Goal: Task Accomplishment & Management: Use online tool/utility

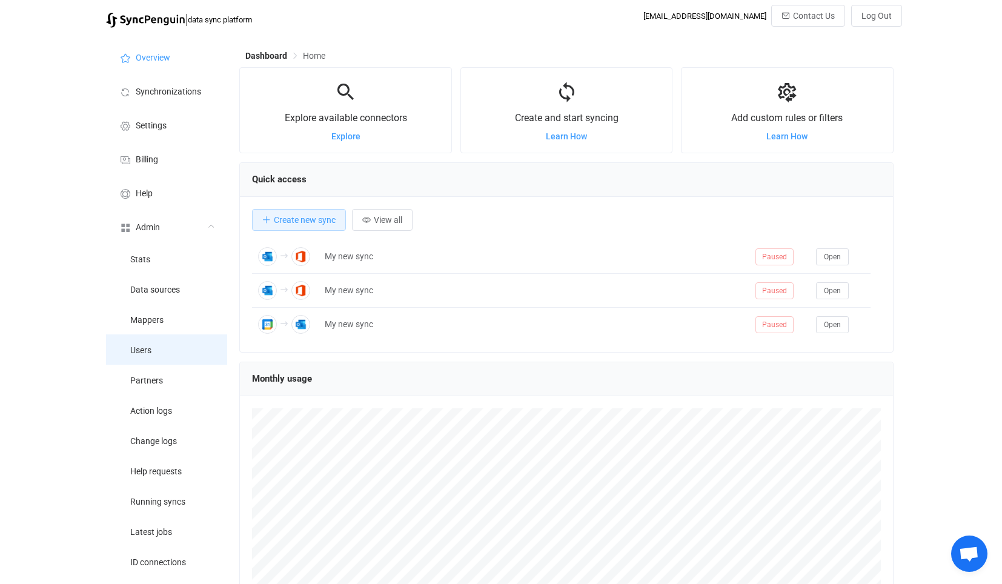
drag, startPoint x: 0, startPoint y: 0, endPoint x: 245, endPoint y: 246, distance: 347.5
click at [182, 346] on li "Users" at bounding box center [166, 349] width 121 height 30
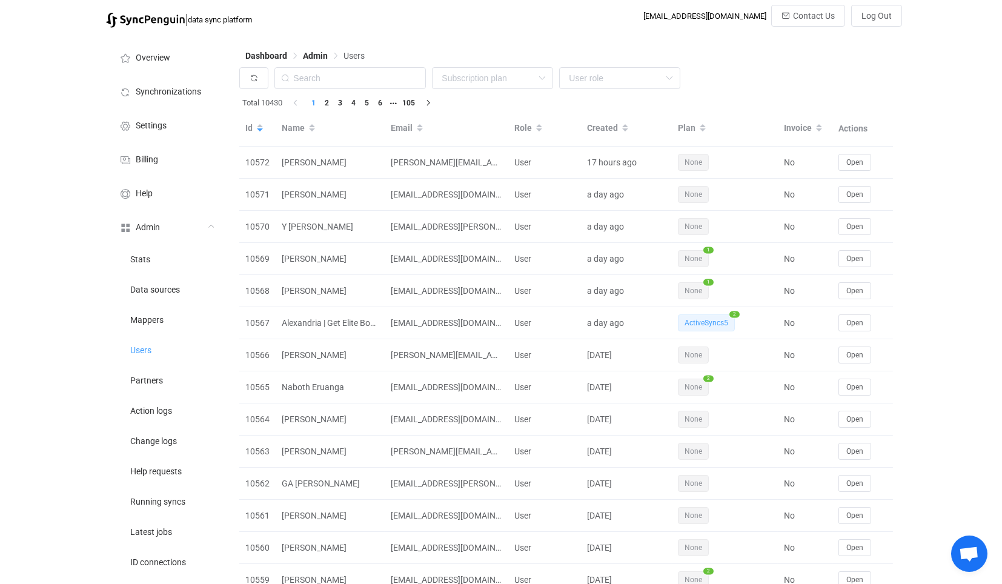
click at [354, 65] on div "Dashboard Admin Users" at bounding box center [566, 58] width 654 height 18
drag, startPoint x: 353, startPoint y: 74, endPoint x: 354, endPoint y: 81, distance: 7.4
click at [353, 75] on input "text" at bounding box center [350, 78] width 151 height 22
paste input "fretking@gmail.com"
type input "fretking@gmail.com"
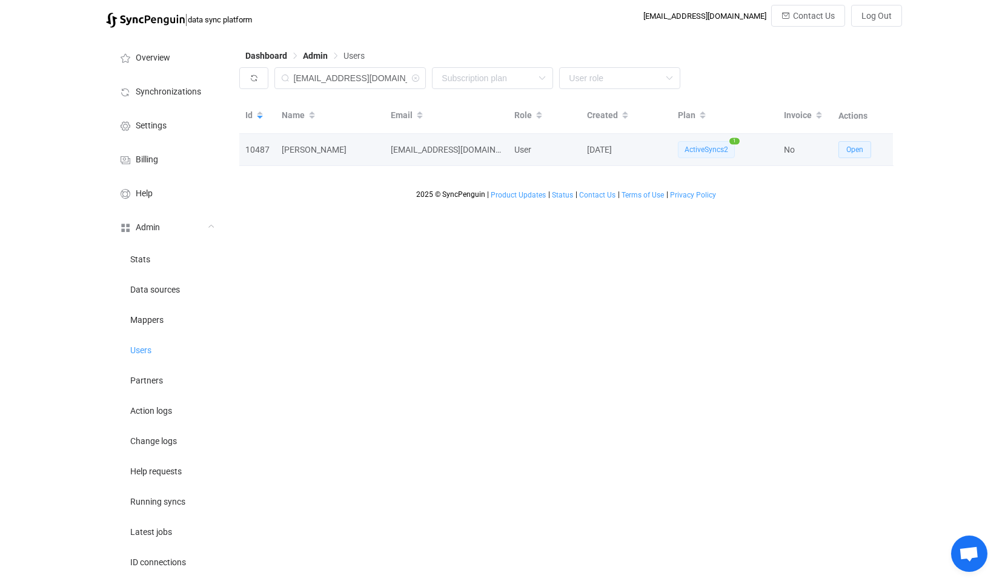
click at [852, 149] on span "Open" at bounding box center [855, 149] width 17 height 8
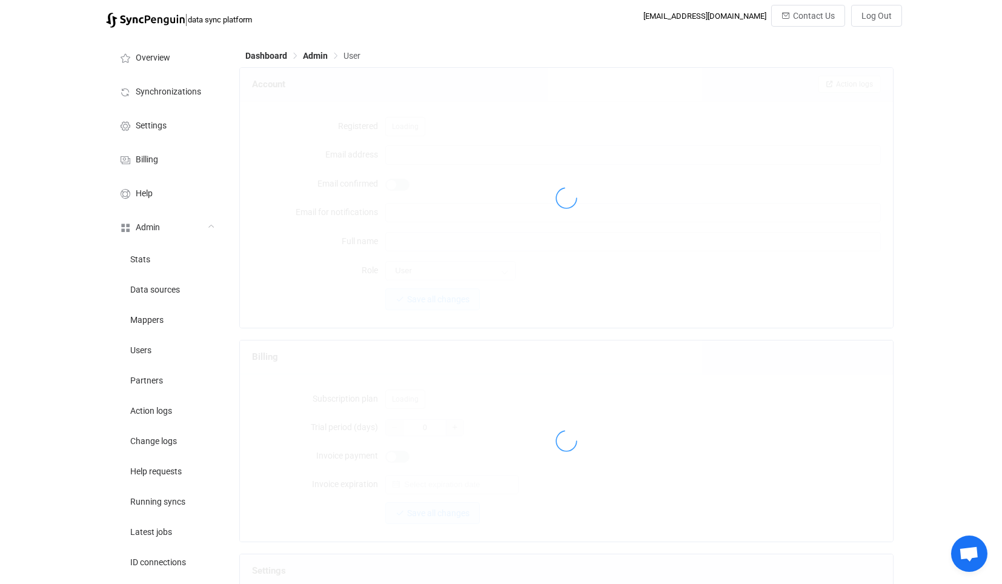
type input "fretking@gmail.com"
type input "Mark Kane"
type input "14"
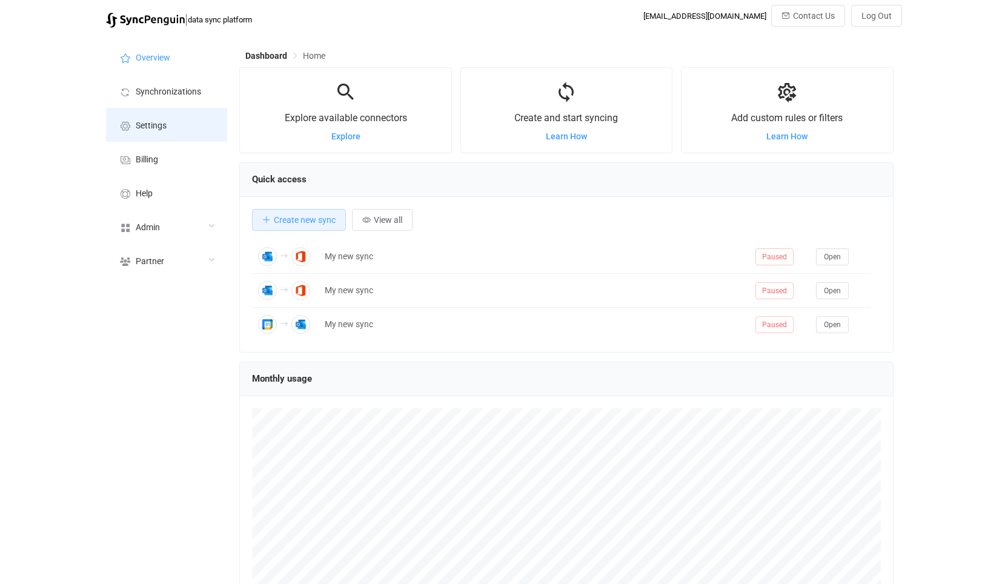
scroll to position [235, 654]
click at [173, 99] on li "Synchronizations" at bounding box center [166, 91] width 121 height 34
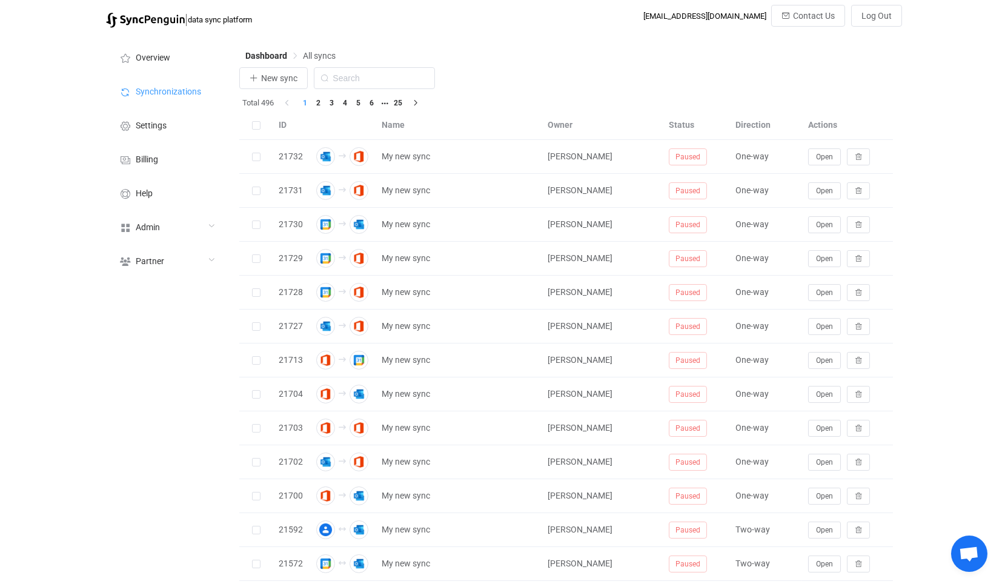
click at [292, 73] on div at bounding box center [566, 442] width 654 height 751
click at [277, 84] on button "New sync" at bounding box center [273, 78] width 68 height 22
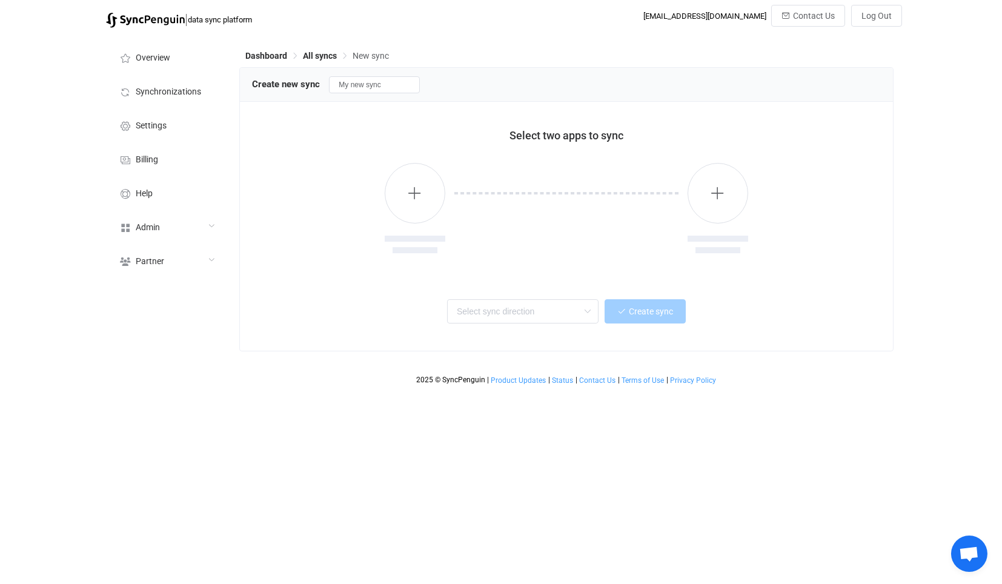
drag, startPoint x: 494, startPoint y: 210, endPoint x: 358, endPoint y: 202, distance: 136.6
click at [489, 205] on div at bounding box center [566, 217] width 242 height 109
click at [357, 202] on div at bounding box center [566, 210] width 628 height 124
click at [391, 199] on button "button" at bounding box center [415, 193] width 61 height 61
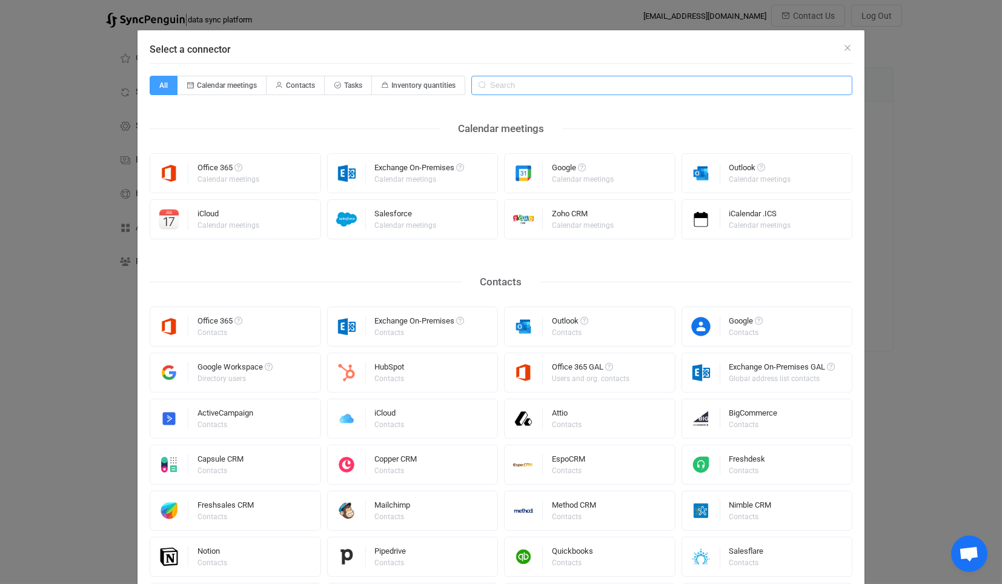
click at [557, 91] on input "Select a connector" at bounding box center [661, 85] width 381 height 19
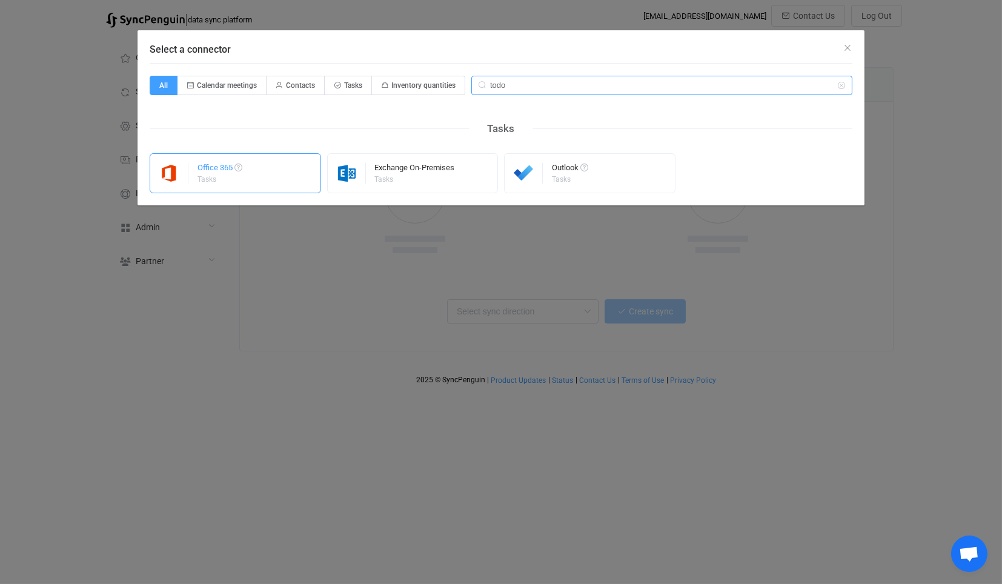
type input "todo"
click at [254, 173] on div "Office 365 Tasks" at bounding box center [235, 173] width 171 height 40
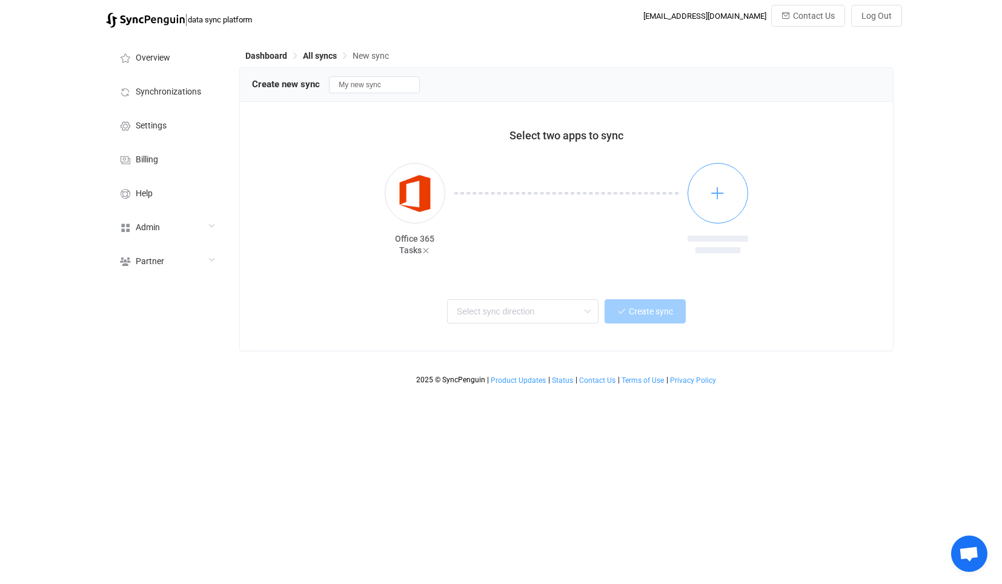
click at [711, 203] on button "button" at bounding box center [718, 193] width 61 height 61
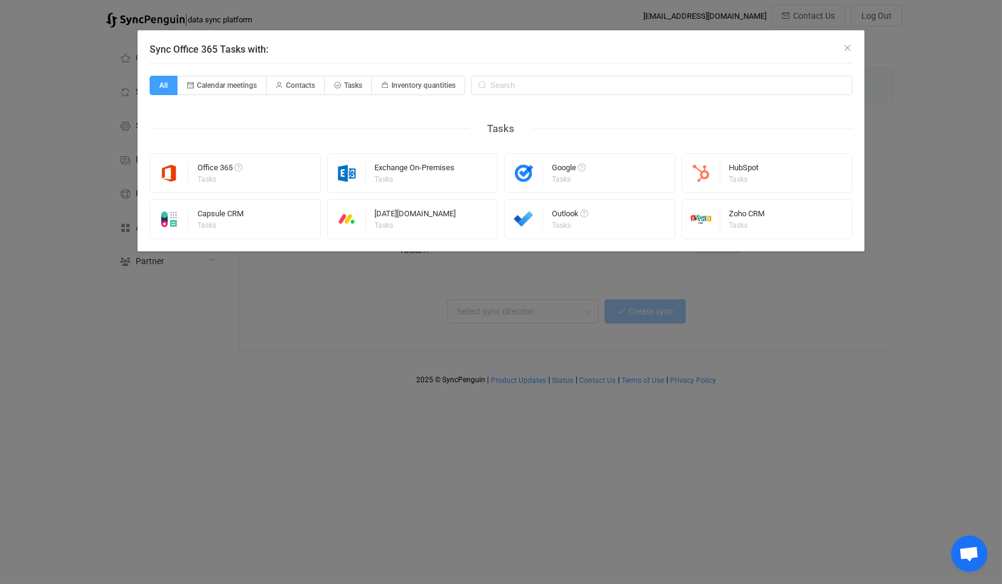
click at [568, 279] on div "Sync Office 365 Tasks with: All Calendar meetings Contacts Tasks Inventory quan…" at bounding box center [501, 292] width 1002 height 584
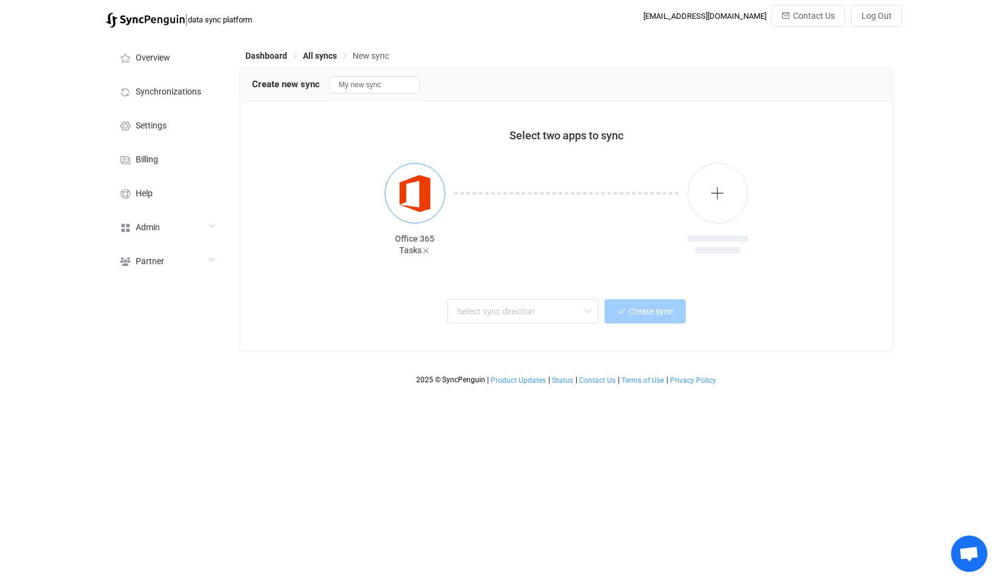
click at [424, 198] on img "button" at bounding box center [415, 193] width 45 height 45
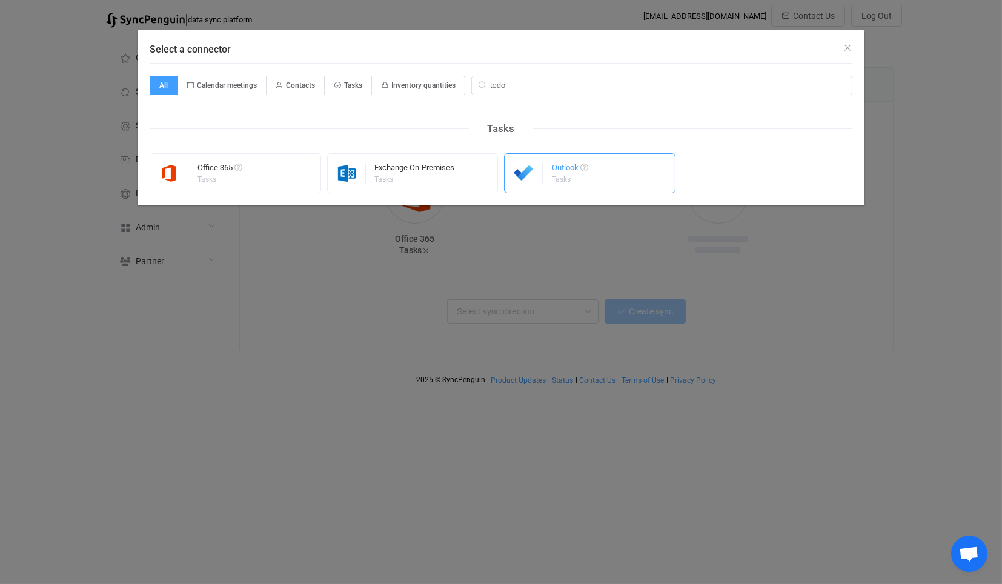
click at [561, 177] on div "Tasks" at bounding box center [569, 179] width 35 height 7
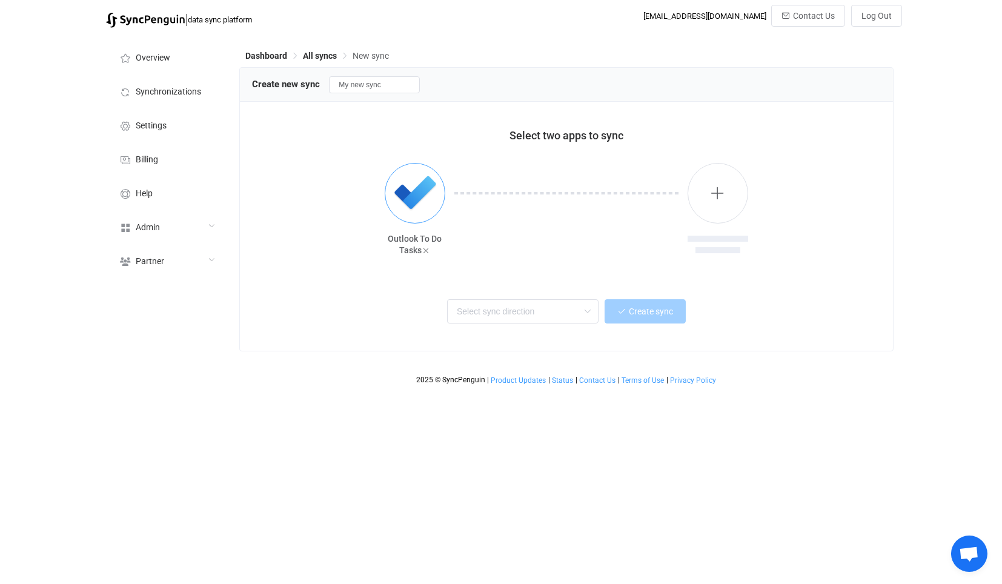
click at [438, 201] on img "button" at bounding box center [415, 193] width 45 height 45
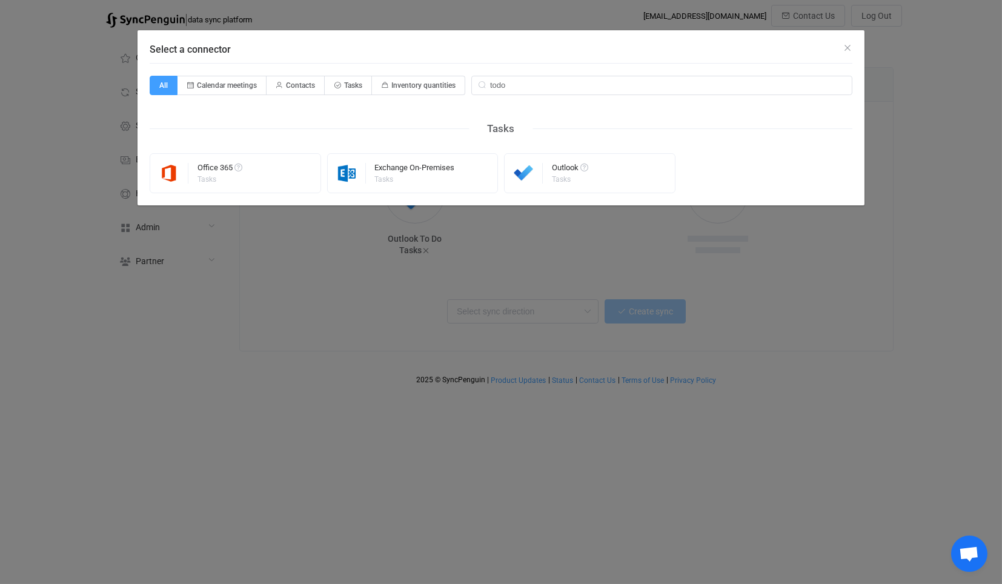
click at [510, 264] on div "Select a connector All Calendar meetings Contacts Tasks Inventory quantities to…" at bounding box center [501, 292] width 1002 height 584
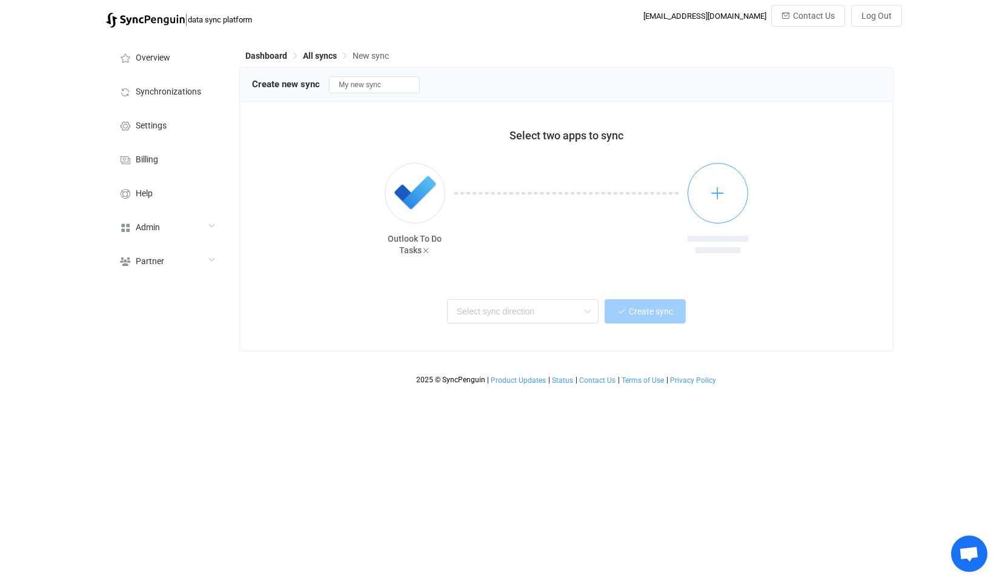
click at [708, 198] on button "button" at bounding box center [718, 193] width 61 height 61
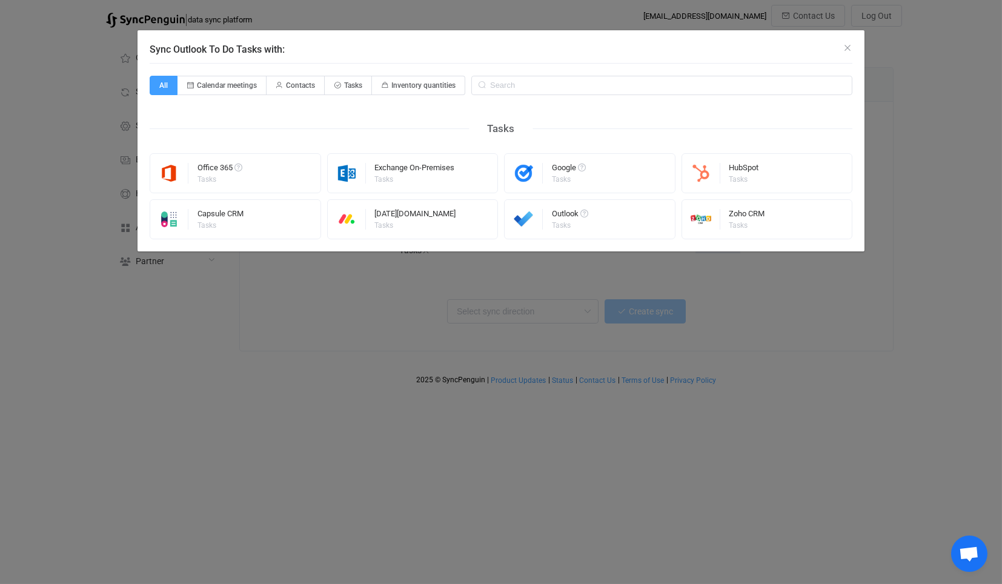
drag, startPoint x: 552, startPoint y: 324, endPoint x: 343, endPoint y: 262, distance: 218.0
click at [551, 324] on div "Sync Outlook To Do Tasks with: All Calendar meetings Contacts Tasks Inventory q…" at bounding box center [501, 292] width 1002 height 584
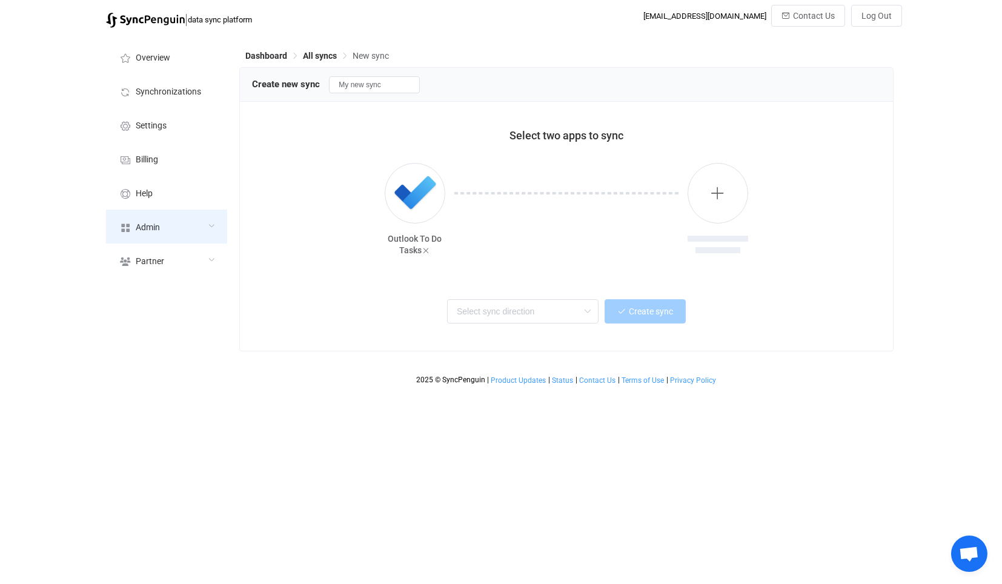
click at [147, 225] on span "Admin" at bounding box center [148, 228] width 24 height 10
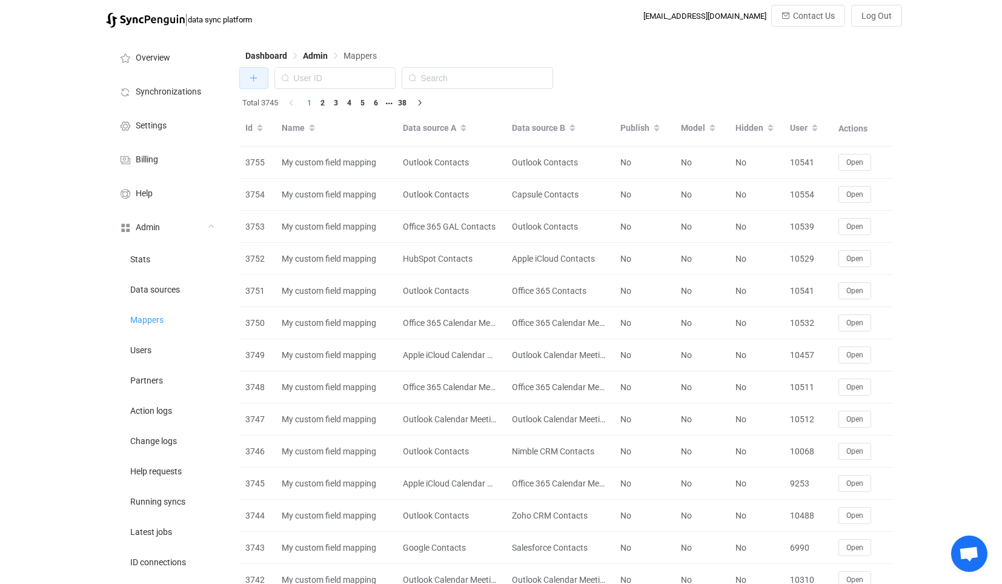
click at [258, 80] on icon "button" at bounding box center [254, 78] width 8 height 8
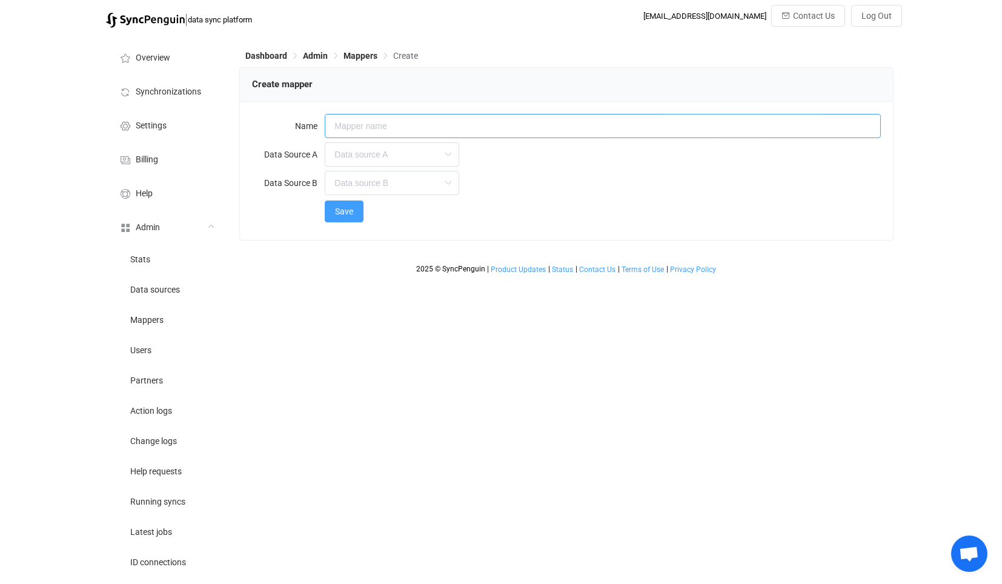
click at [385, 124] on input "text" at bounding box center [603, 126] width 556 height 24
type input "Default mapping"
click at [401, 158] on input "text" at bounding box center [392, 154] width 135 height 24
type input "D"
type input "T"
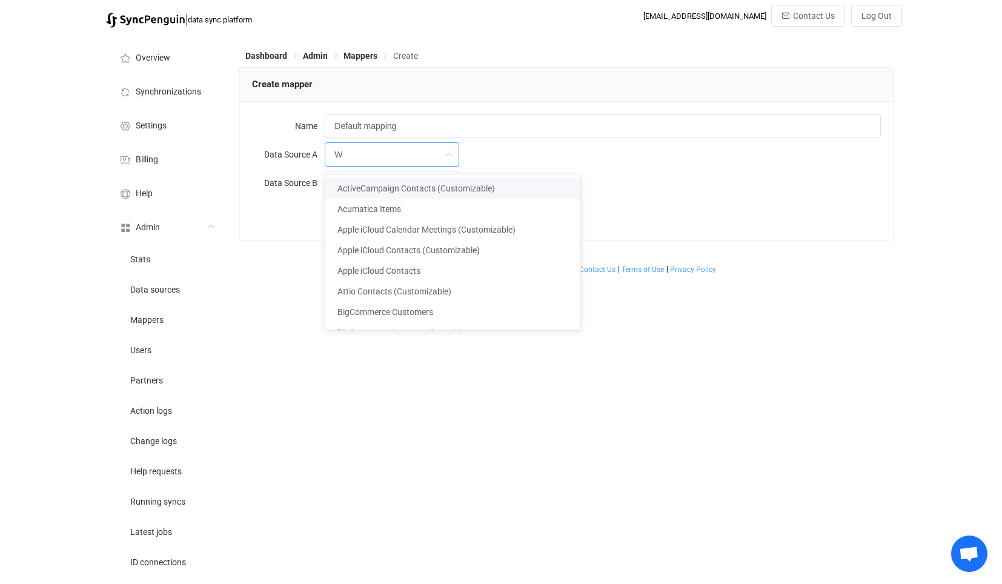
type input "Wo"
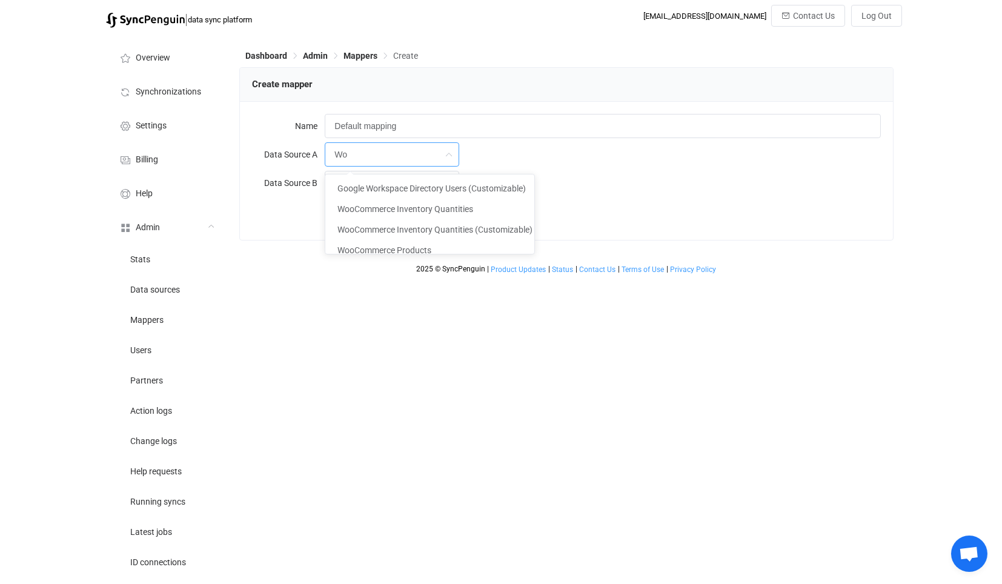
click at [369, 156] on input "Wo" at bounding box center [392, 154] width 135 height 24
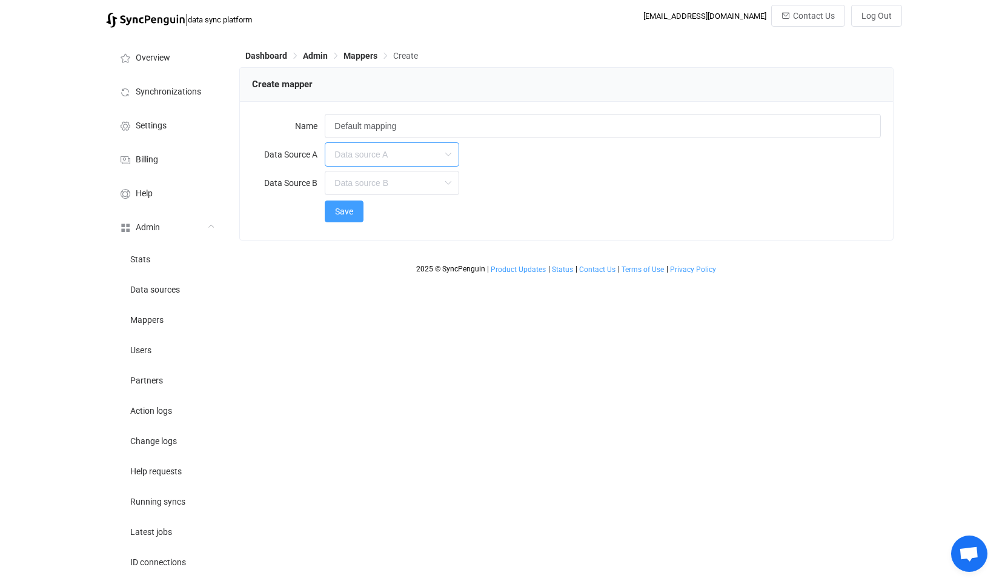
click at [369, 156] on input "text" at bounding box center [392, 154] width 135 height 24
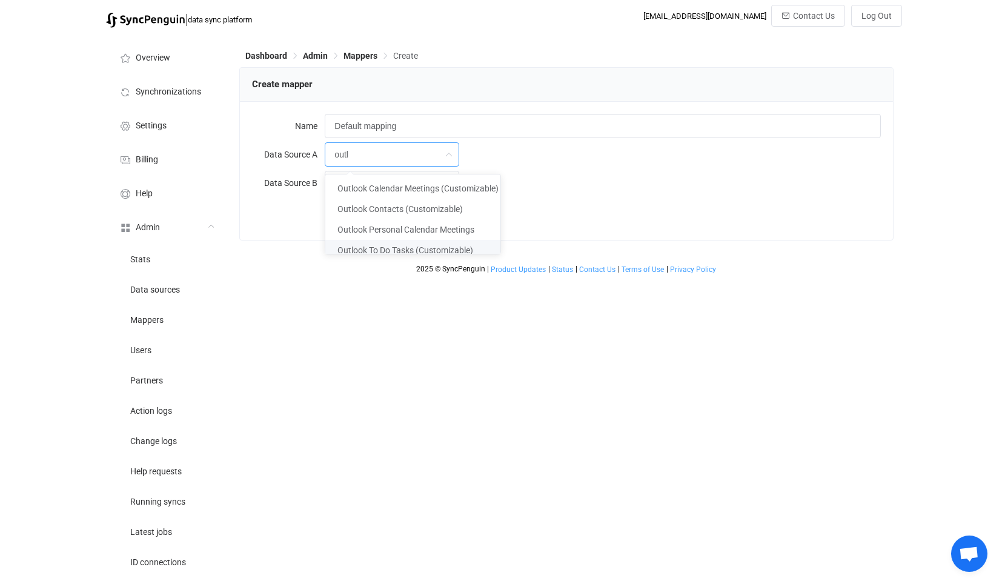
click at [396, 249] on span "Outlook To Do Tasks (Customizable)" at bounding box center [406, 250] width 136 height 10
type input "Outlook To Do Tasks (Customizable)"
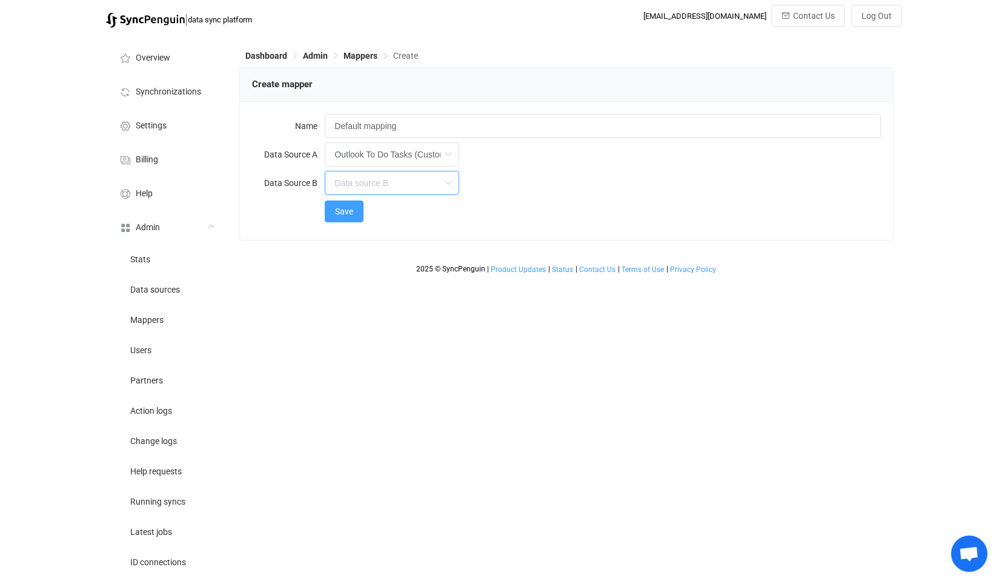
click at [373, 190] on input "text" at bounding box center [392, 183] width 135 height 24
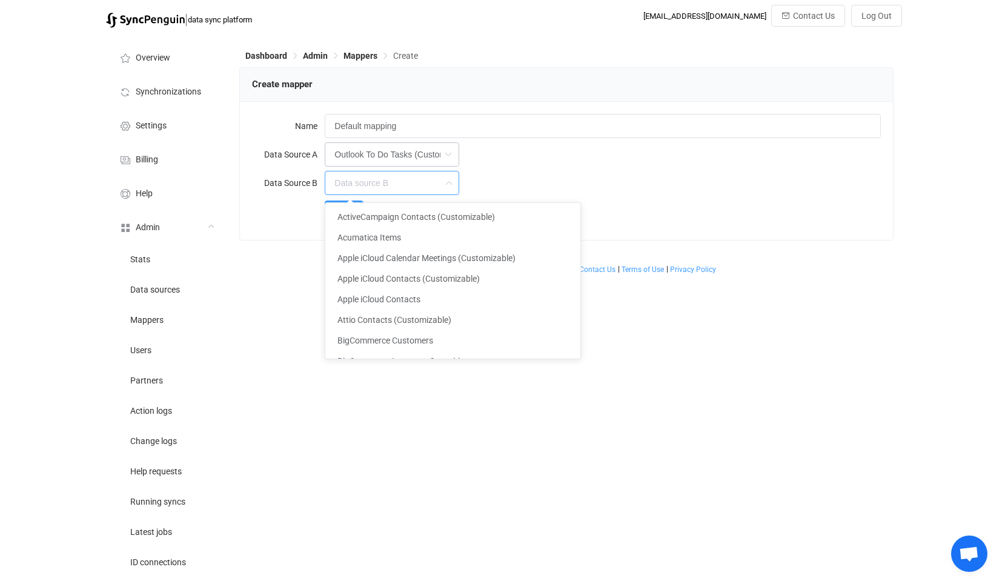
click at [401, 148] on form "Name Default mapping Data Source A Outlook To Do Tasks (Customizable) Data Sour…" at bounding box center [566, 169] width 628 height 110
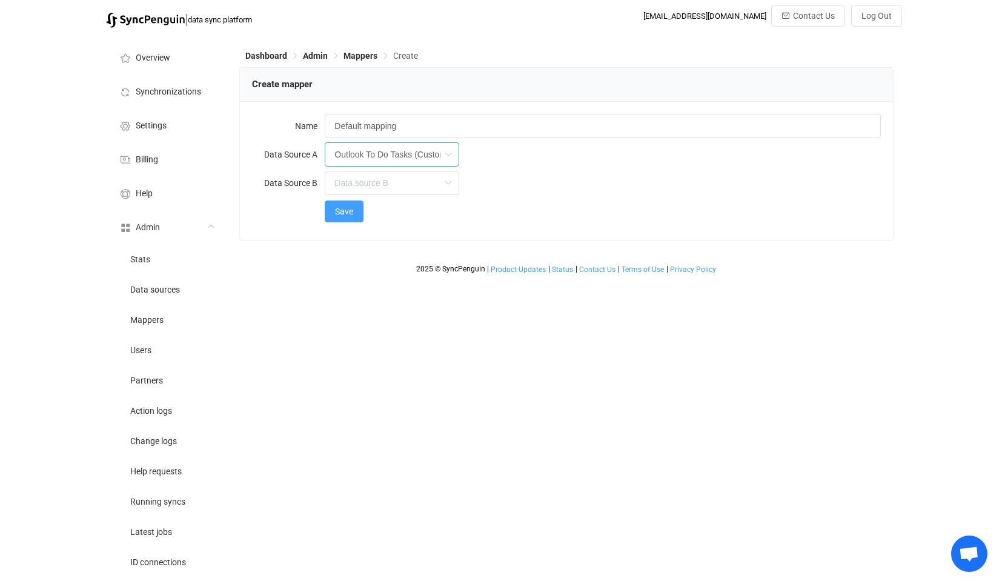
click at [402, 149] on input "text" at bounding box center [392, 154] width 135 height 24
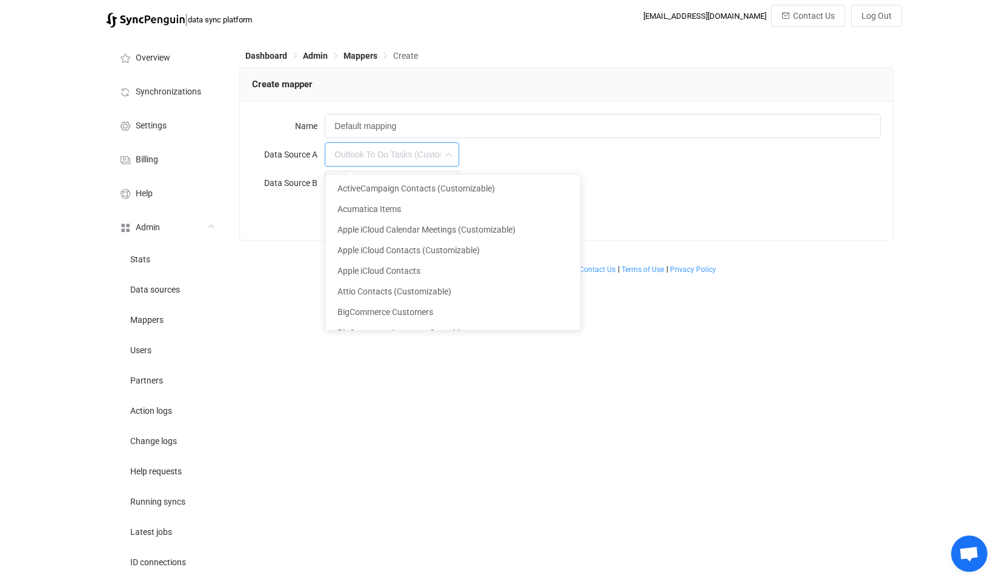
scroll to position [1722, 0]
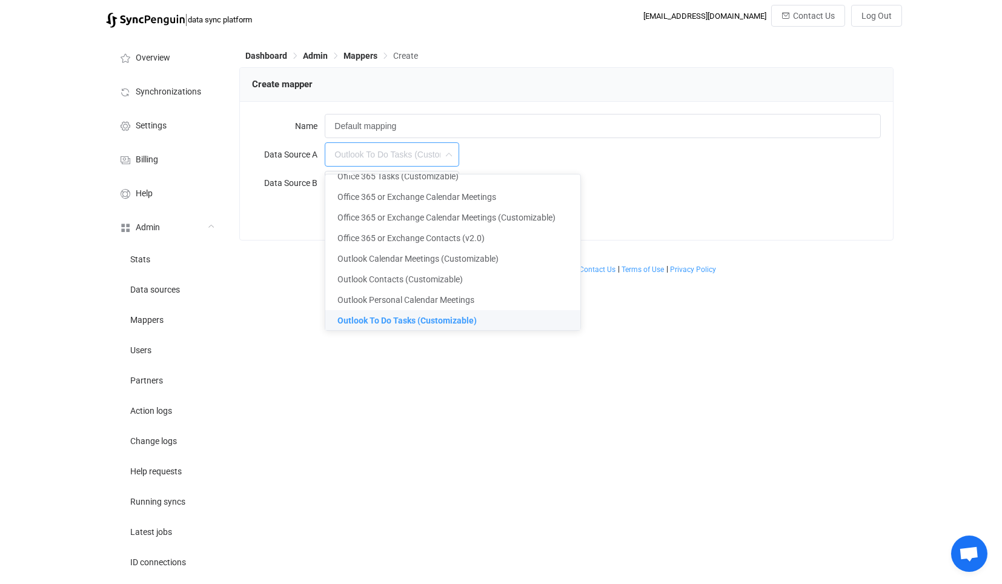
click at [393, 150] on input "text" at bounding box center [392, 154] width 135 height 24
type input "Outlook To Do Tasks (Customizable)"
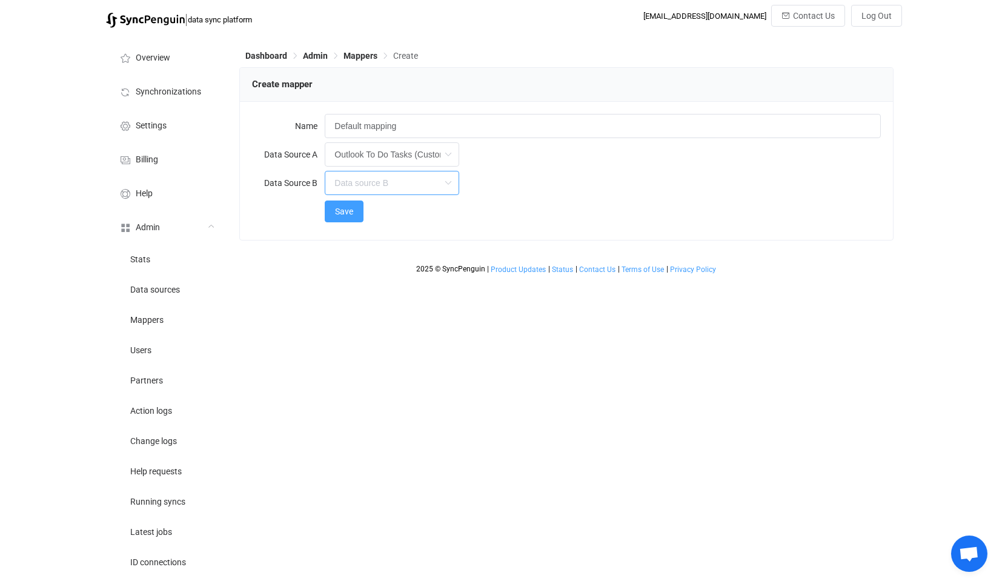
click at [411, 181] on input "text" at bounding box center [392, 183] width 135 height 24
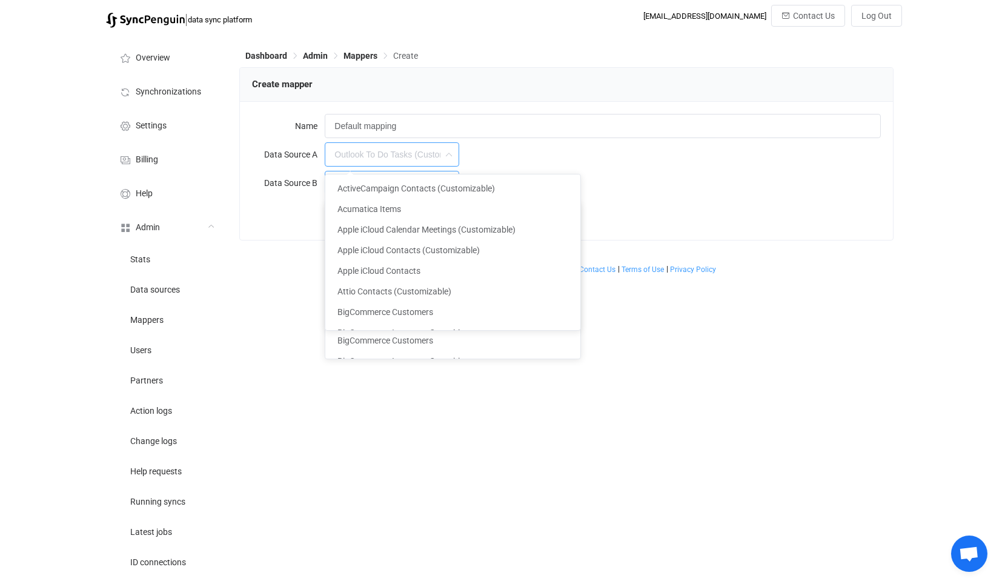
click at [398, 153] on input "text" at bounding box center [392, 154] width 135 height 24
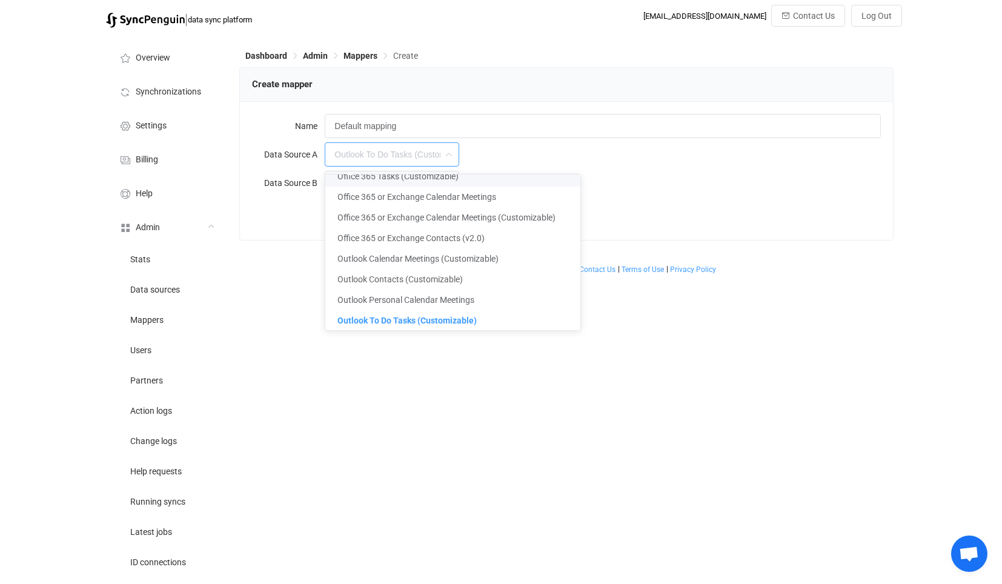
click at [297, 162] on label "Data Source A" at bounding box center [288, 154] width 73 height 24
type input "Outlook To Do Tasks (Customizable)"
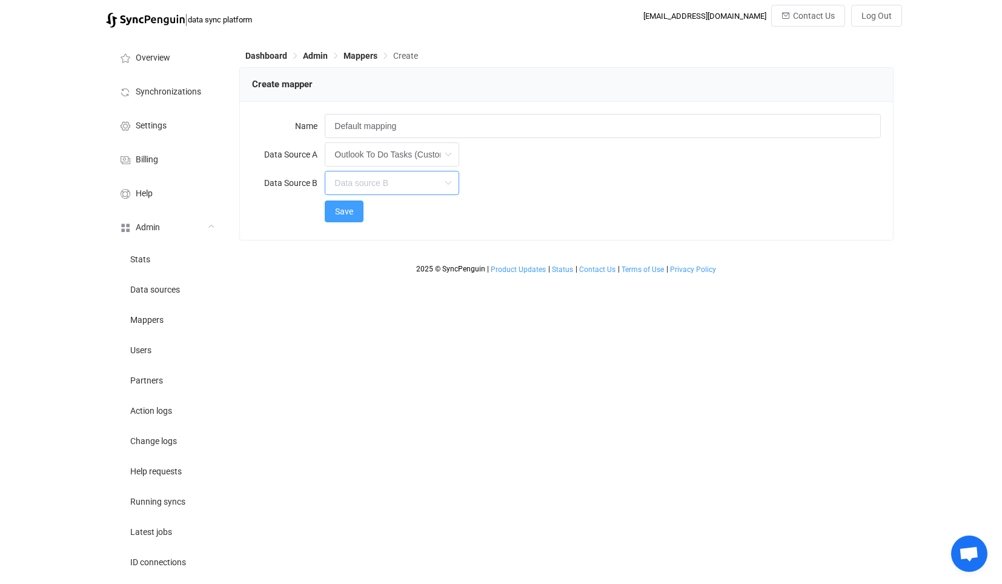
click at [374, 179] on input "text" at bounding box center [392, 183] width 135 height 24
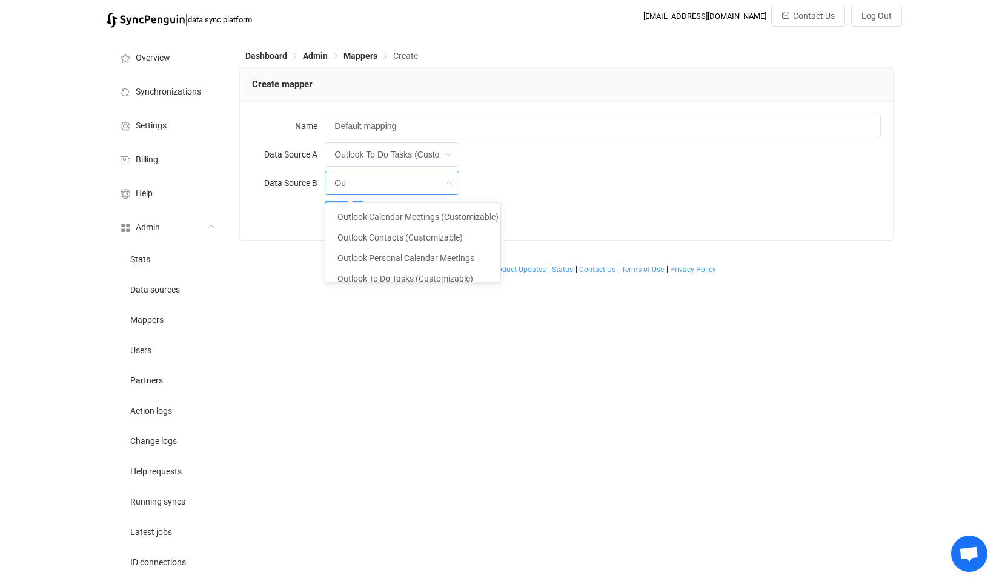
type input "O"
click at [455, 213] on span "Outlook Calendar Meetings (Customizable)" at bounding box center [418, 217] width 161 height 10
type input "Outlook Calendar Meetings (Customizable)"
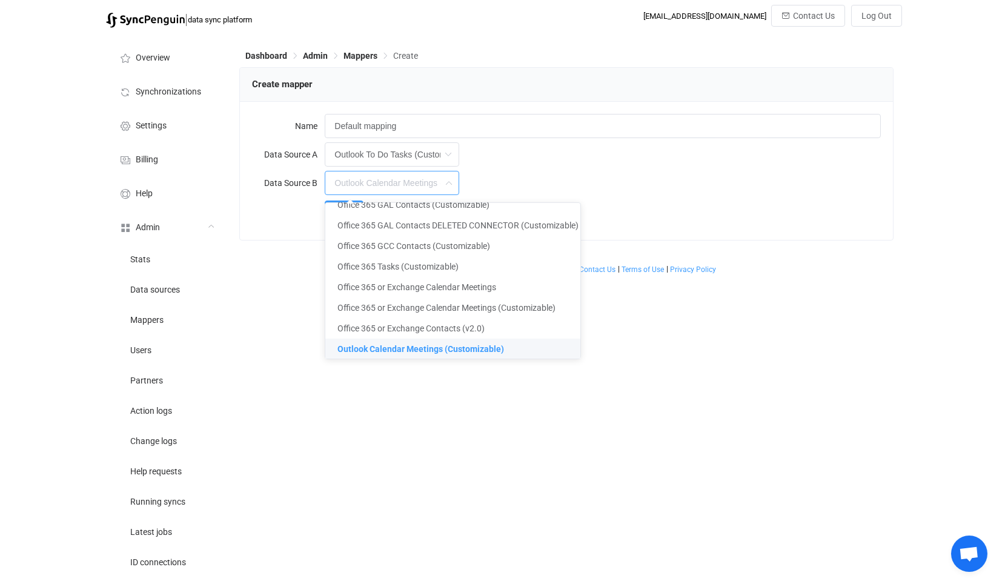
click at [487, 431] on div "Dashboard Admin Mappers Create Create mapper Name Default mapping Data Source A…" at bounding box center [567, 340] width 668 height 613
type input "Outlook Calendar Meetings (Customizable)"
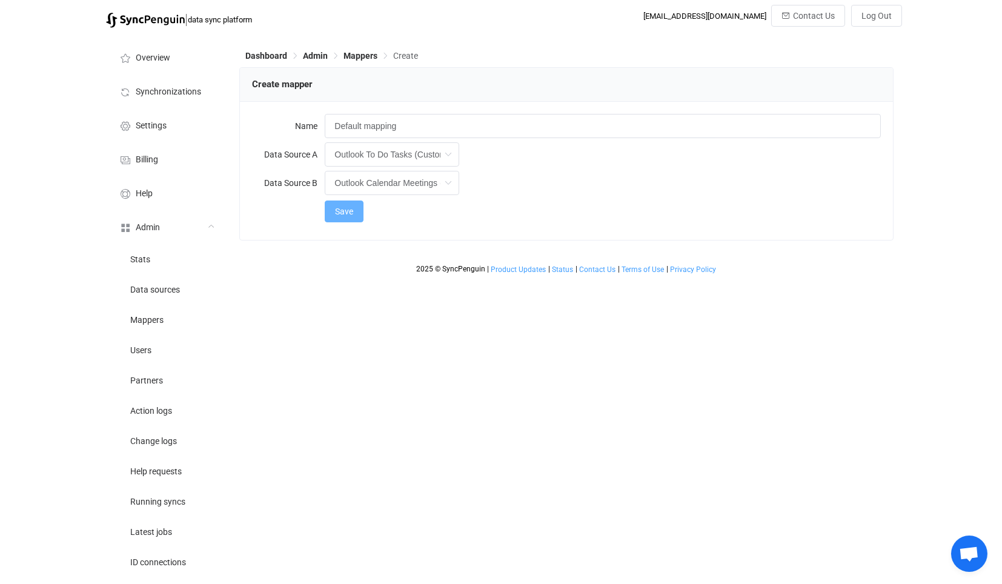
click at [346, 213] on span "Save" at bounding box center [344, 212] width 18 height 10
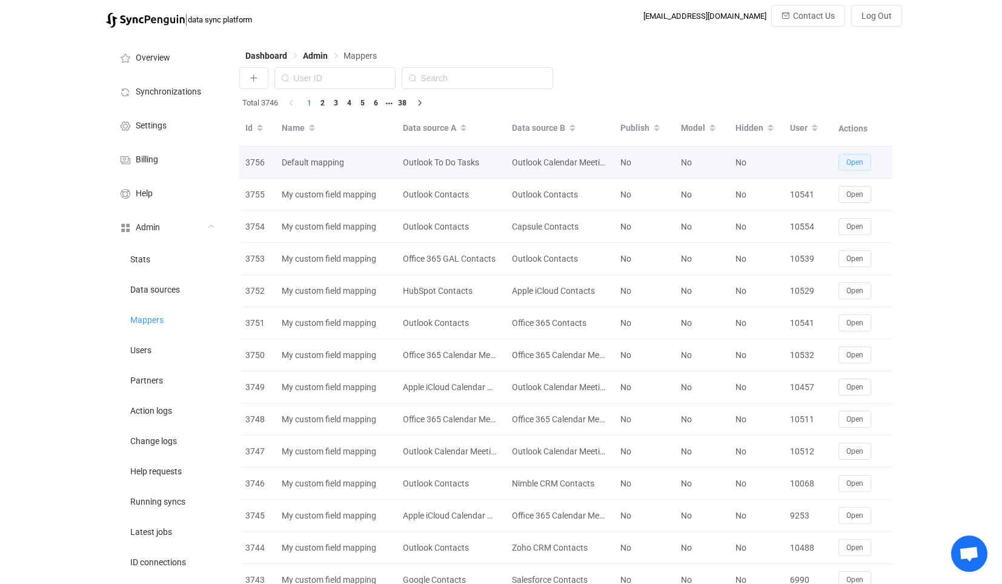
click at [867, 160] on button "Open" at bounding box center [855, 162] width 33 height 17
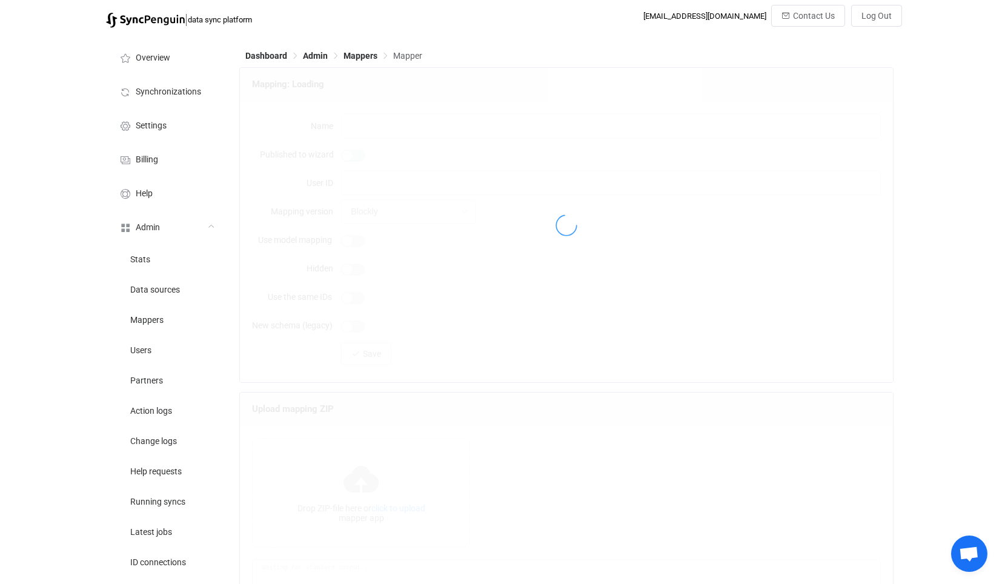
type input "Default mapping"
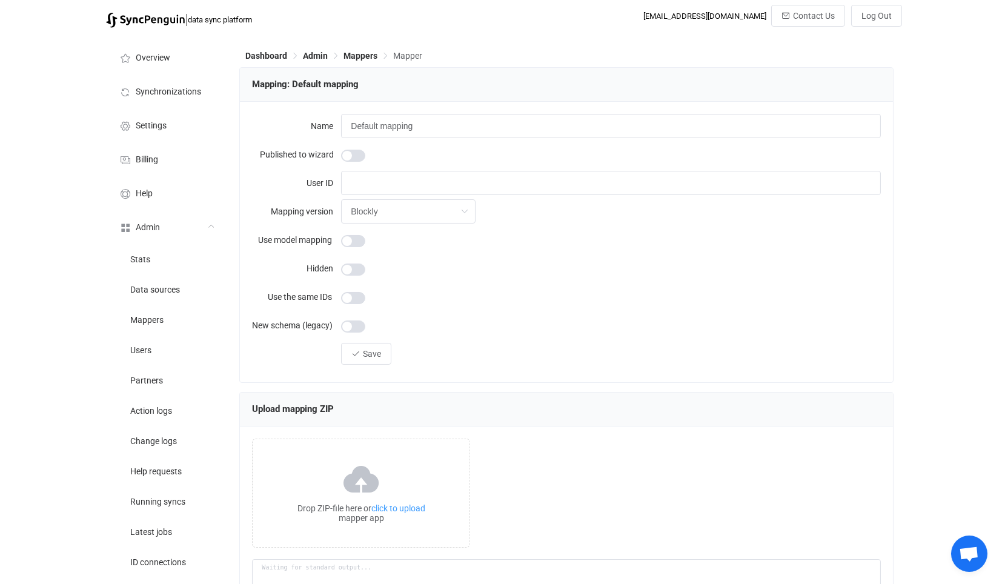
click at [353, 161] on span at bounding box center [353, 156] width 24 height 12
click at [395, 215] on input "Blockly" at bounding box center [408, 211] width 135 height 24
click at [382, 261] on span "Customizer" at bounding box center [375, 266] width 43 height 10
type input "Customizer"
click at [357, 239] on span at bounding box center [353, 241] width 24 height 12
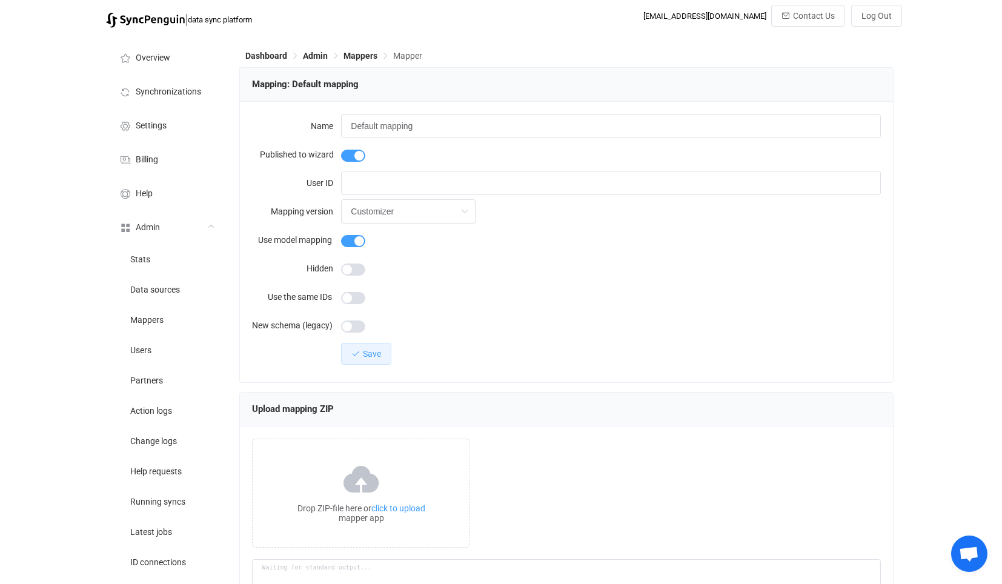
click at [382, 352] on button "Save" at bounding box center [366, 354] width 50 height 22
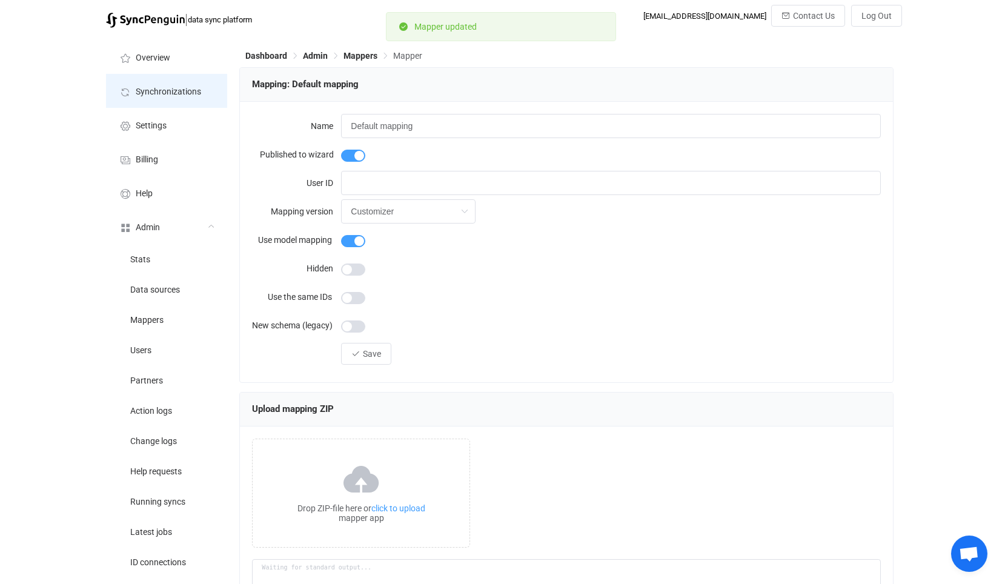
click at [171, 83] on li "Synchronizations" at bounding box center [166, 91] width 121 height 34
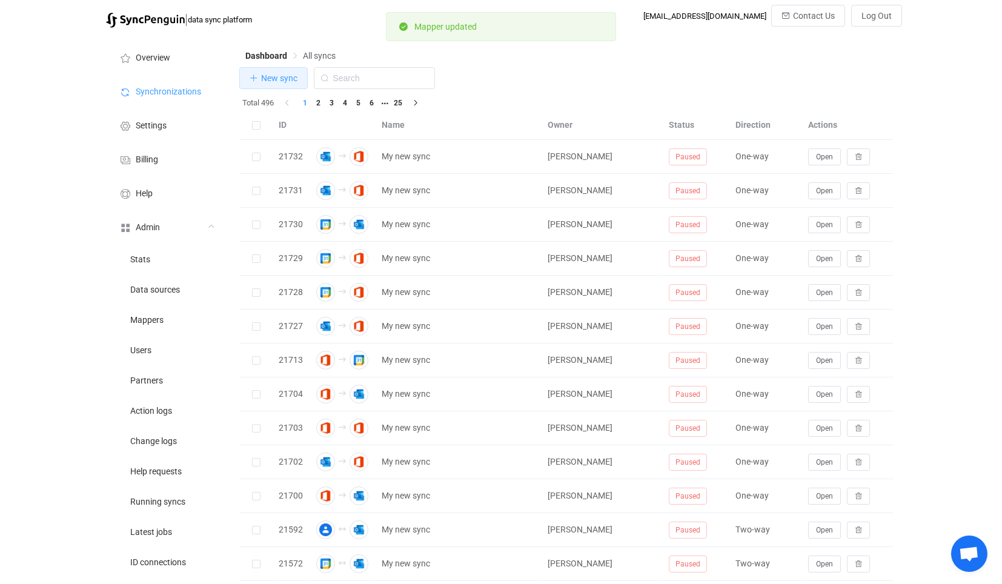
click at [289, 83] on span "New sync" at bounding box center [279, 78] width 36 height 10
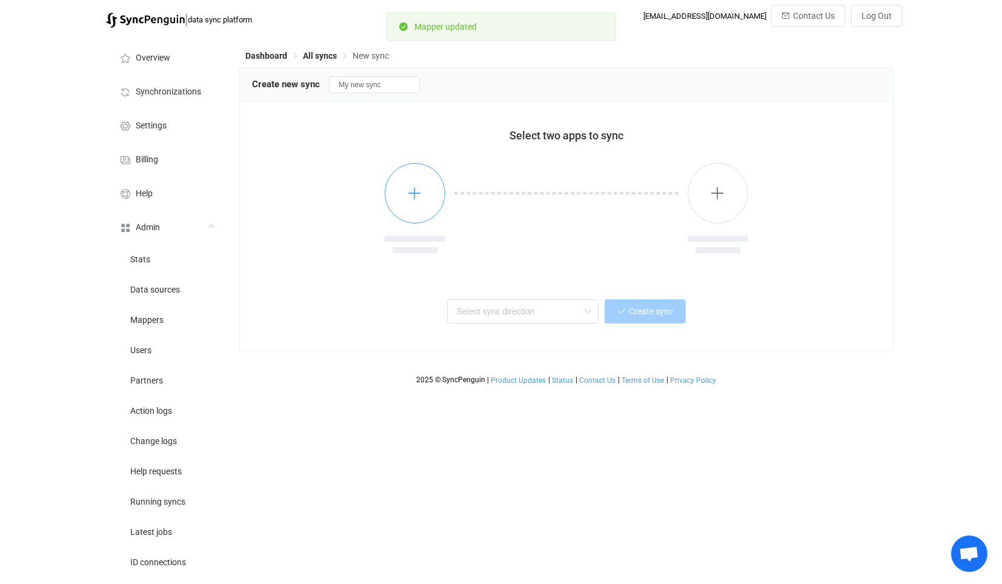
click at [421, 200] on button "button" at bounding box center [415, 193] width 61 height 61
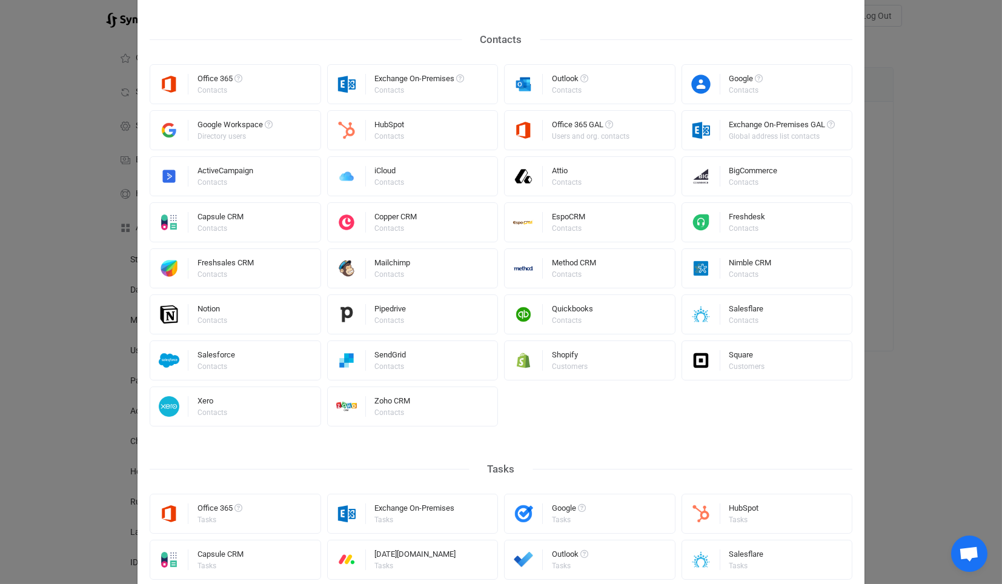
scroll to position [471, 0]
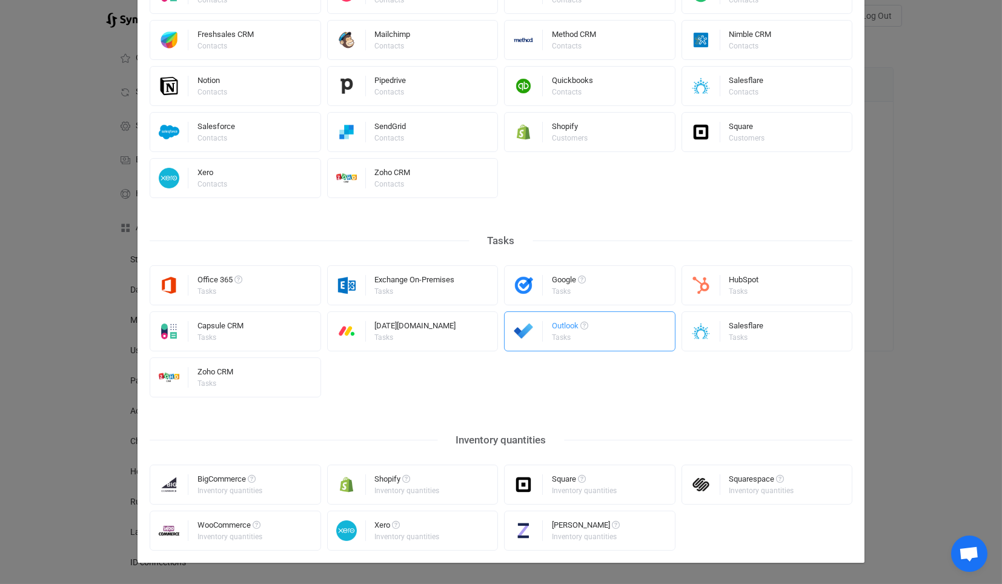
click at [545, 338] on div "Outlook Tasks" at bounding box center [589, 331] width 171 height 40
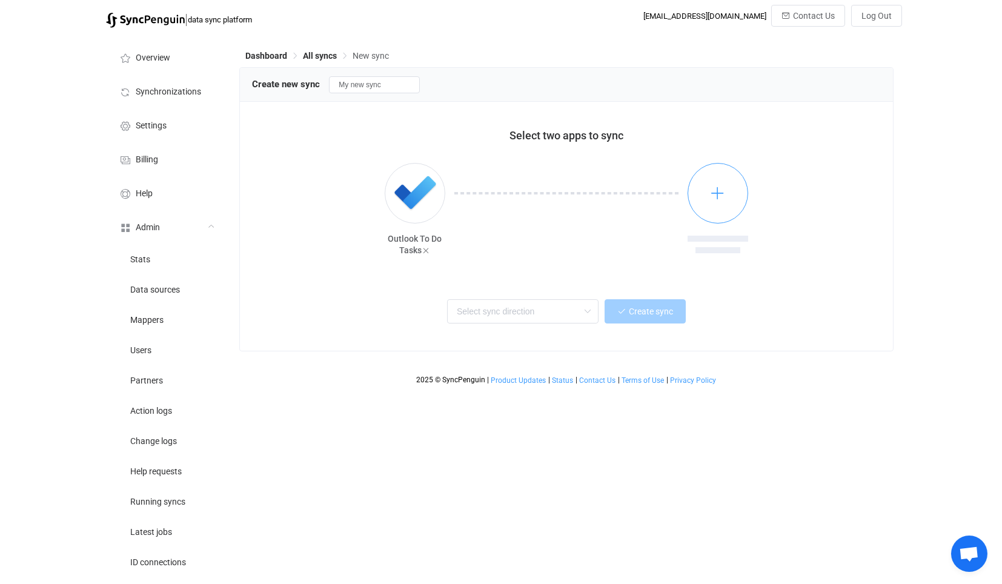
click at [727, 187] on button "button" at bounding box center [718, 193] width 61 height 61
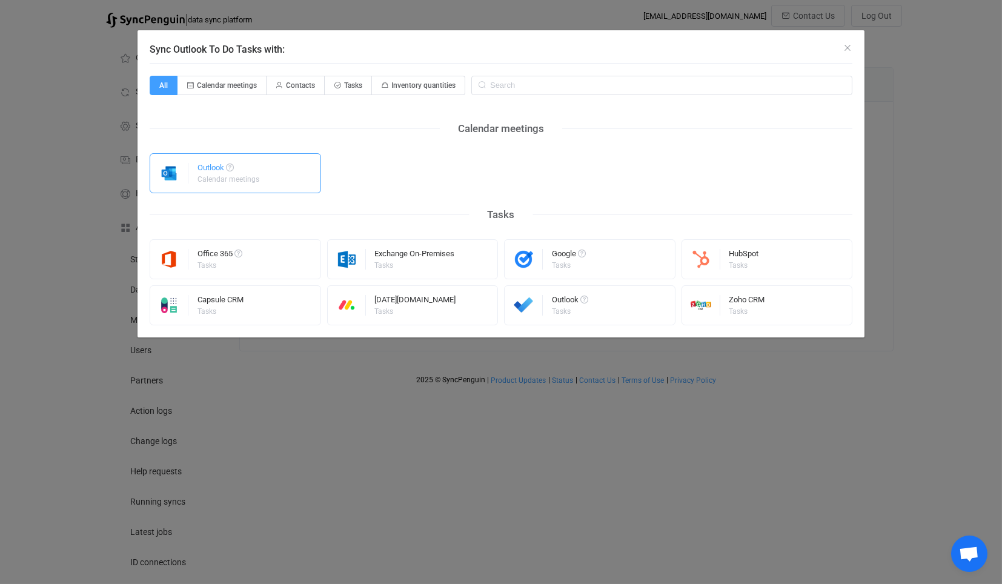
click at [258, 177] on div "Calendar meetings" at bounding box center [229, 179] width 62 height 7
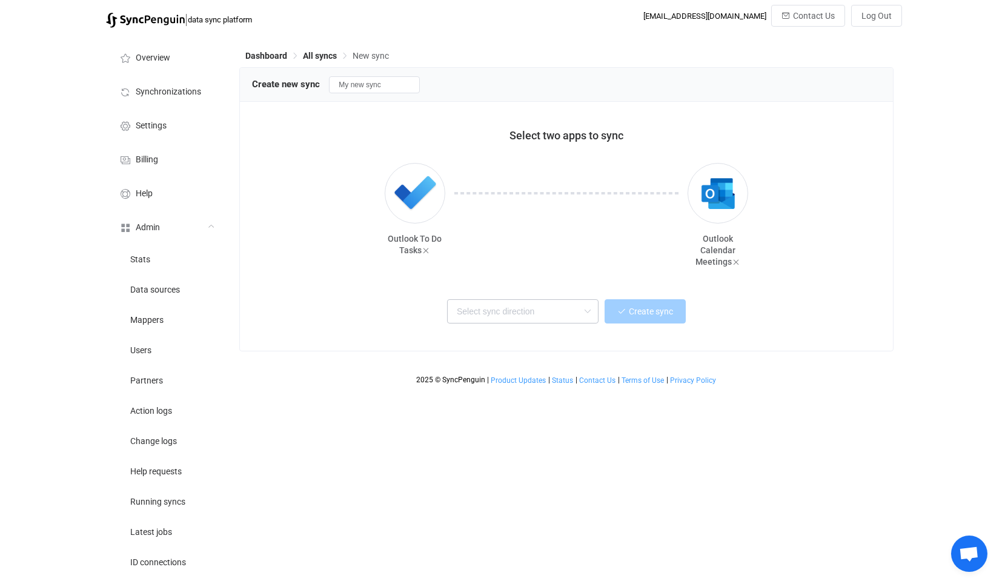
click at [577, 300] on div "Two-way One or multiple two-way syncs Outlook → Outlook One or multiple one-way…" at bounding box center [566, 309] width 598 height 27
click at [562, 305] on input "text" at bounding box center [522, 311] width 151 height 24
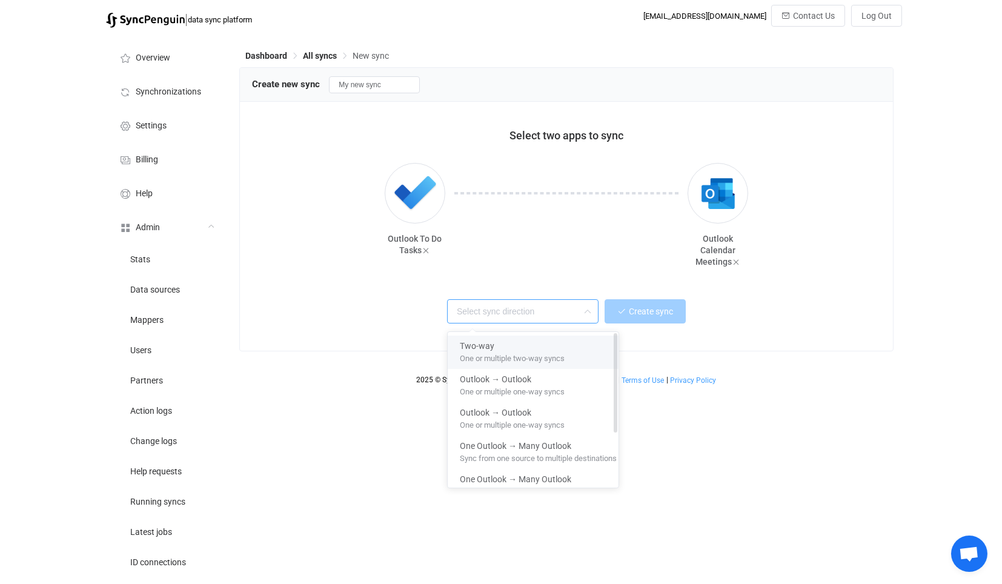
click at [548, 337] on div "Two-way" at bounding box center [538, 344] width 157 height 16
type input "Two-way"
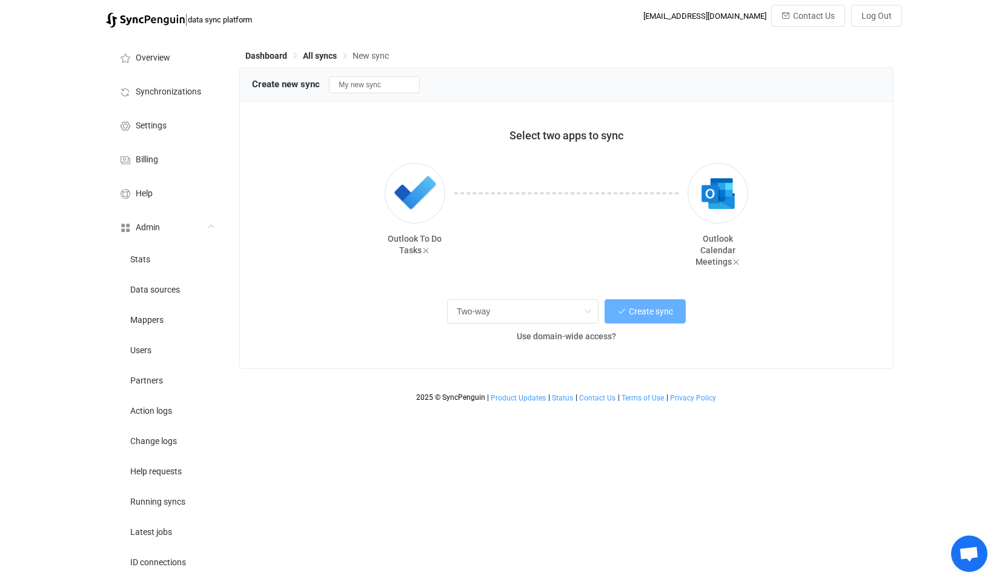
click at [631, 309] on span "Create sync" at bounding box center [651, 312] width 44 height 10
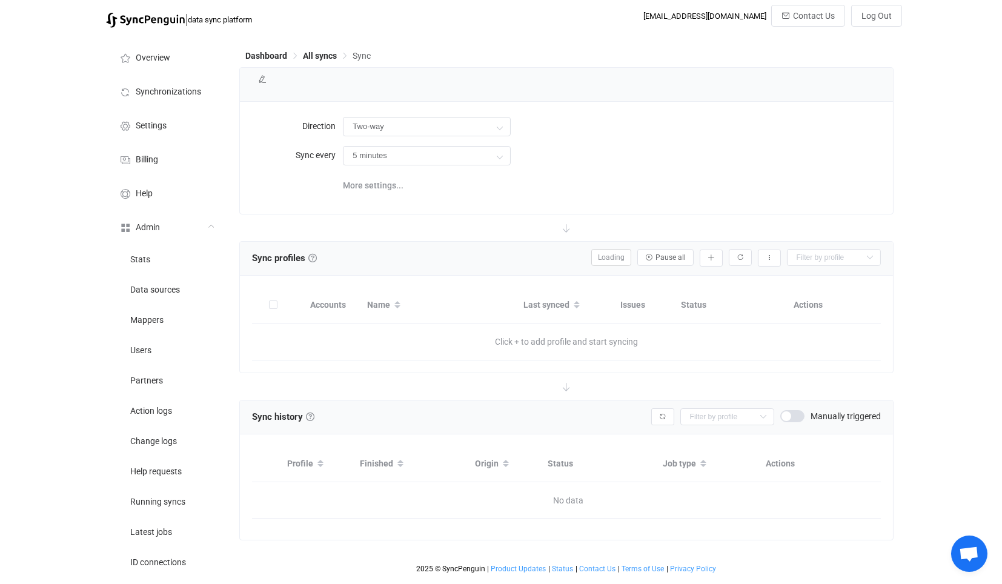
type input "10 minutes"
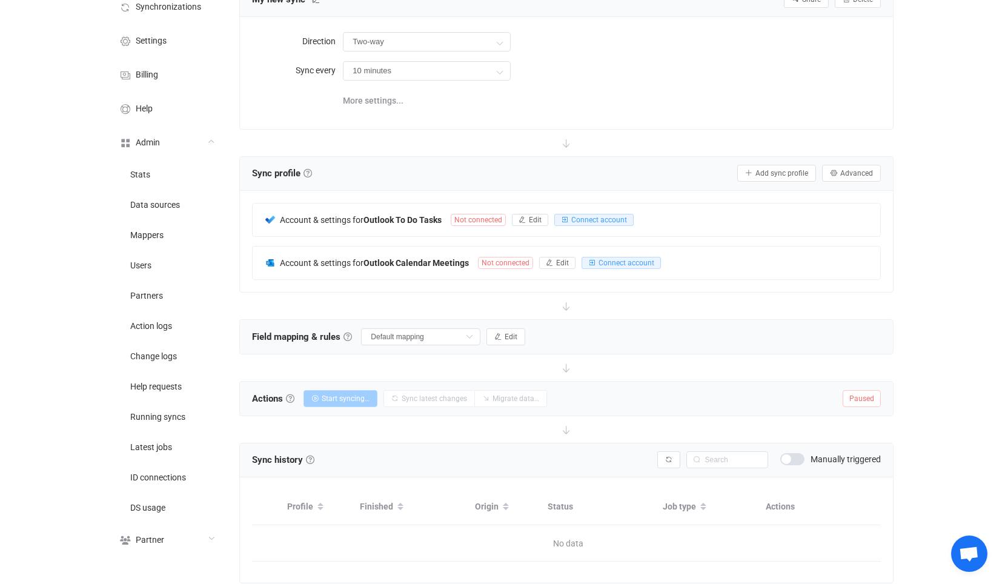
scroll to position [130, 0]
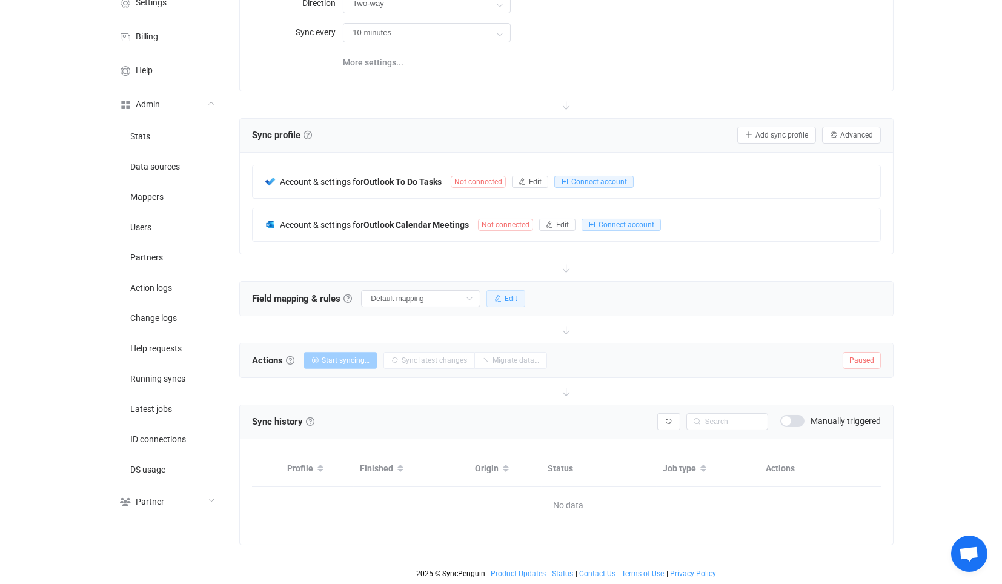
click at [514, 290] on button "Edit" at bounding box center [506, 298] width 39 height 17
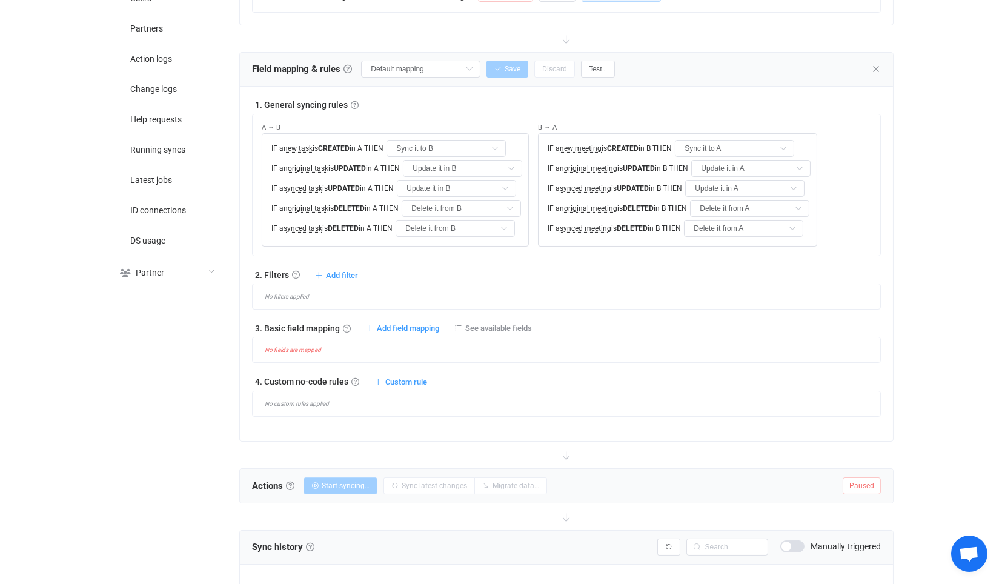
scroll to position [331, 0]
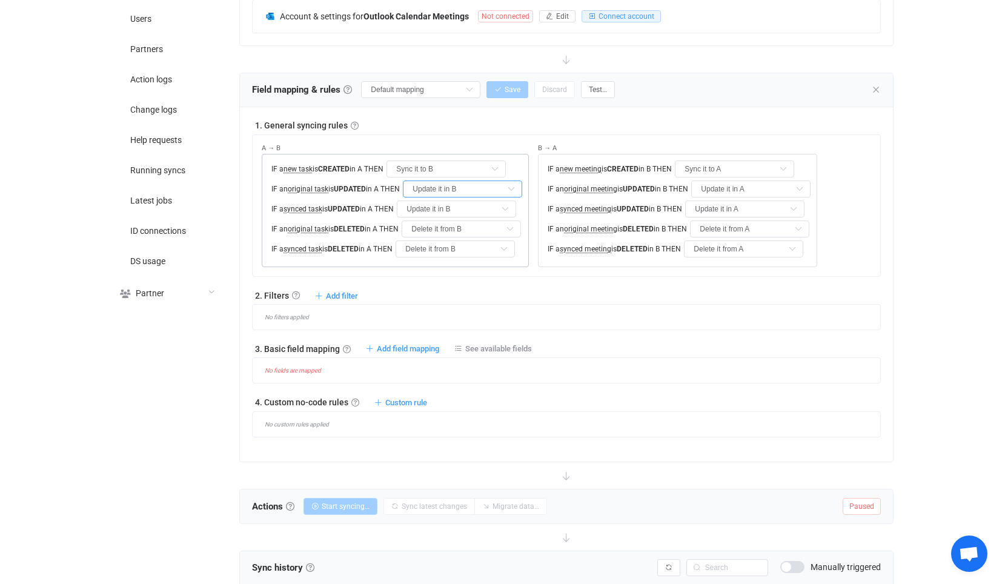
click at [465, 185] on input "Update it in B" at bounding box center [462, 189] width 119 height 17
click at [455, 210] on input "Update it in B" at bounding box center [456, 209] width 119 height 17
click at [455, 229] on li "Do nothing" at bounding box center [466, 236] width 125 height 21
type input "Do nothing"
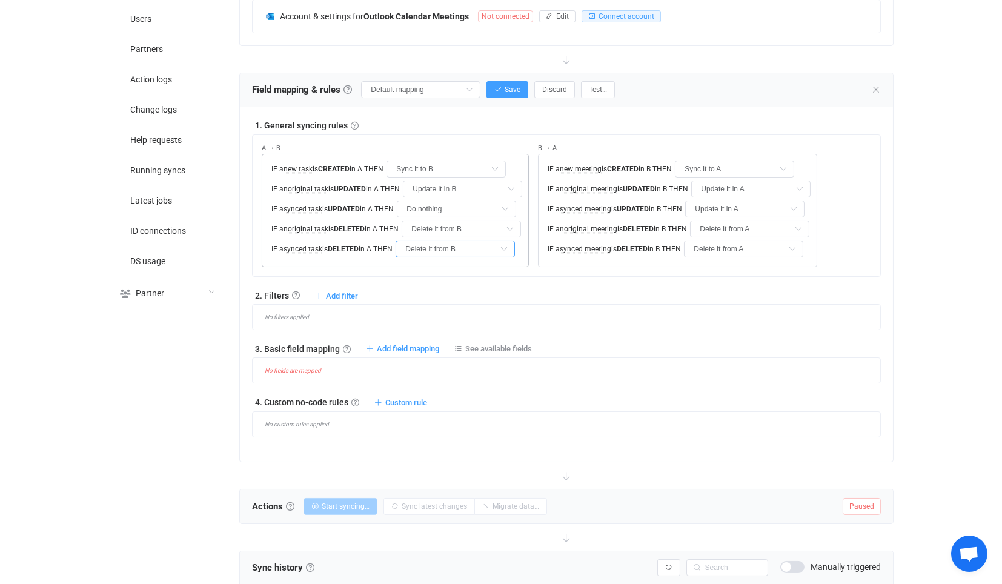
click at [455, 243] on input "Delete it from B" at bounding box center [455, 249] width 119 height 17
click at [450, 282] on li "Do nothing" at bounding box center [465, 276] width 125 height 21
type input "Do nothing"
click at [713, 198] on div "IF a new meeting is CREATED in B THEN Sync it to A Do nothing Sync it to A IF a…" at bounding box center [677, 210] width 279 height 113
click at [716, 201] on input "Update it in A" at bounding box center [744, 209] width 119 height 17
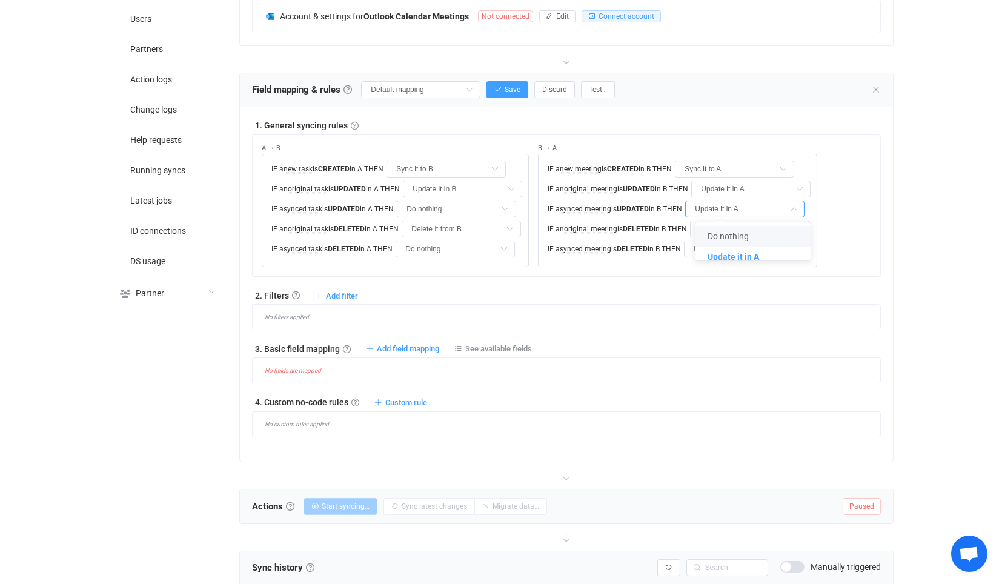
click at [727, 231] on span "Do nothing" at bounding box center [728, 236] width 41 height 10
type input "Do nothing"
click at [730, 246] on input "Delete it from A" at bounding box center [743, 249] width 119 height 17
drag, startPoint x: 716, startPoint y: 274, endPoint x: 710, endPoint y: 271, distance: 7.1
click at [717, 276] on span "Do nothing" at bounding box center [727, 276] width 41 height 10
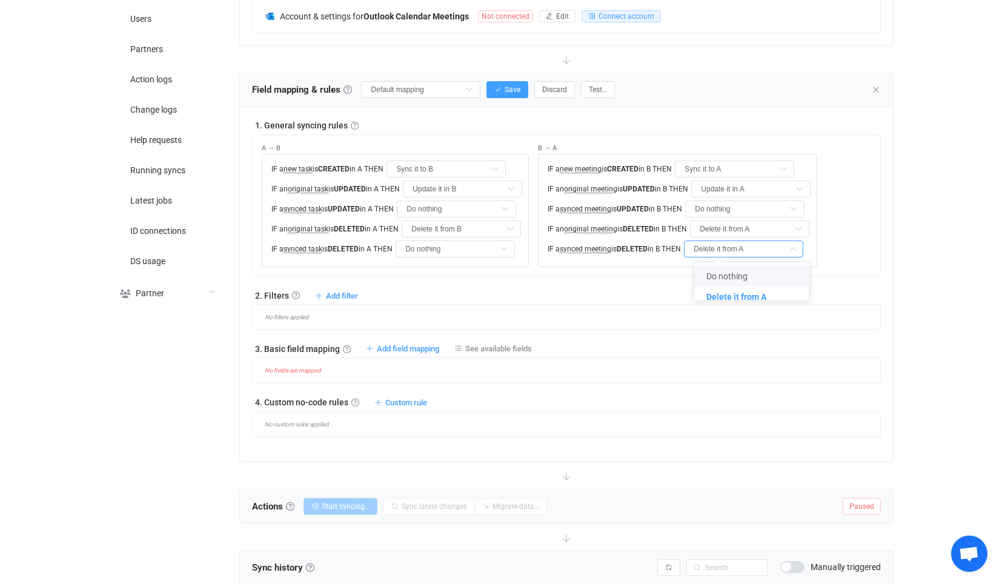
type input "Do nothing"
click at [495, 88] on icon "button" at bounding box center [497, 89] width 7 height 7
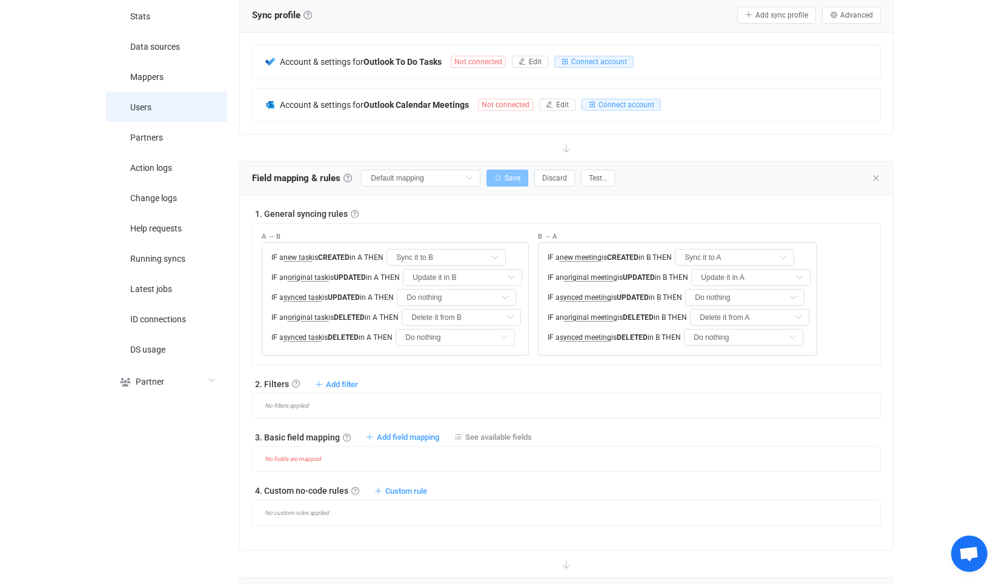
scroll to position [264, 0]
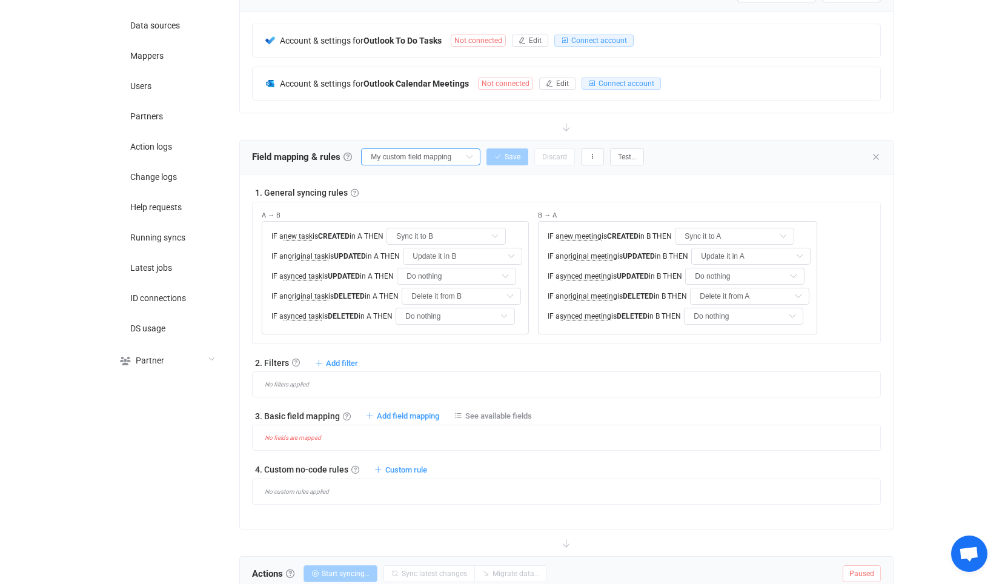
click at [417, 150] on input "My custom field mapping" at bounding box center [420, 156] width 119 height 17
click at [404, 175] on li "Default mappings" at bounding box center [433, 184] width 139 height 18
click at [402, 193] on ul "Default mappings Default mapping" at bounding box center [433, 201] width 139 height 53
click at [406, 203] on span "Default mapping" at bounding box center [407, 203] width 62 height 21
type input "Default mapping"
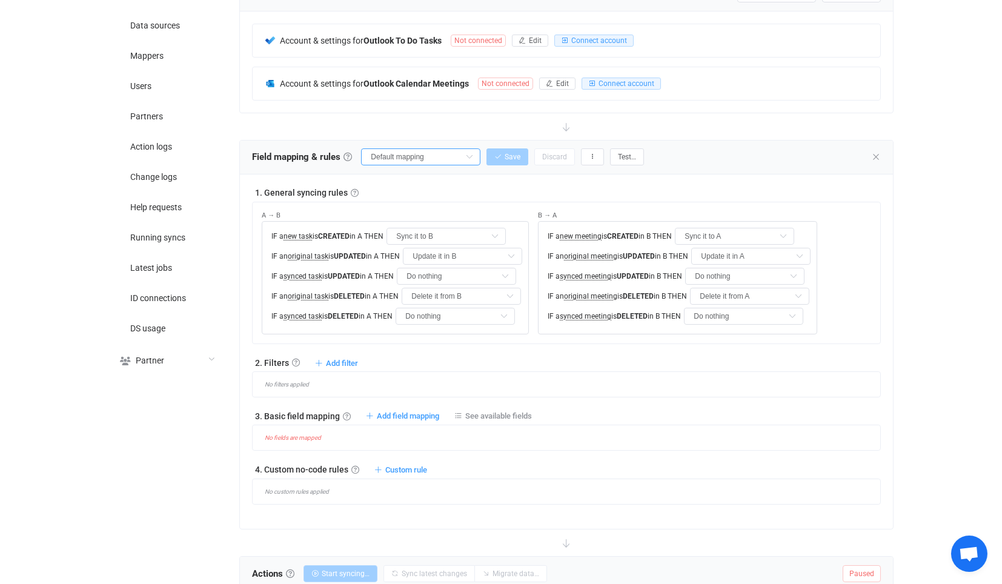
type input "Update it in B"
type input "Delete it from B"
type input "Update it in A"
type input "Delete it from A"
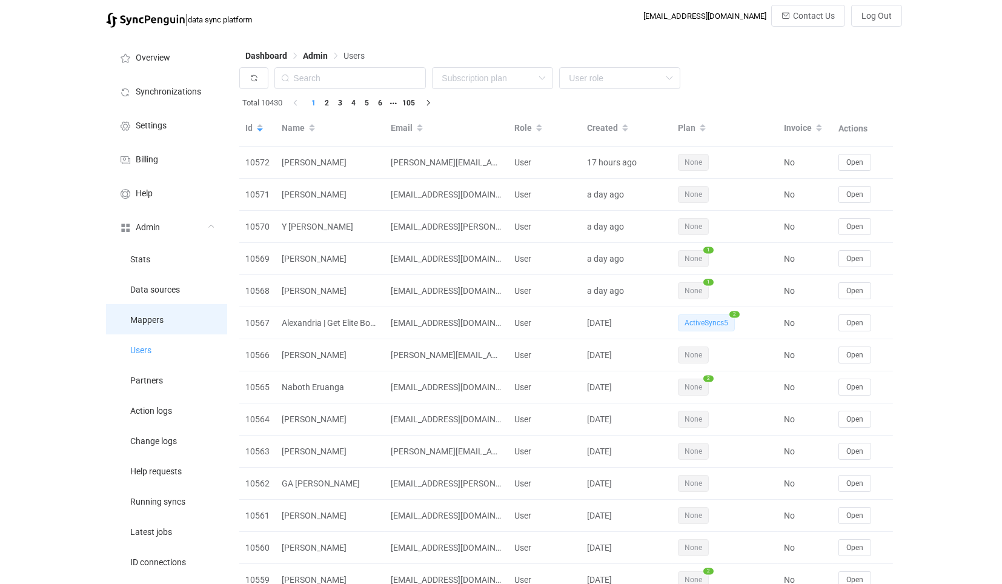
click at [173, 319] on li "Mappers" at bounding box center [166, 319] width 121 height 30
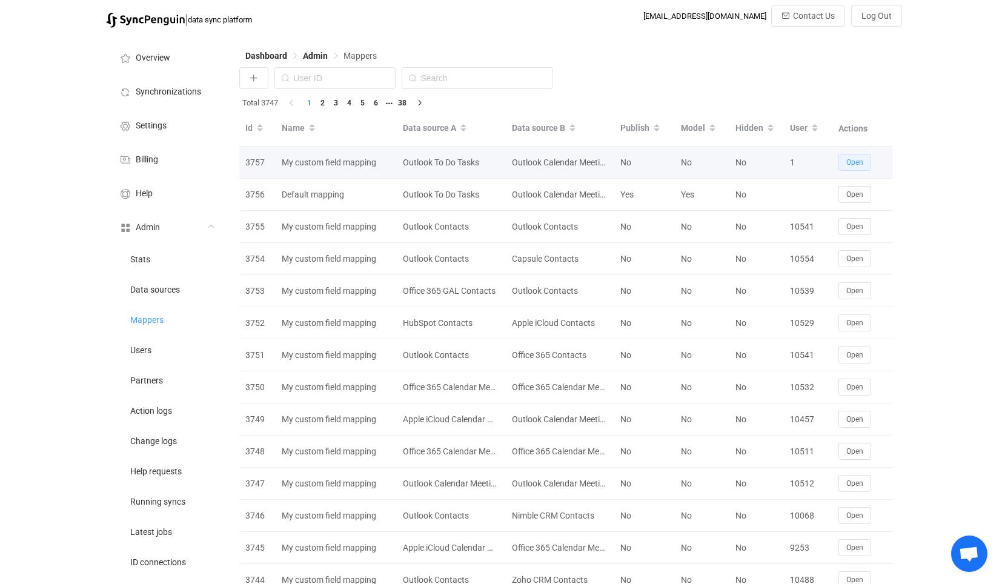
click at [851, 156] on button "Open" at bounding box center [855, 162] width 33 height 17
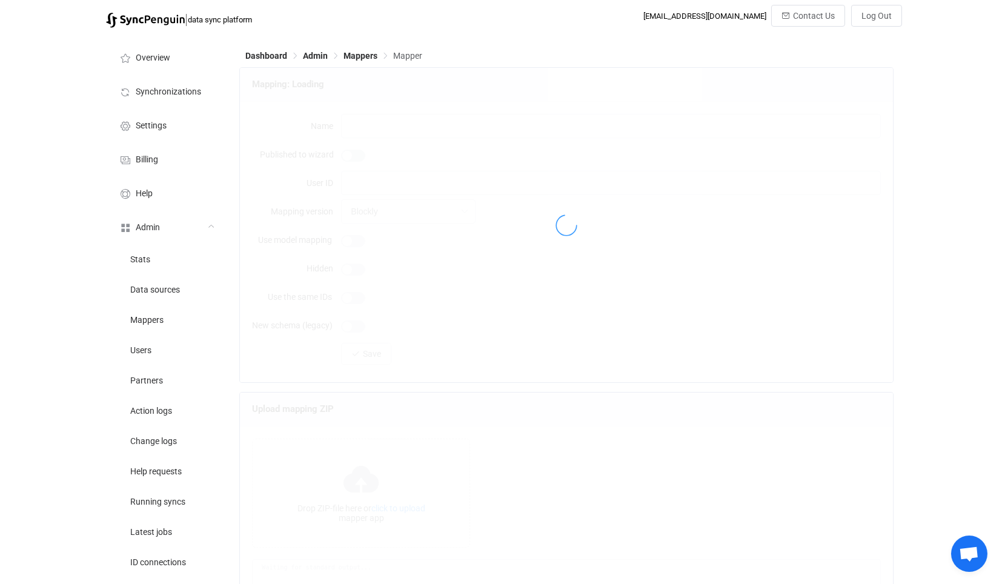
type input "My custom field mapping"
type input "1"
type input "Customizer"
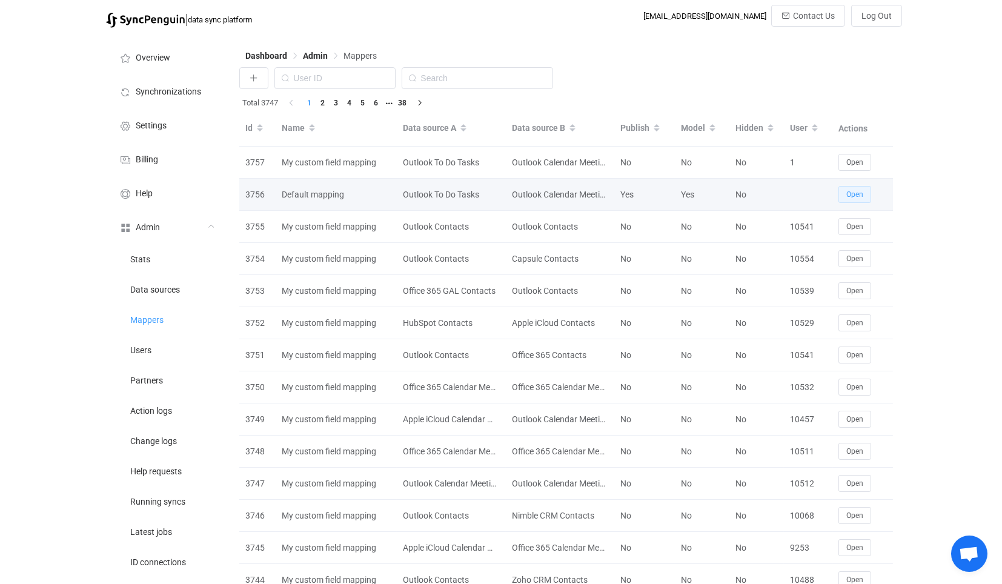
click at [857, 186] on button "Open" at bounding box center [855, 194] width 33 height 17
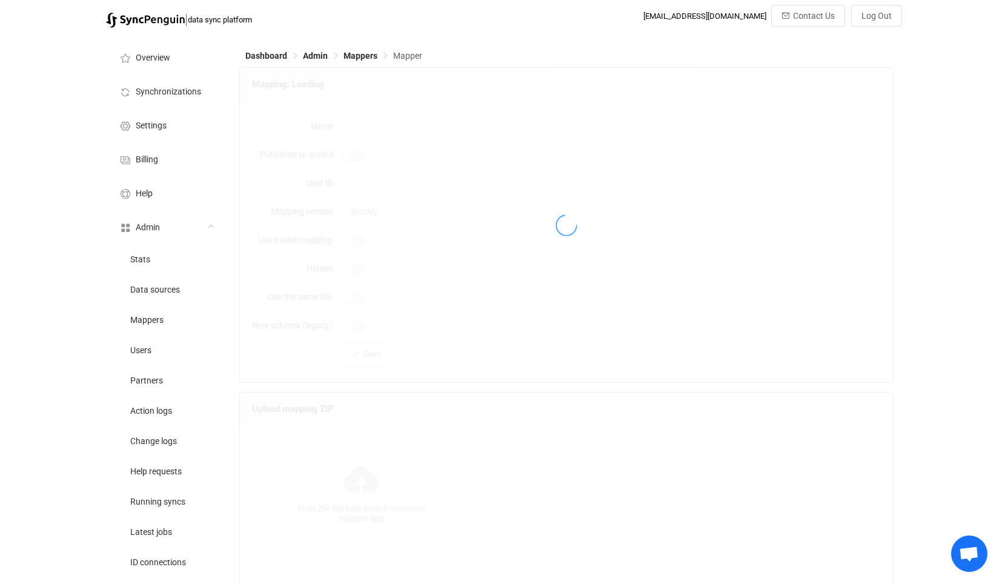
type input "Default mapping"
type input "Customizer"
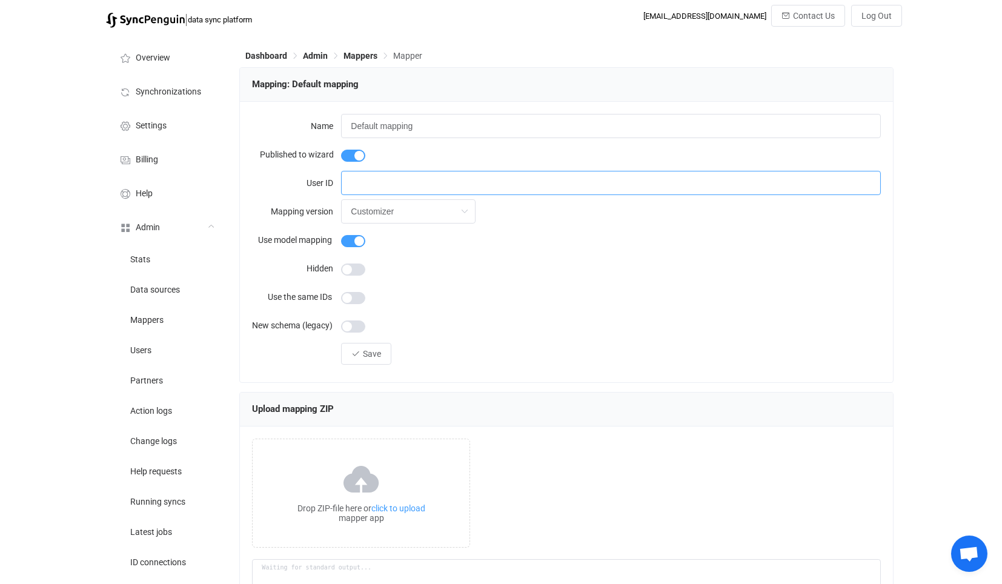
click at [407, 187] on input "text" at bounding box center [610, 183] width 539 height 24
type input "1"
drag, startPoint x: 382, startPoint y: 331, endPoint x: 385, endPoint y: 351, distance: 20.8
click at [382, 333] on div at bounding box center [610, 325] width 539 height 24
click at [385, 352] on button "Save" at bounding box center [366, 354] width 50 height 22
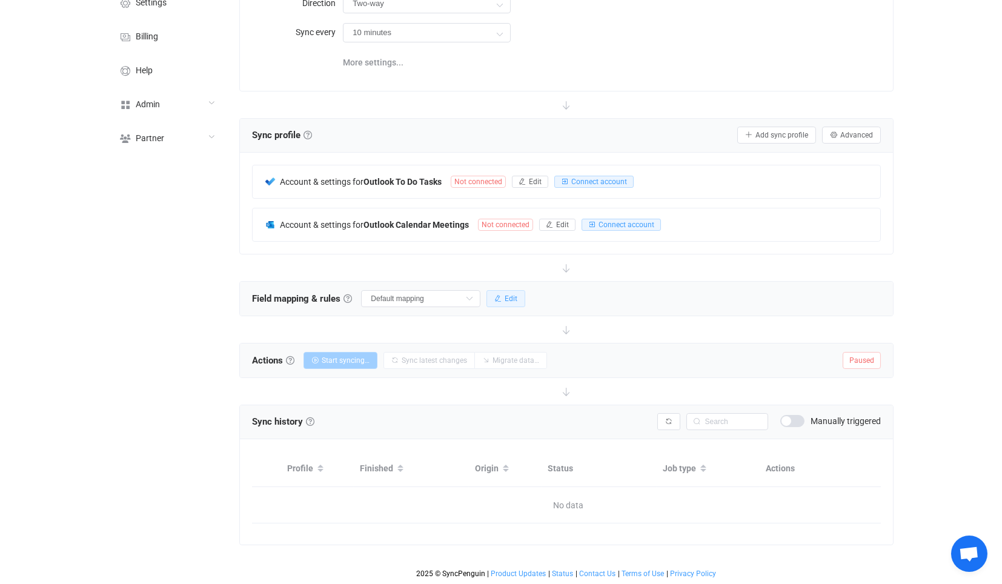
drag, startPoint x: 502, startPoint y: 276, endPoint x: 505, endPoint y: 281, distance: 6.6
click at [502, 282] on div "Field mapping & rules Field mapping & rules By default, all data of the connect…" at bounding box center [566, 299] width 653 height 34
click at [507, 290] on button "Edit" at bounding box center [506, 298] width 39 height 17
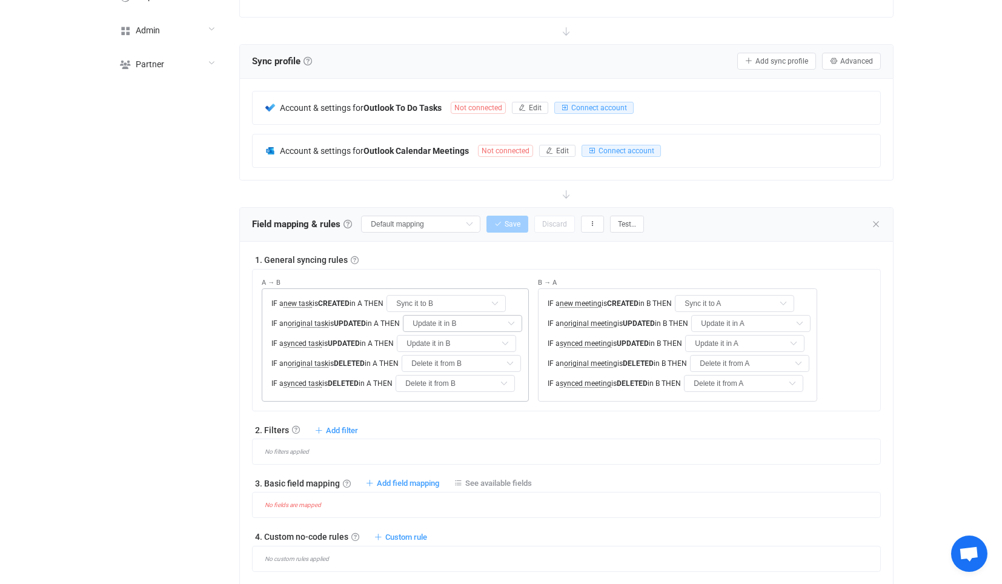
scroll to position [331, 0]
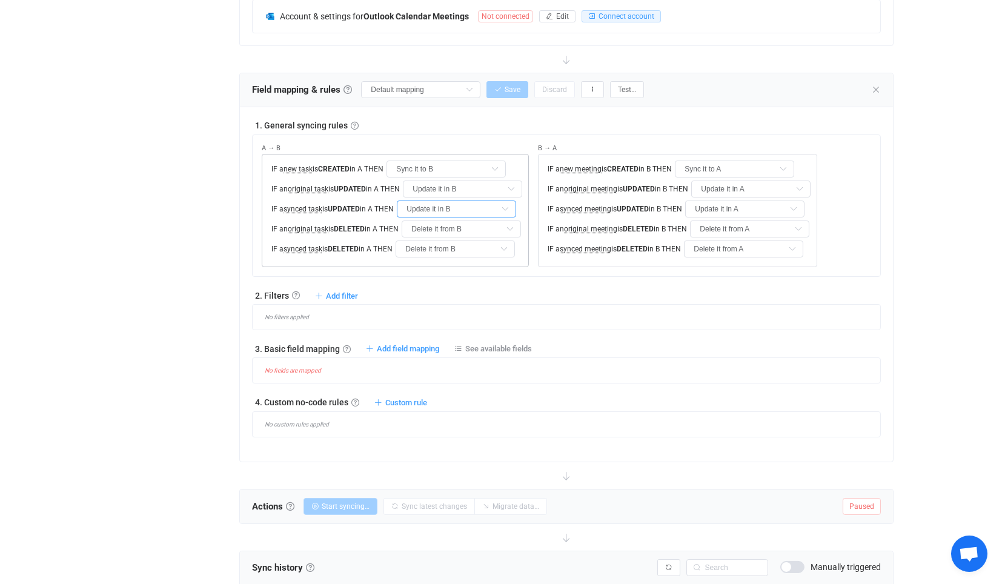
click at [465, 206] on input "Update it in B" at bounding box center [456, 209] width 119 height 17
click at [462, 237] on li "Do nothing" at bounding box center [466, 236] width 125 height 21
type input "Do nothing"
click at [458, 249] on input "Delete it from B" at bounding box center [455, 249] width 119 height 17
drag, startPoint x: 458, startPoint y: 263, endPoint x: 457, endPoint y: 269, distance: 6.1
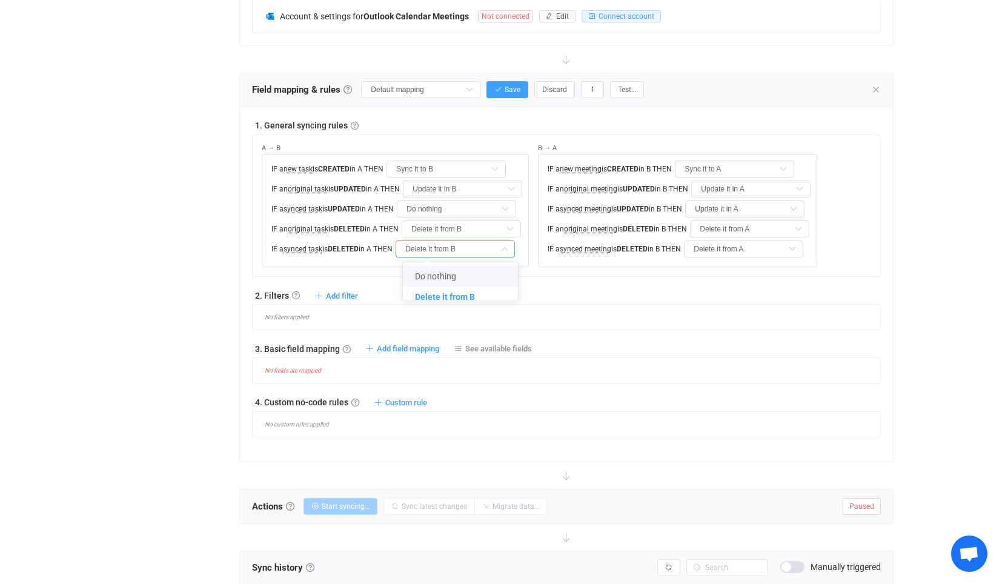
click at [457, 265] on ul "Do nothing Delete it from B" at bounding box center [465, 286] width 125 height 48
click at [457, 270] on li "Do nothing" at bounding box center [465, 276] width 125 height 21
type input "Do nothing"
click at [765, 208] on div "IF a new meeting is CREATED in B THEN Sync it to A Do nothing Sync it to A IF a…" at bounding box center [677, 210] width 279 height 113
click at [754, 210] on input "Update it in A" at bounding box center [744, 209] width 119 height 17
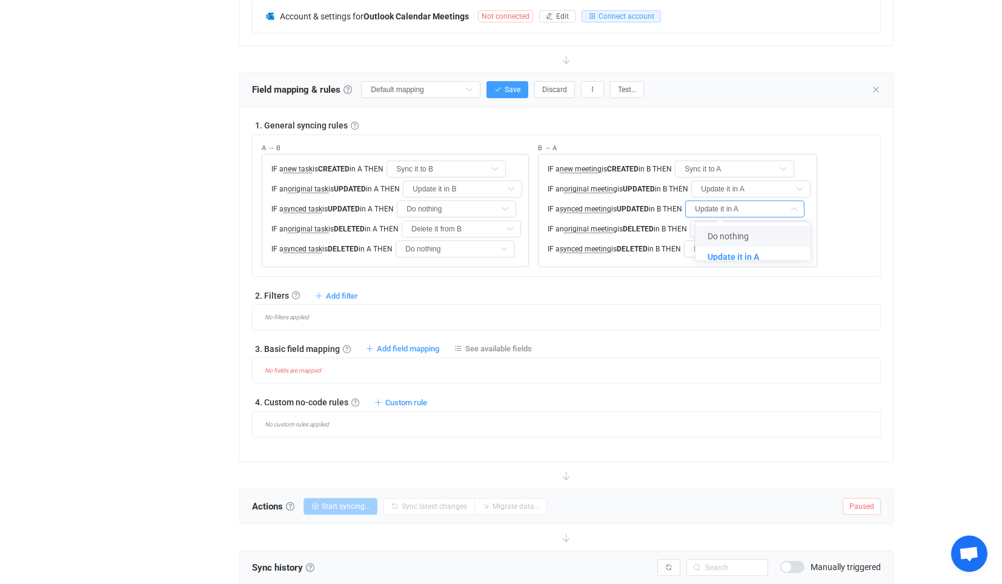
click at [745, 233] on span "Do nothing" at bounding box center [728, 236] width 41 height 10
type input "Do nothing"
drag, startPoint x: 742, startPoint y: 236, endPoint x: 733, endPoint y: 259, distance: 24.2
click at [742, 238] on div "IF a new meeting is CREATED in B THEN Sync it to A Do nothing Sync it to A IF a…" at bounding box center [677, 210] width 279 height 113
click at [732, 258] on div "IF a new meeting is CREATED in B THEN Sync it to A Do nothing Sync it to A IF a…" at bounding box center [677, 210] width 279 height 113
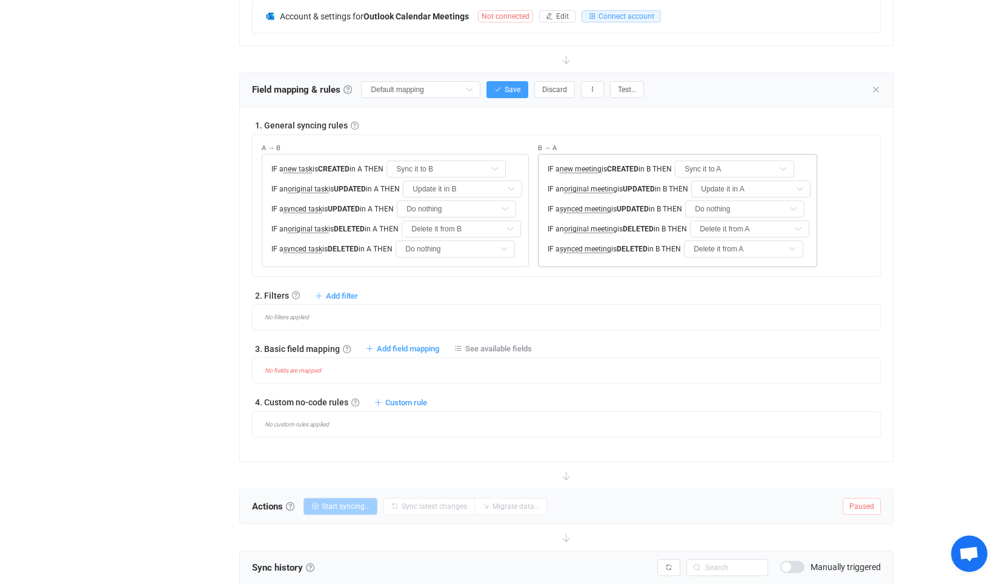
click at [732, 258] on div "IF a new meeting is CREATED in B THEN Sync it to A Do nothing Sync it to A IF a…" at bounding box center [677, 210] width 279 height 113
click at [729, 254] on input "Delete it from A" at bounding box center [743, 249] width 119 height 17
click at [725, 271] on span "Do nothing" at bounding box center [727, 276] width 41 height 10
type input "Do nothing"
click at [496, 91] on button "Save" at bounding box center [508, 89] width 42 height 17
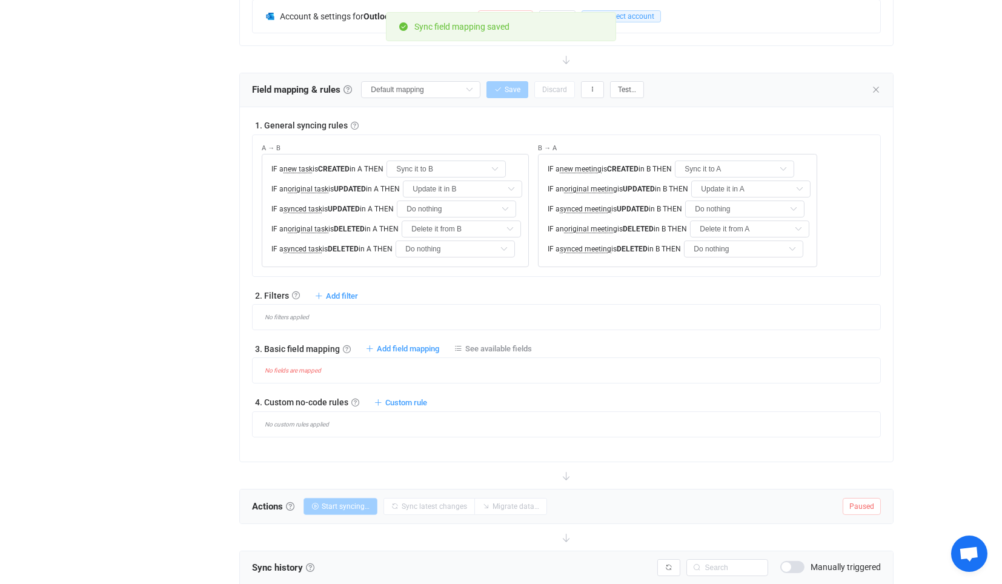
scroll to position [399, 0]
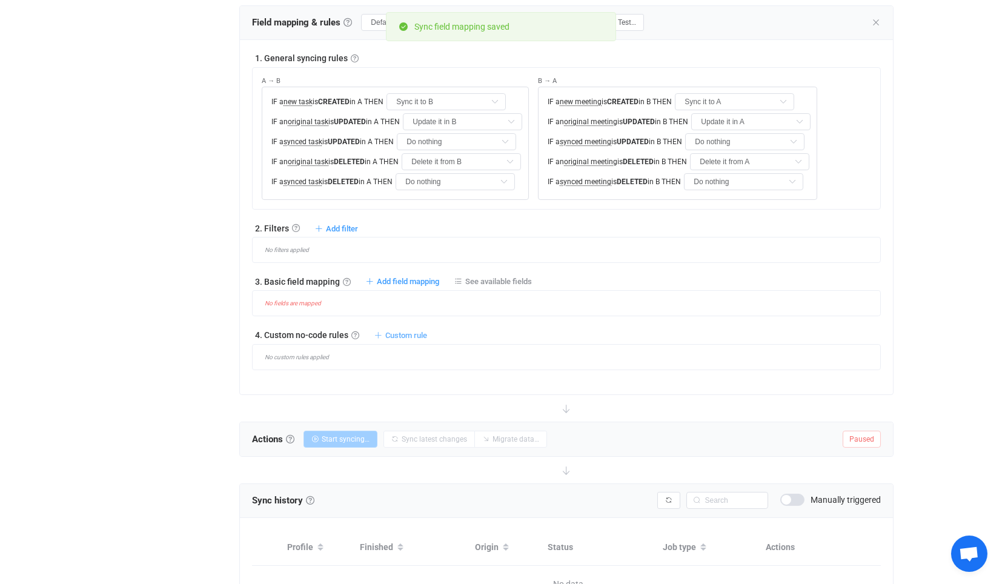
click at [410, 336] on span "Custom rule" at bounding box center [406, 335] width 42 height 9
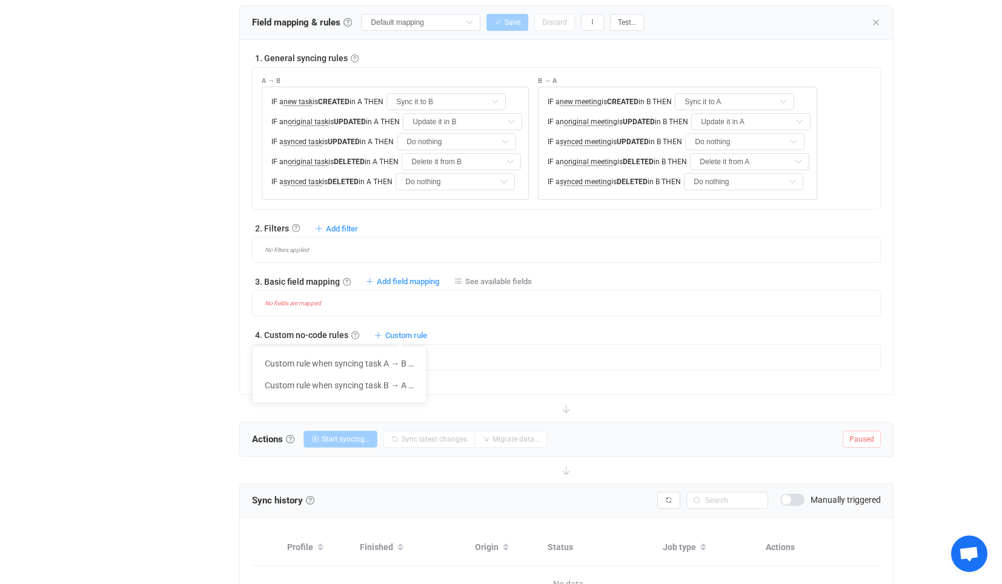
click at [401, 300] on div "No fields are mapped" at bounding box center [571, 303] width 618 height 7
click at [398, 280] on span "Add field mapping" at bounding box center [408, 281] width 62 height 9
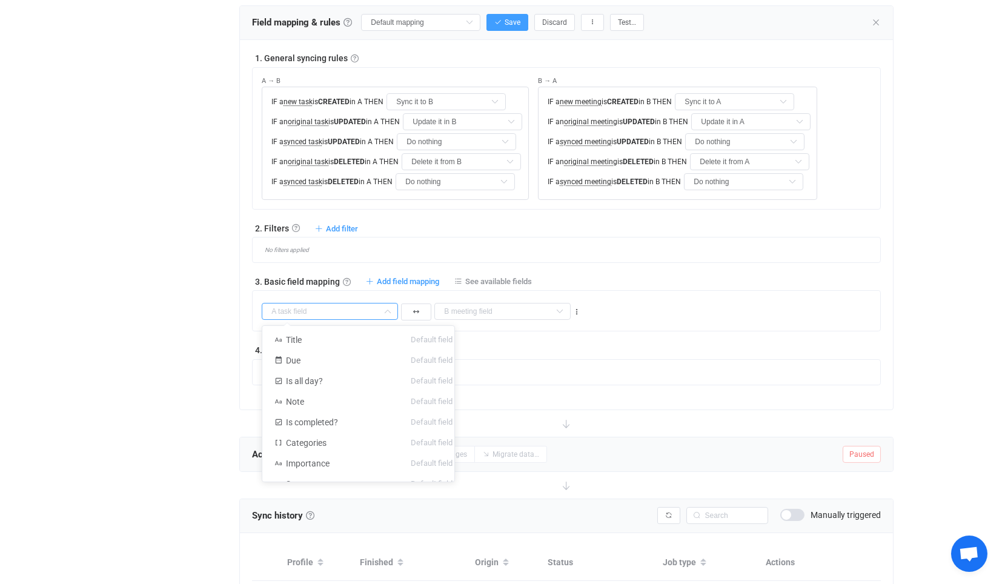
click at [346, 303] on input "text" at bounding box center [330, 311] width 136 height 17
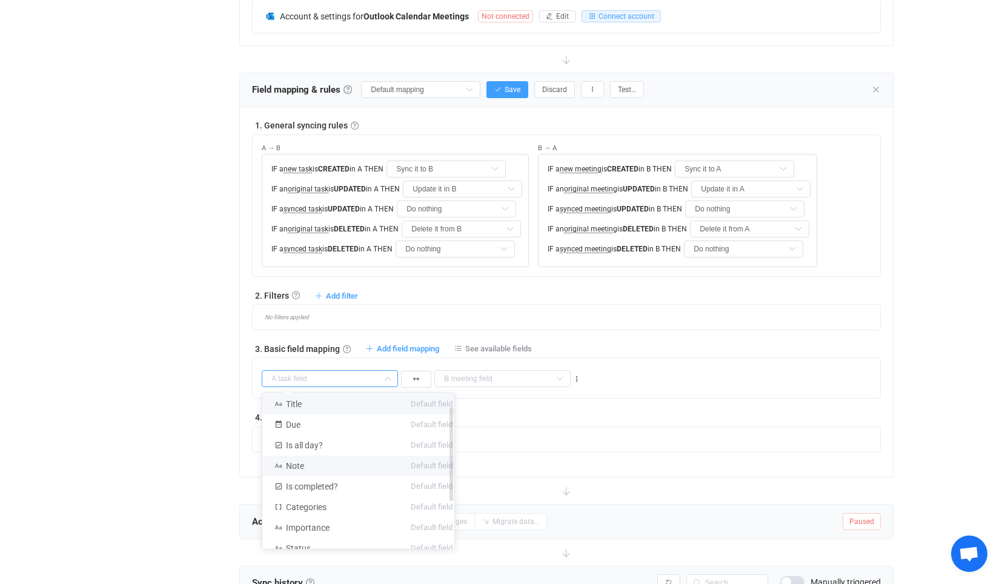
scroll to position [0, 0]
click at [341, 402] on li "Title Default field" at bounding box center [363, 407] width 202 height 21
type input "Title"
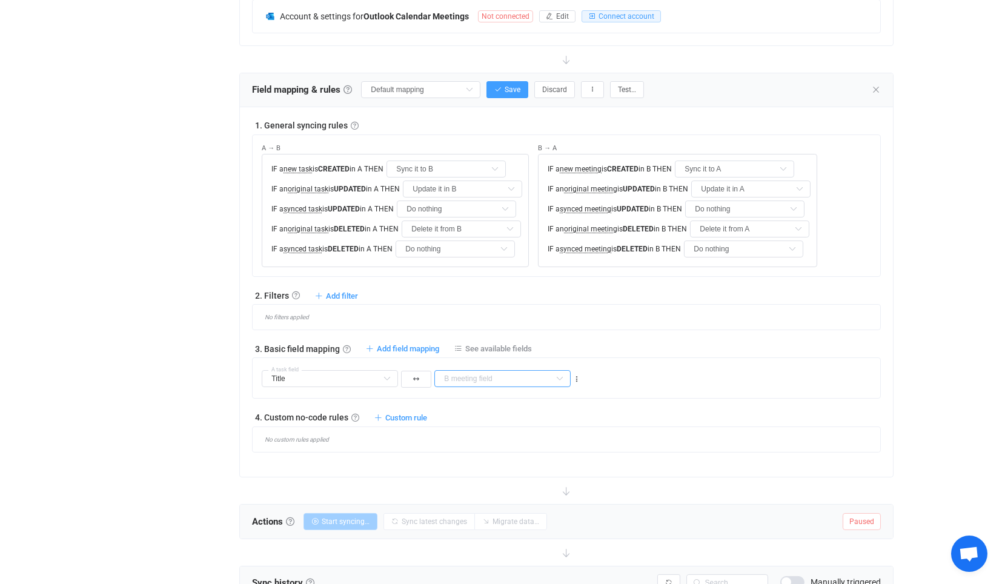
click at [474, 376] on input "text" at bounding box center [502, 378] width 136 height 17
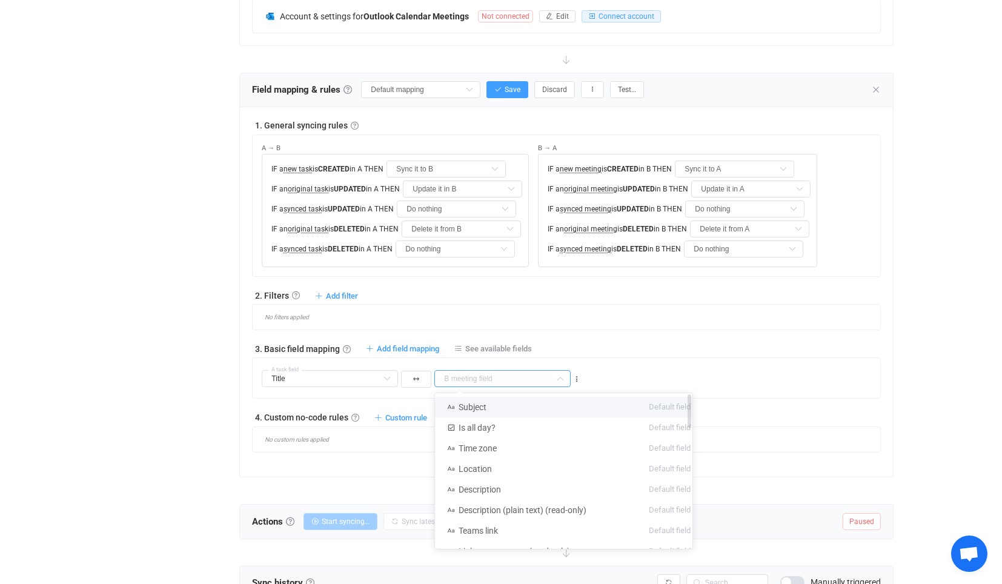
click at [486, 406] on li "Subject Default field" at bounding box center [569, 407] width 268 height 21
type input "Subject"
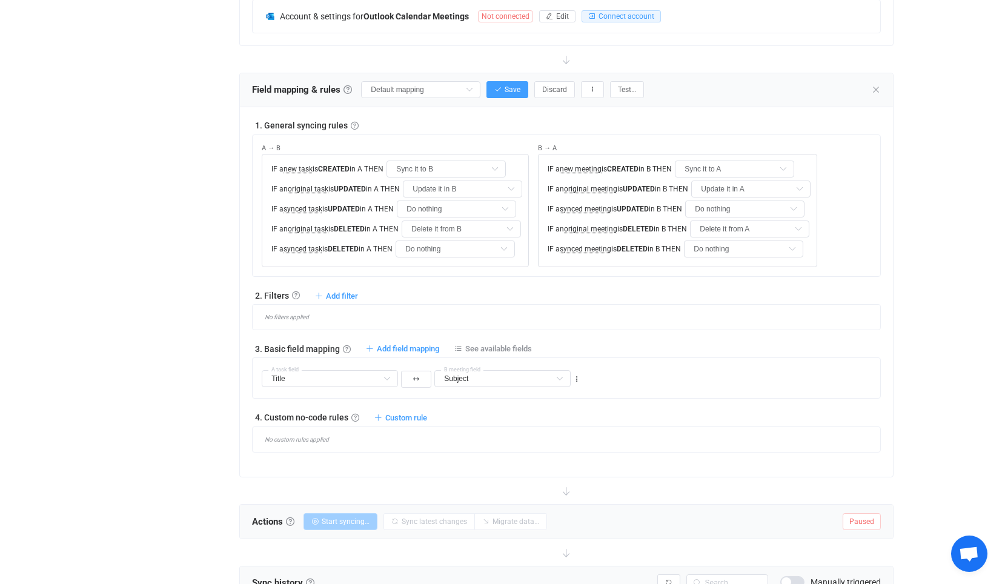
click at [388, 352] on div "3. Basic field mapping Basic field mapping Define how fields are mapped between…" at bounding box center [566, 348] width 628 height 12
click at [386, 344] on span "Add field mapping" at bounding box center [408, 348] width 62 height 9
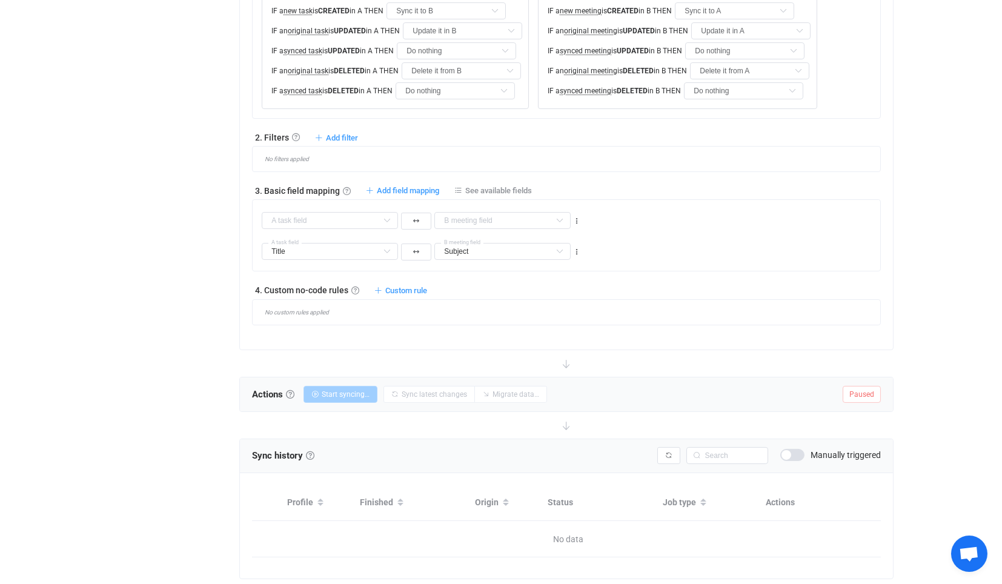
scroll to position [531, 0]
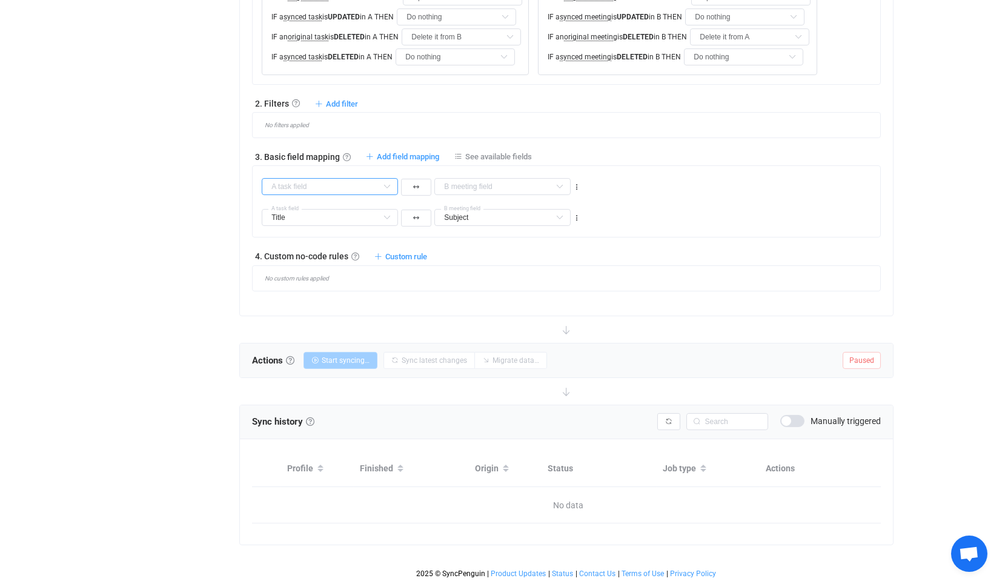
click at [342, 178] on input "text" at bounding box center [330, 186] width 136 height 17
click at [532, 275] on div "No custom rules applied" at bounding box center [571, 278] width 618 height 7
click at [575, 183] on icon at bounding box center [577, 187] width 8 height 8
click at [536, 247] on li "Delete" at bounding box center [539, 258] width 79 height 22
type input "Title"
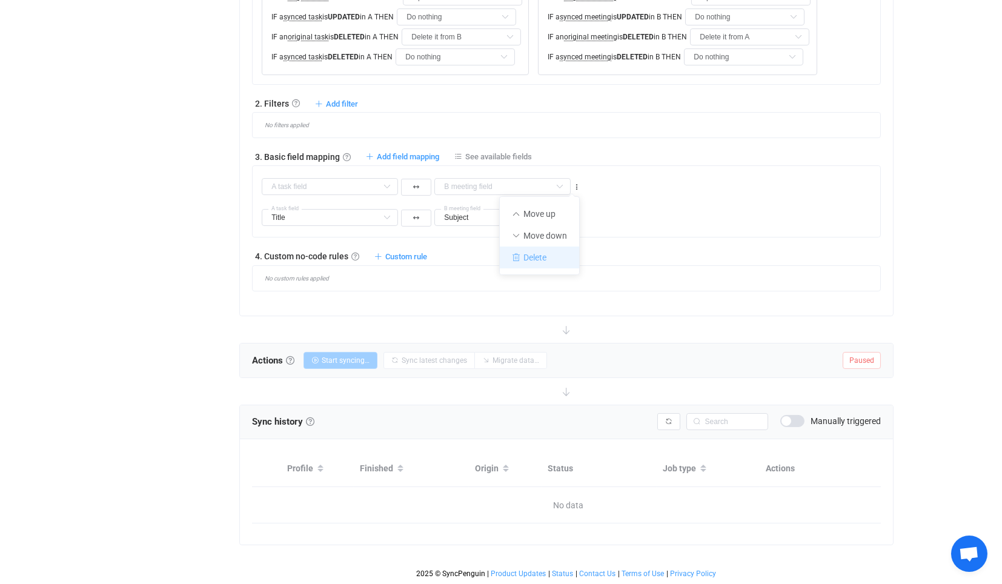
type input "Subject"
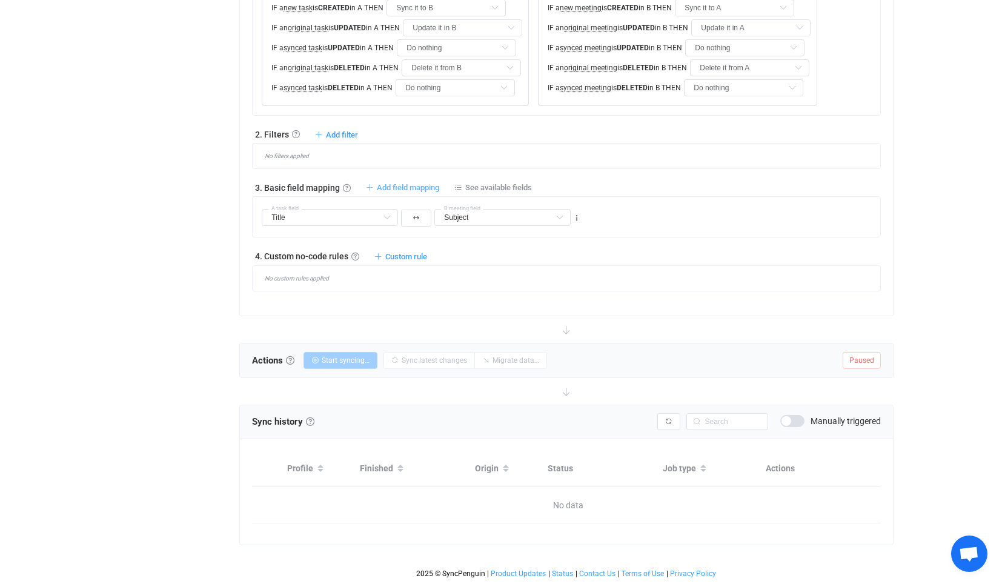
click at [412, 183] on span "Add field mapping" at bounding box center [408, 187] width 62 height 9
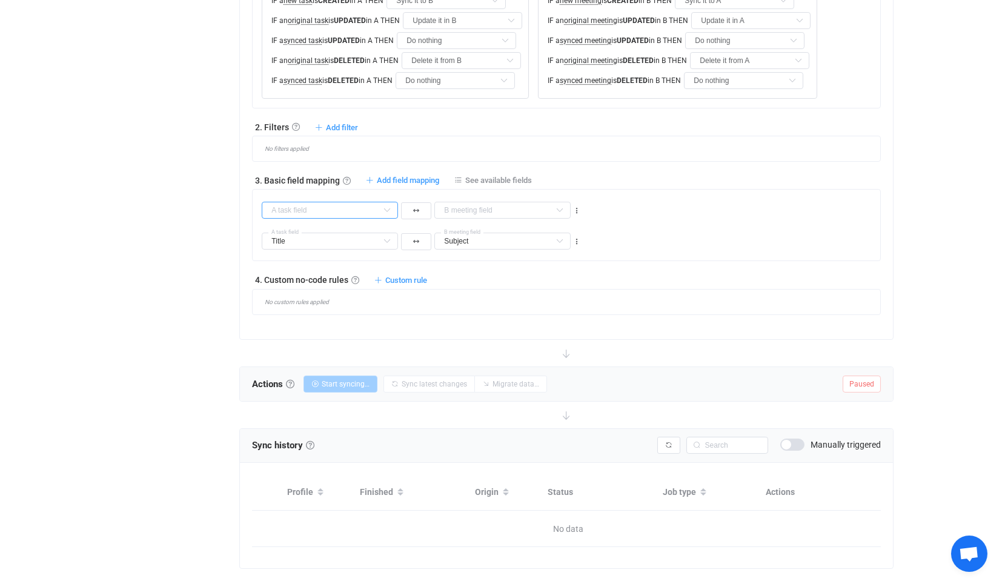
click at [346, 213] on input "text" at bounding box center [330, 210] width 136 height 17
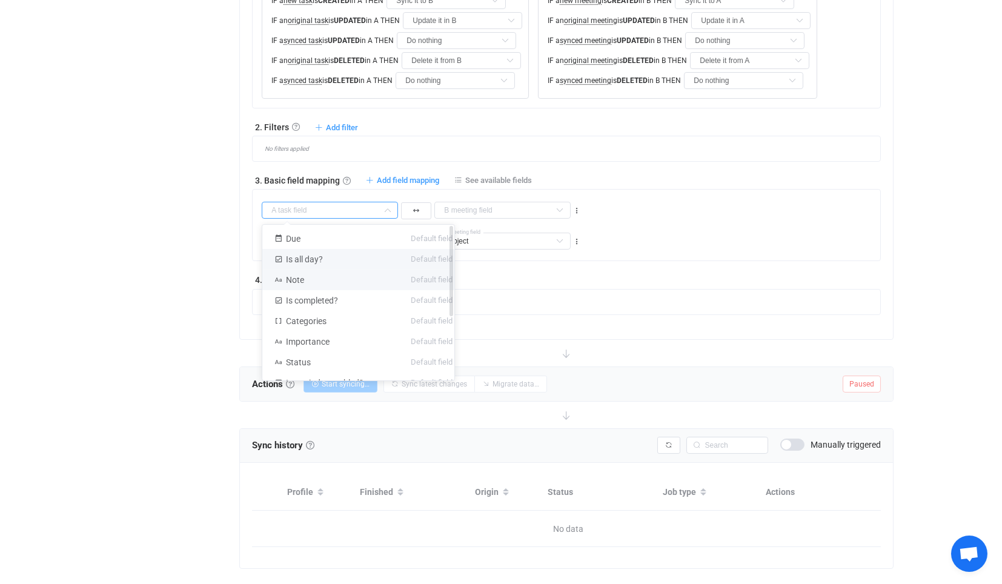
drag, startPoint x: 368, startPoint y: 277, endPoint x: 402, endPoint y: 253, distance: 40.9
click at [370, 278] on li "Note Default field" at bounding box center [363, 280] width 202 height 21
type input "Note"
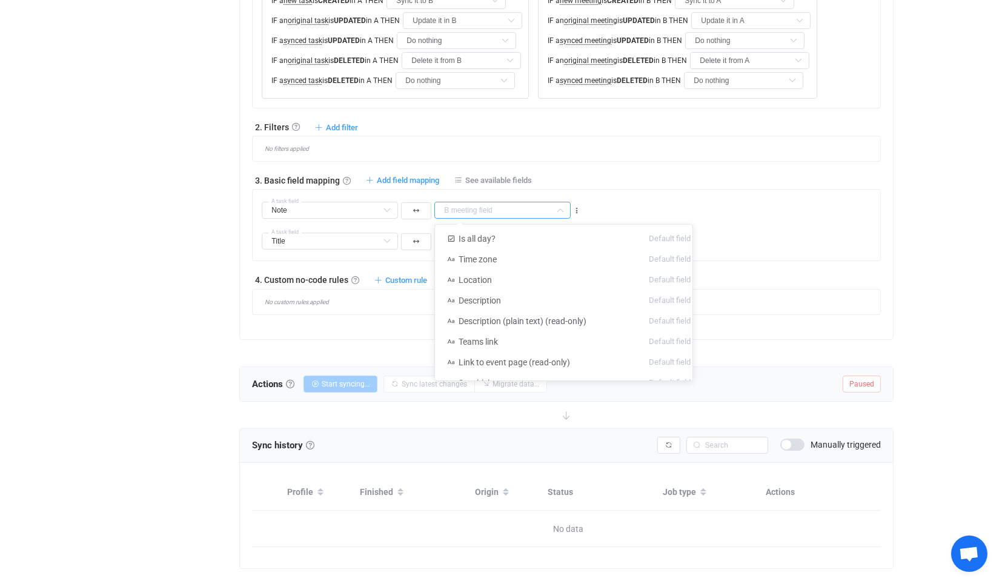
click at [496, 207] on input "text" at bounding box center [502, 210] width 136 height 17
click at [514, 322] on span "Description (plain text) (read-only)" at bounding box center [523, 321] width 128 height 10
type input "Description (plain text) (read-only)"
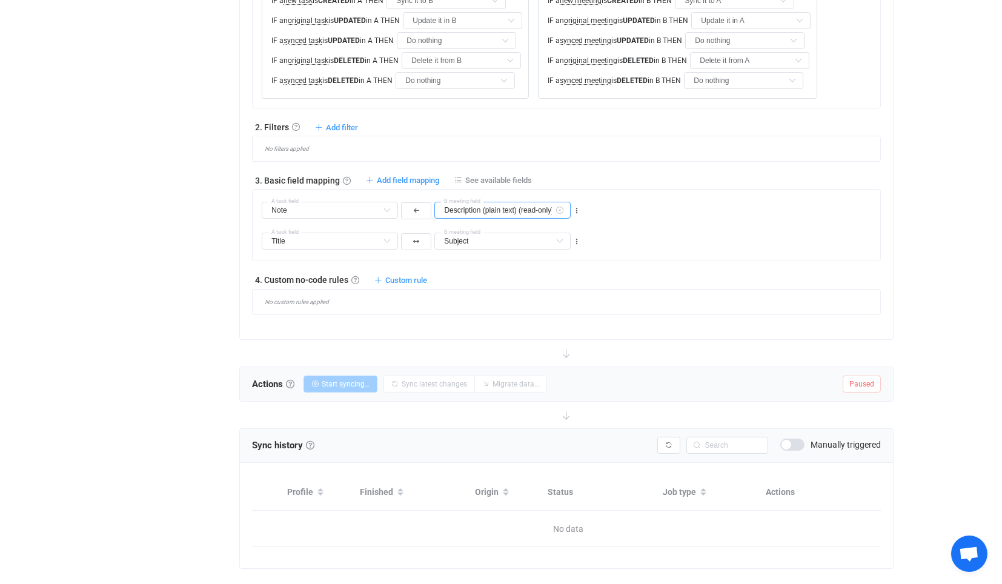
click at [475, 207] on input "Description (plain text) (read-only)" at bounding box center [502, 210] width 136 height 17
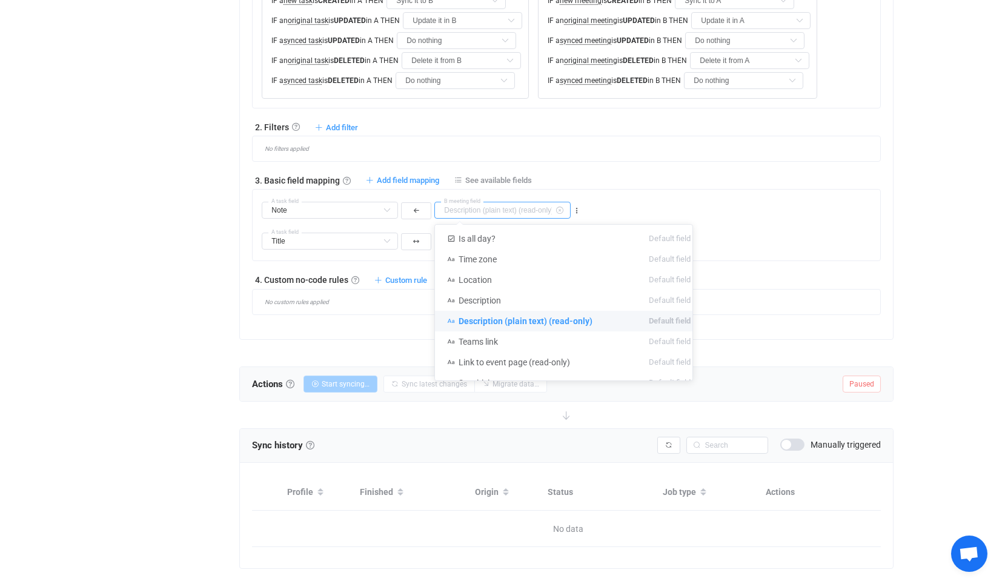
click at [480, 208] on input "text" at bounding box center [502, 210] width 136 height 17
type input "Description (plain text) (read-only)"
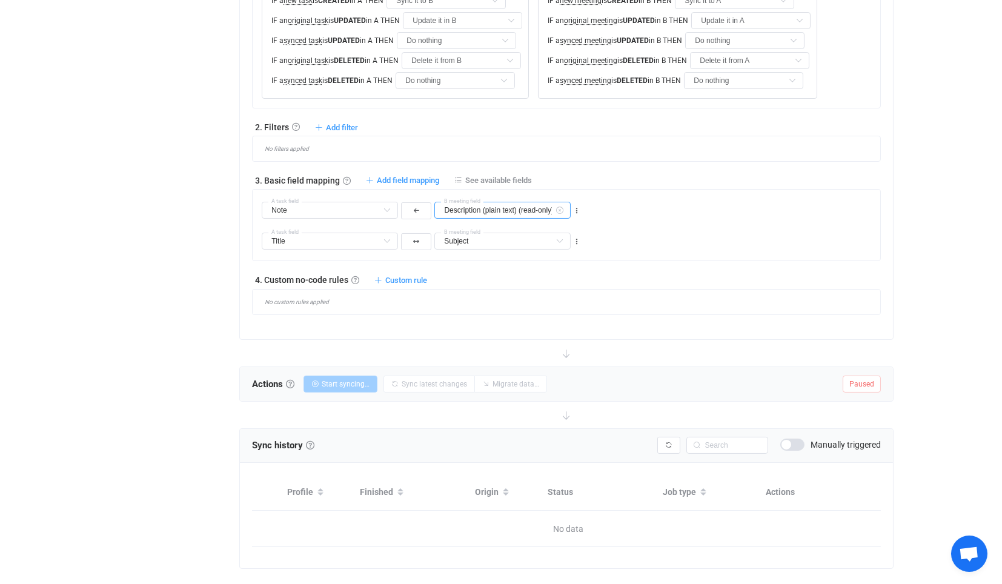
click at [480, 208] on input "Description (plain text) (read-only)" at bounding box center [502, 210] width 136 height 17
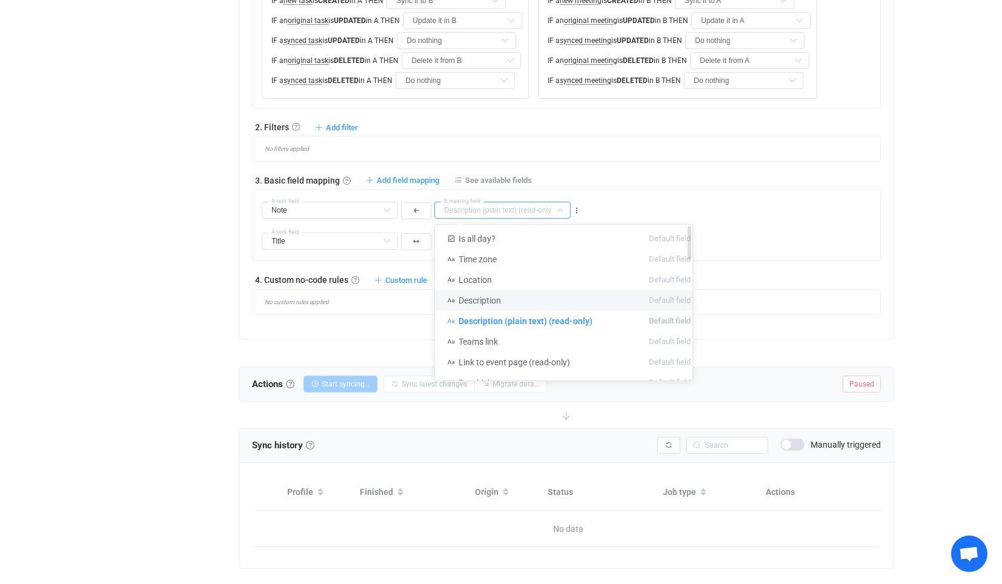
click at [490, 293] on li "Description Default field" at bounding box center [569, 300] width 268 height 21
type input "Description"
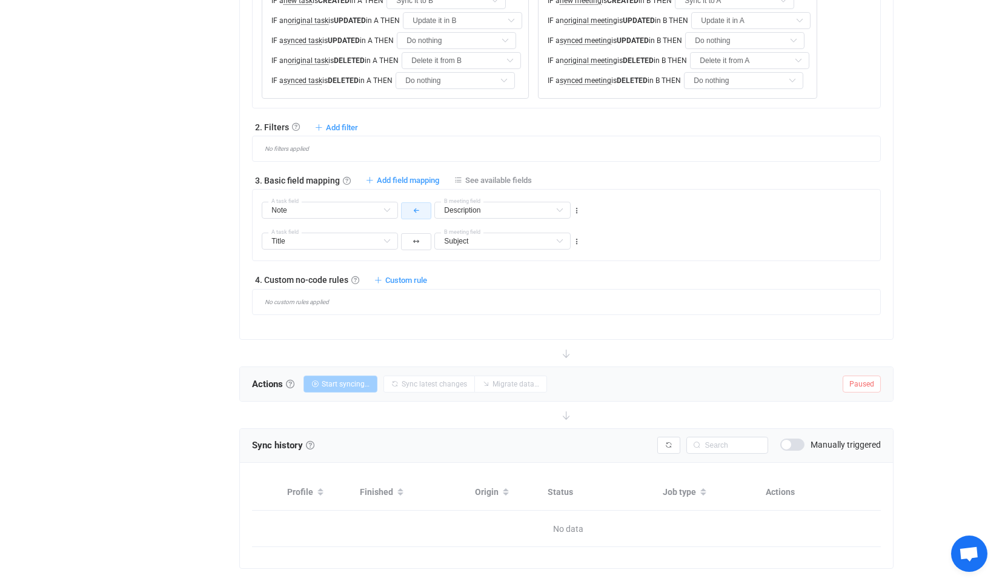
click at [414, 208] on icon "button" at bounding box center [416, 210] width 5 height 6
click at [424, 241] on li at bounding box center [416, 242] width 30 height 22
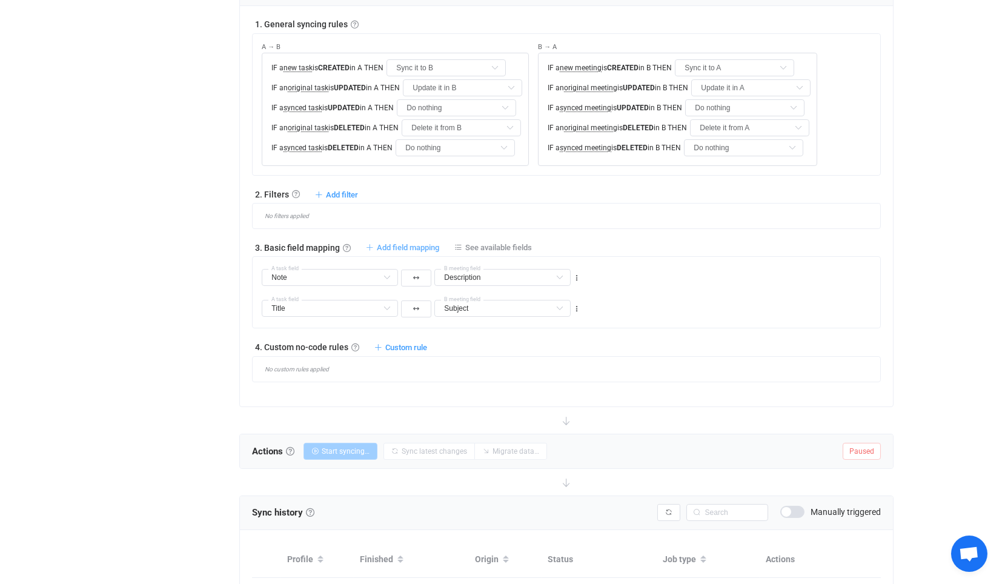
click at [413, 247] on span "Add field mapping" at bounding box center [408, 247] width 62 height 9
type input "Note"
type input "Description"
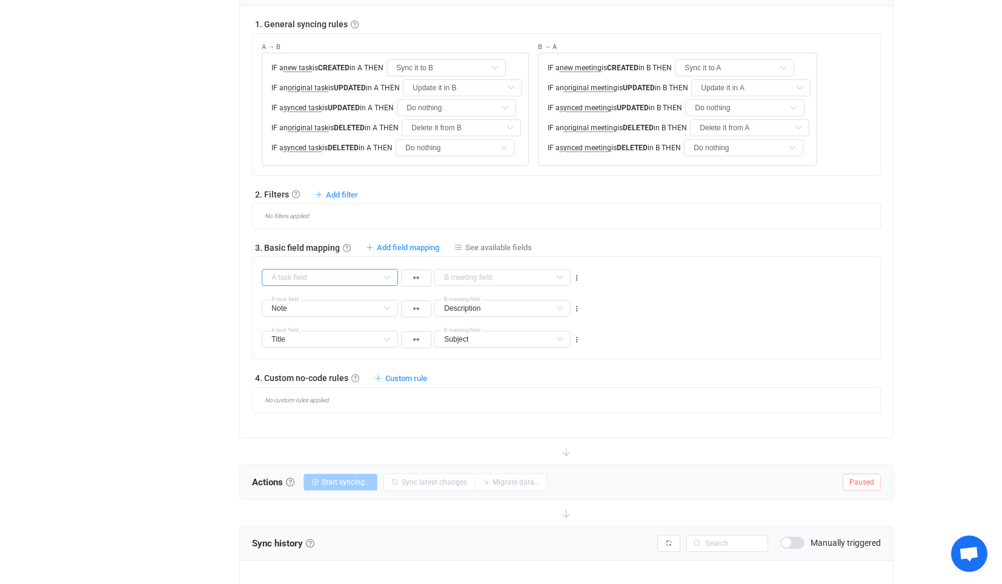
click at [343, 281] on input "text" at bounding box center [330, 277] width 136 height 17
click at [336, 317] on li "Is all day? Default field" at bounding box center [363, 326] width 202 height 21
click at [476, 279] on input "text" at bounding box center [502, 277] width 136 height 17
click at [591, 271] on div "Is all day? A task field Start Default field End Default field Is all day? Defa…" at bounding box center [571, 272] width 618 height 31
click at [571, 276] on div "Is all day? A task field Start Default field End Default field Is all day? Defa…" at bounding box center [421, 277] width 322 height 22
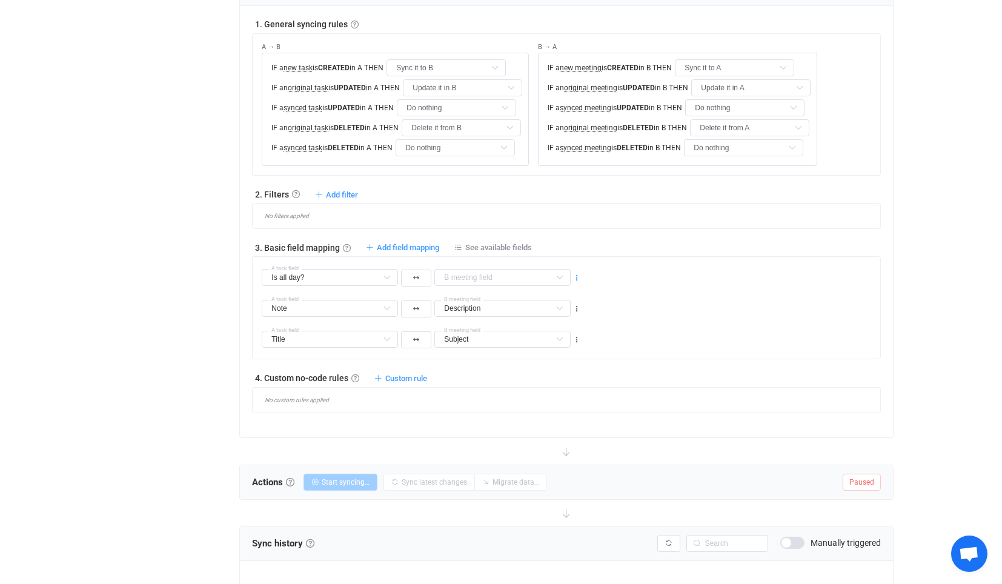
click at [580, 274] on icon at bounding box center [577, 278] width 8 height 8
click at [553, 339] on li "Delete" at bounding box center [539, 349] width 79 height 22
type input "Note"
type input "Description"
type input "Title"
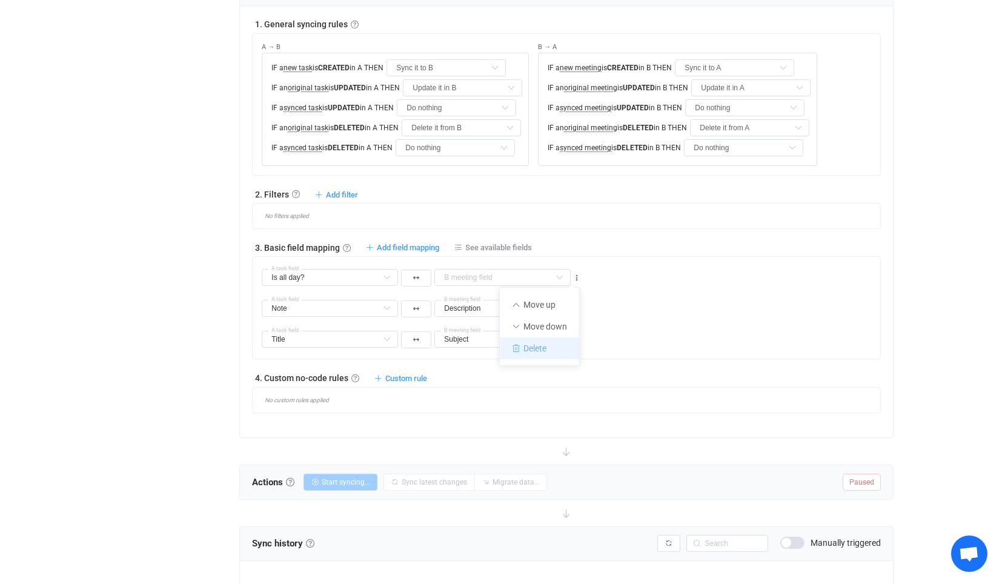
type input "Subject"
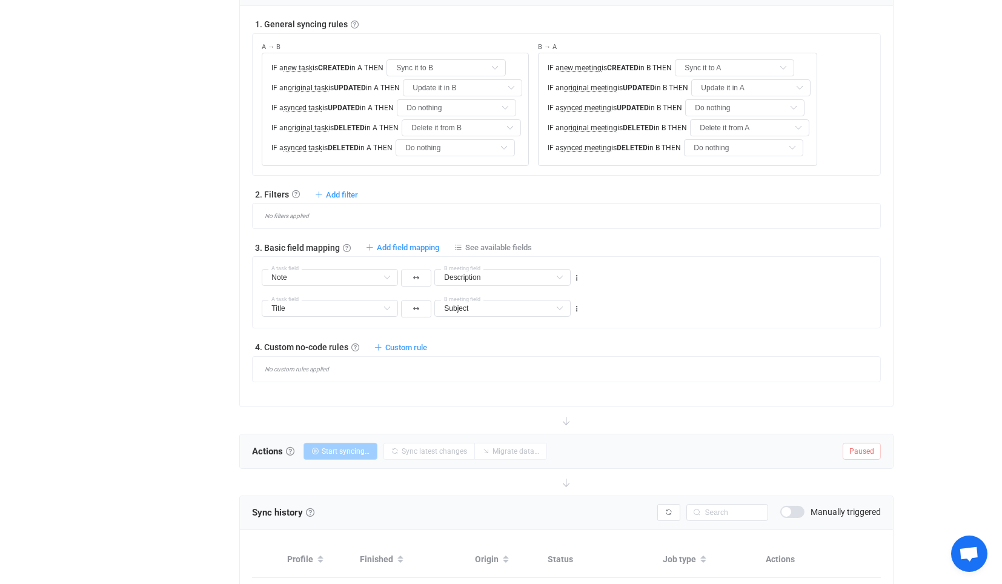
click at [408, 350] on div "1. General syncing rules General syncing rules Control how SyncPengin reacts to…" at bounding box center [566, 200] width 628 height 364
click at [408, 348] on span "Custom rule" at bounding box center [406, 347] width 42 height 9
drag, startPoint x: 398, startPoint y: 368, endPoint x: 402, endPoint y: 353, distance: 16.5
click at [398, 369] on li "Custom rule when syncing task A → B …" at bounding box center [339, 375] width 173 height 22
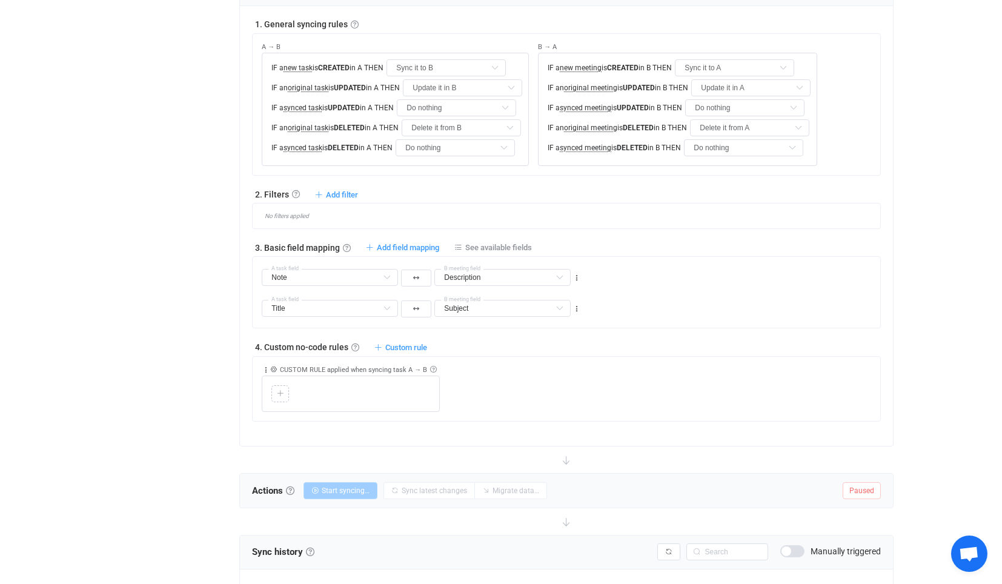
click at [408, 345] on span "Custom rule" at bounding box center [406, 347] width 42 height 9
click at [400, 401] on li "Custom rule when syncing task B → A …" at bounding box center [339, 397] width 173 height 22
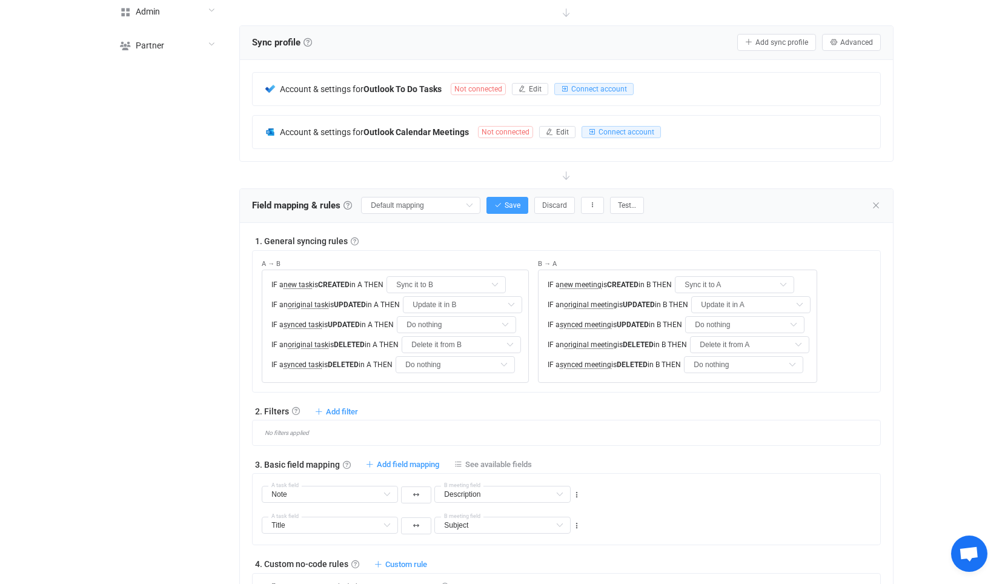
scroll to position [0, 0]
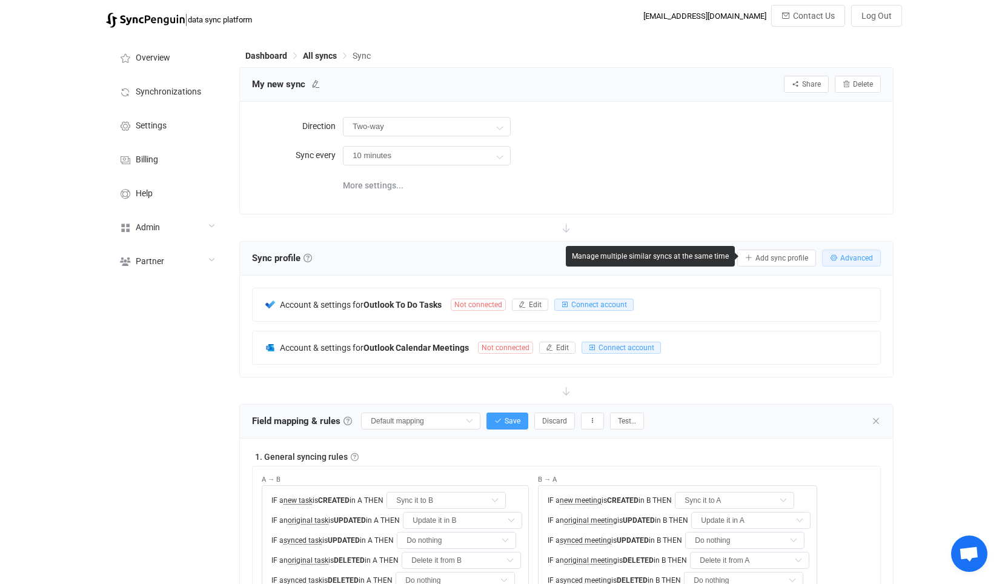
click at [849, 254] on span "Advanced" at bounding box center [856, 258] width 33 height 8
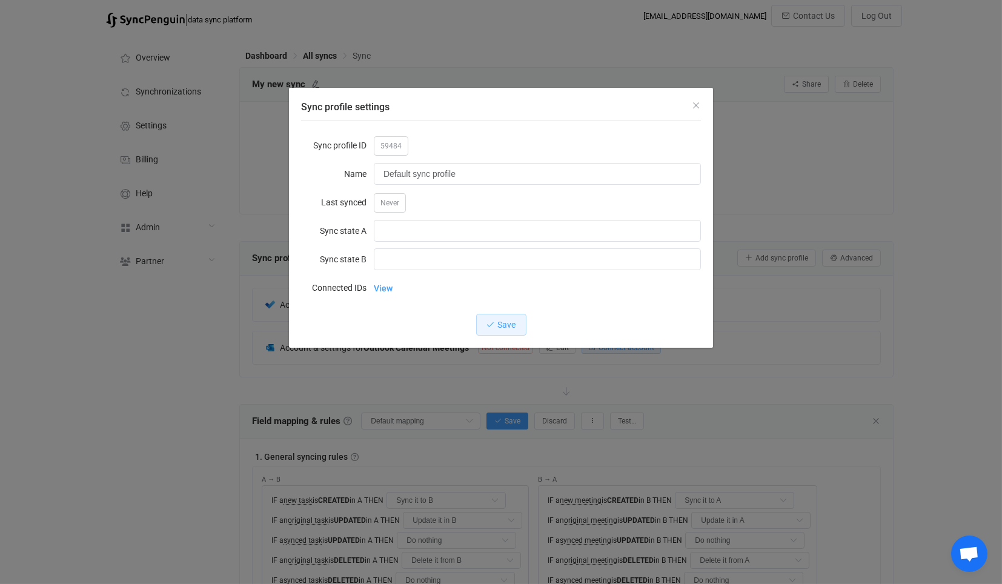
click at [800, 314] on div "Sync profile settings Sync profile ID 59484 Name Default sync profile Last sync…" at bounding box center [501, 292] width 1002 height 584
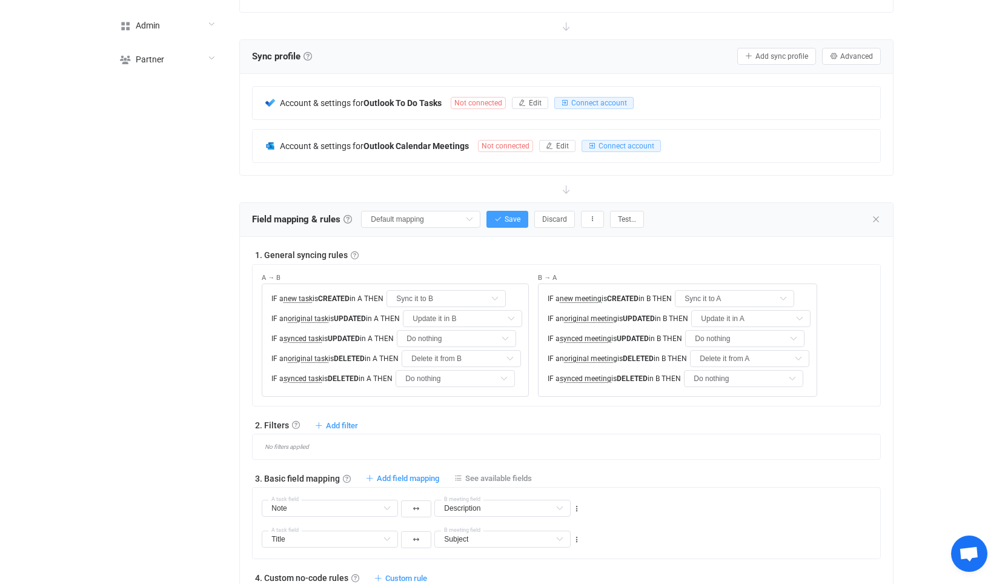
scroll to position [538, 0]
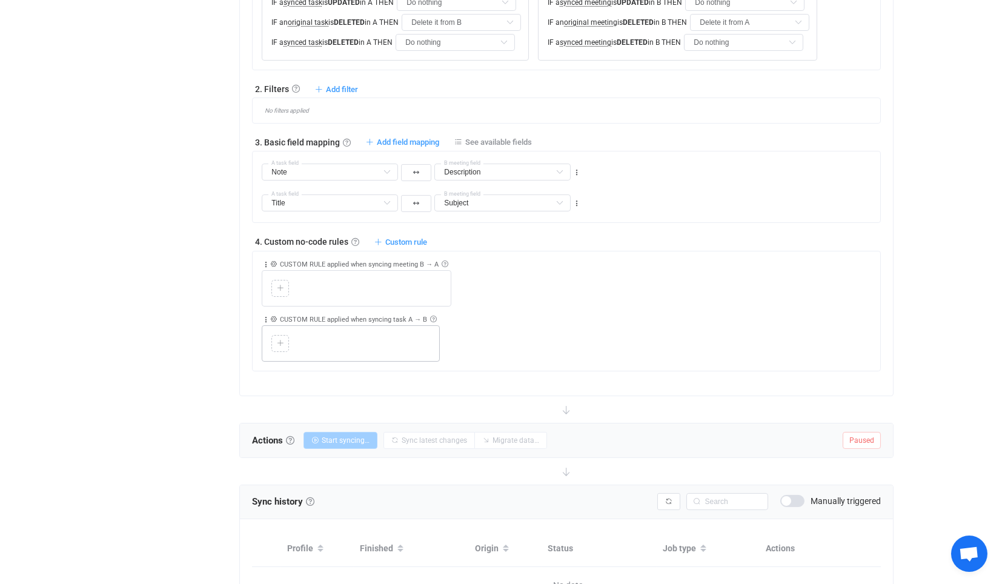
click at [284, 339] on div at bounding box center [281, 343] width 12 height 11
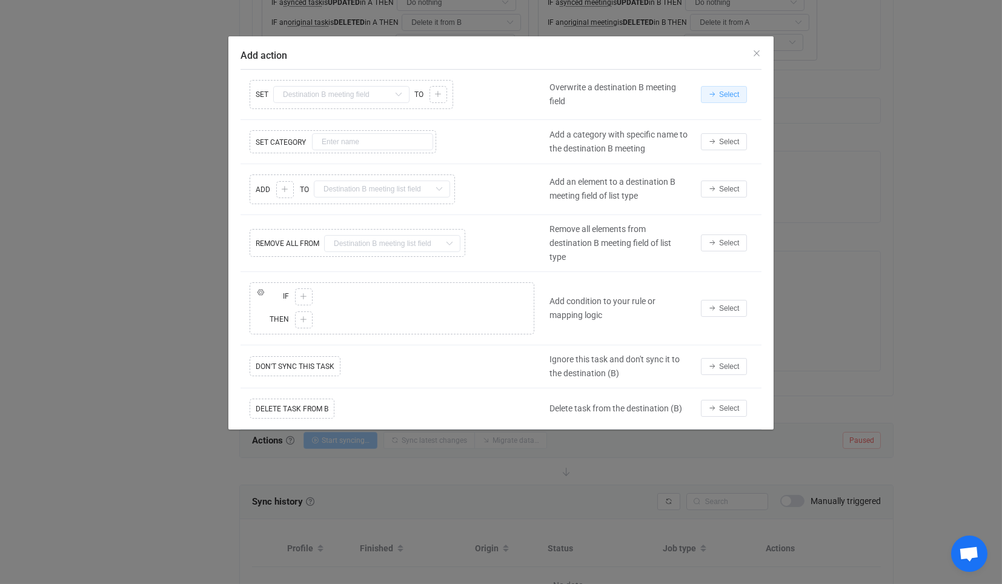
click at [746, 99] on button "Select" at bounding box center [724, 94] width 46 height 17
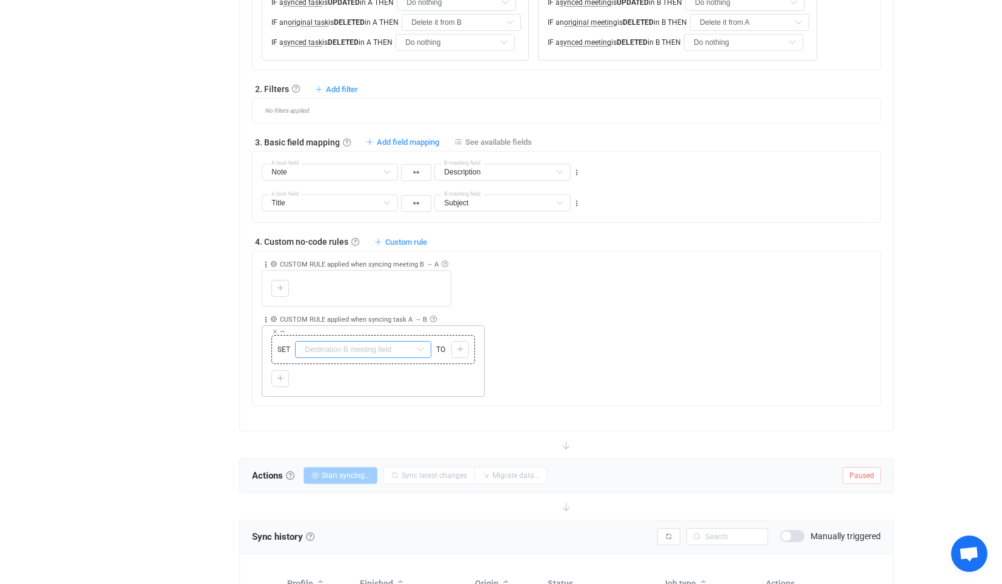
click at [355, 343] on input "text" at bounding box center [363, 349] width 136 height 17
click at [276, 330] on icon at bounding box center [275, 331] width 6 height 6
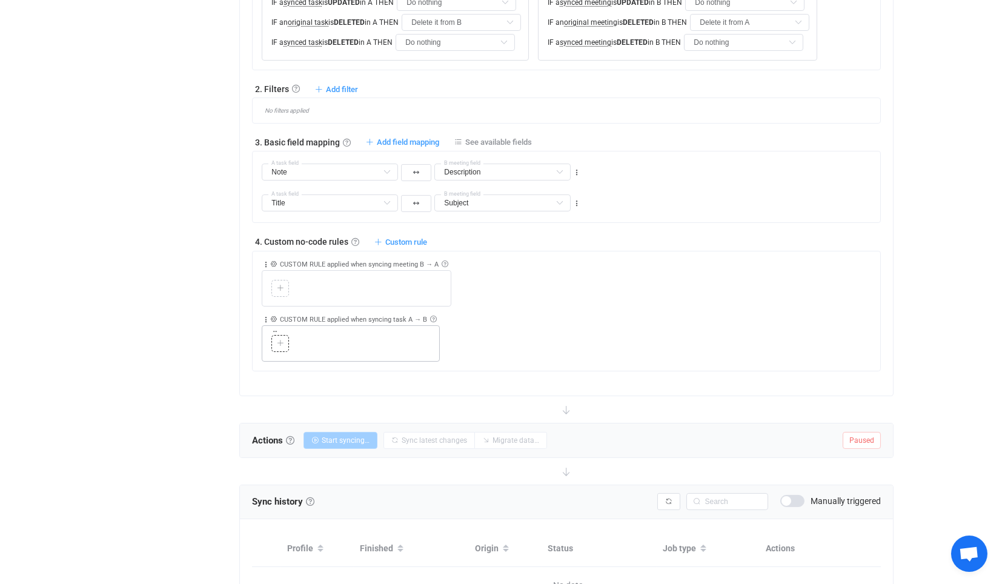
click at [281, 340] on icon at bounding box center [280, 343] width 7 height 7
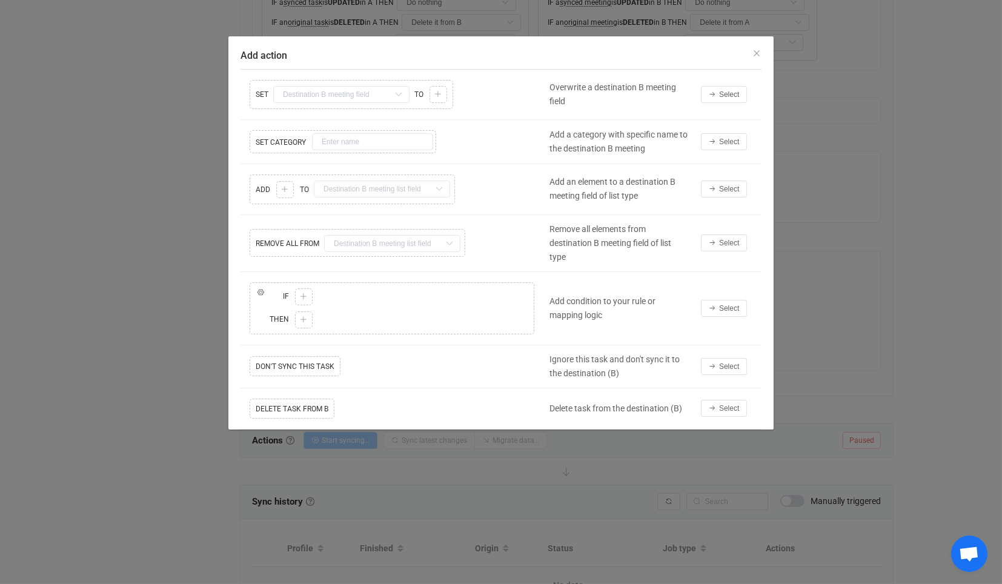
click at [735, 290] on td "Select" at bounding box center [728, 308] width 67 height 73
drag, startPoint x: 737, startPoint y: 303, endPoint x: 718, endPoint y: 305, distance: 18.9
click at [737, 304] on span "Select" at bounding box center [729, 308] width 20 height 8
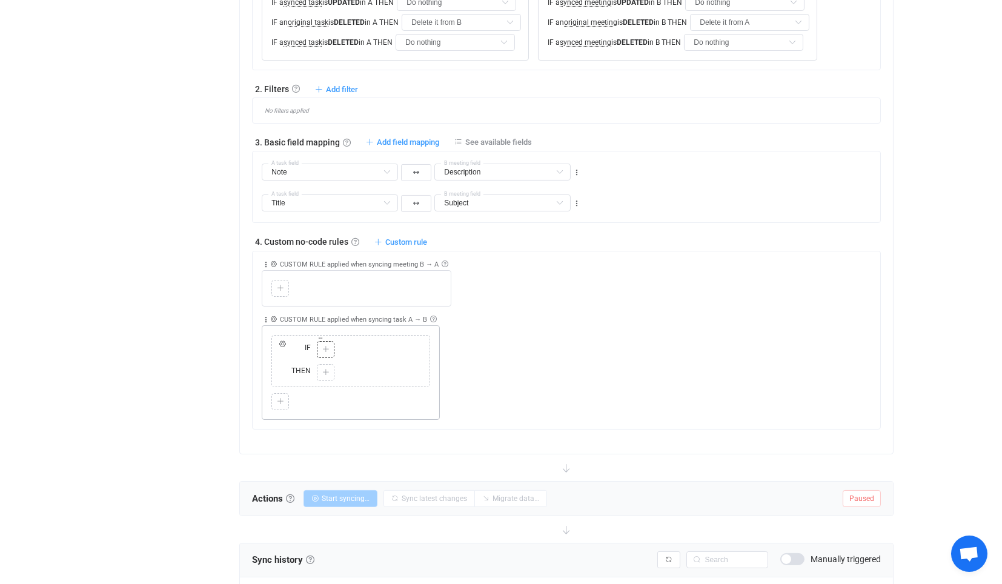
click at [326, 346] on icon at bounding box center [325, 349] width 7 height 7
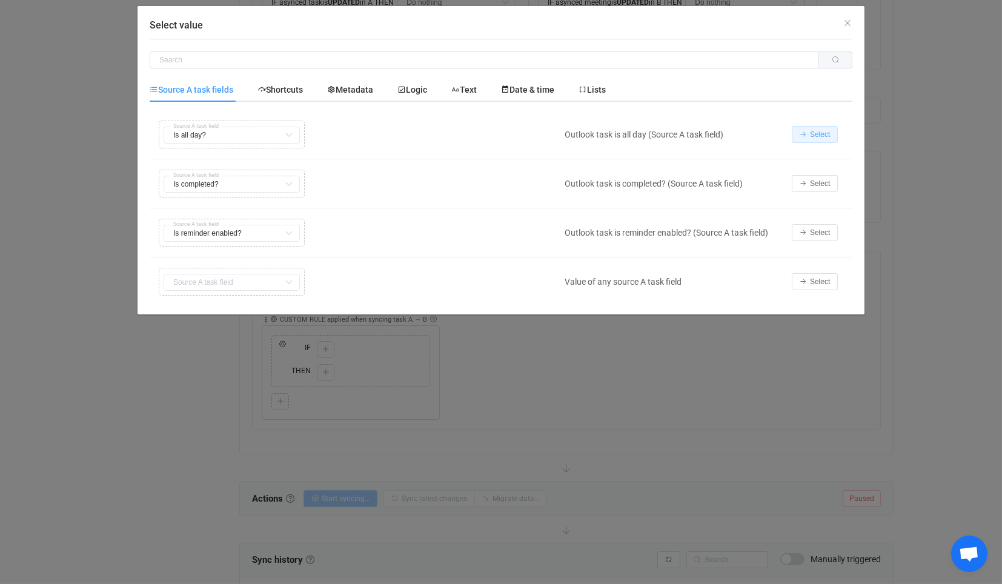
click at [820, 141] on button "Select" at bounding box center [815, 134] width 46 height 17
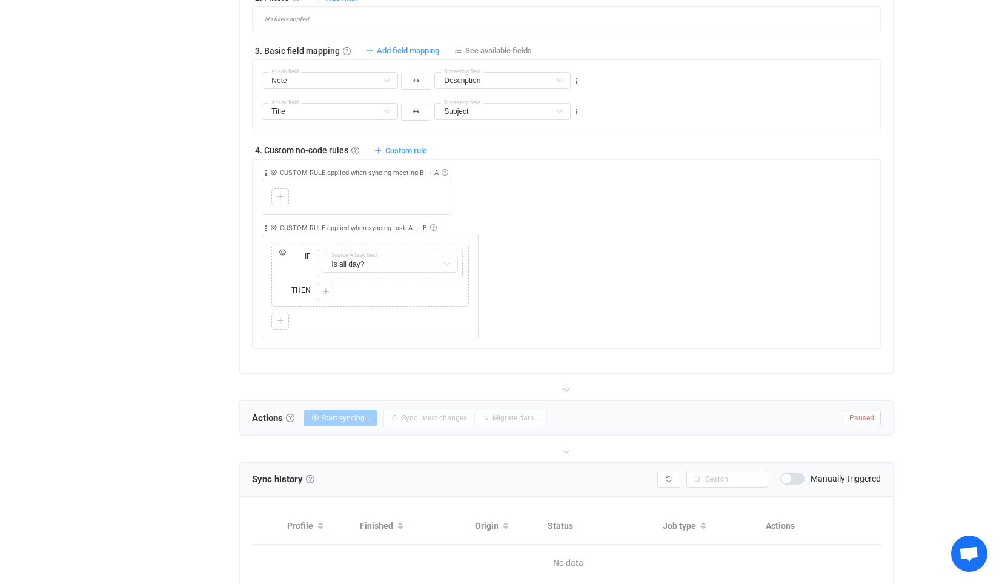
scroll to position [673, 0]
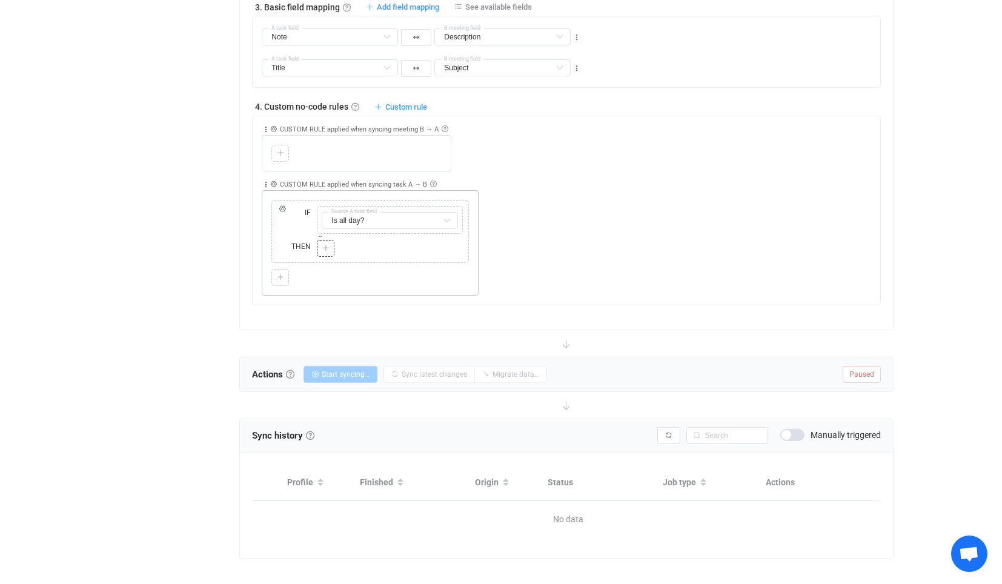
click at [325, 250] on div at bounding box center [326, 248] width 18 height 17
click at [325, 247] on icon at bounding box center [325, 248] width 7 height 7
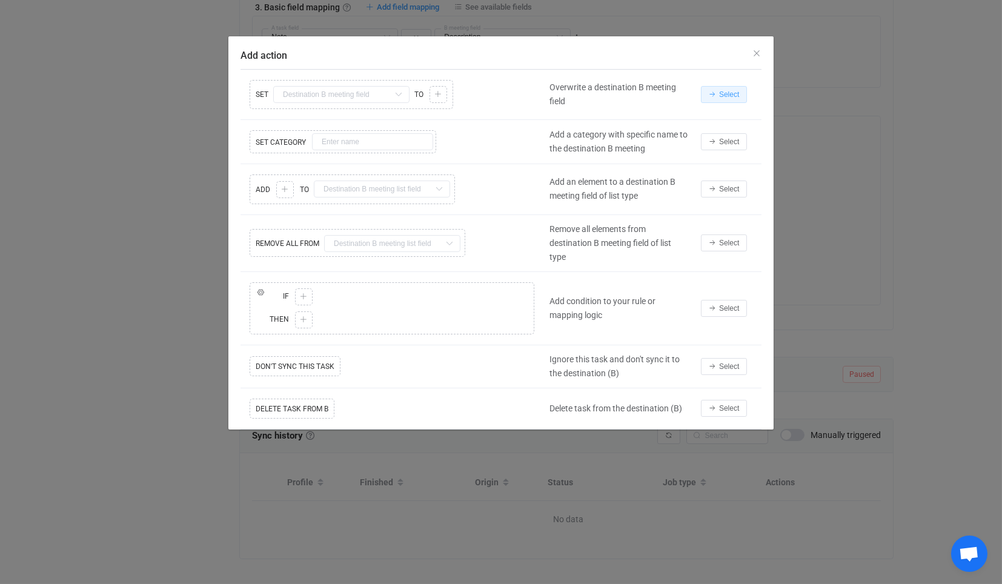
click at [728, 96] on span "Select" at bounding box center [729, 94] width 20 height 8
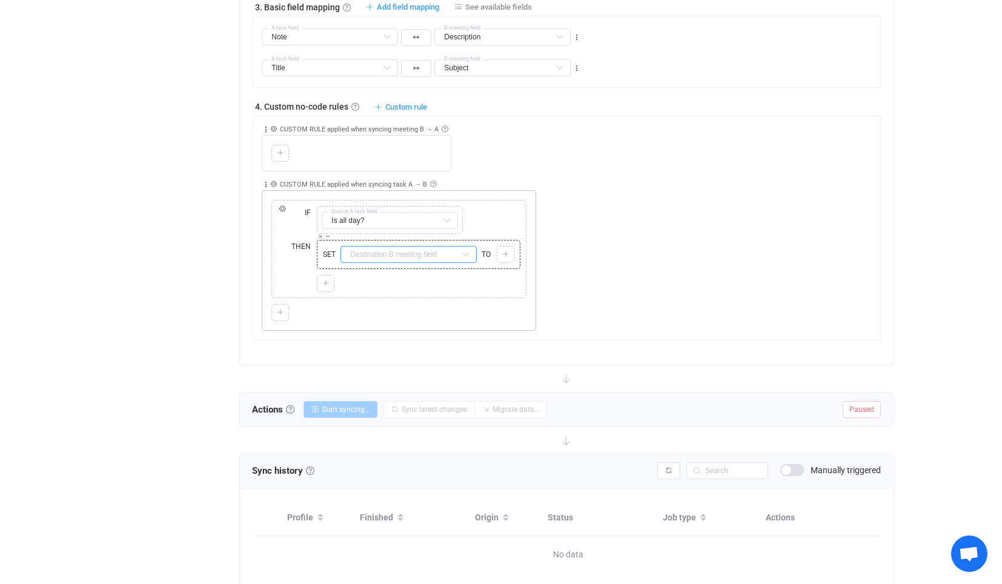
click at [371, 251] on input "text" at bounding box center [409, 254] width 136 height 17
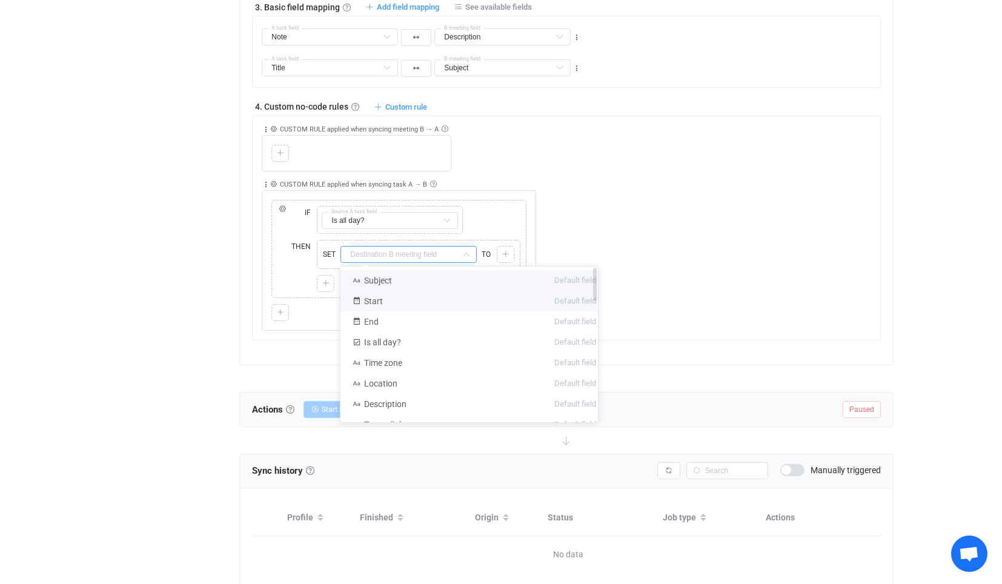
drag, startPoint x: 390, startPoint y: 291, endPoint x: 462, endPoint y: 290, distance: 72.1
click at [391, 291] on li "Start Default field" at bounding box center [475, 301] width 268 height 21
type input "Start"
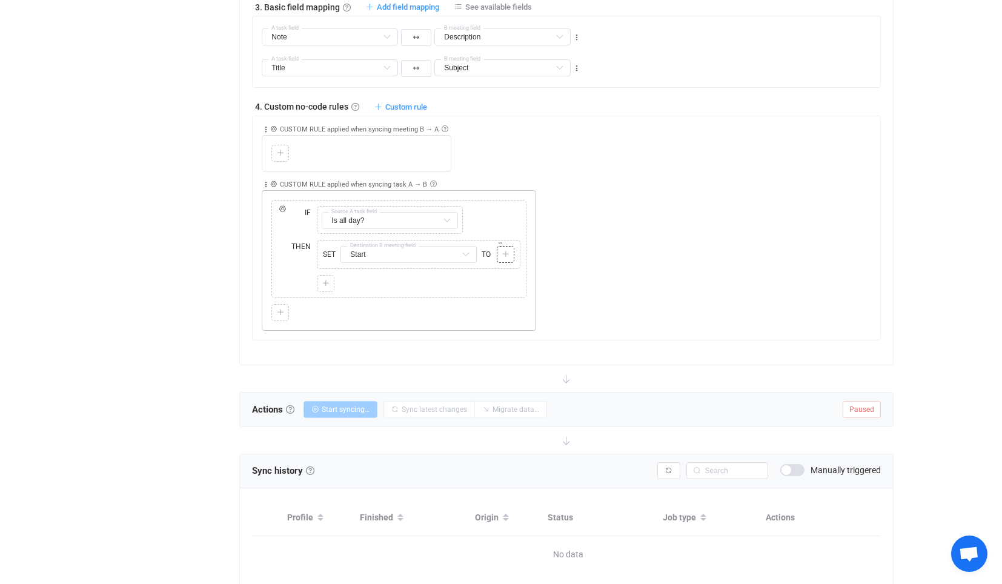
click at [506, 251] on icon at bounding box center [505, 254] width 7 height 7
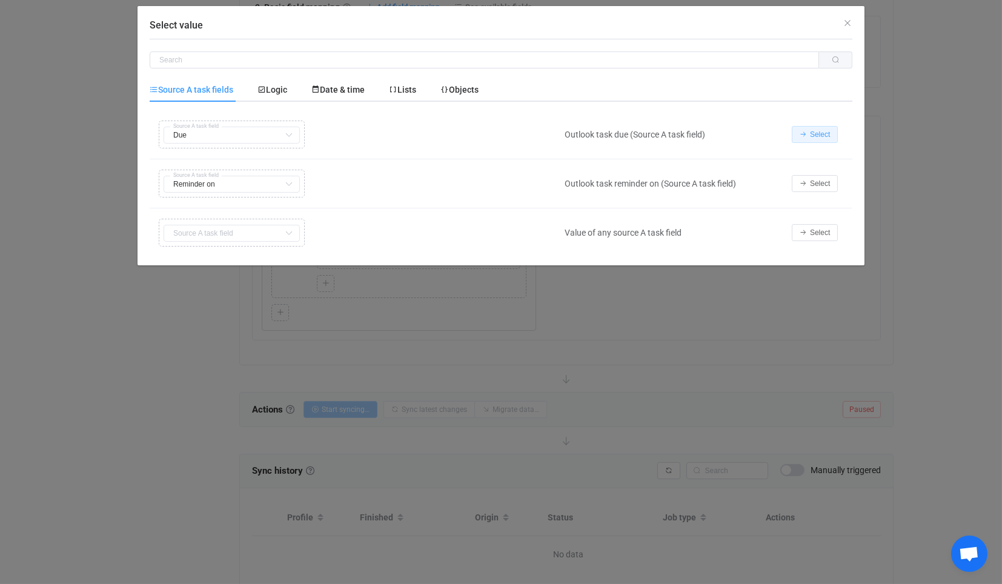
click at [826, 136] on span "Select" at bounding box center [820, 134] width 20 height 8
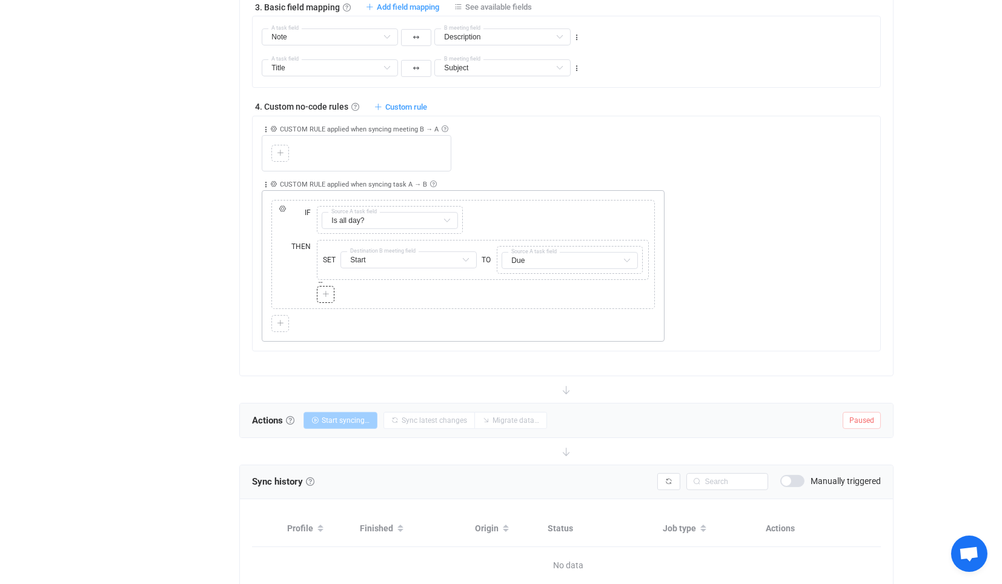
click at [326, 291] on icon at bounding box center [325, 294] width 7 height 7
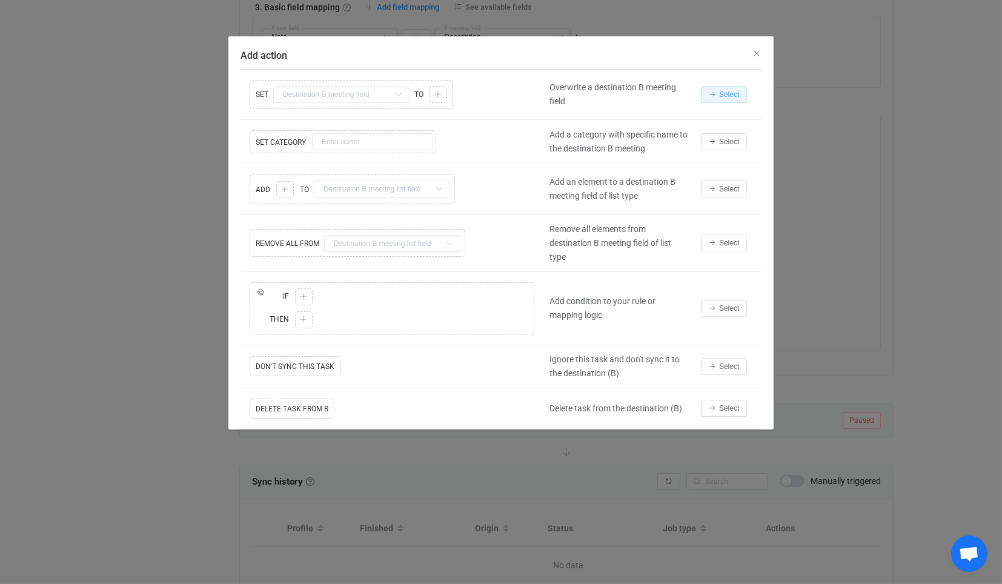
click at [732, 98] on button "Select" at bounding box center [724, 94] width 46 height 17
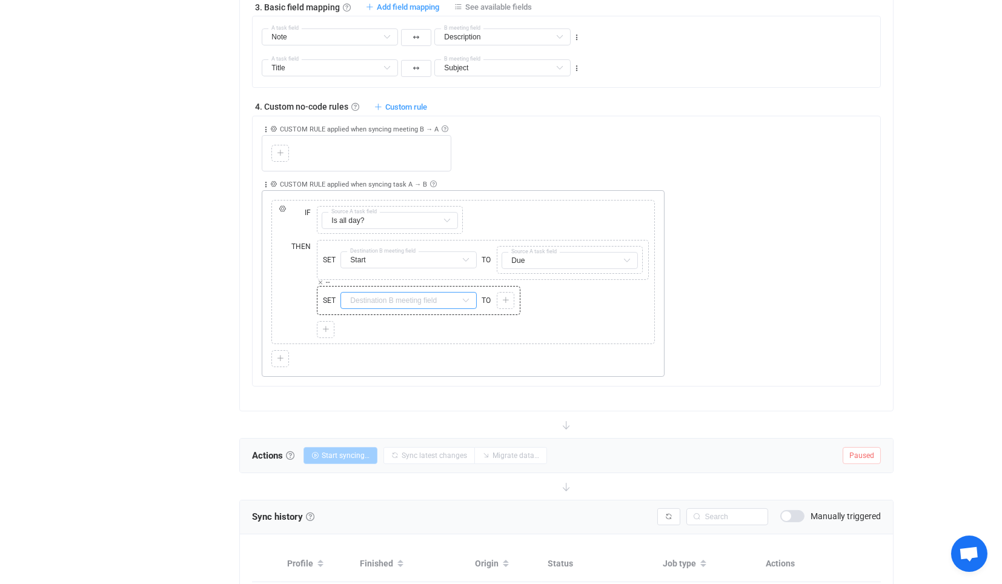
click at [391, 292] on input "text" at bounding box center [409, 300] width 136 height 17
drag, startPoint x: 393, startPoint y: 357, endPoint x: 485, endPoint y: 311, distance: 102.4
click at [394, 357] on li "End Default field" at bounding box center [475, 367] width 268 height 21
type input "End"
click at [507, 297] on icon at bounding box center [505, 300] width 7 height 7
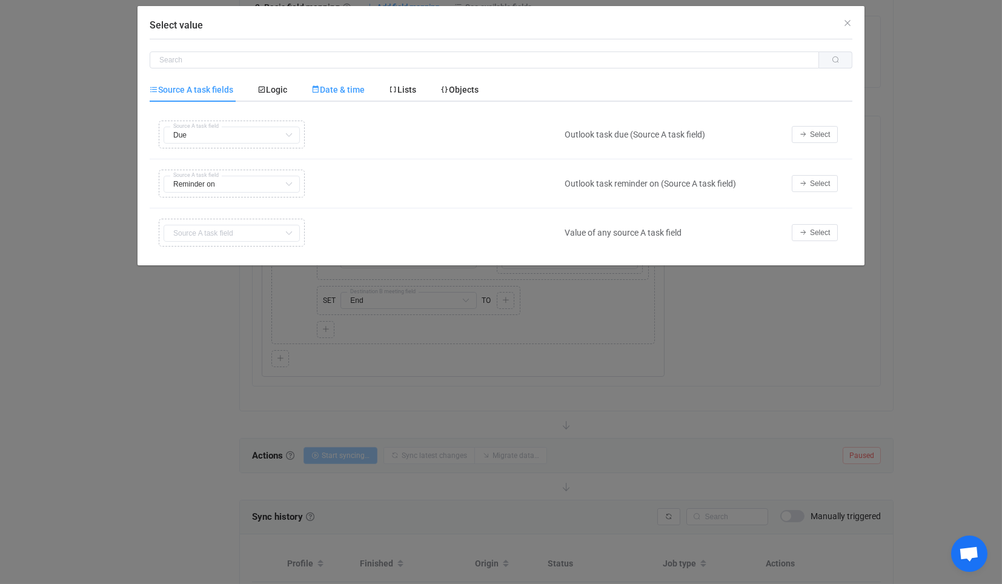
click at [371, 97] on time "Date & time" at bounding box center [338, 90] width 78 height 24
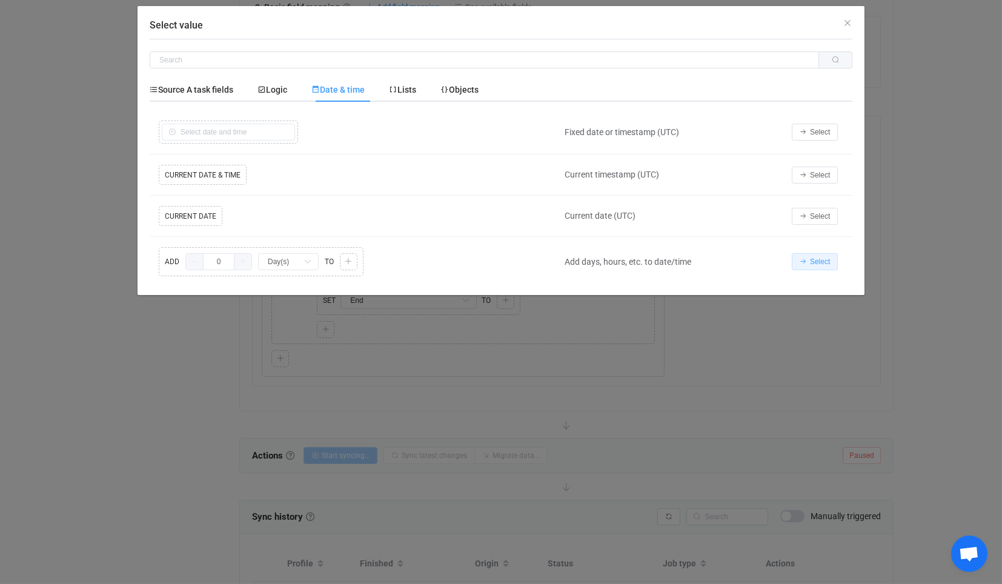
click at [815, 258] on span "Select" at bounding box center [820, 262] width 20 height 8
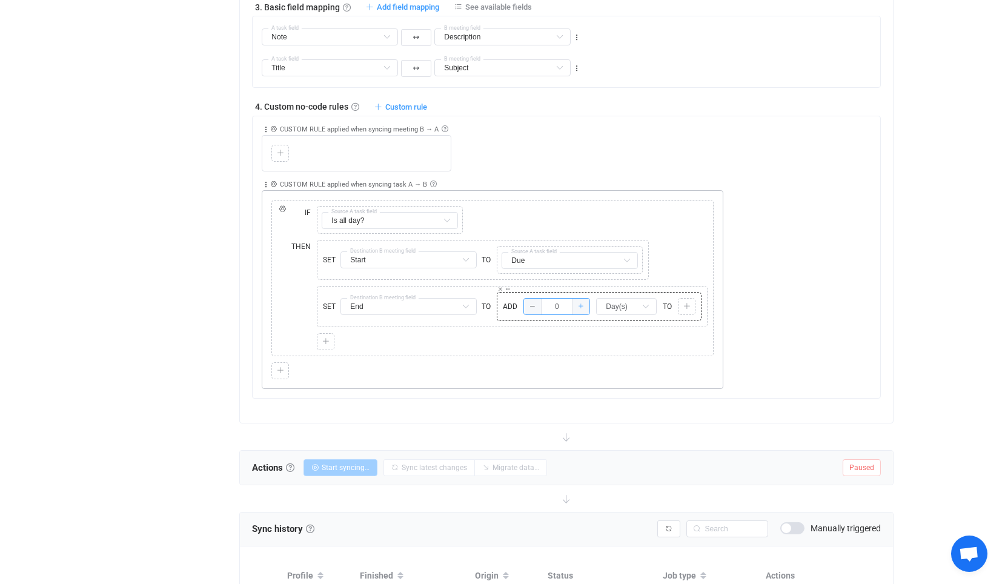
click at [583, 299] on span at bounding box center [581, 307] width 18 height 16
type input "1"
click at [689, 303] on icon at bounding box center [687, 306] width 7 height 7
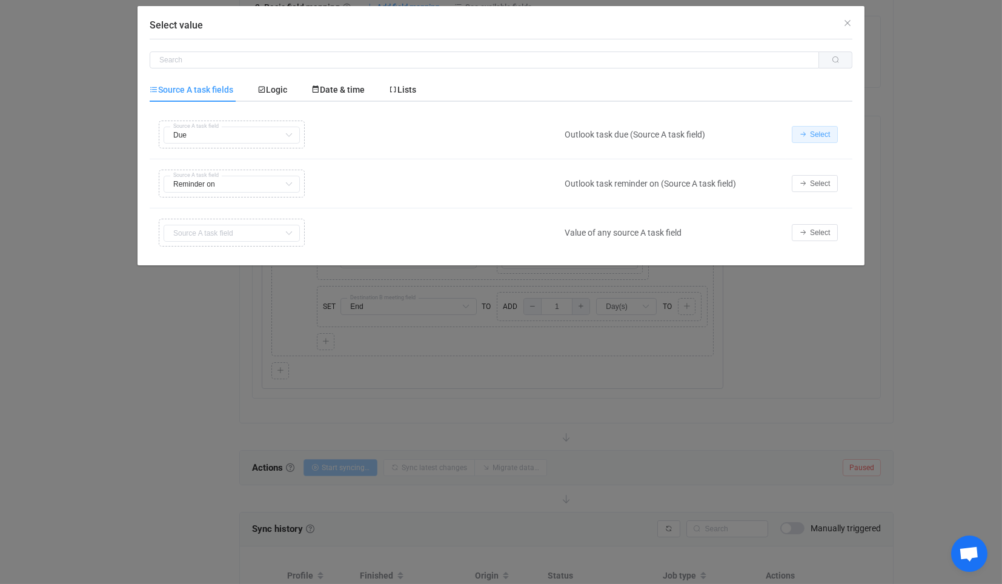
drag, startPoint x: 808, startPoint y: 129, endPoint x: 657, endPoint y: 191, distance: 163.1
click at [807, 129] on button "Select" at bounding box center [815, 134] width 46 height 17
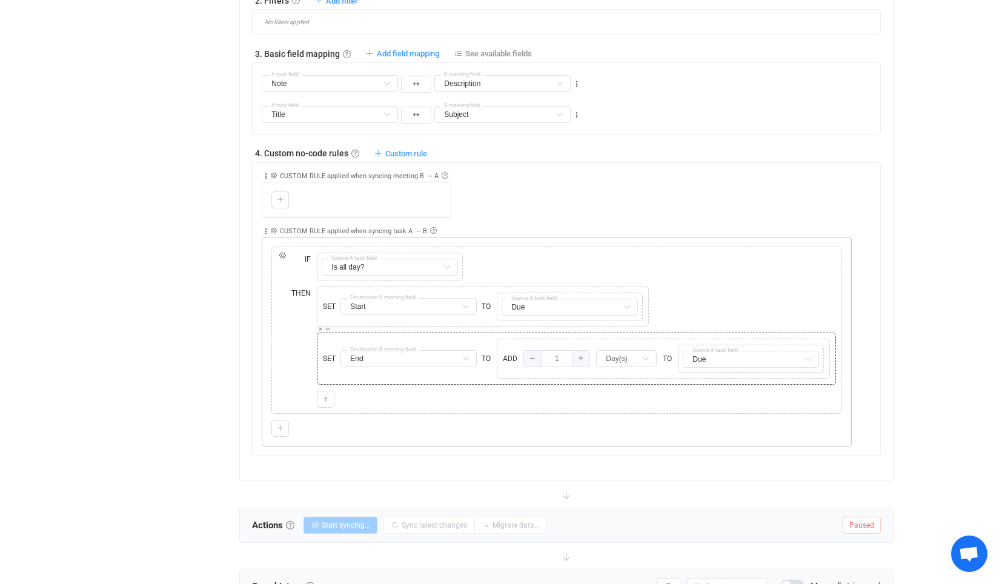
scroll to position [606, 0]
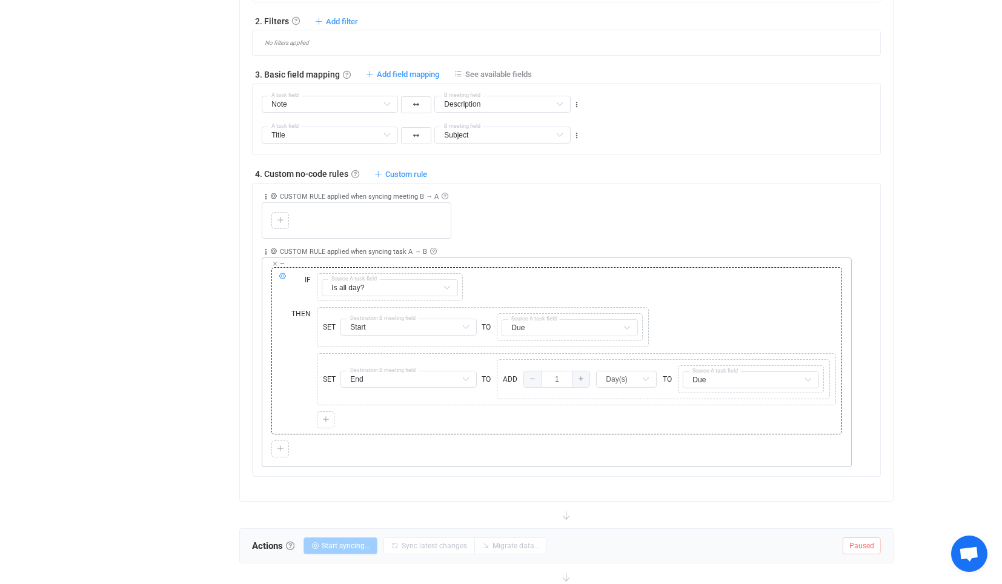
click at [281, 273] on icon at bounding box center [282, 276] width 7 height 7
click at [313, 238] on button "ELSE" at bounding box center [310, 244] width 45 height 17
click at [311, 442] on div "ELSE" at bounding box center [294, 442] width 39 height 23
click at [317, 439] on div at bounding box center [326, 442] width 18 height 17
click at [322, 439] on icon at bounding box center [325, 442] width 7 height 7
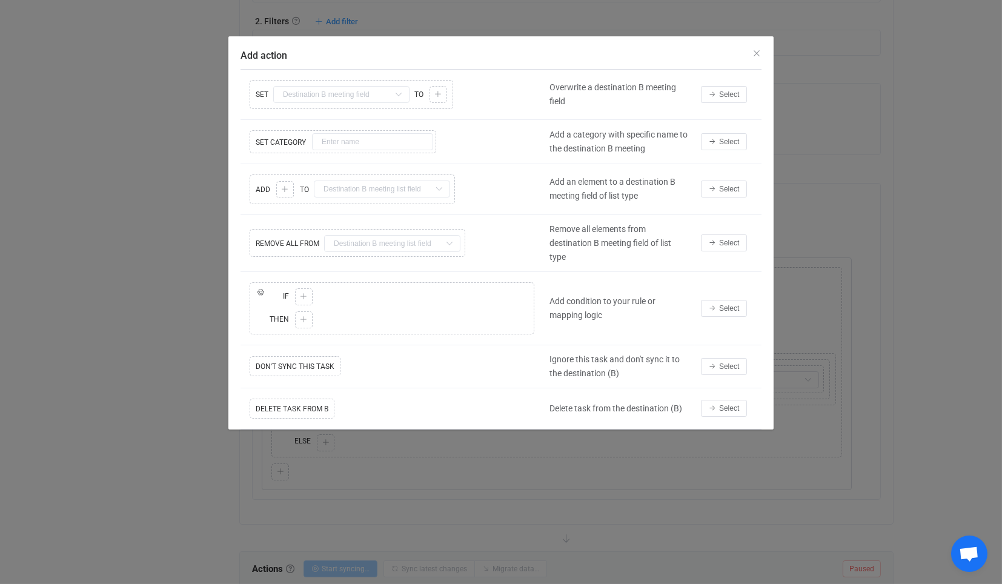
click at [790, 70] on div "Add action Copy Cut Replace SET Subject Default field Start Default field End D…" at bounding box center [501, 292] width 1002 height 584
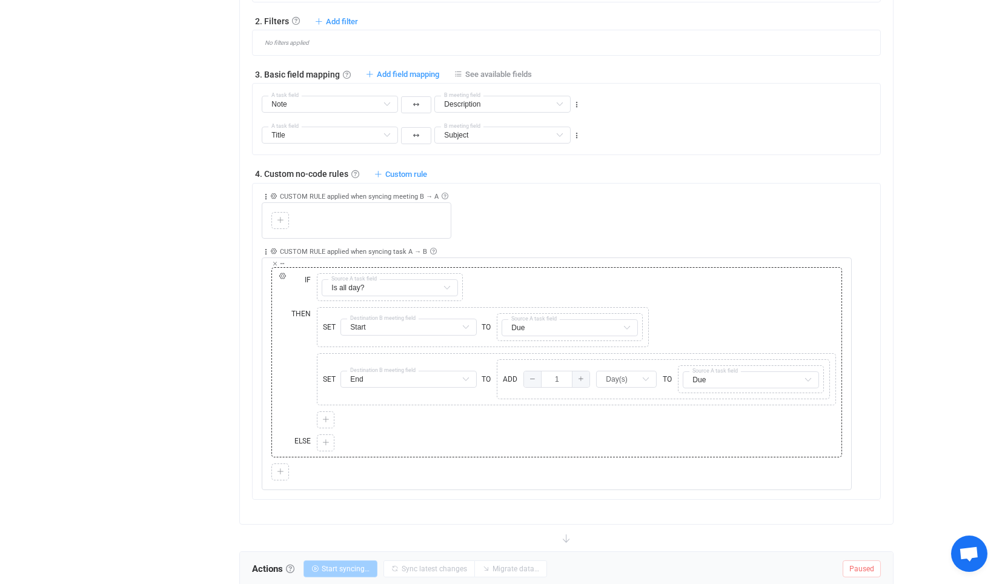
click at [653, 249] on div "Collapse Move up Move down Delete Applied to Only task(s) from A Only task(s) f…" at bounding box center [557, 252] width 590 height 8
click at [325, 439] on icon at bounding box center [325, 442] width 7 height 7
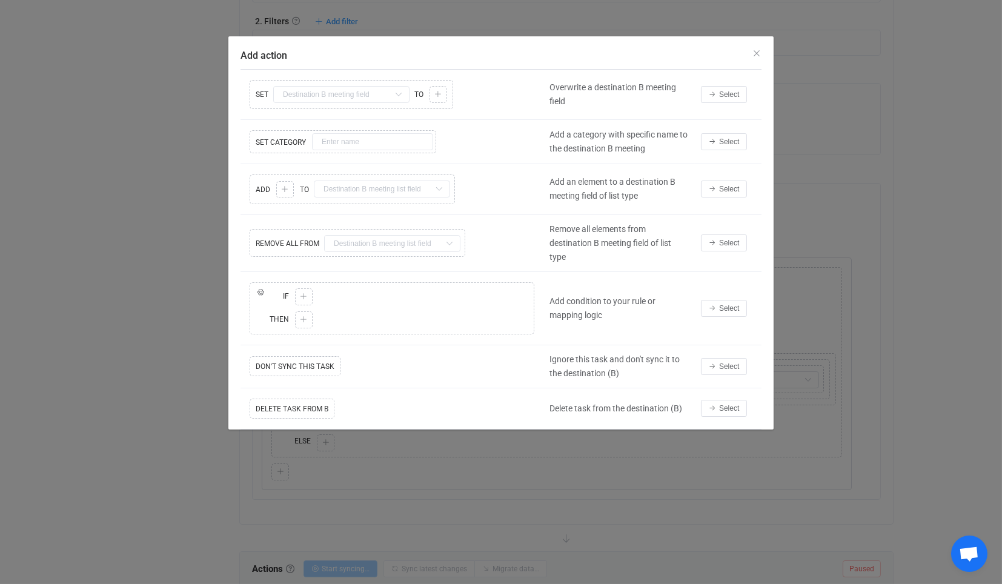
click at [571, 248] on div "Remove all elements from destination B meeting field of list type" at bounding box center [619, 243] width 151 height 42
drag, startPoint x: 932, startPoint y: 15, endPoint x: 834, endPoint y: 11, distance: 97.7
click at [834, 11] on div "Add action Copy Cut Replace SET Subject Default field Start Default field End D…" at bounding box center [501, 292] width 1002 height 584
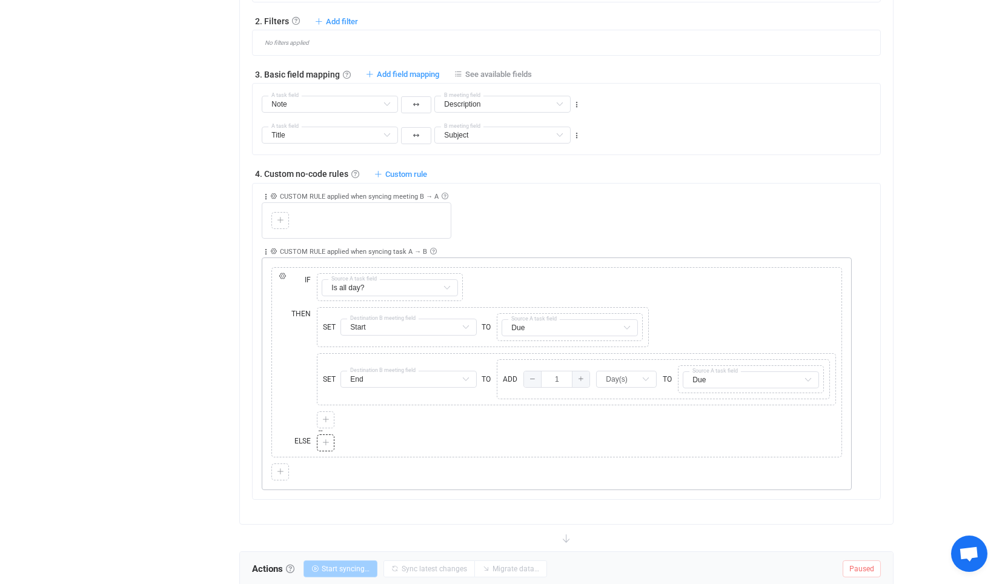
click at [330, 438] on div at bounding box center [326, 443] width 12 height 11
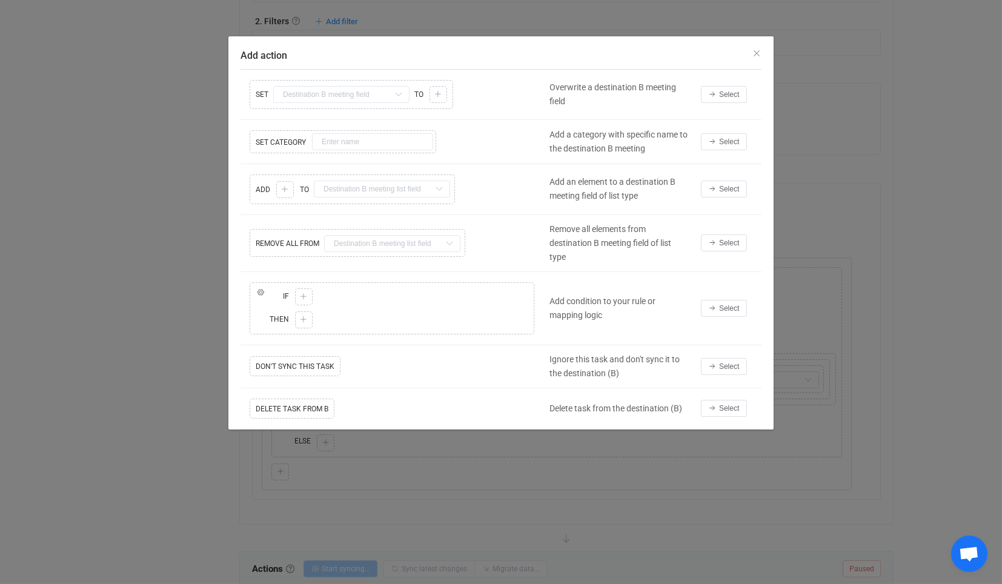
click at [645, 99] on div "Overwrite a destination B meeting field" at bounding box center [619, 95] width 151 height 28
click at [894, 332] on div "Add action Copy Cut Replace SET Subject Default field Start Default field End D…" at bounding box center [501, 292] width 1002 height 584
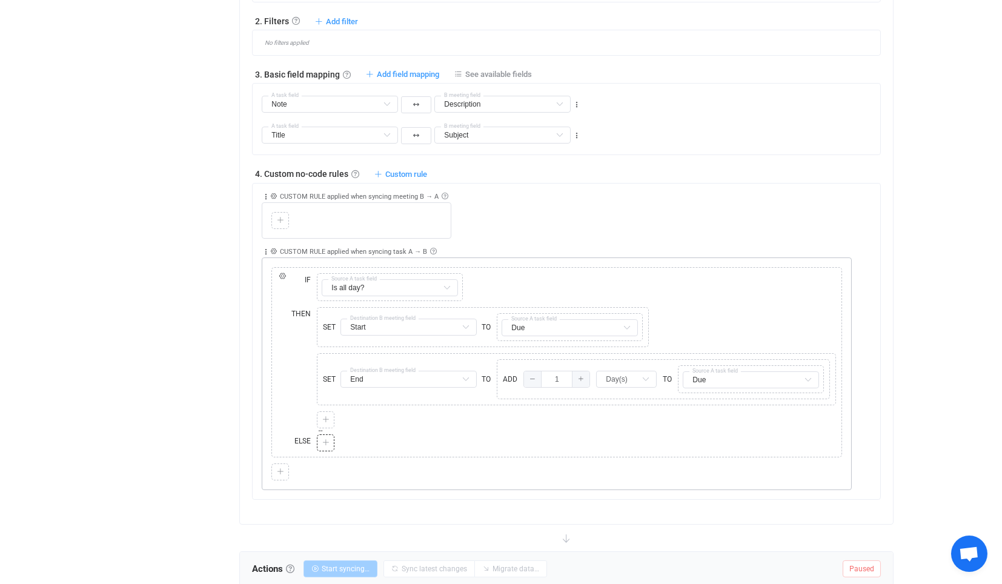
click at [328, 439] on icon at bounding box center [325, 442] width 7 height 7
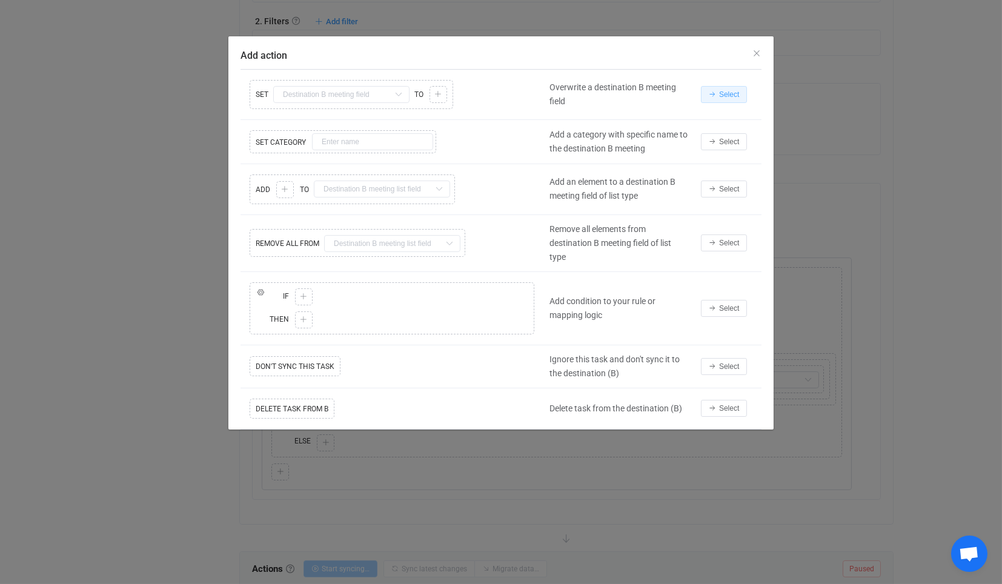
click at [715, 96] on icon "Add action" at bounding box center [712, 94] width 7 height 7
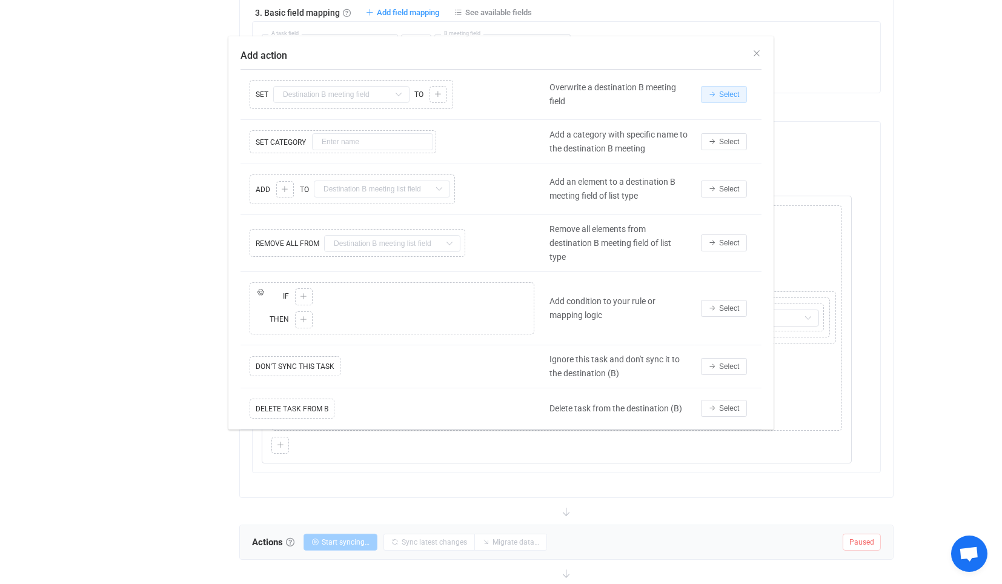
scroll to position [740, 0]
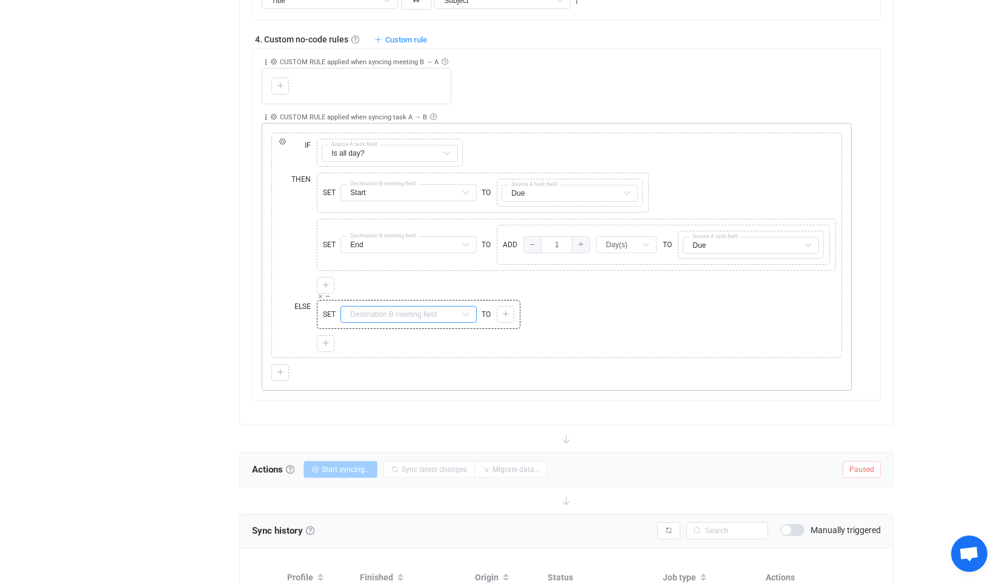
click at [447, 306] on input "text" at bounding box center [409, 314] width 136 height 17
click at [407, 359] on li "Start Default field" at bounding box center [475, 359] width 268 height 21
type input "Start"
click at [506, 311] on icon at bounding box center [505, 314] width 7 height 7
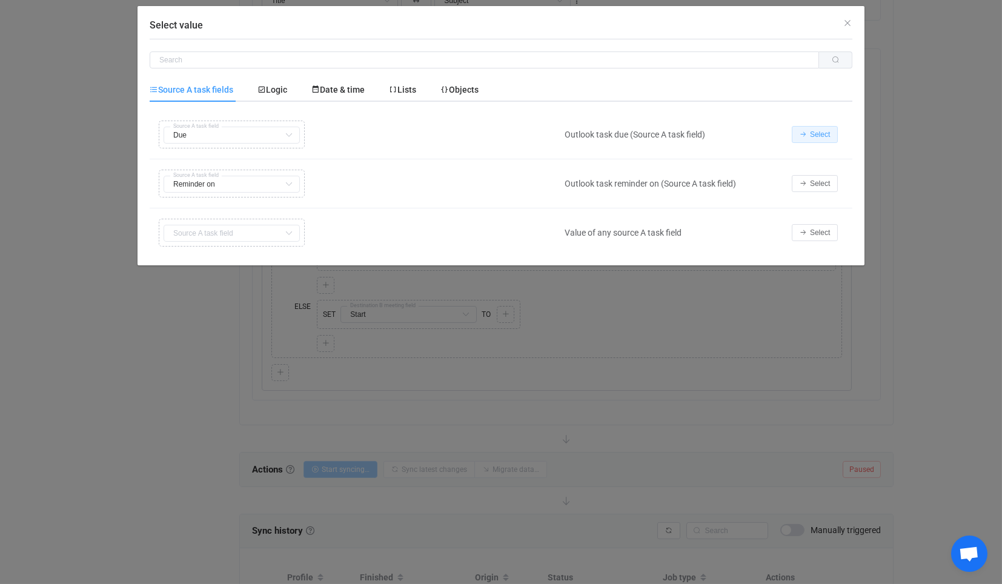
click at [804, 135] on icon "Select value" at bounding box center [803, 134] width 7 height 7
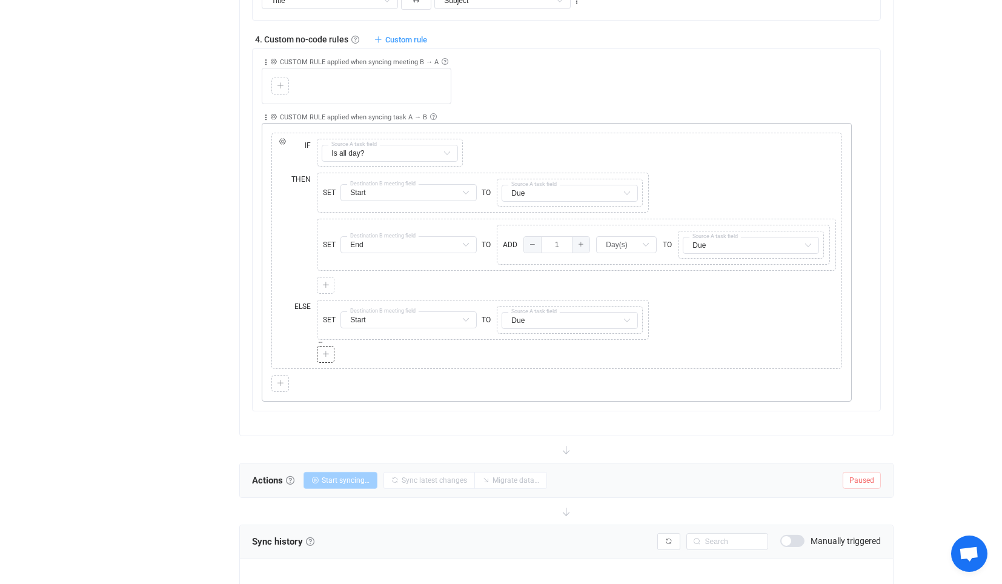
click at [324, 346] on div at bounding box center [326, 354] width 18 height 17
click at [325, 351] on icon at bounding box center [325, 354] width 7 height 7
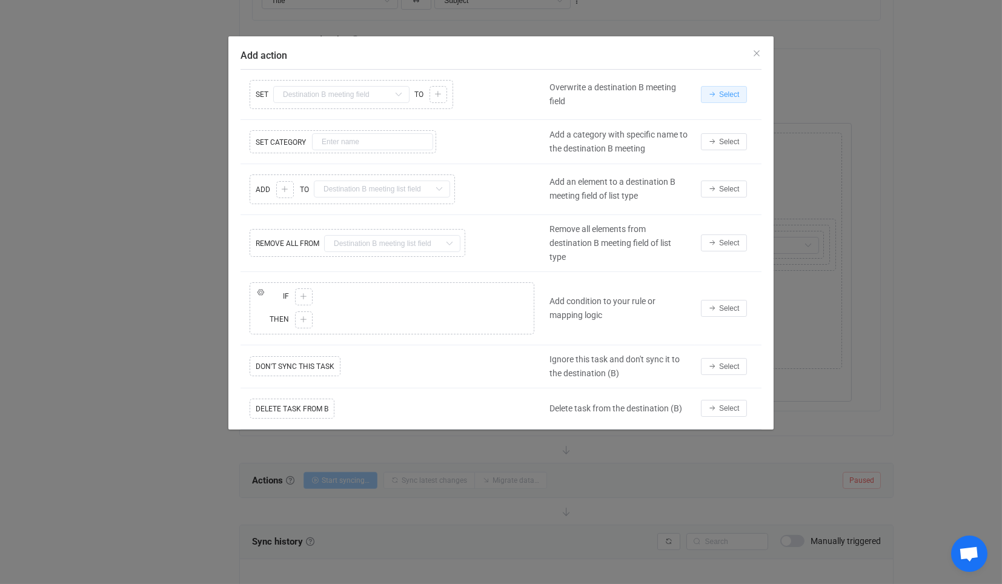
click at [732, 97] on span "Select" at bounding box center [729, 94] width 20 height 8
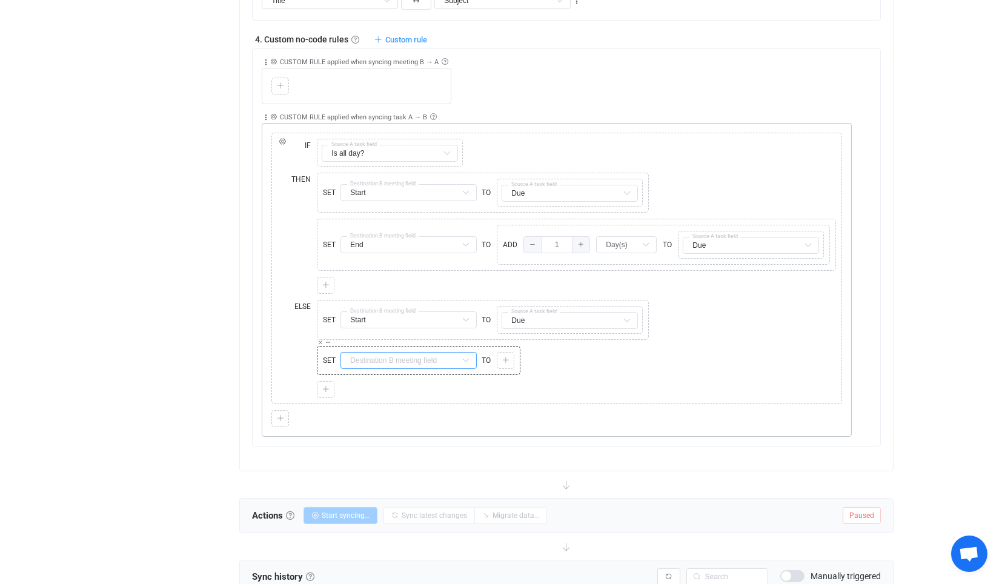
click at [387, 360] on input "text" at bounding box center [409, 360] width 136 height 17
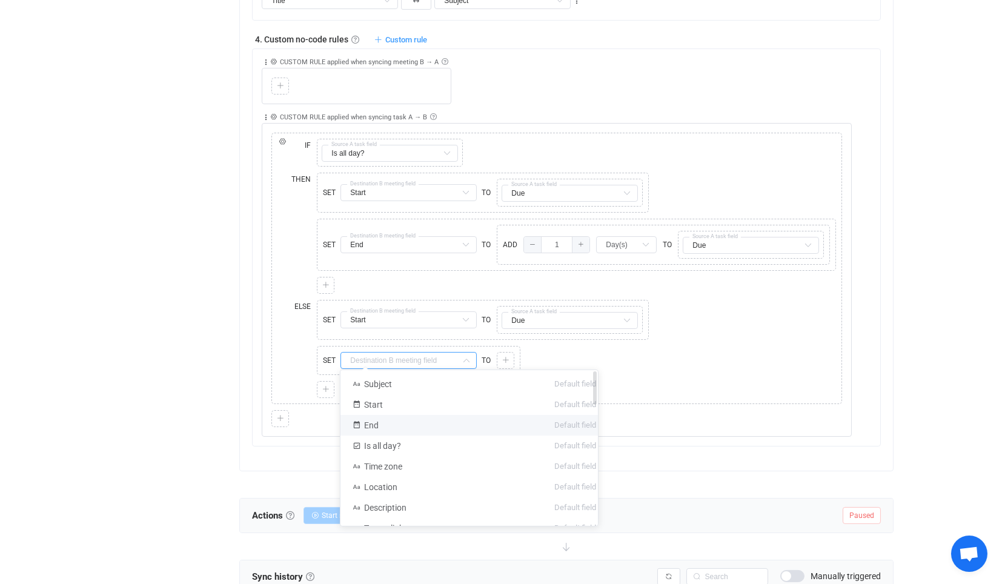
click at [393, 421] on li "End Default field" at bounding box center [475, 425] width 268 height 21
type input "End"
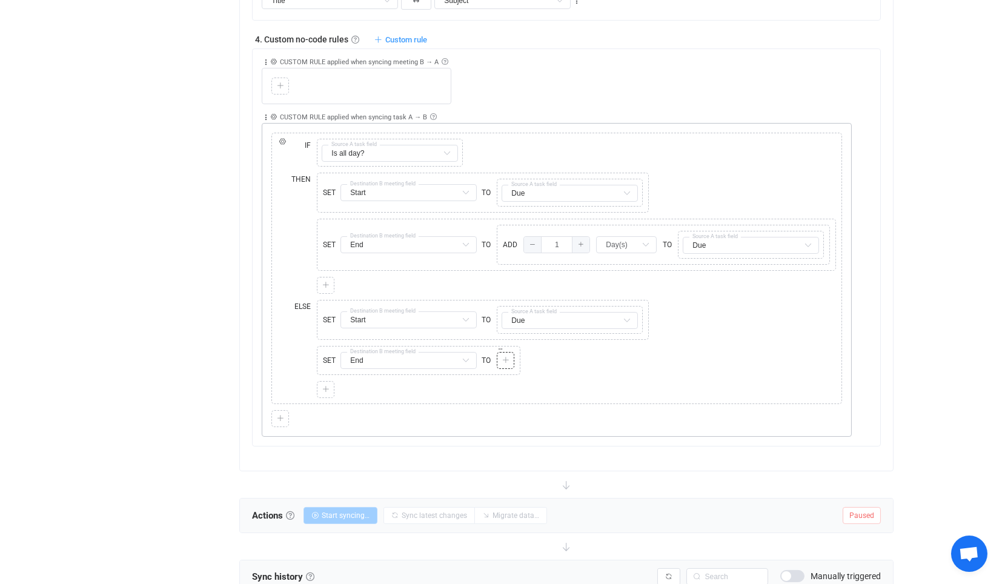
click at [506, 357] on icon at bounding box center [505, 360] width 7 height 7
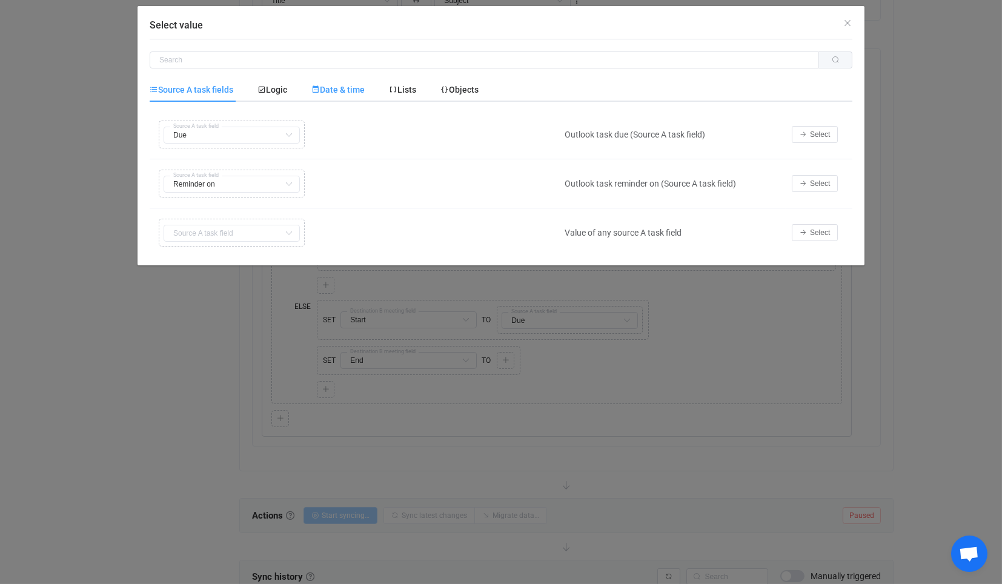
click at [364, 85] on span "Date & time" at bounding box center [337, 90] width 53 height 10
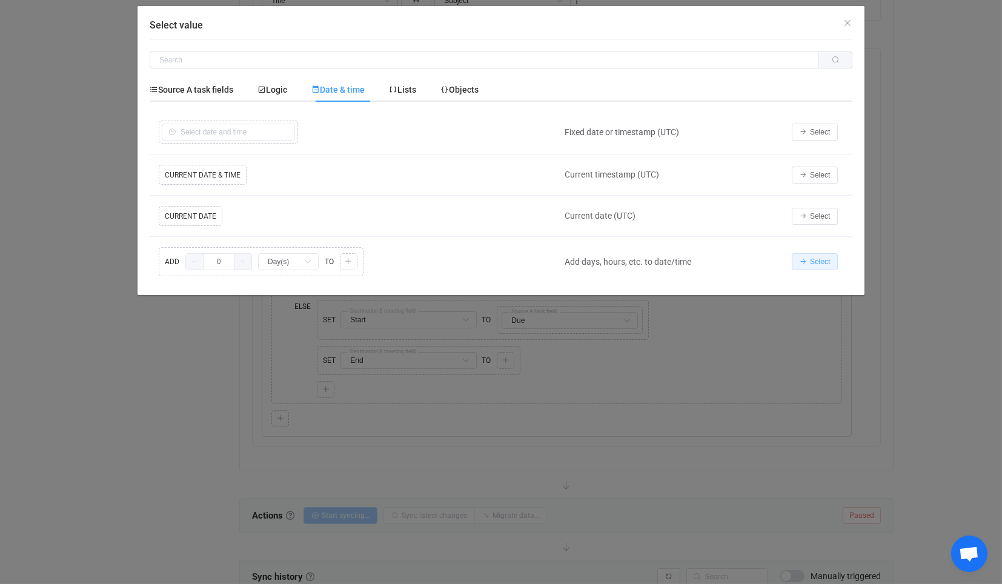
click at [833, 256] on button "Select" at bounding box center [815, 261] width 46 height 17
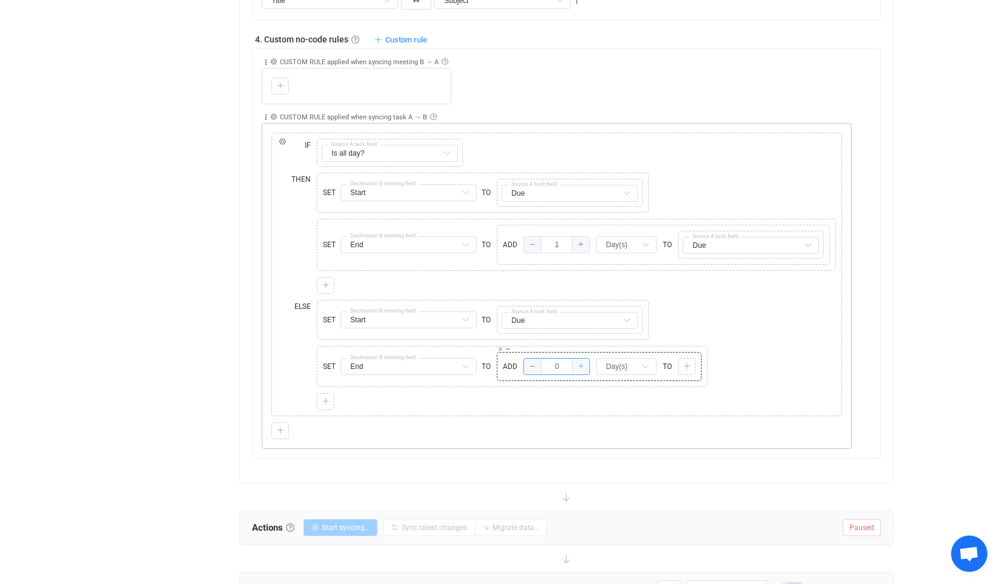
click at [585, 361] on span at bounding box center [581, 367] width 18 height 16
type input "1"
click at [644, 358] on icon at bounding box center [646, 366] width 15 height 17
drag, startPoint x: 633, startPoint y: 415, endPoint x: 661, endPoint y: 368, distance: 54.9
click at [635, 414] on span "Hour(s)" at bounding box center [622, 411] width 29 height 10
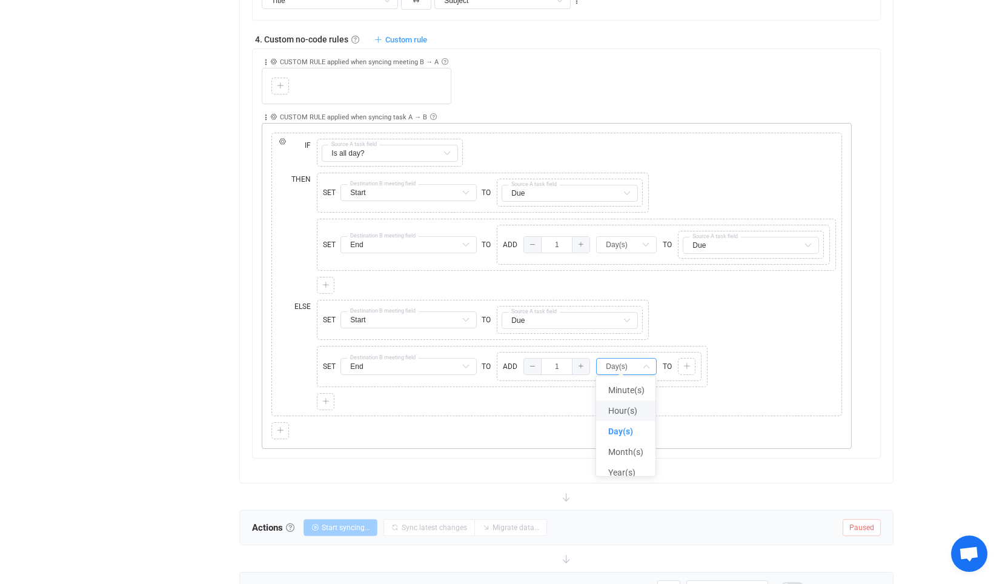
type input "Hour(s)"
click at [679, 360] on div "Copy Cut Paste TYPE MISMATCH Select value" at bounding box center [687, 366] width 18 height 17
click at [692, 352] on div "Copy Cut Paste TYPE MISMATCH" at bounding box center [687, 355] width 16 height 7
click at [691, 361] on div at bounding box center [687, 366] width 12 height 11
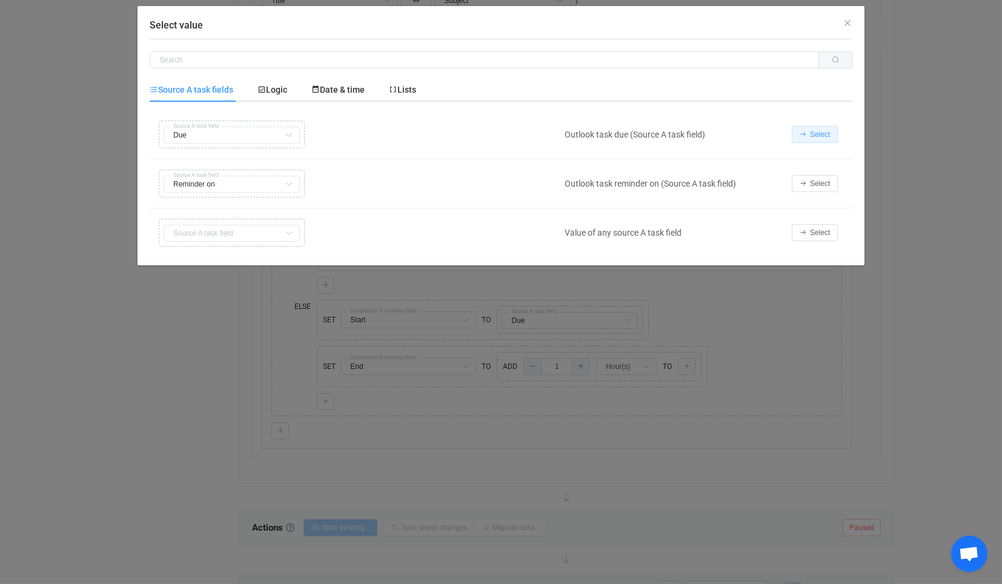
click at [821, 128] on button "Select" at bounding box center [815, 134] width 46 height 17
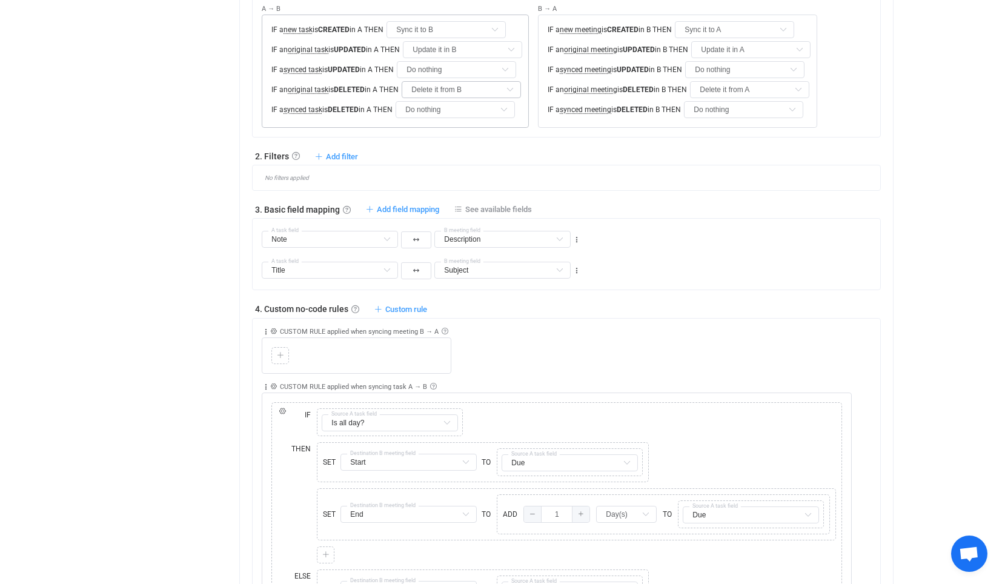
scroll to position [269, 0]
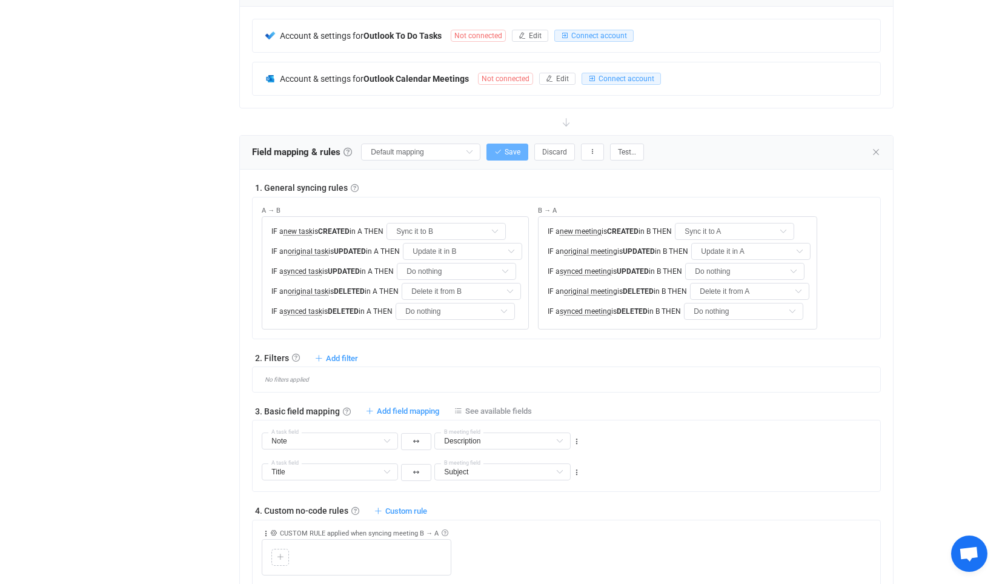
click at [505, 148] on span "Save" at bounding box center [513, 152] width 16 height 8
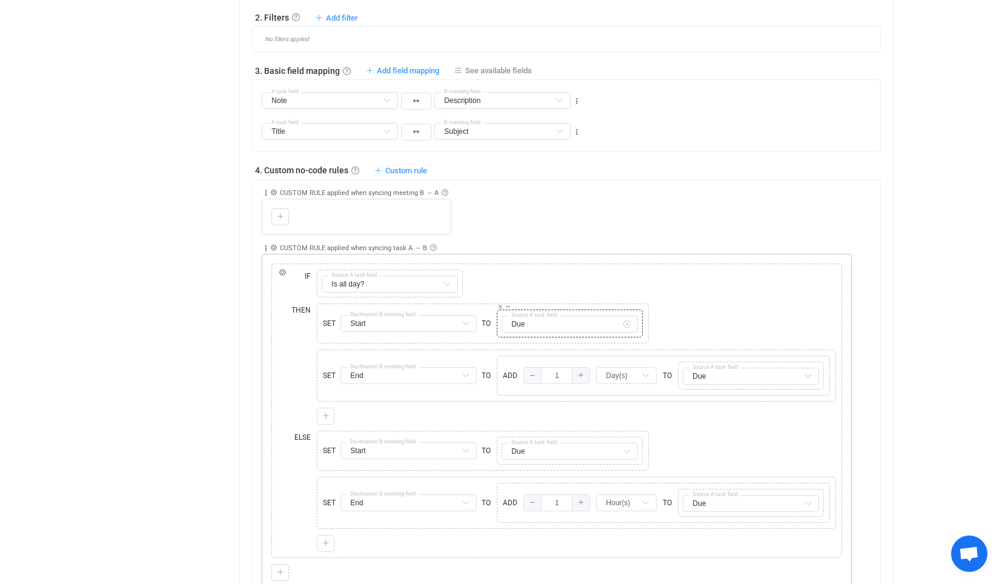
scroll to position [606, 0]
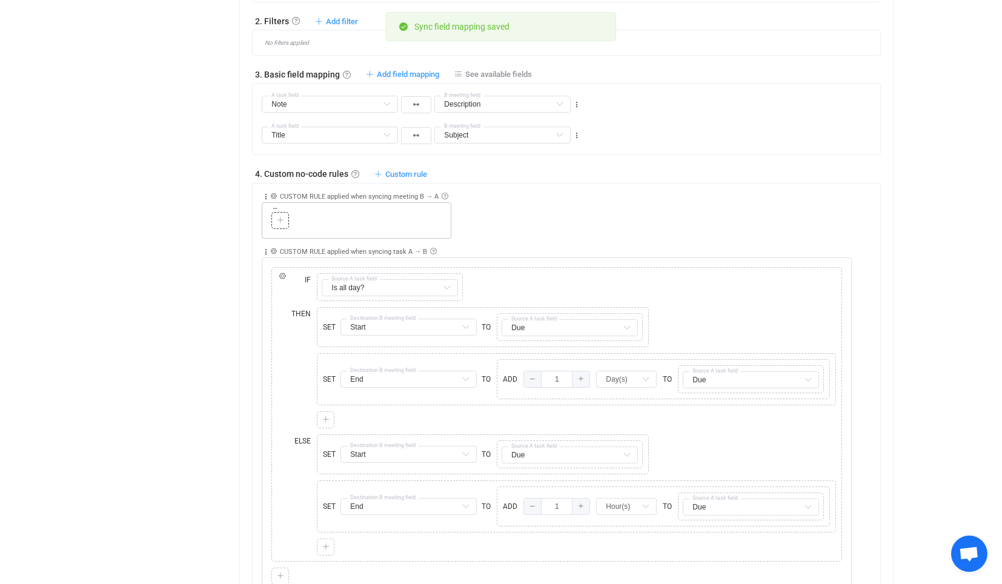
click at [285, 217] on div at bounding box center [281, 220] width 12 height 11
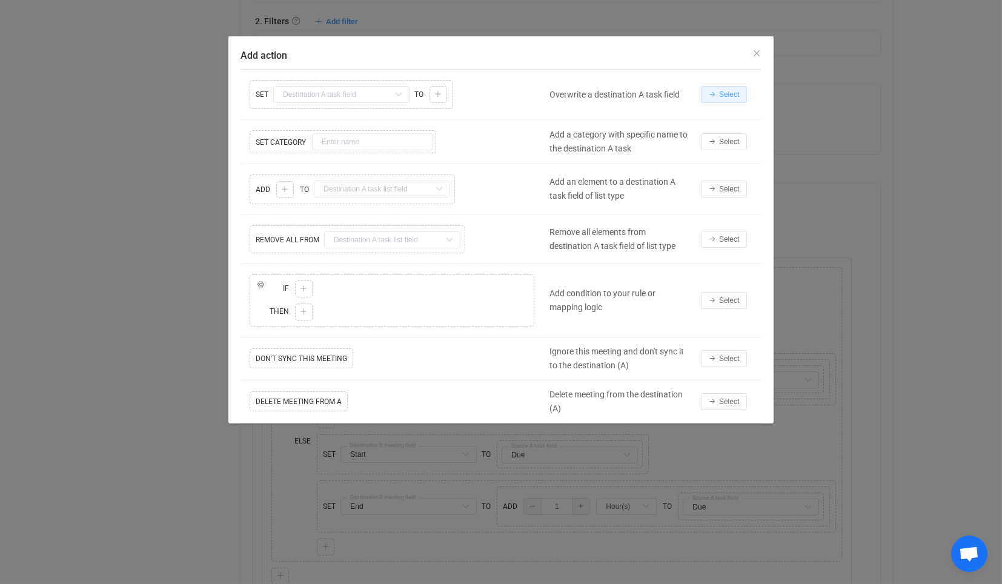
click at [730, 97] on span "Select" at bounding box center [729, 94] width 20 height 8
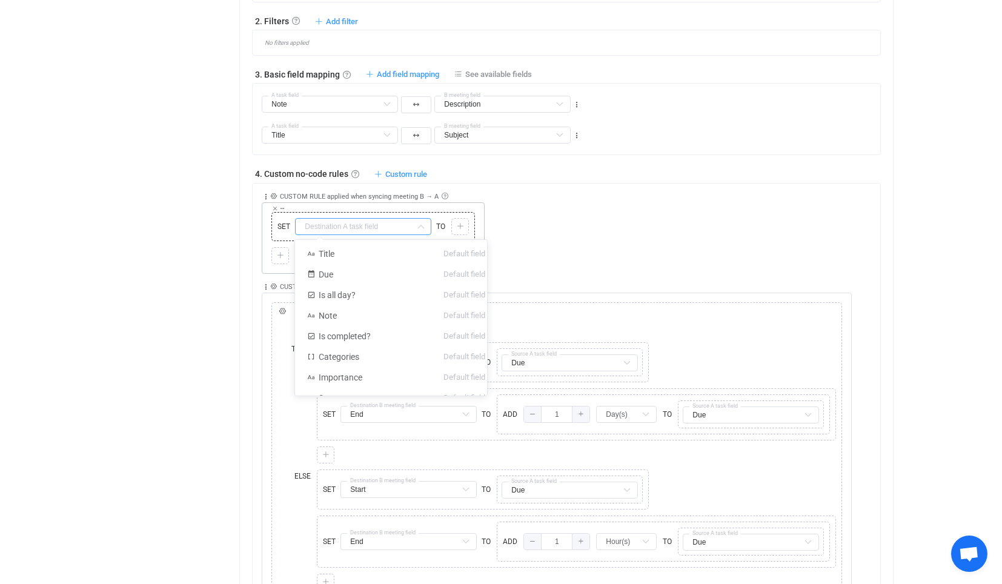
click at [391, 226] on input "text" at bounding box center [363, 226] width 136 height 17
drag, startPoint x: 394, startPoint y: 293, endPoint x: 442, endPoint y: 241, distance: 71.2
click at [394, 294] on li "Is all day? Default field" at bounding box center [396, 295] width 202 height 21
type input "Is all day?"
click at [461, 223] on icon at bounding box center [460, 226] width 7 height 7
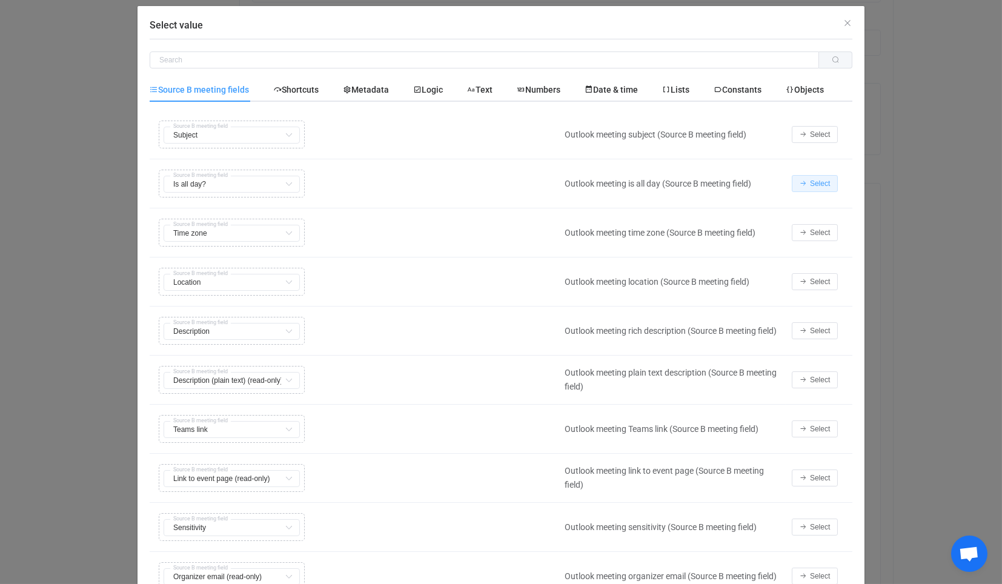
click at [800, 186] on icon "Select value" at bounding box center [803, 183] width 7 height 7
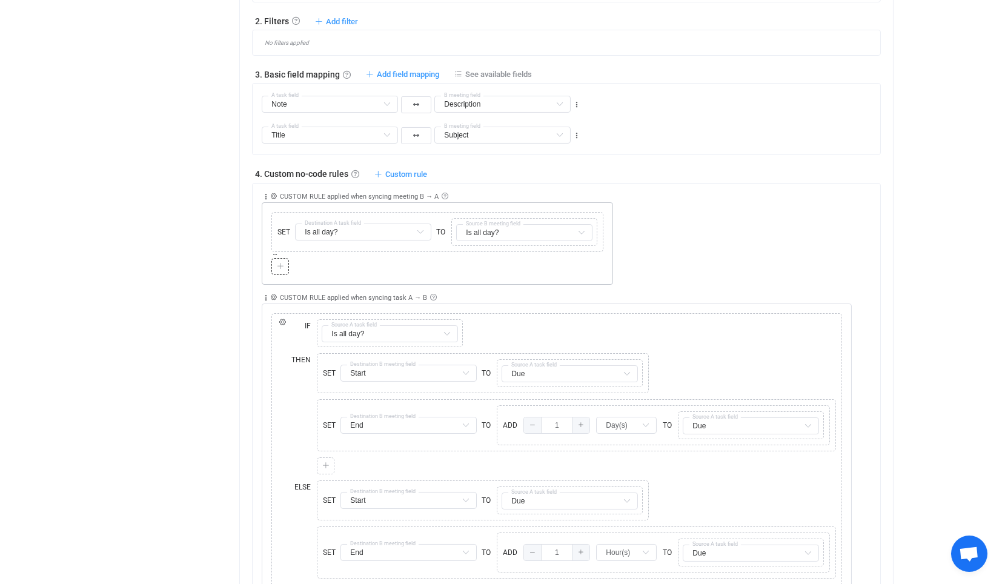
click at [284, 267] on div at bounding box center [281, 266] width 12 height 11
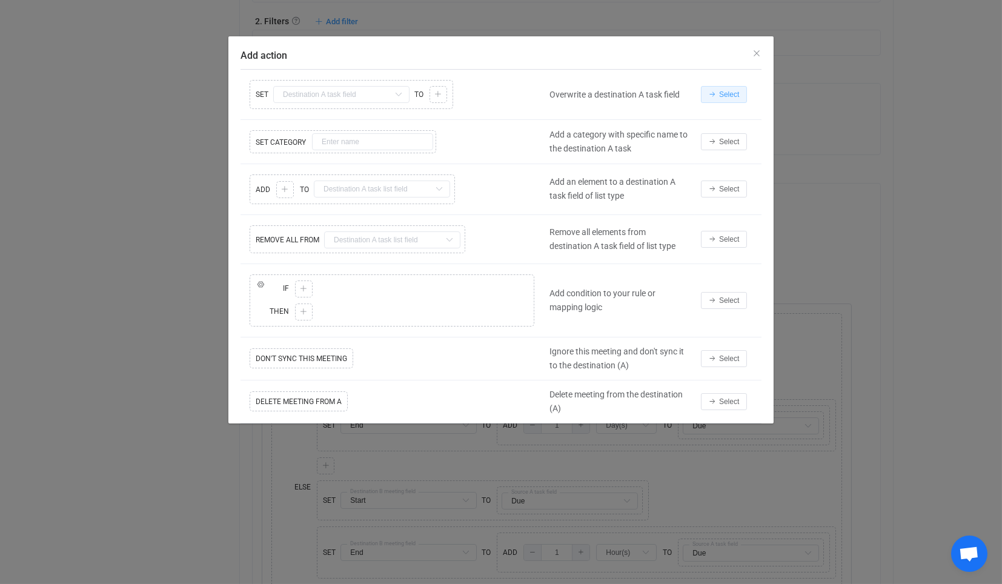
click at [725, 95] on span "Select" at bounding box center [729, 94] width 20 height 8
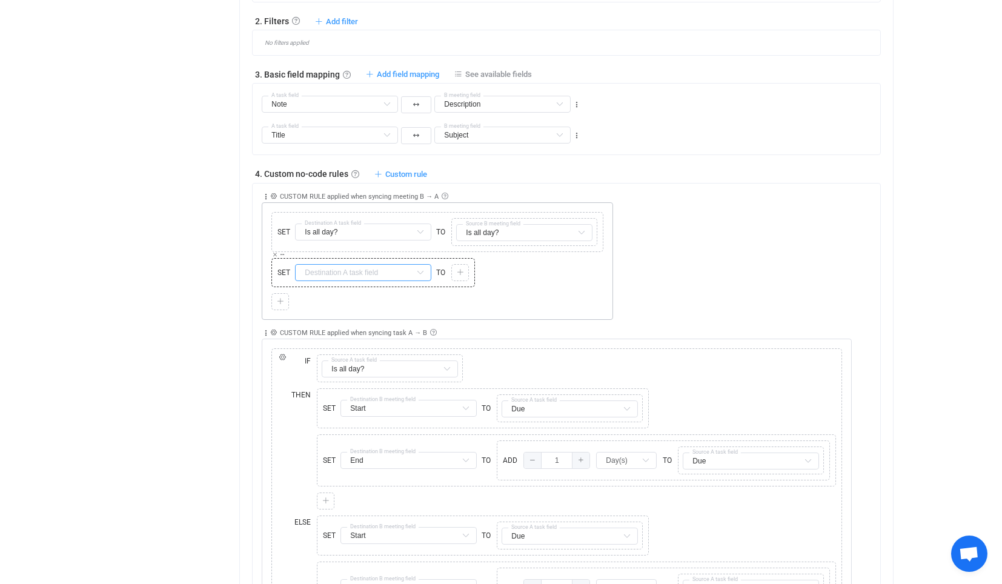
click at [367, 265] on input "text" at bounding box center [363, 272] width 136 height 17
click at [371, 322] on li "Due Default field" at bounding box center [396, 320] width 202 height 21
type input "Due"
click at [461, 272] on icon at bounding box center [460, 272] width 7 height 7
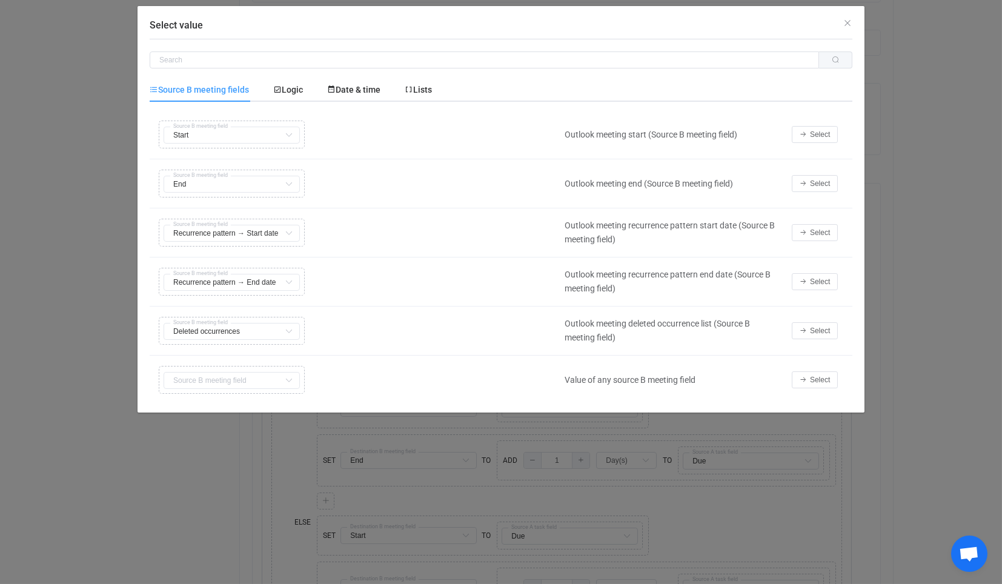
click at [822, 143] on td "Select" at bounding box center [819, 134] width 67 height 49
click at [822, 139] on button "Select" at bounding box center [815, 134] width 46 height 17
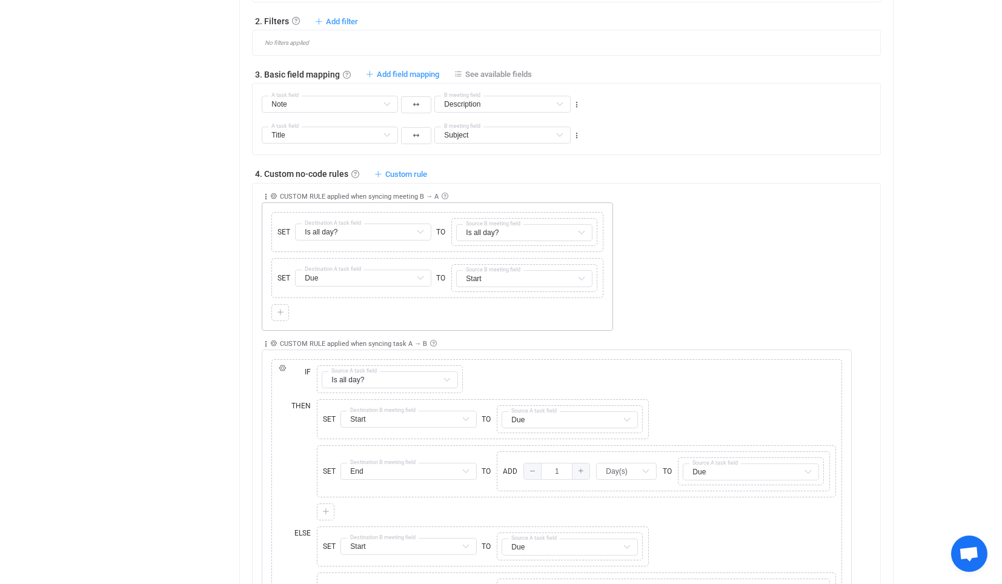
scroll to position [202, 0]
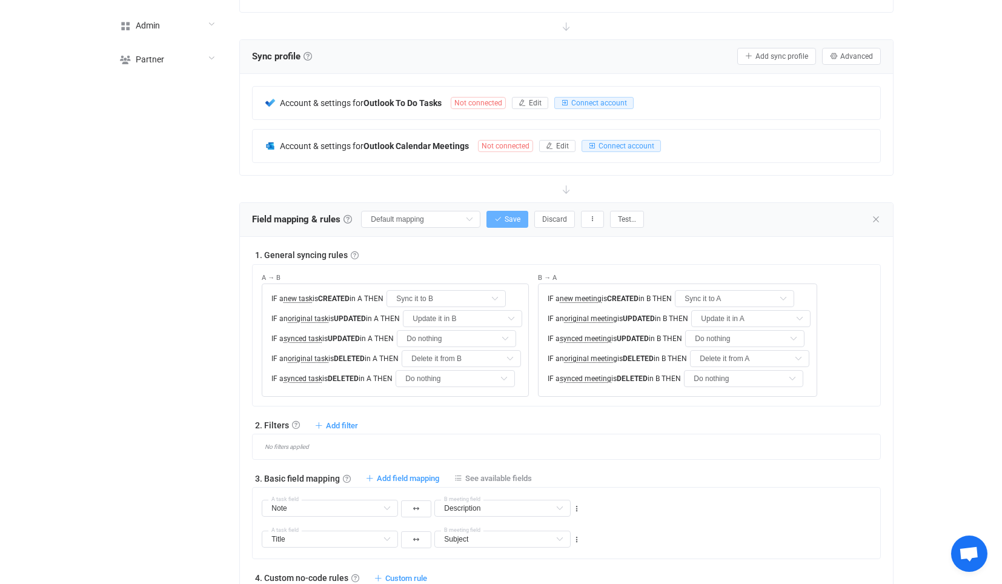
click at [495, 216] on icon "button" at bounding box center [497, 219] width 7 height 7
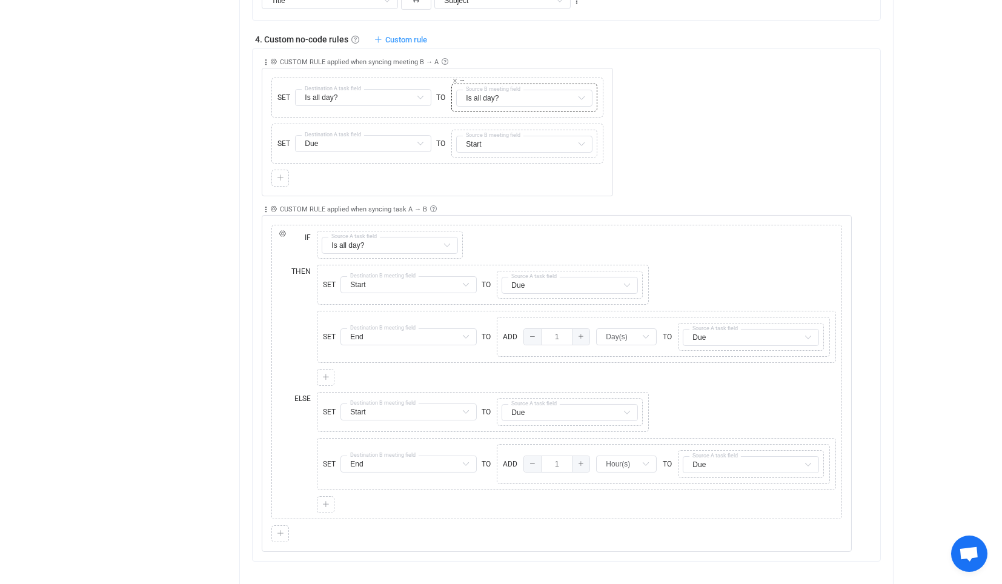
scroll to position [538, 0]
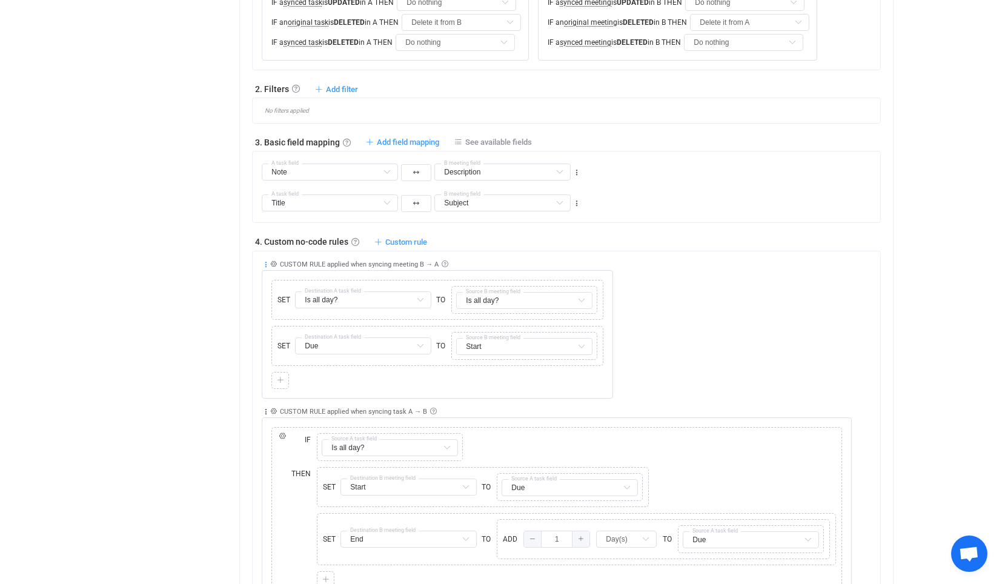
click at [263, 265] on icon at bounding box center [266, 265] width 8 height 8
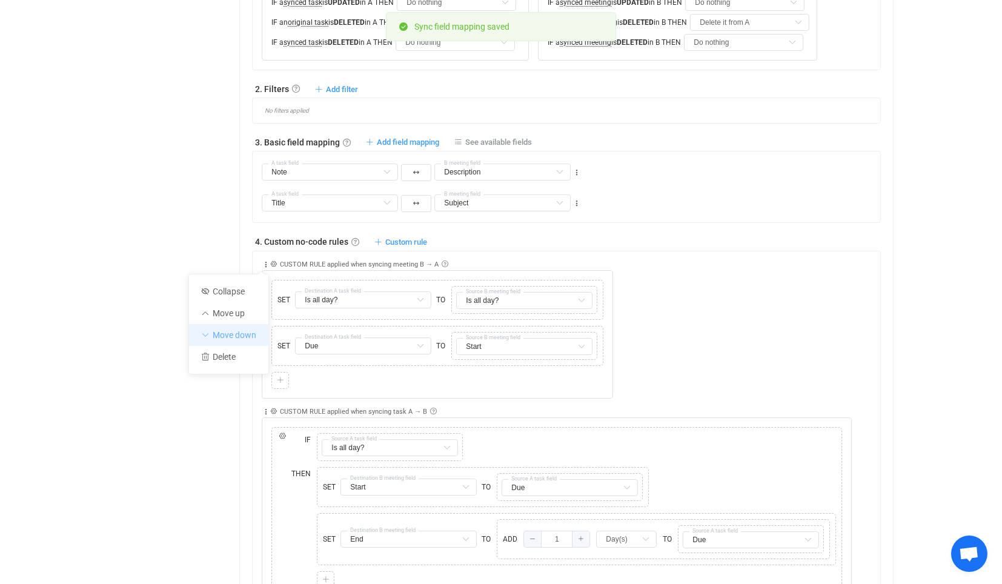
click at [254, 331] on li "Move down" at bounding box center [228, 335] width 79 height 22
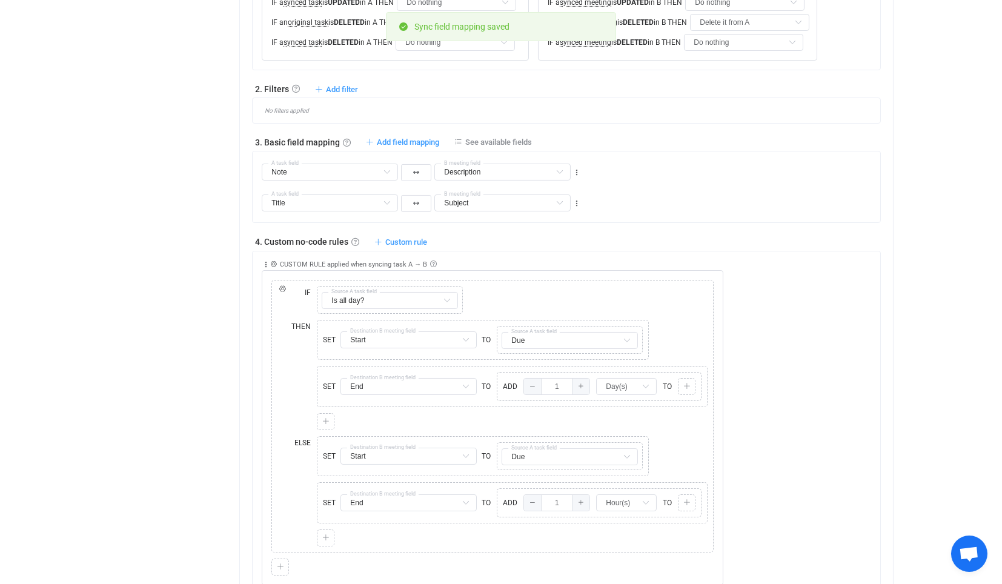
click at [524, 253] on div "Applied to Only task(s) from A Only task(s) from A All task(s) Rule description…" at bounding box center [493, 418] width 462 height 334
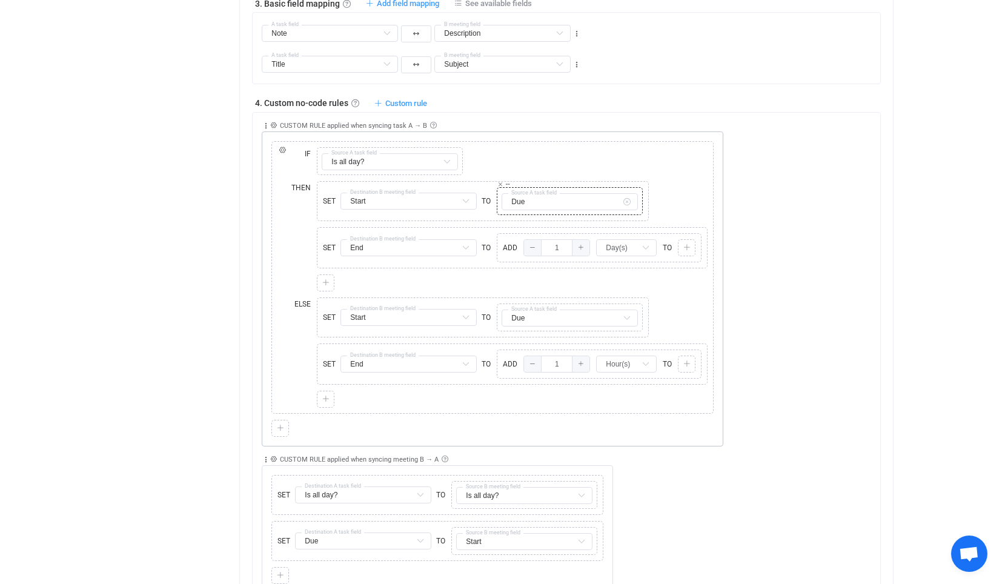
scroll to position [606, 0]
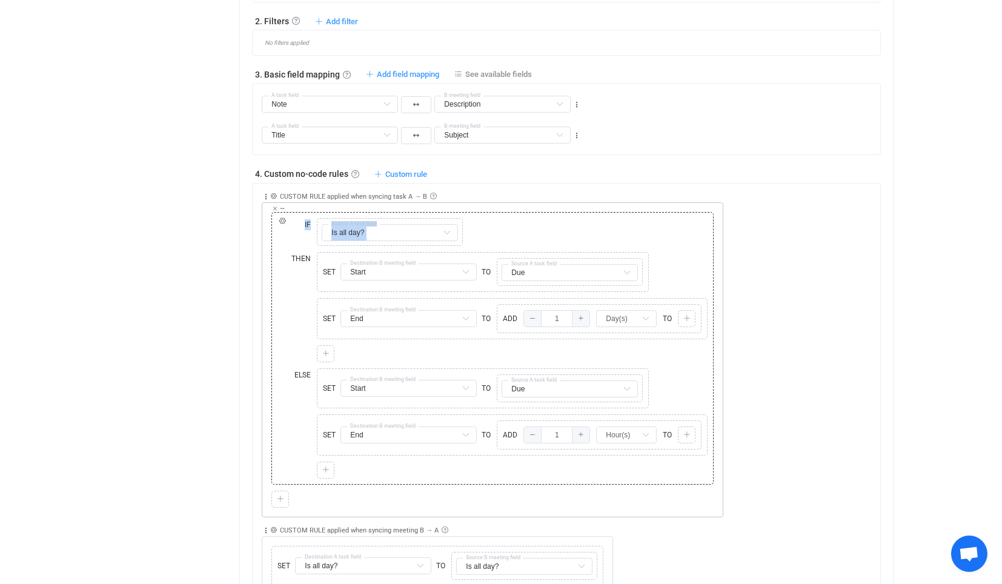
click at [516, 212] on div "Copy Cut Replace IF ELSE IF Copy Cut Replace TYPE MISMATCH Is all day? Title De…" at bounding box center [492, 348] width 442 height 273
click at [572, 184] on div "Applied to Only task(s) from A Only task(s) from A All task(s) Rule description…" at bounding box center [493, 351] width 462 height 334
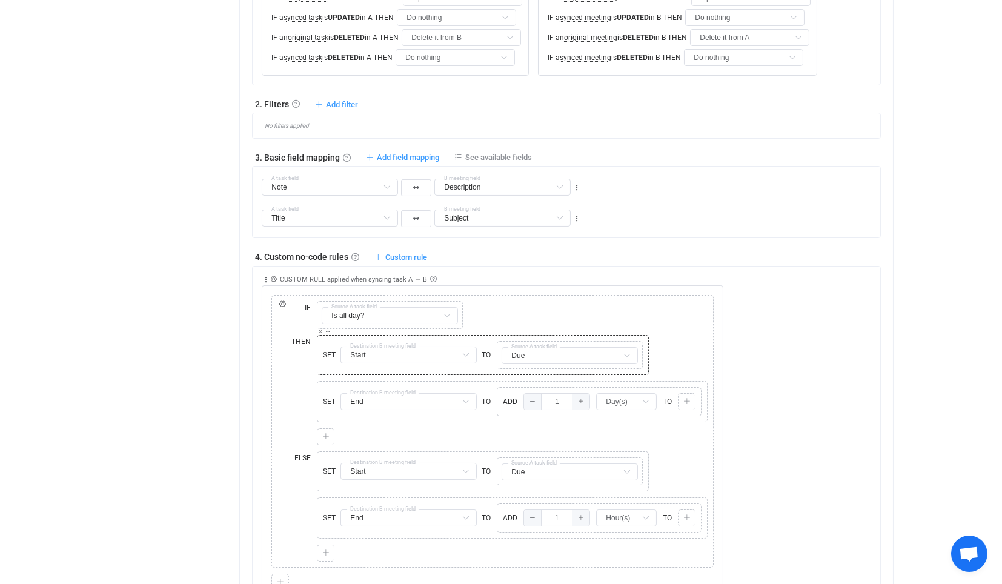
scroll to position [471, 0]
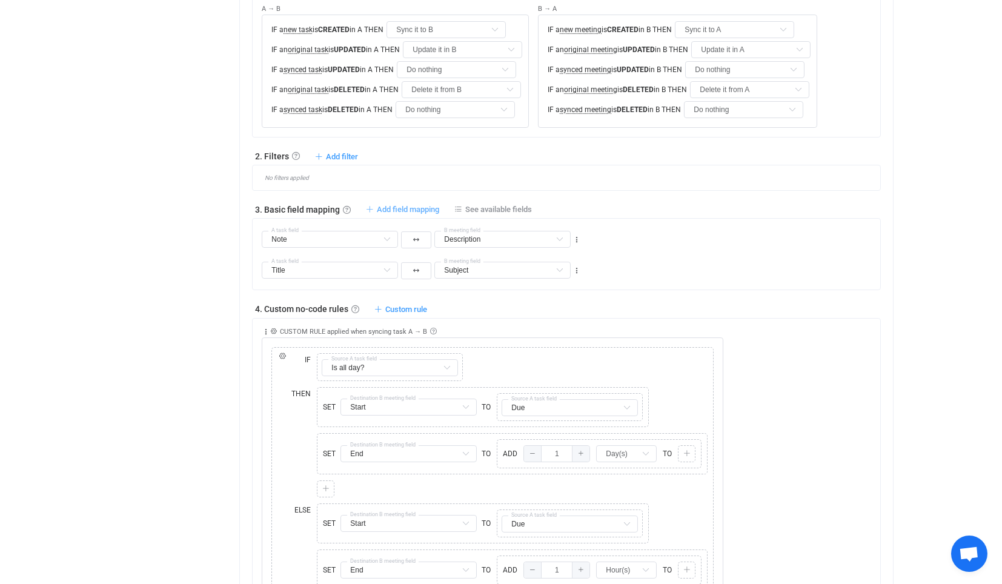
click at [404, 209] on span "Add field mapping" at bounding box center [408, 209] width 62 height 9
type input "Note"
type input "Description"
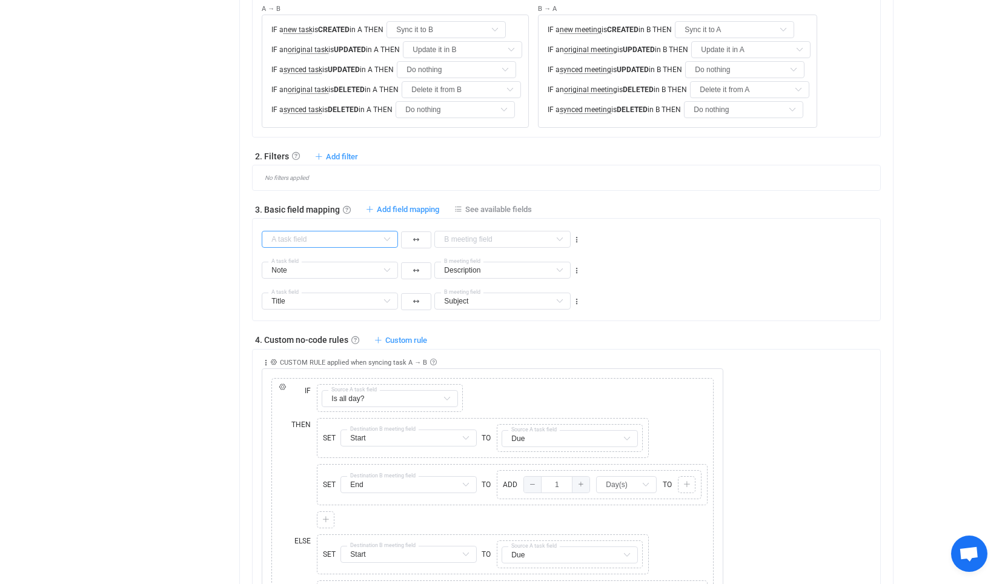
click at [342, 238] on input "text" at bounding box center [330, 239] width 136 height 17
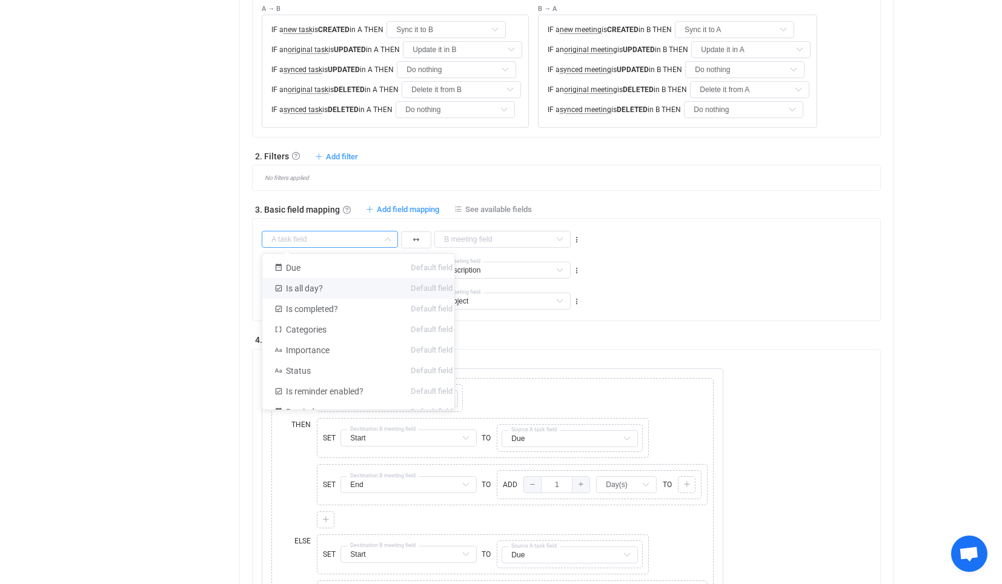
click at [585, 235] on div "Start Default field End Default field Is all day? Default field Time zone Defau…" at bounding box center [571, 234] width 618 height 31
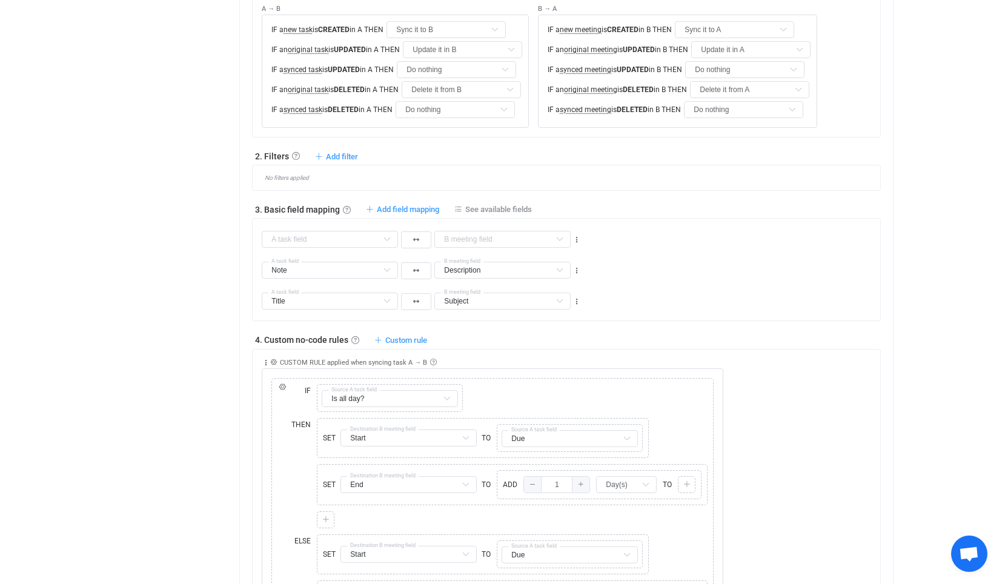
click at [571, 237] on div "Start Default field End Default field Is all day? Default field Time zone Defau…" at bounding box center [421, 239] width 322 height 22
click at [577, 236] on icon at bounding box center [577, 240] width 8 height 8
click at [554, 312] on li "Delete" at bounding box center [539, 310] width 79 height 22
type input "Note"
type input "Description"
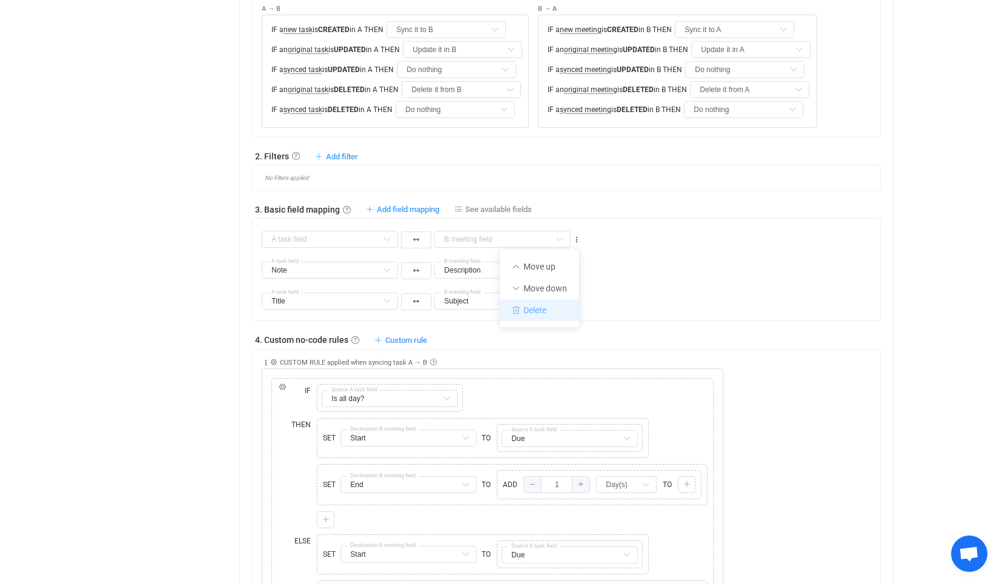
type input "Title"
type input "Subject"
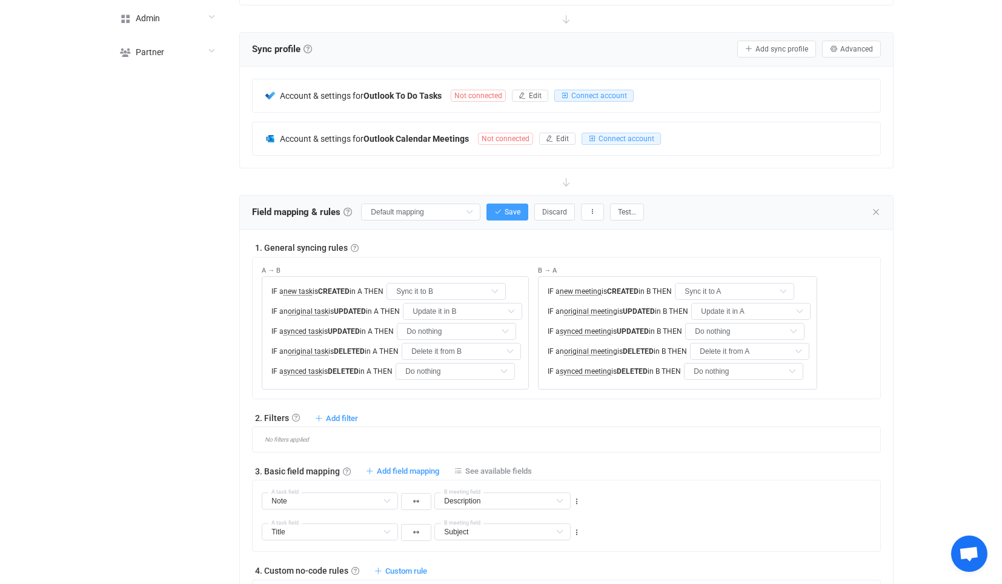
scroll to position [202, 0]
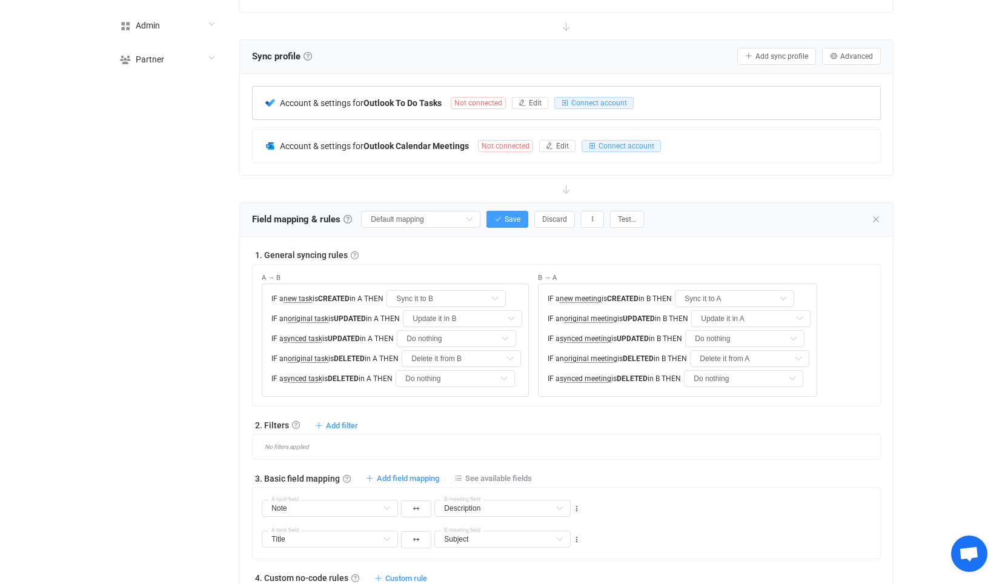
click at [438, 99] on b "Outlook To Do Tasks" at bounding box center [403, 103] width 78 height 10
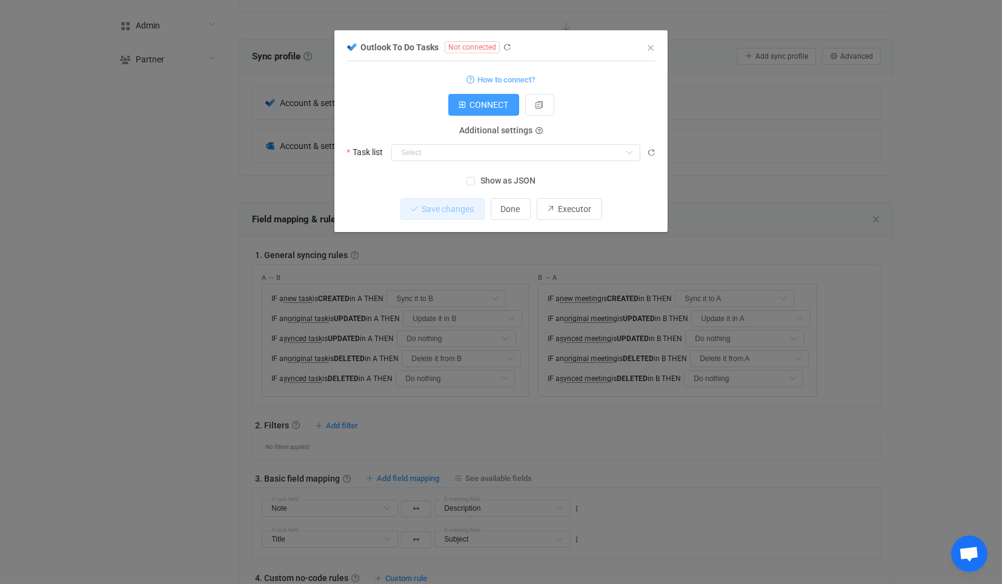
click at [159, 128] on div "Outlook To Do Tasks Not connected 1 {} {} Standard output: Access token refresh…" at bounding box center [501, 292] width 1002 height 584
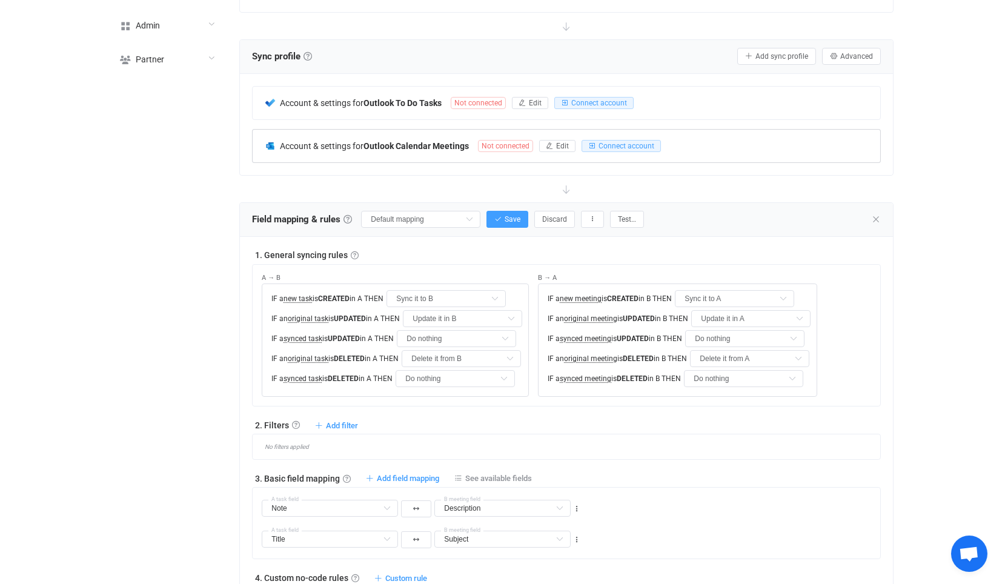
click at [346, 144] on span "Account & settings for" at bounding box center [322, 146] width 84 height 10
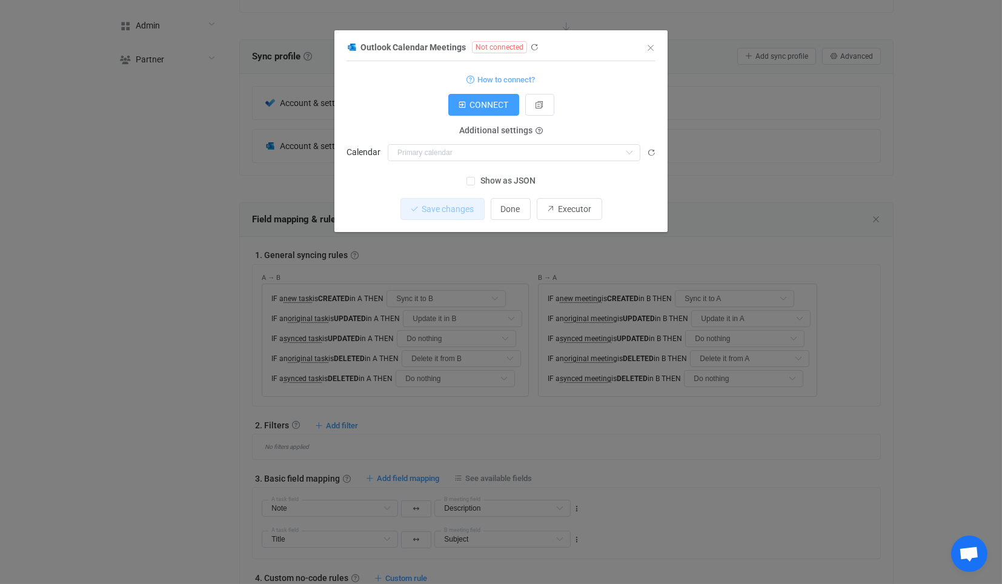
click at [268, 148] on div "Outlook Calendar Meetings Not connected 1 { { "connectionType": "default" } Sta…" at bounding box center [501, 292] width 1002 height 584
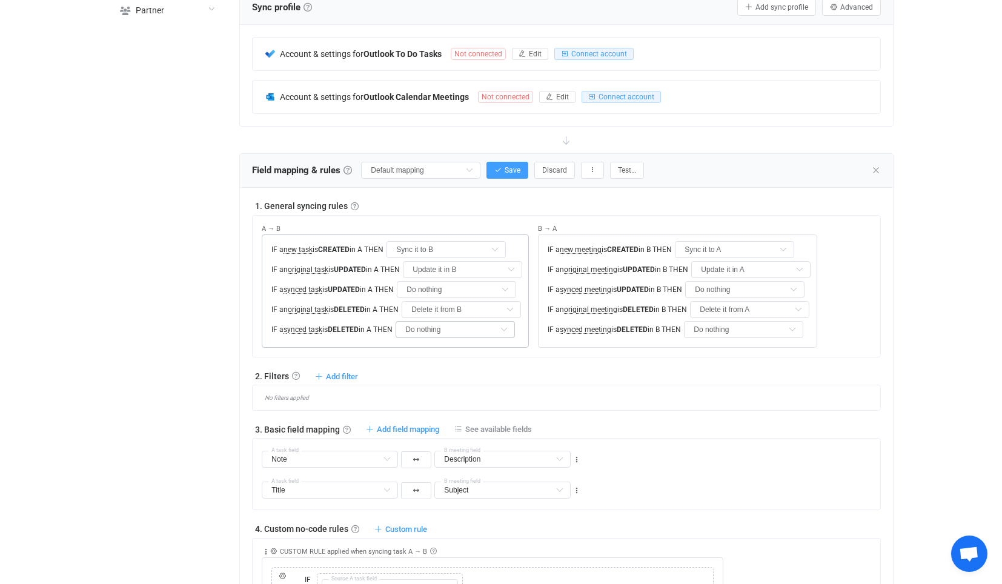
scroll to position [336, 0]
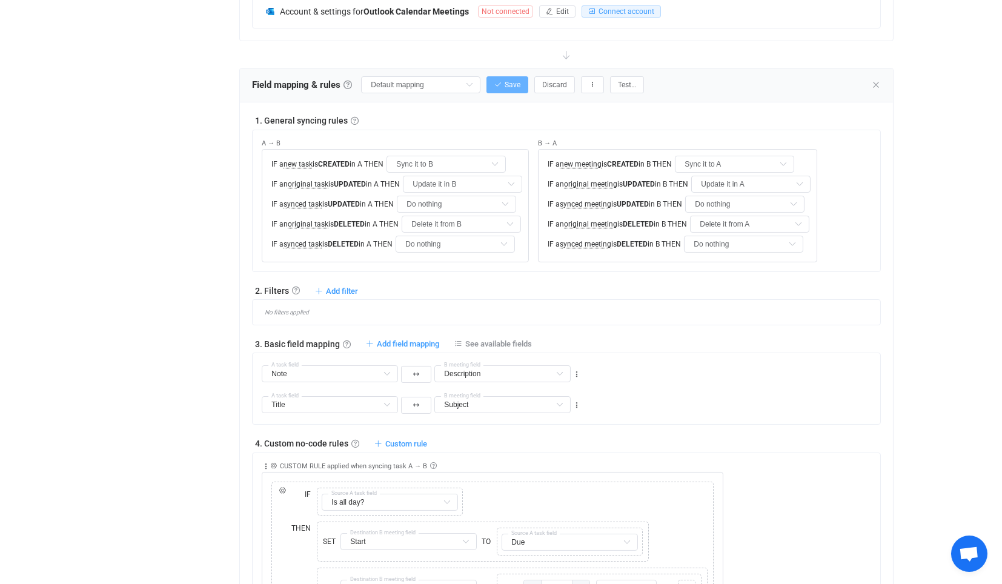
click at [505, 81] on span "Save" at bounding box center [513, 85] width 16 height 8
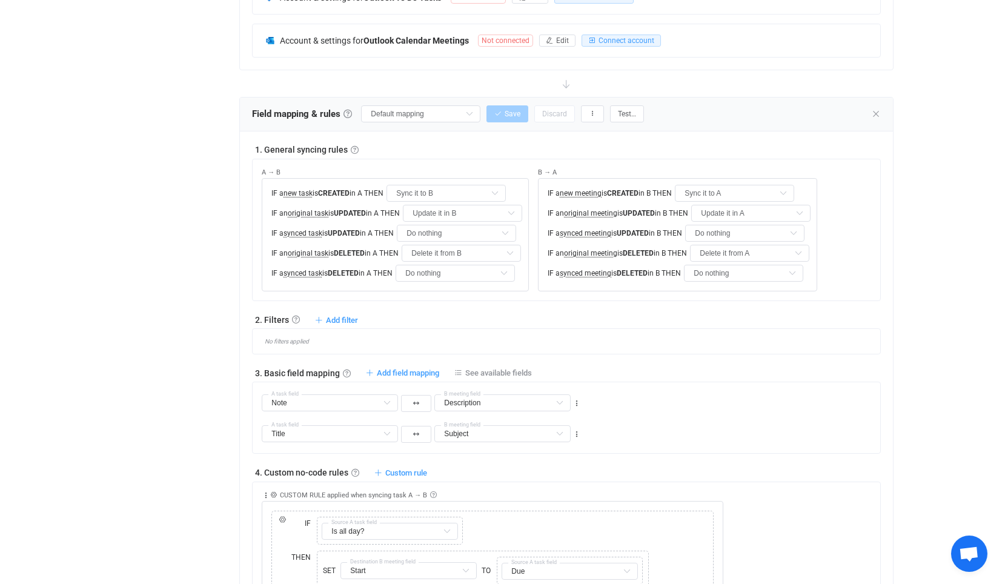
scroll to position [202, 0]
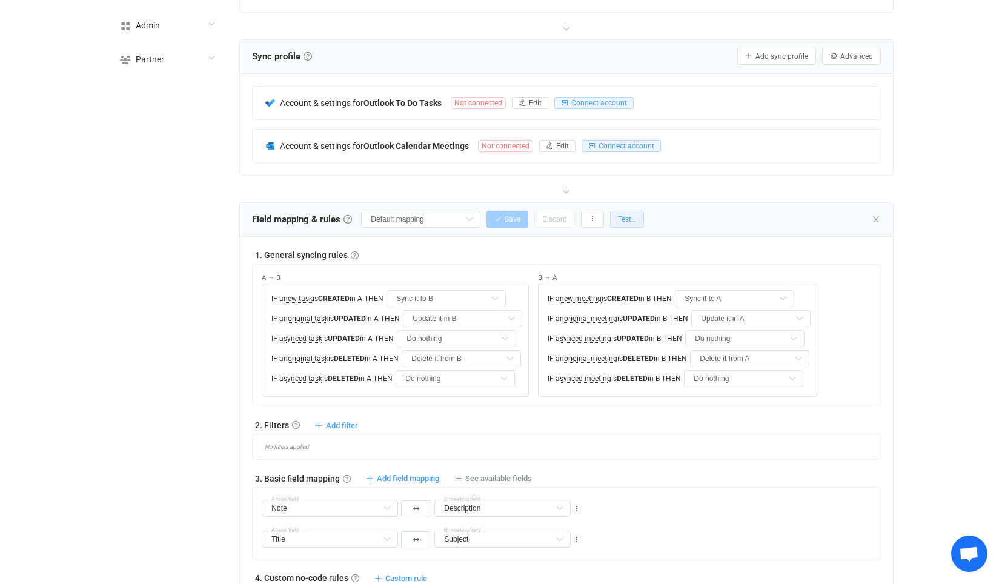
click at [625, 215] on span "Test…" at bounding box center [627, 219] width 18 height 8
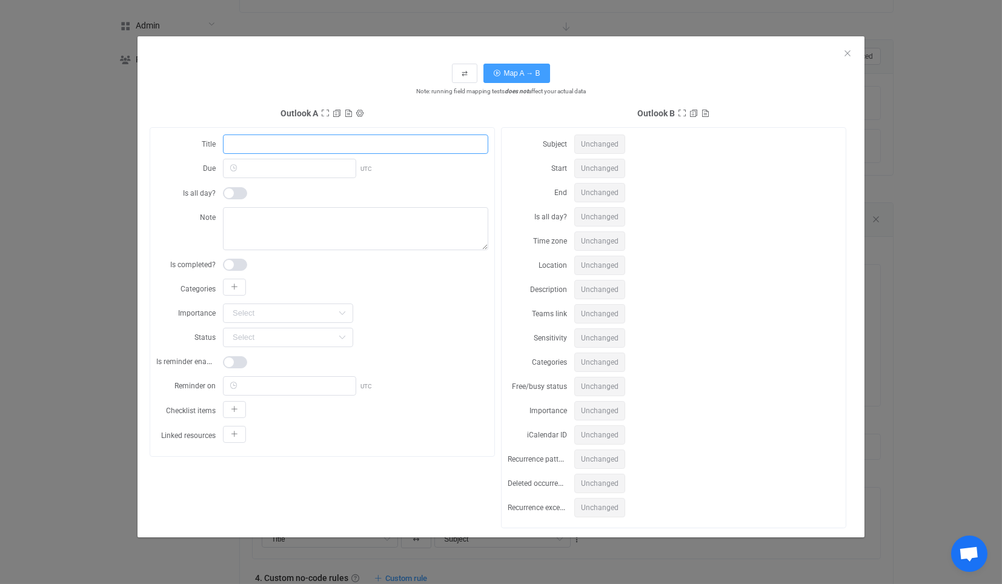
click at [278, 144] on input "dialog" at bounding box center [355, 144] width 265 height 19
type input "thyjjy"
click at [514, 75] on span "Map A → B" at bounding box center [522, 73] width 36 height 8
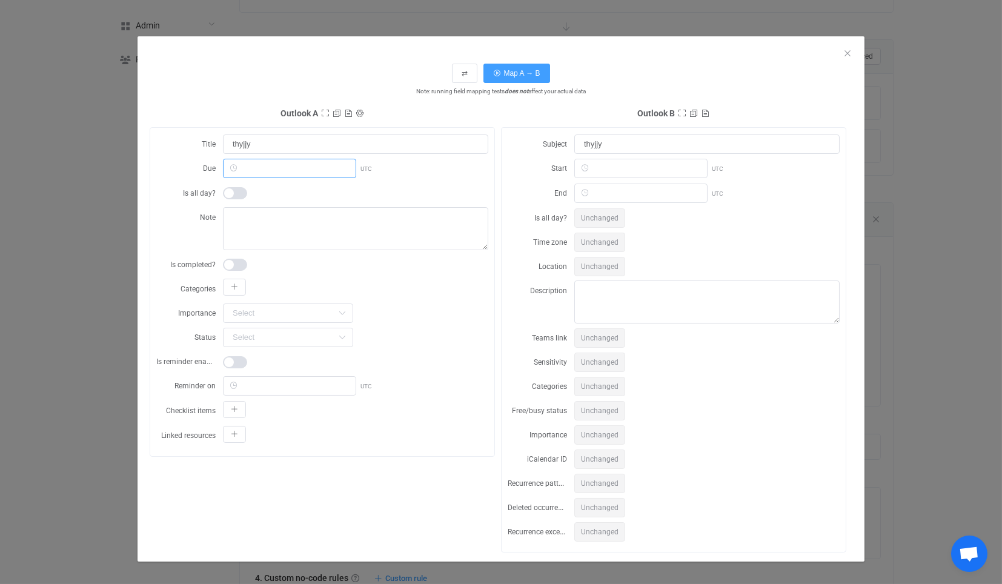
click at [280, 165] on input "dialog" at bounding box center [289, 168] width 133 height 19
click at [342, 311] on span "9" at bounding box center [341, 306] width 15 height 15
type input "2025-10-09 00:00:00"
type input "2025-10-09"
type input "00:00:00"
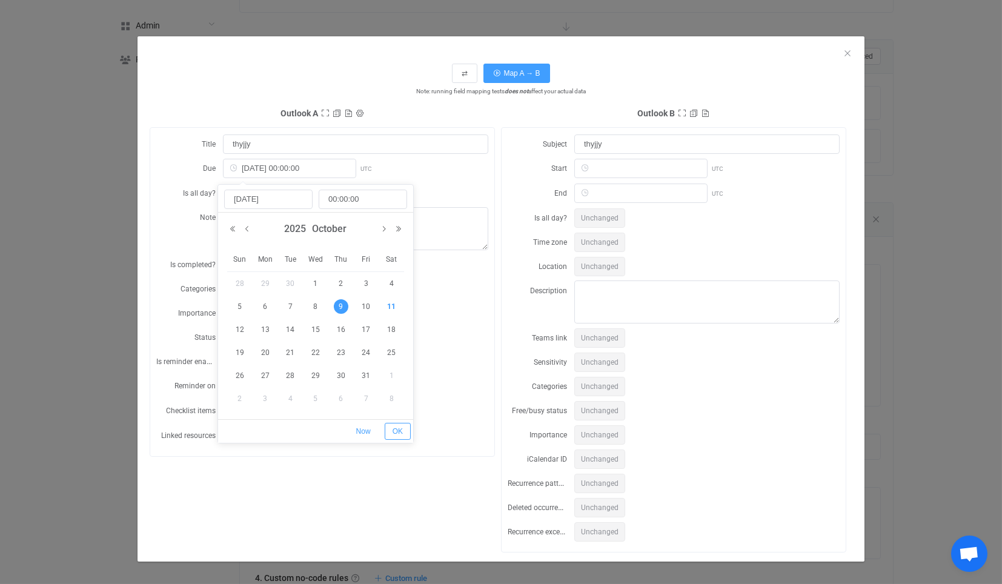
click at [393, 435] on button "OK" at bounding box center [398, 431] width 26 height 17
click at [513, 59] on div "⇄ Map A → B Note: running field mapping tests does not affect your actual data …" at bounding box center [501, 308] width 703 height 507
click at [510, 65] on button "Map A → B" at bounding box center [517, 73] width 66 height 19
type input "2025-10-09 00:00:00"
click at [271, 170] on input "2025-10-09 00:00:00" at bounding box center [289, 168] width 133 height 19
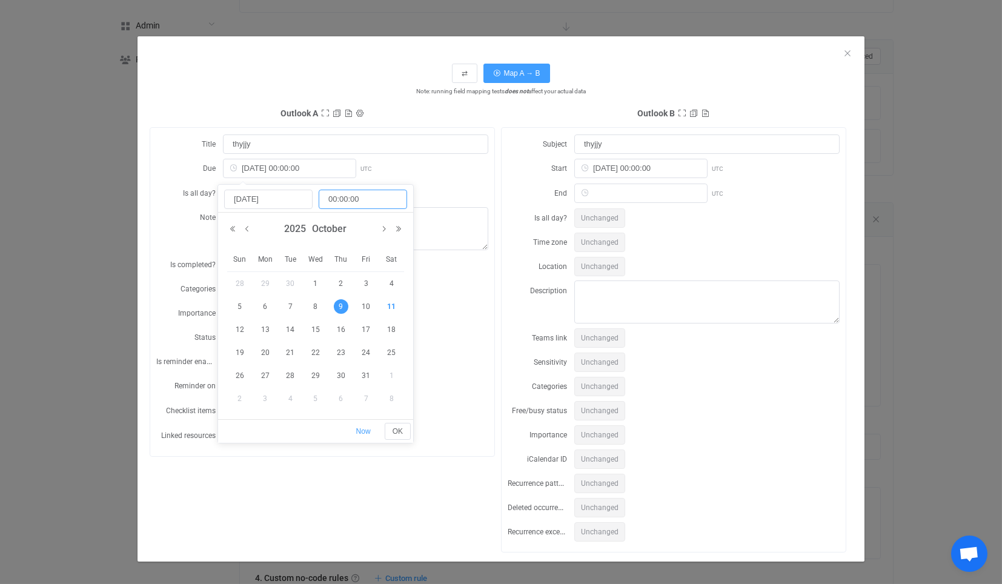
click at [345, 197] on input "00:00:00" at bounding box center [363, 199] width 88 height 19
click at [374, 305] on li "02" at bounding box center [376, 309] width 47 height 19
type input "2025-10-09 00:02:00"
type input "00:02:00"
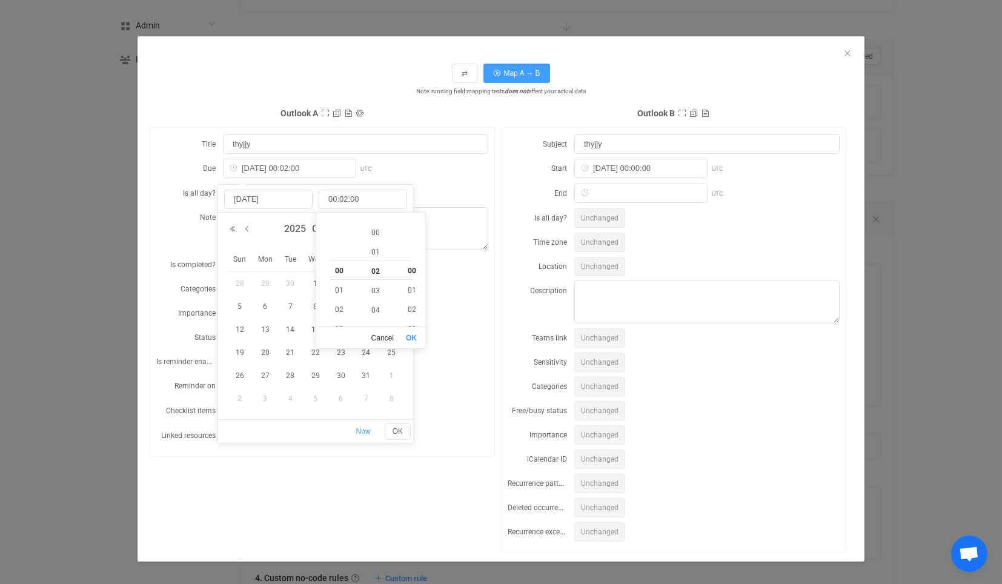
click at [415, 334] on button "OK" at bounding box center [411, 338] width 17 height 17
click at [488, 165] on div "Title thyjjy Due 2025-10-09 00:02:00 UTC Is all day? Note Is completed? Categor…" at bounding box center [322, 292] width 344 height 328
click at [513, 70] on span "Map A → B" at bounding box center [522, 73] width 36 height 8
type input "2025-10-09 00:02:00"
click at [231, 189] on span "dialog" at bounding box center [235, 193] width 24 height 12
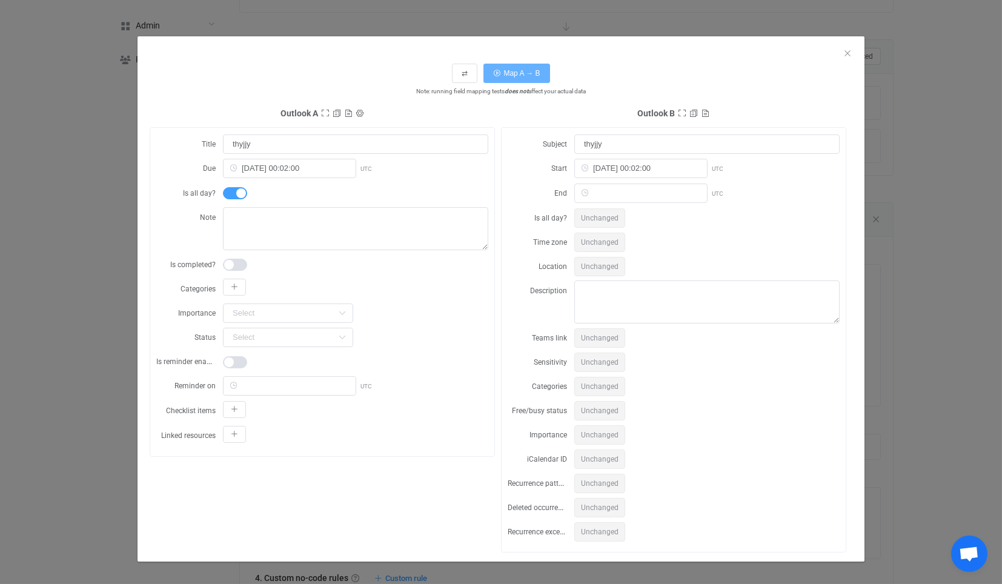
click at [506, 70] on span "Map A → B" at bounding box center [522, 73] width 36 height 8
click at [512, 74] on span "Map A → B" at bounding box center [522, 73] width 36 height 8
click at [497, 69] on button "Map A → B" at bounding box center [517, 73] width 66 height 19
click at [223, 188] on span "dialog" at bounding box center [235, 193] width 24 height 12
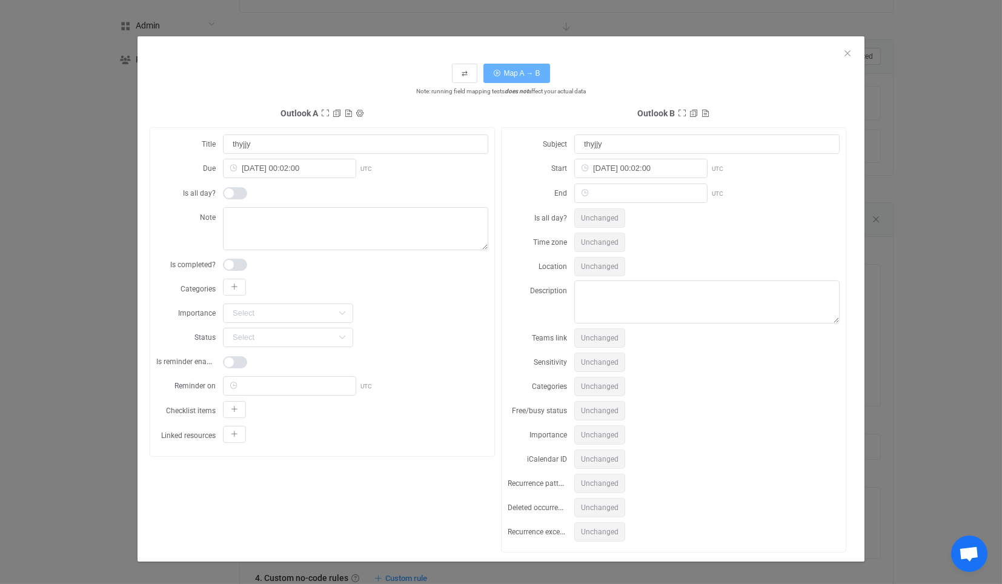
click at [504, 72] on span "Map A → B" at bounding box center [522, 73] width 36 height 8
click at [234, 187] on span "dialog" at bounding box center [235, 193] width 24 height 12
click at [510, 73] on span "Map A → B" at bounding box center [522, 73] width 36 height 8
click at [319, 145] on input "thyjjy" at bounding box center [355, 144] width 265 height 19
type input "thyjjygetg"
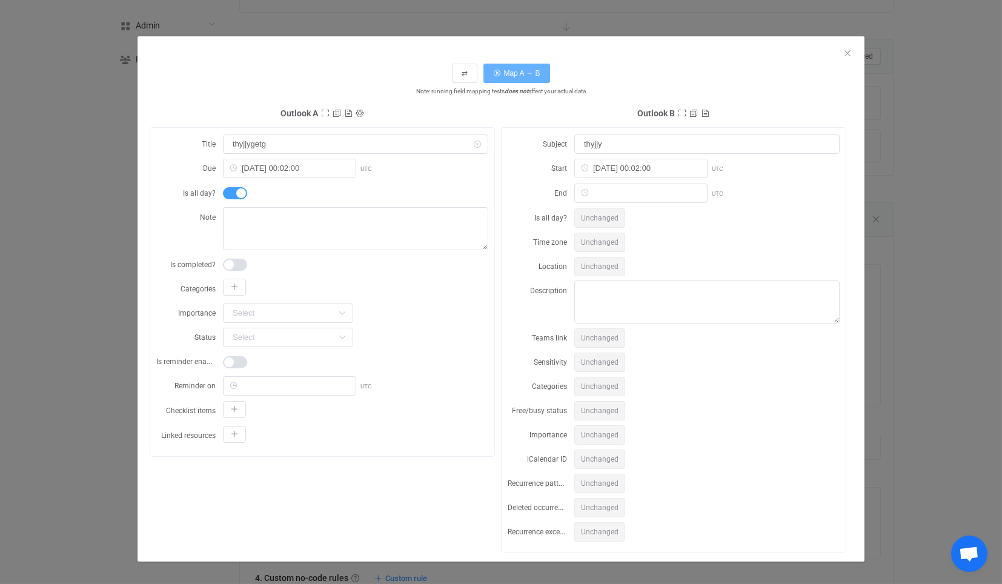
click at [512, 73] on span "Map A → B" at bounding box center [522, 73] width 36 height 8
type input "thyjjygetg"
click at [512, 27] on div "⇄ Map A → B Note: running field mapping tests does not affect your actual data …" at bounding box center [501, 292] width 1002 height 584
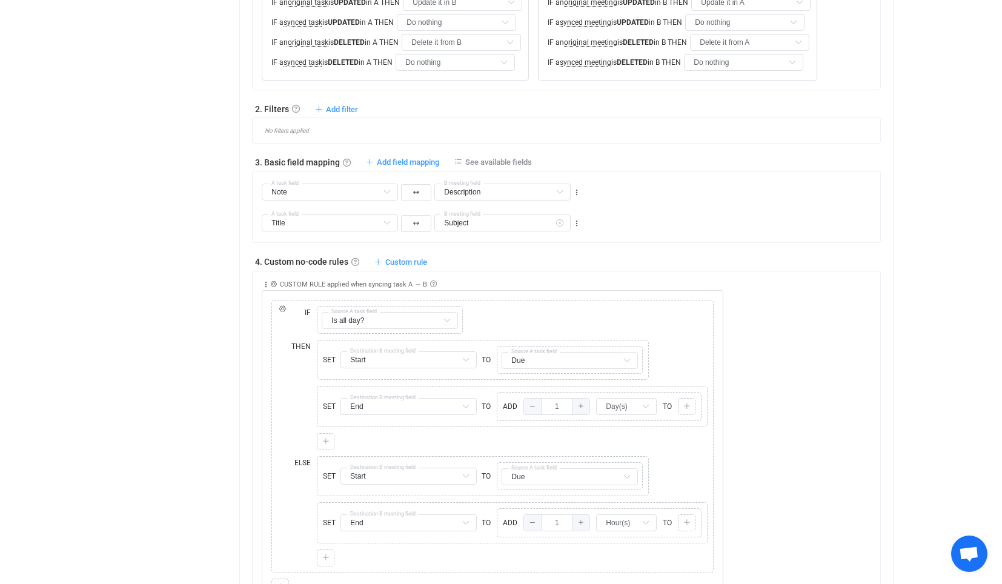
scroll to position [538, 0]
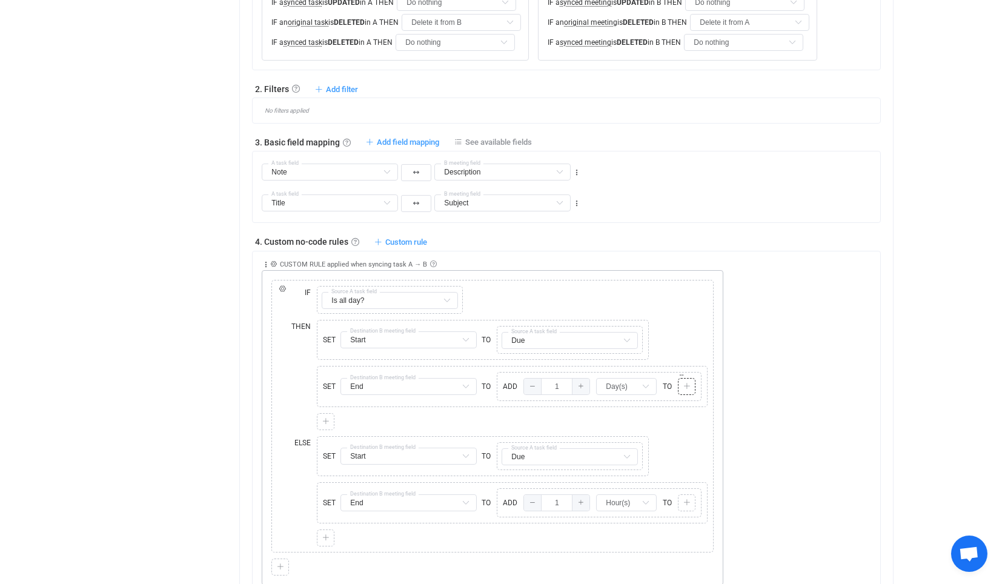
click at [681, 386] on div "Copy Cut Paste TYPE MISMATCH Select value" at bounding box center [687, 386] width 18 height 17
click at [691, 382] on div at bounding box center [687, 386] width 12 height 11
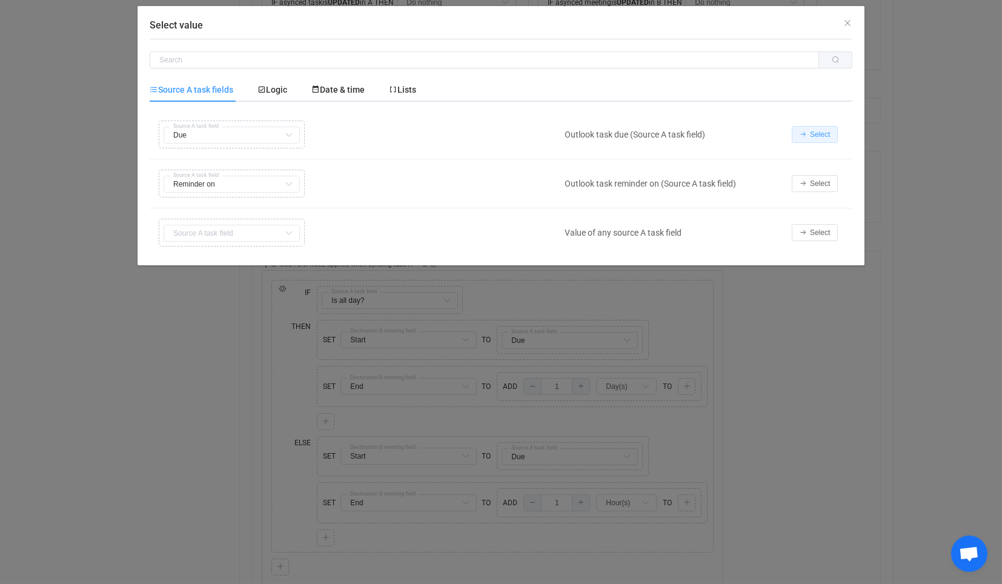
click at [808, 127] on button "Select" at bounding box center [815, 134] width 46 height 17
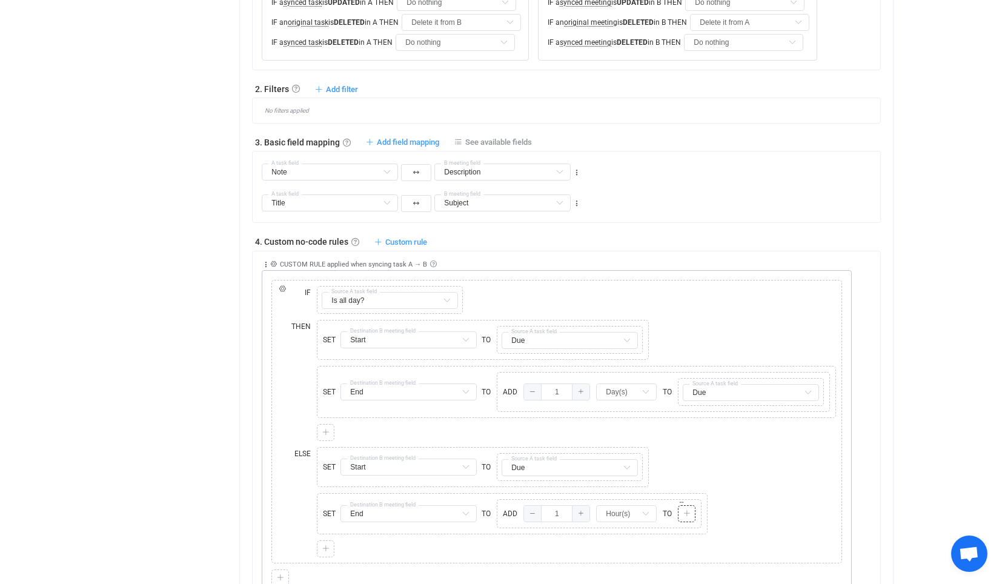
click at [685, 510] on icon at bounding box center [687, 513] width 7 height 7
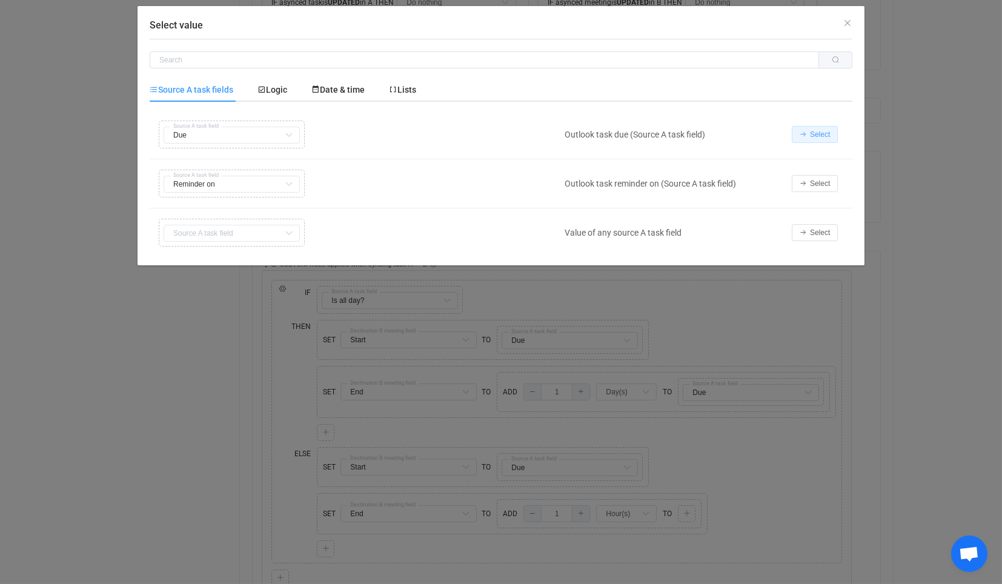
click at [800, 131] on icon "Select value" at bounding box center [803, 134] width 7 height 7
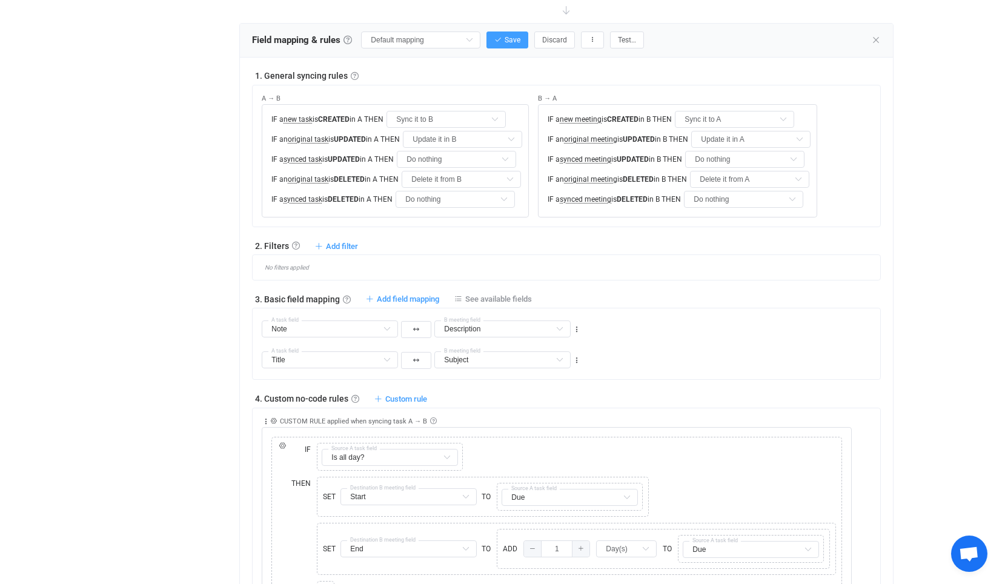
scroll to position [269, 0]
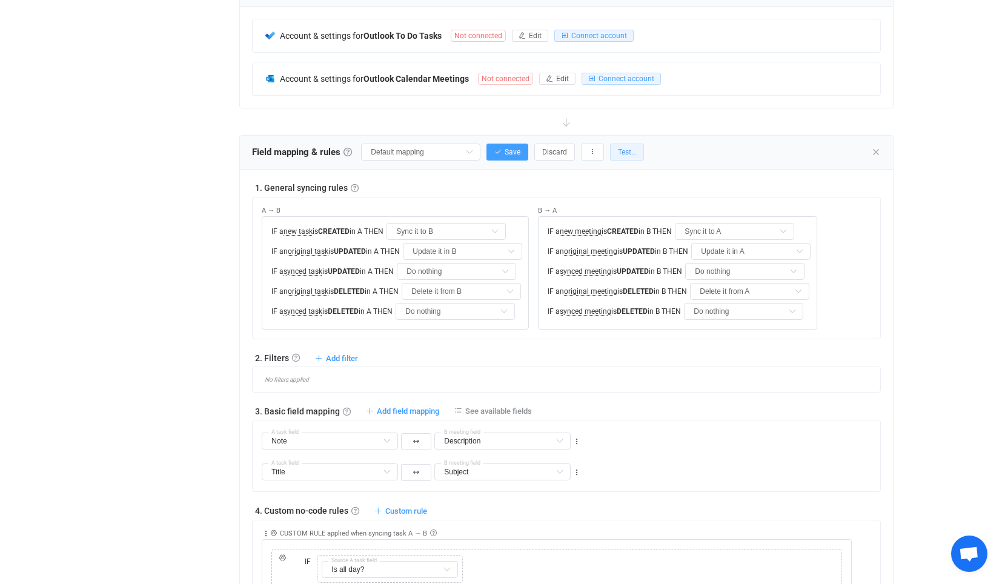
click at [626, 144] on button "Test…" at bounding box center [627, 152] width 34 height 17
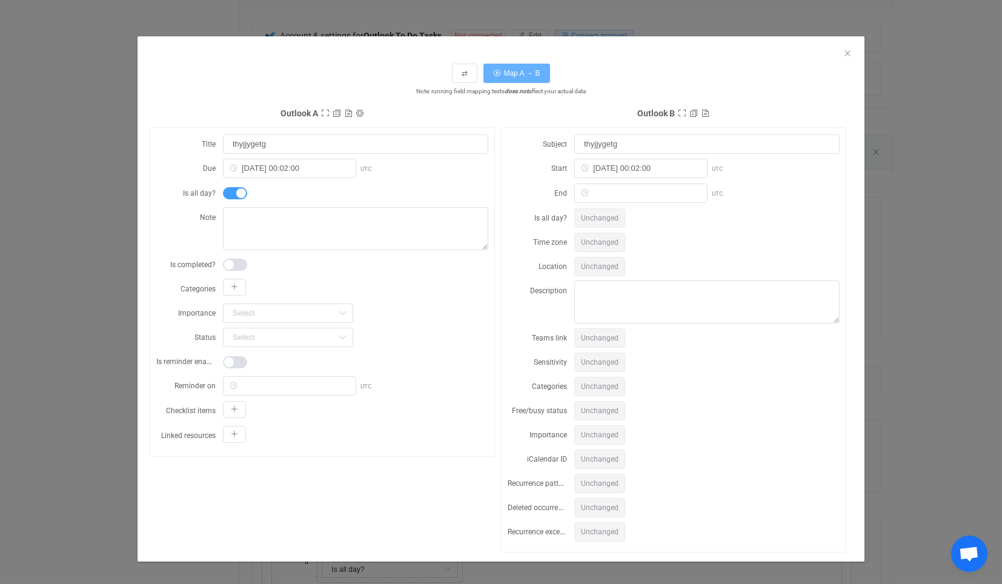
click at [515, 68] on button "Map A → B" at bounding box center [517, 73] width 66 height 19
click at [224, 185] on div "dialog" at bounding box center [355, 192] width 265 height 19
click at [226, 187] on span "dialog" at bounding box center [235, 193] width 24 height 12
click at [530, 76] on span "Map A → B" at bounding box center [522, 73] width 36 height 8
type input "2025-10-09 01:02:00"
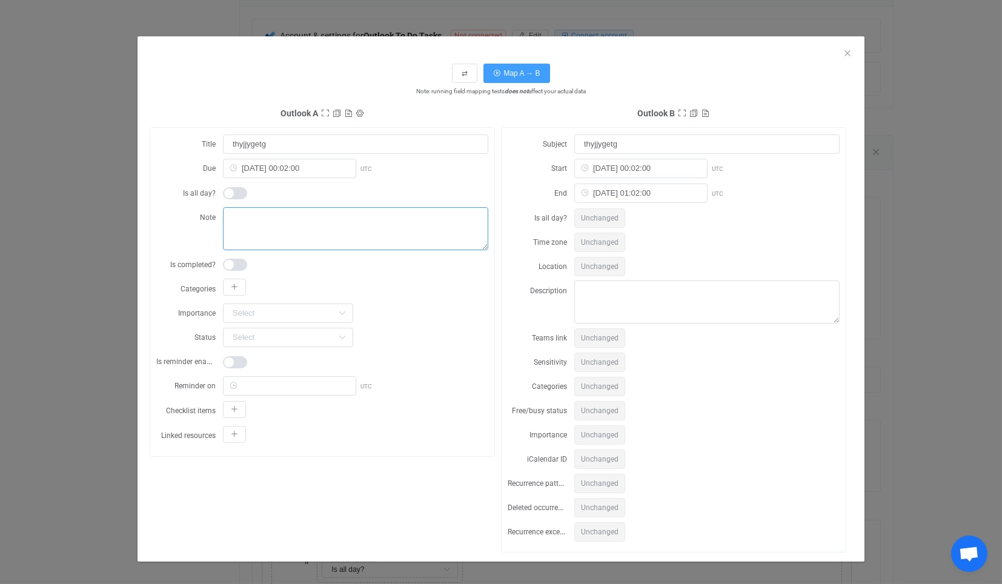
click at [302, 216] on textarea "dialog" at bounding box center [355, 228] width 265 height 43
type textarea "hrthht"
click at [512, 72] on span "Map A → B" at bounding box center [522, 73] width 36 height 8
type textarea "hrthht"
click at [611, 245] on span "Unchanged" at bounding box center [599, 242] width 51 height 19
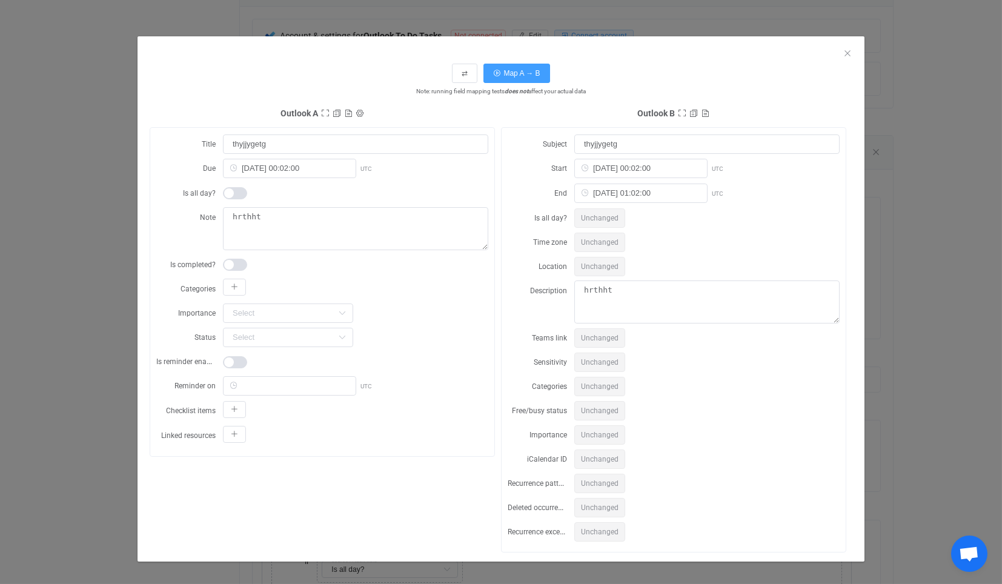
click at [593, 270] on span "Unchanged" at bounding box center [599, 266] width 51 height 19
click at [238, 291] on button "dialog" at bounding box center [234, 287] width 23 height 17
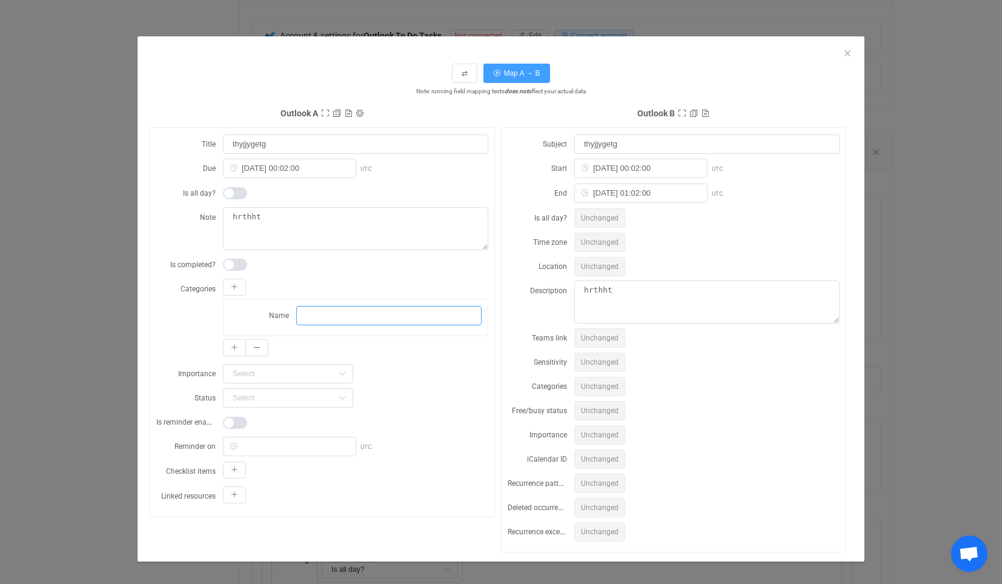
click at [326, 313] on input "dialog" at bounding box center [388, 315] width 185 height 19
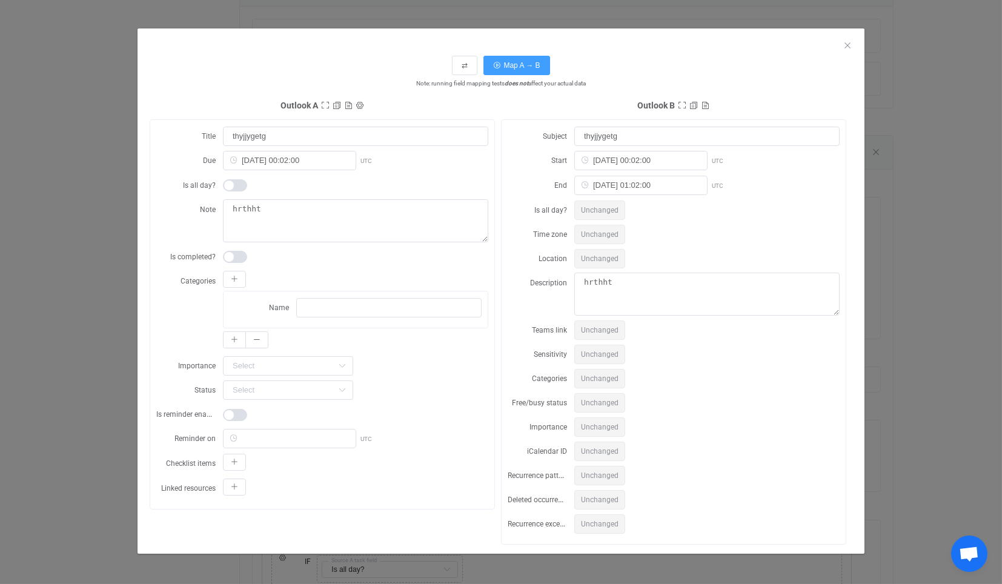
click at [862, 345] on div "⇄ Map A → B Note: running field mapping tests does not affect your actual data …" at bounding box center [501, 292] width 1002 height 584
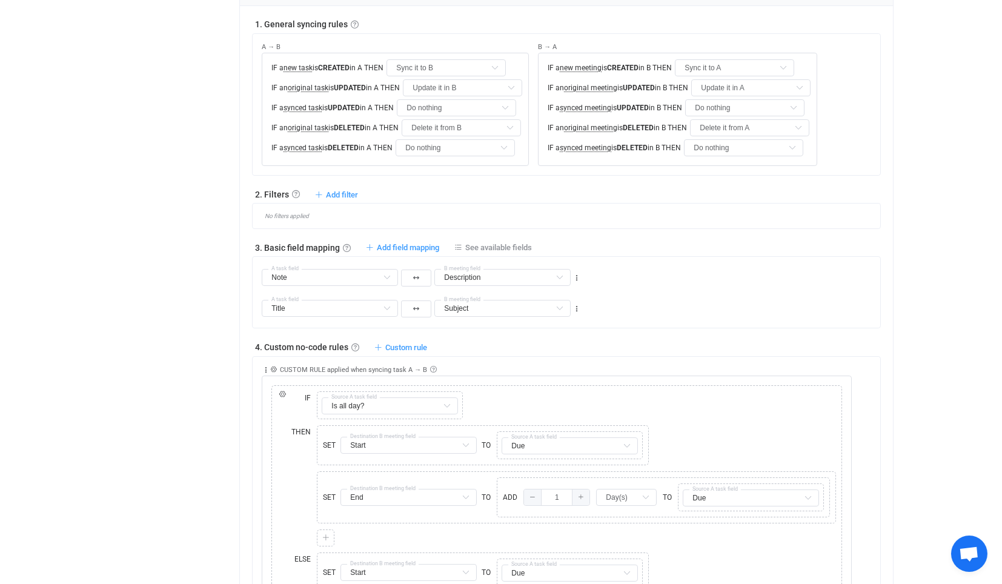
scroll to position [471, 0]
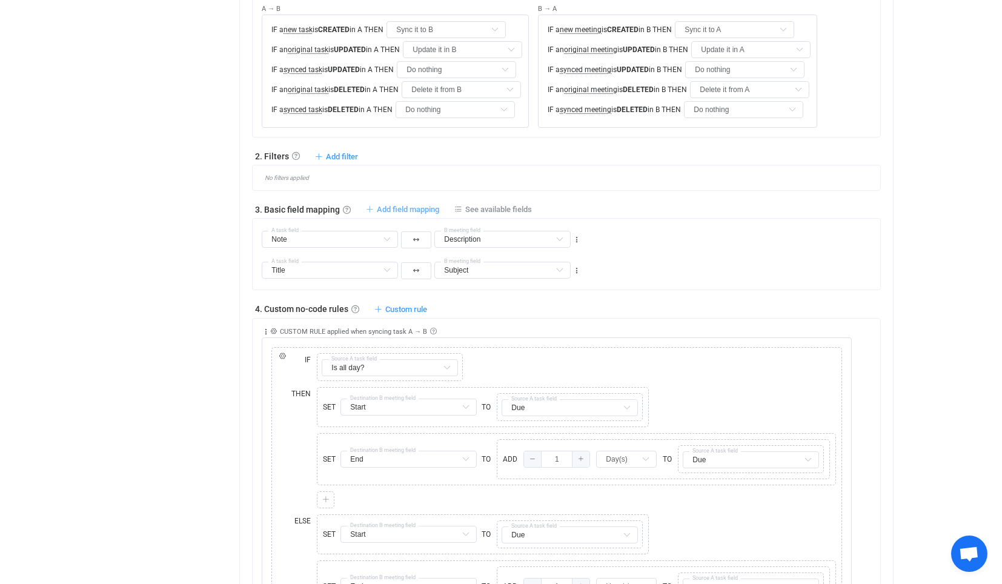
click at [409, 205] on span "Add field mapping" at bounding box center [408, 209] width 62 height 9
type input "Note"
type input "Description"
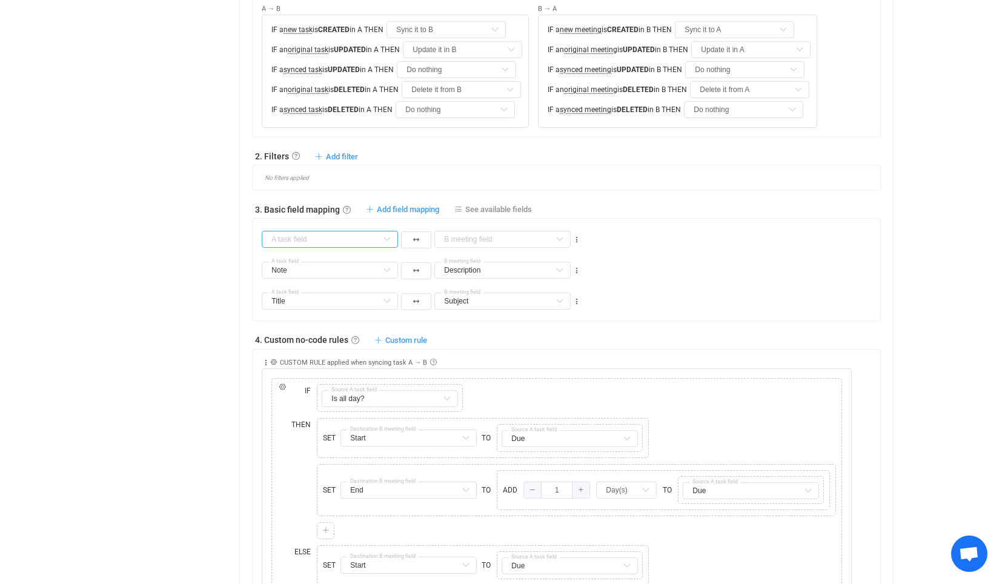
click at [321, 245] on input "text" at bounding box center [330, 239] width 136 height 17
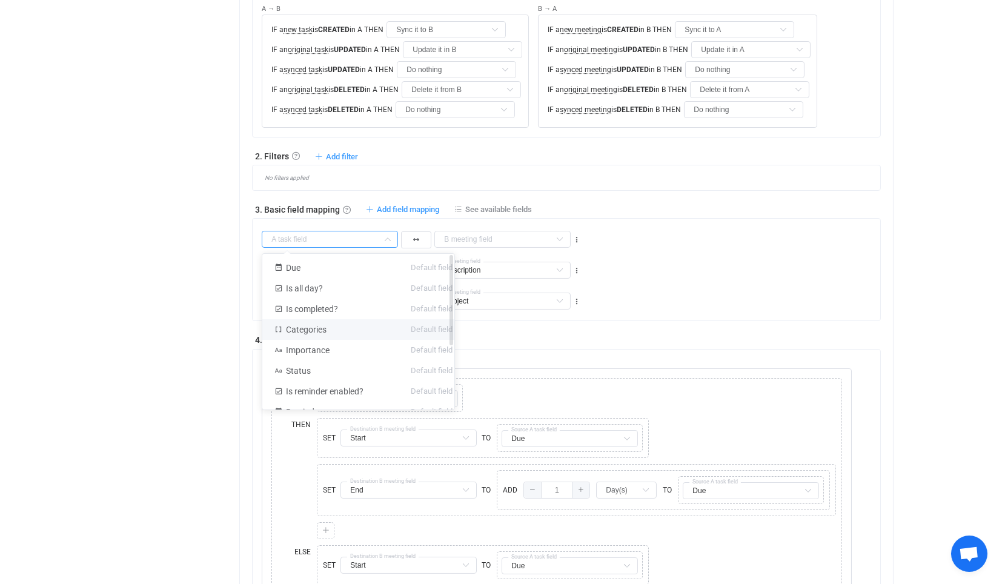
click at [333, 324] on li "Categories Default field" at bounding box center [363, 329] width 202 height 21
type input "Categories"
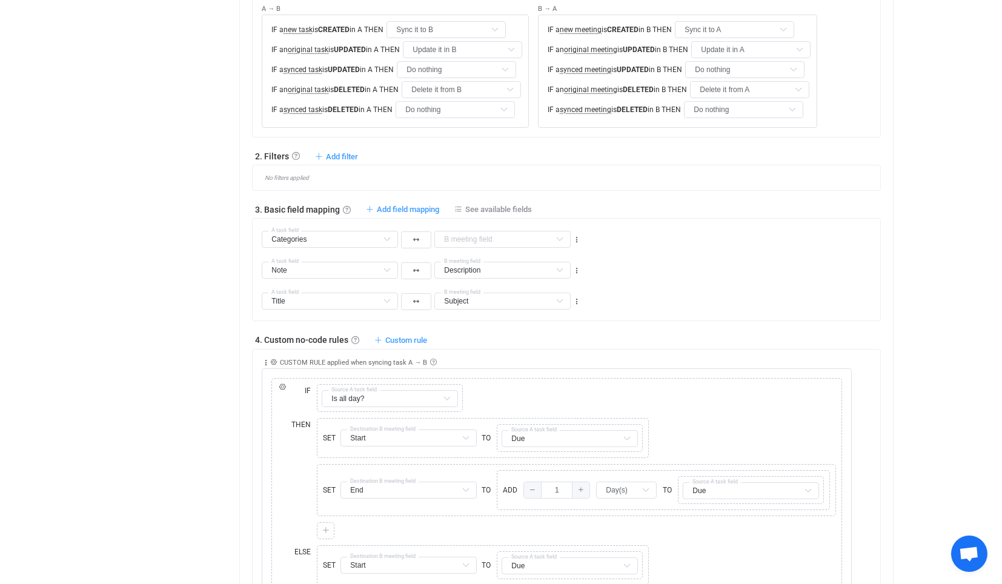
click at [452, 250] on div "Note Is all day? Default field Note Default field Is completed? Default field C…" at bounding box center [422, 265] width 321 height 31
click at [461, 235] on input "text" at bounding box center [502, 239] width 136 height 17
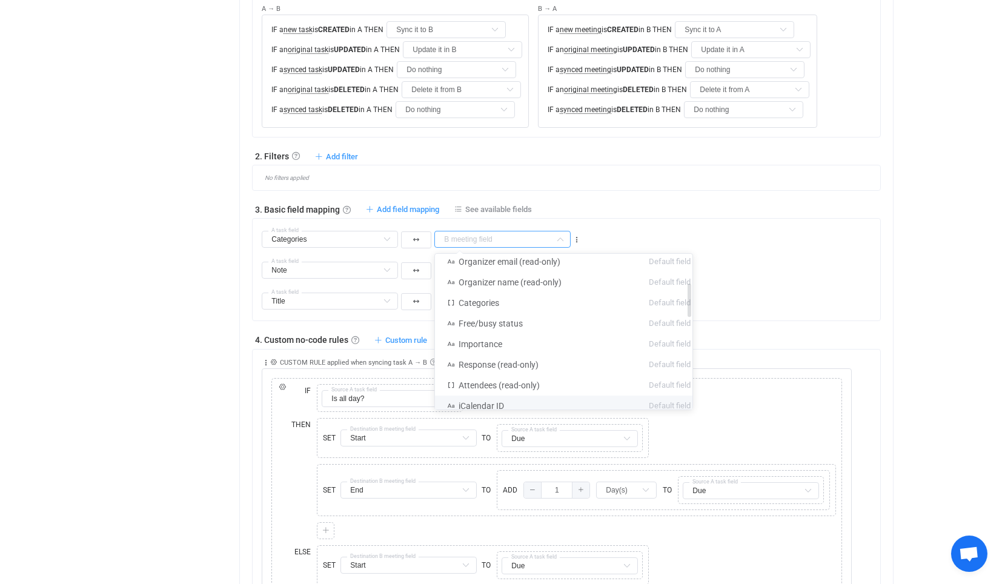
scroll to position [87, 0]
click at [508, 358] on li "Categories Default field" at bounding box center [569, 366] width 268 height 21
type input "Categories"
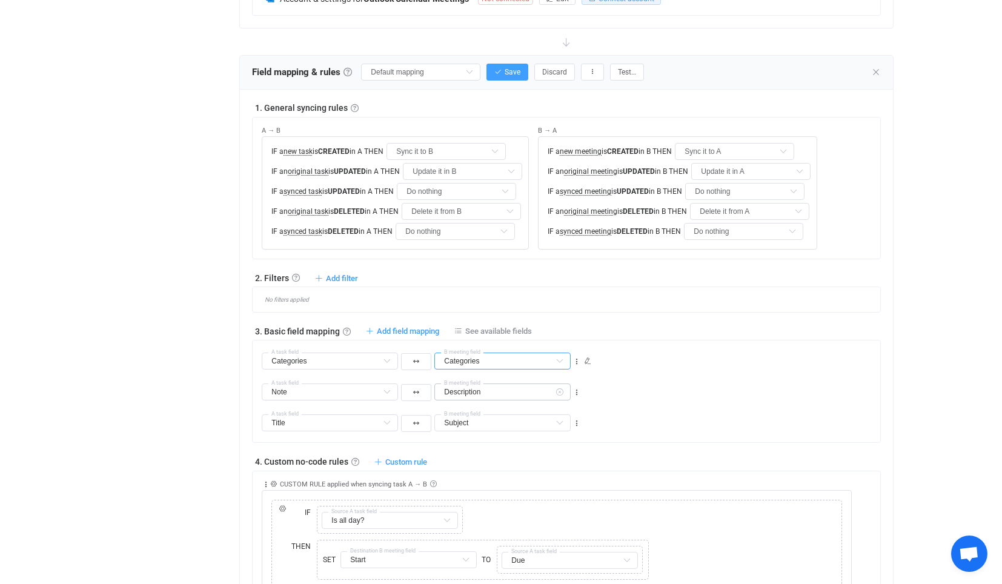
scroll to position [336, 0]
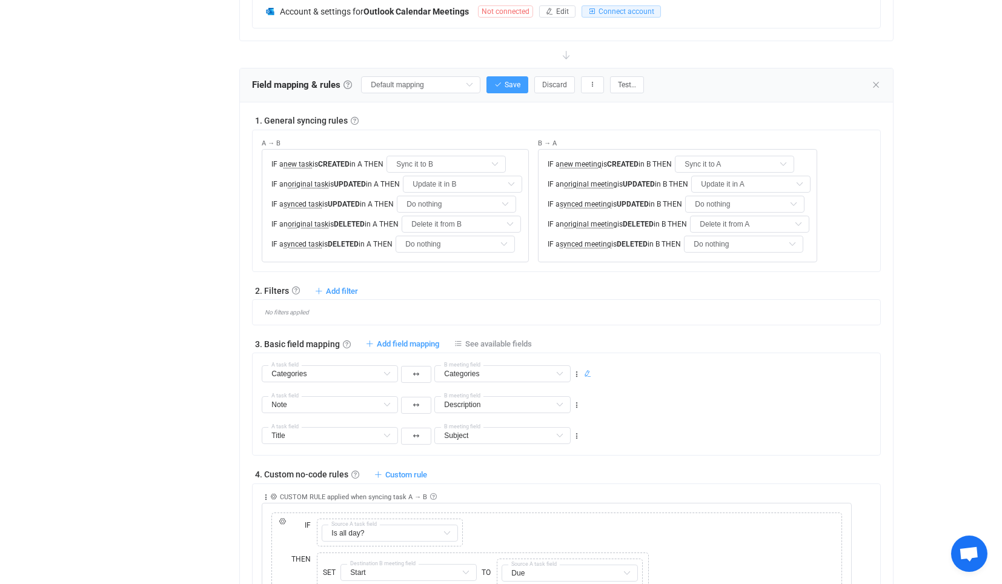
click at [589, 374] on icon at bounding box center [587, 373] width 7 height 7
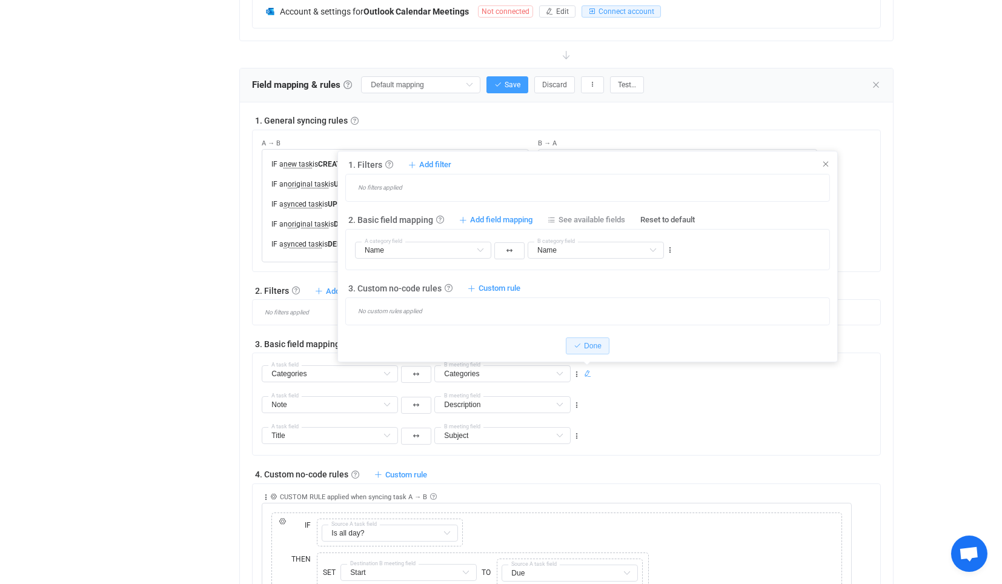
click at [648, 401] on div "Note Is all day? Default field Note Default field Is completed? Default field C…" at bounding box center [571, 399] width 618 height 31
click at [596, 352] on button "Done" at bounding box center [588, 346] width 44 height 17
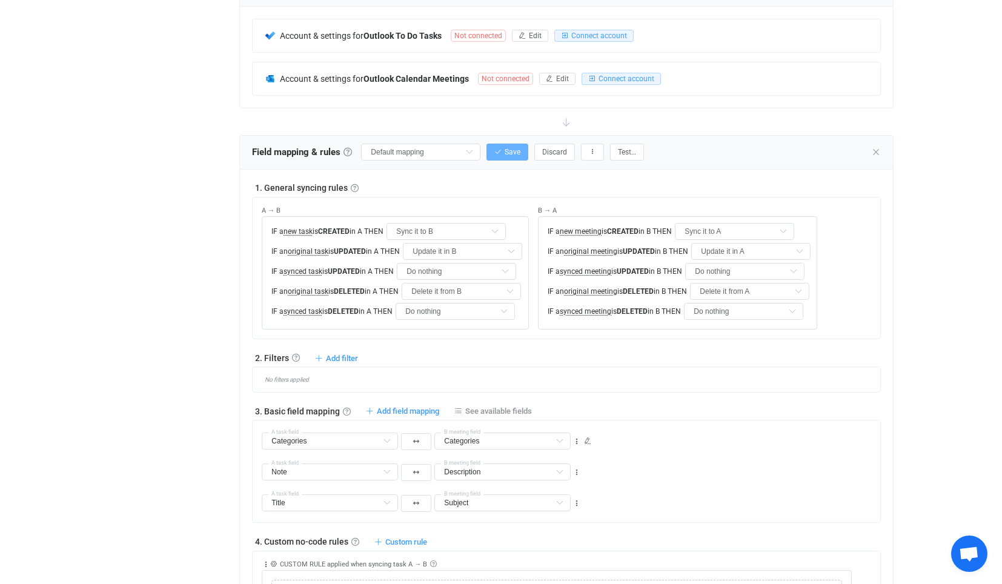
click at [515, 148] on span "Save" at bounding box center [513, 152] width 16 height 8
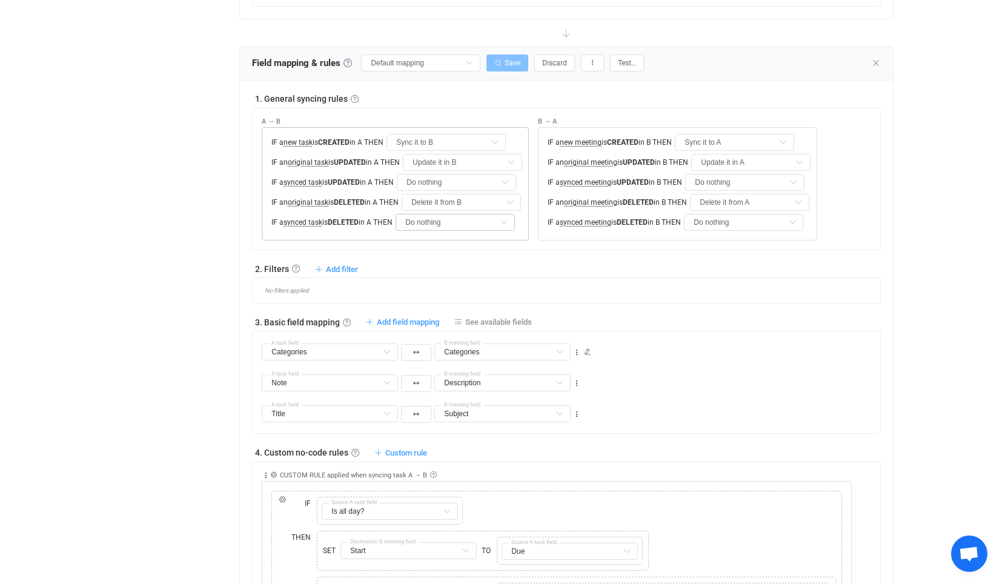
scroll to position [404, 0]
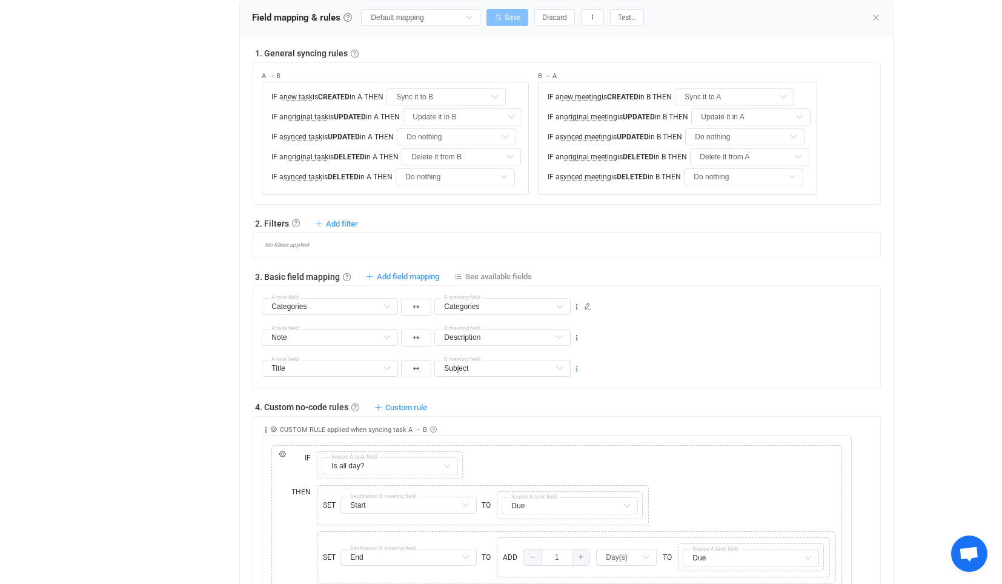
click at [580, 368] on icon at bounding box center [577, 369] width 8 height 8
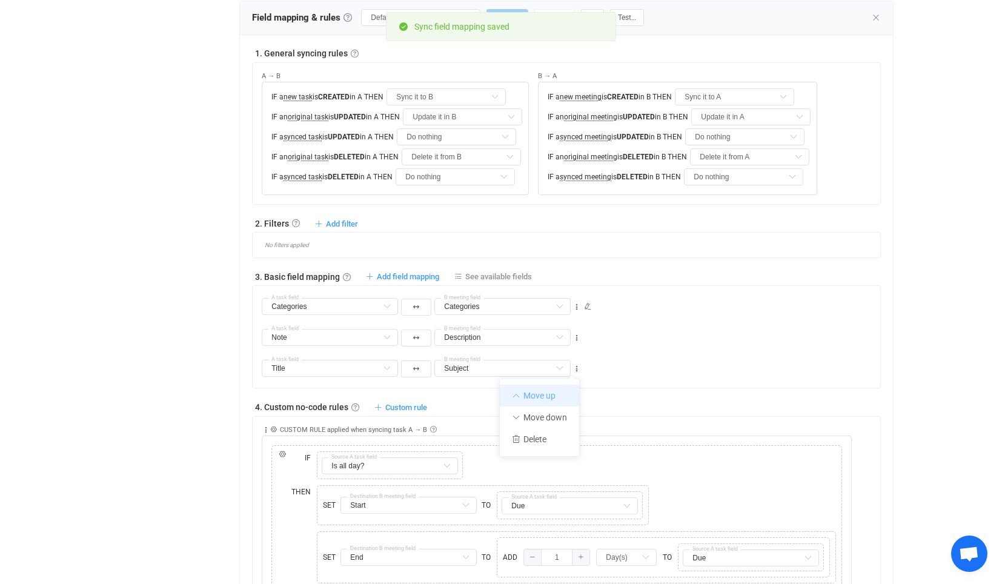
click at [561, 395] on li "Move up" at bounding box center [539, 396] width 79 height 22
type input "Title"
type input "Subject"
type input "Note"
type input "Description"
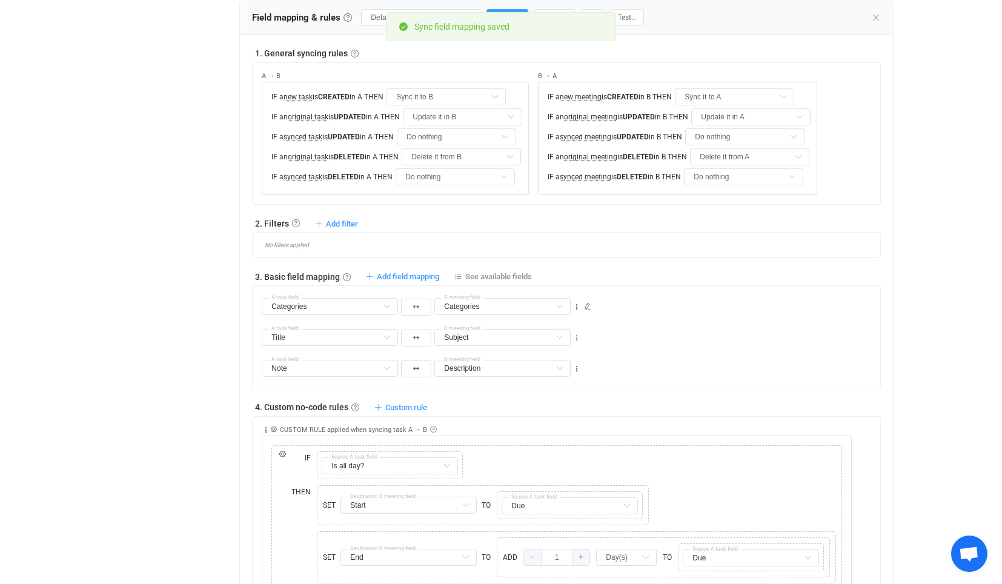
click at [576, 334] on icon at bounding box center [577, 338] width 8 height 8
click at [570, 359] on li "Move up" at bounding box center [539, 365] width 79 height 22
type input "Title"
type input "Subject"
type input "Categories"
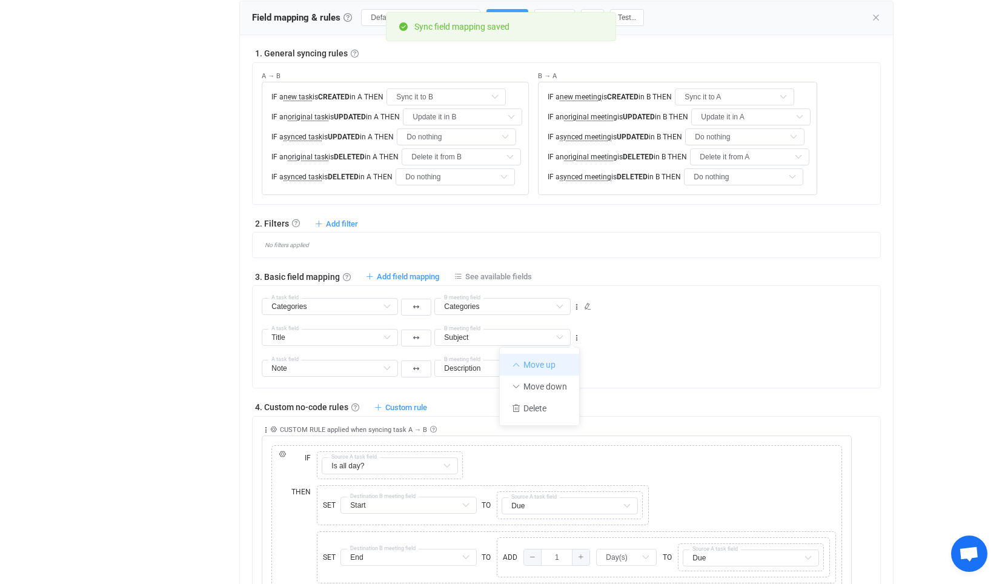
type input "Categories"
click at [578, 365] on icon at bounding box center [577, 369] width 8 height 8
click at [570, 395] on li "Move up" at bounding box center [539, 396] width 79 height 22
type input "Note"
type input "Description"
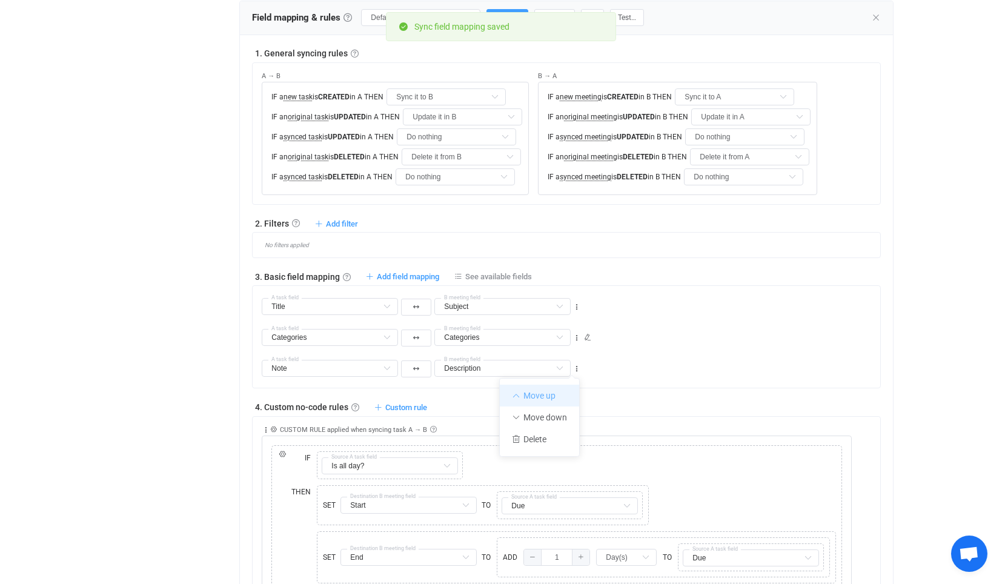
type input "Categories"
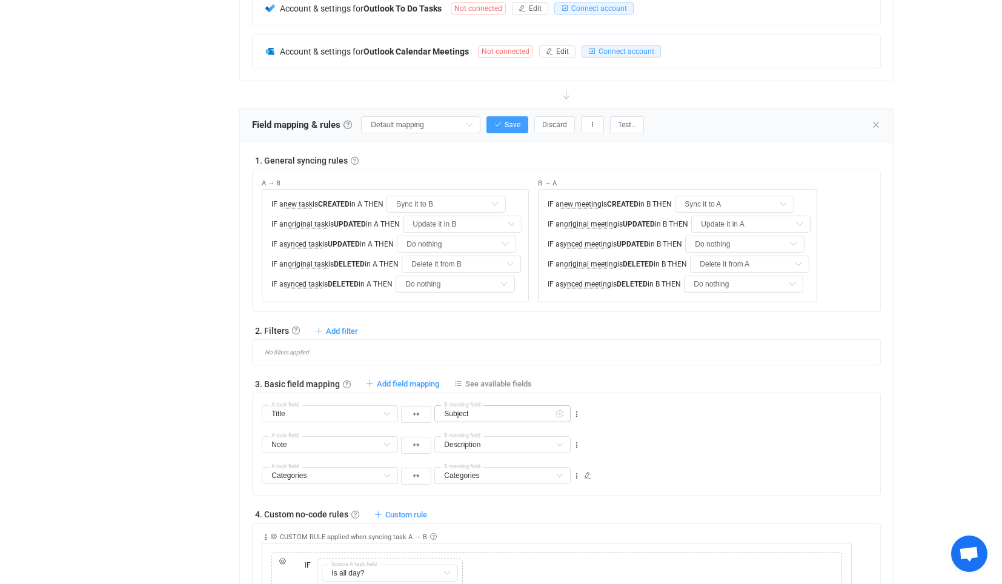
scroll to position [135, 0]
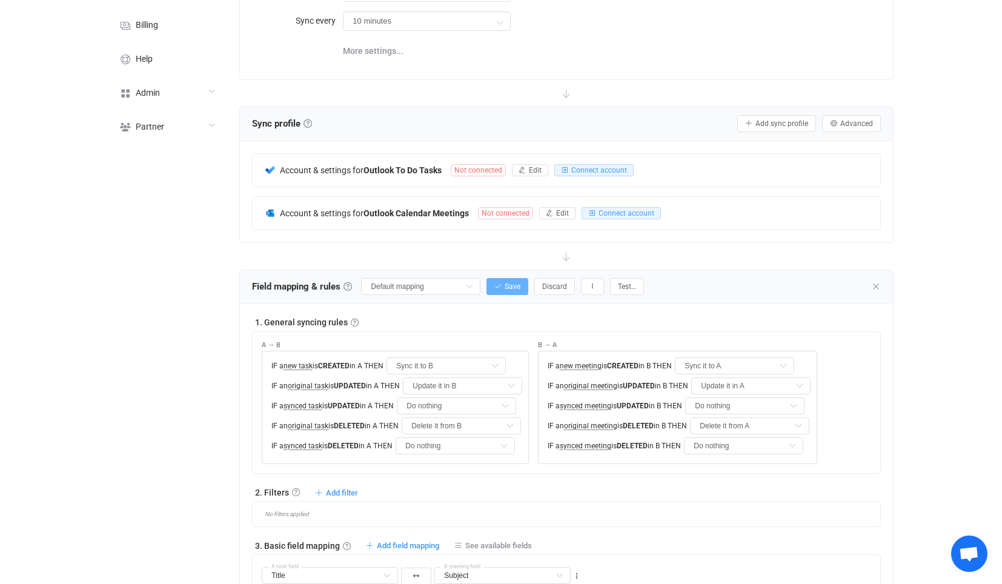
click at [524, 290] on button "Save" at bounding box center [508, 286] width 42 height 17
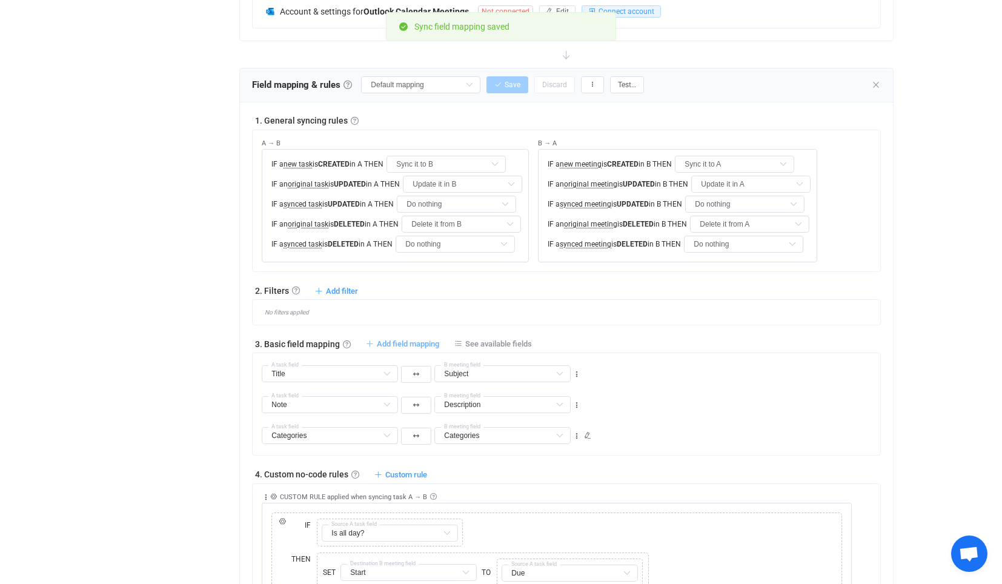
click at [419, 340] on span "Add field mapping" at bounding box center [408, 343] width 62 height 9
type input "Title"
type input "Subject"
type input "Note"
type input "Description"
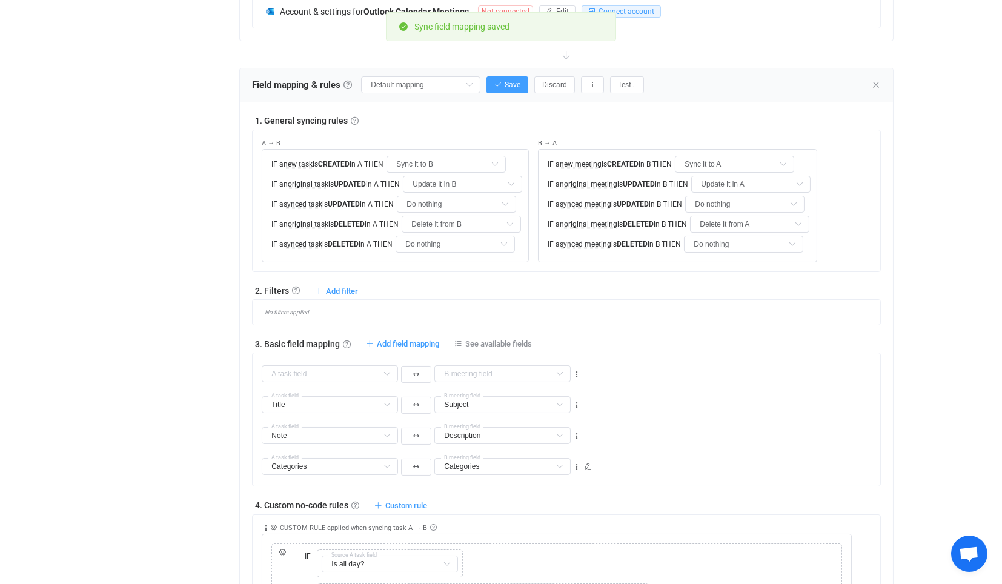
click at [574, 365] on div "Start Default field End Default field Is all day? Default field Time zone Defau…" at bounding box center [421, 373] width 322 height 22
click at [574, 370] on icon at bounding box center [577, 374] width 8 height 8
click at [555, 441] on li "Delete" at bounding box center [539, 445] width 79 height 22
type input "Title"
type input "Subject"
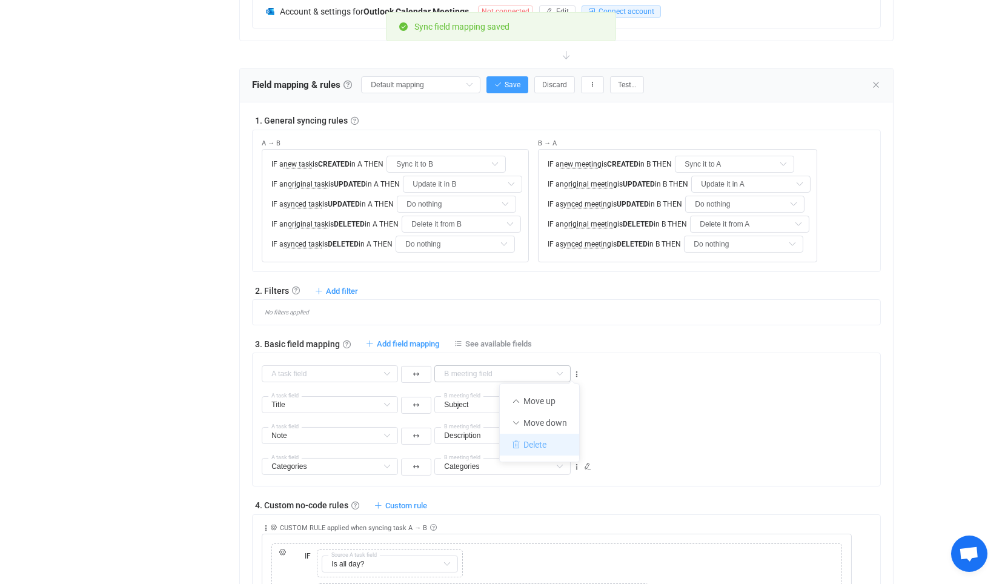
type input "Note"
type input "Description"
type input "Categories"
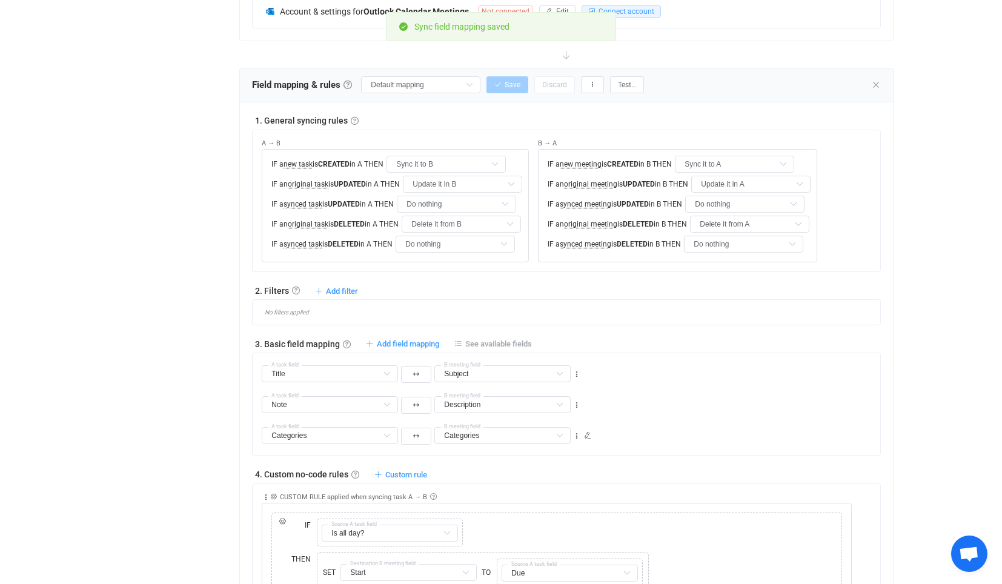
click at [502, 339] on span "See available fields" at bounding box center [498, 343] width 67 height 9
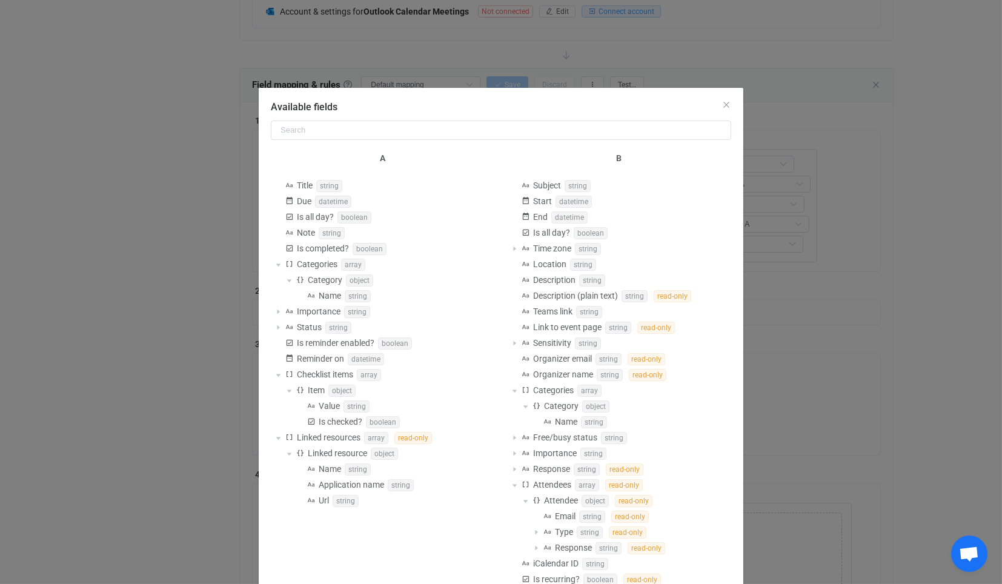
click at [833, 344] on div "Available fields A Title string Due datetime Is all day? boolean Note string Is…" at bounding box center [501, 292] width 1002 height 584
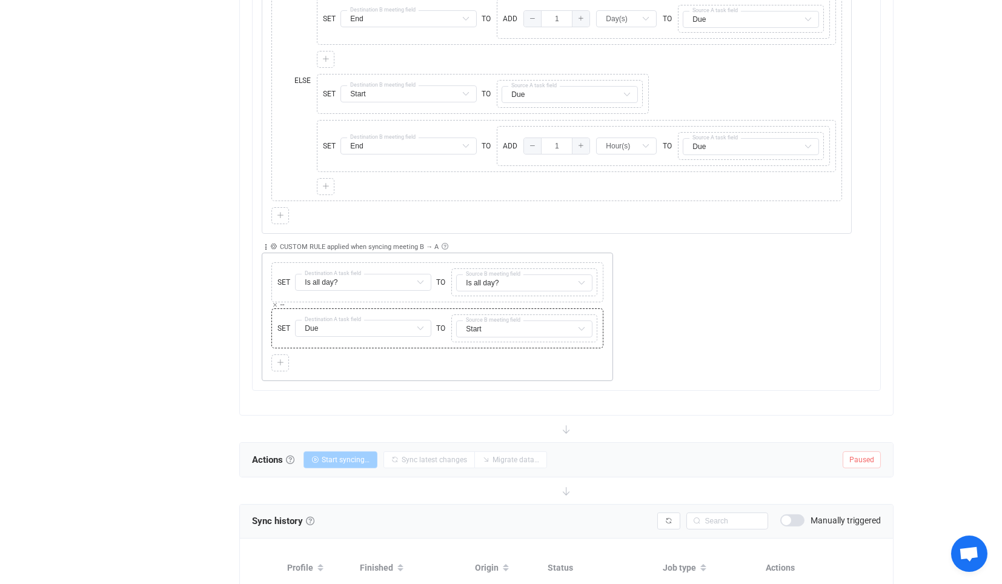
scroll to position [606, 0]
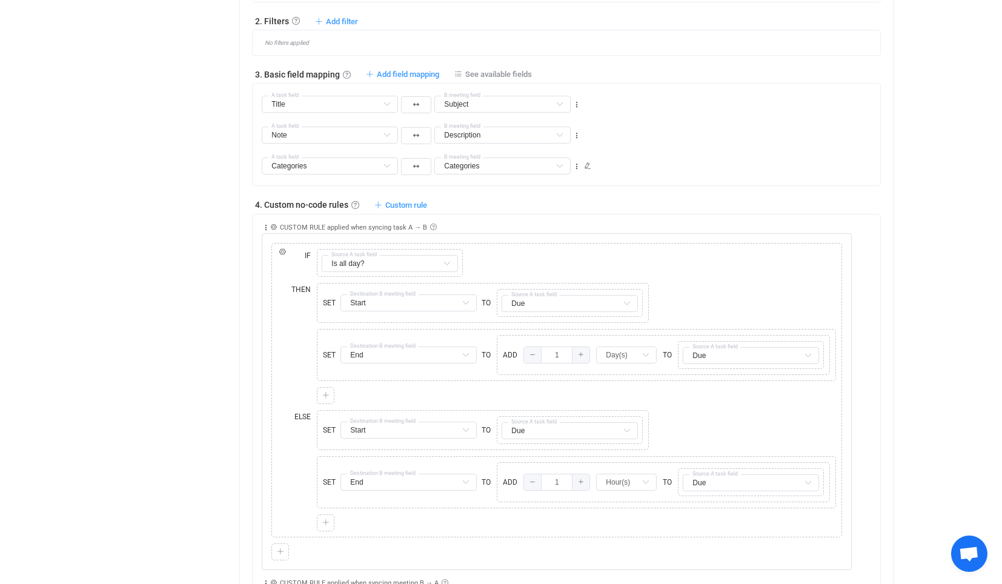
click at [396, 195] on div "1. General syncing rules General syncing rules Control how SyncPengin reacts to…" at bounding box center [566, 286] width 628 height 882
click at [397, 203] on span "Custom rule" at bounding box center [406, 205] width 42 height 9
click at [494, 215] on div "Applied to Only task(s) from A Only task(s) from A All task(s) Rule description…" at bounding box center [557, 393] width 590 height 356
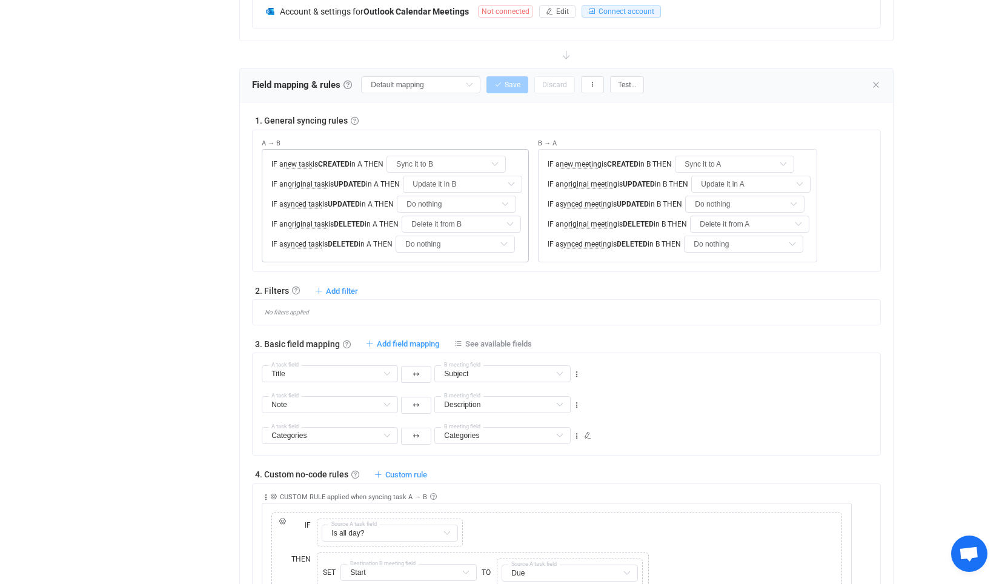
scroll to position [538, 0]
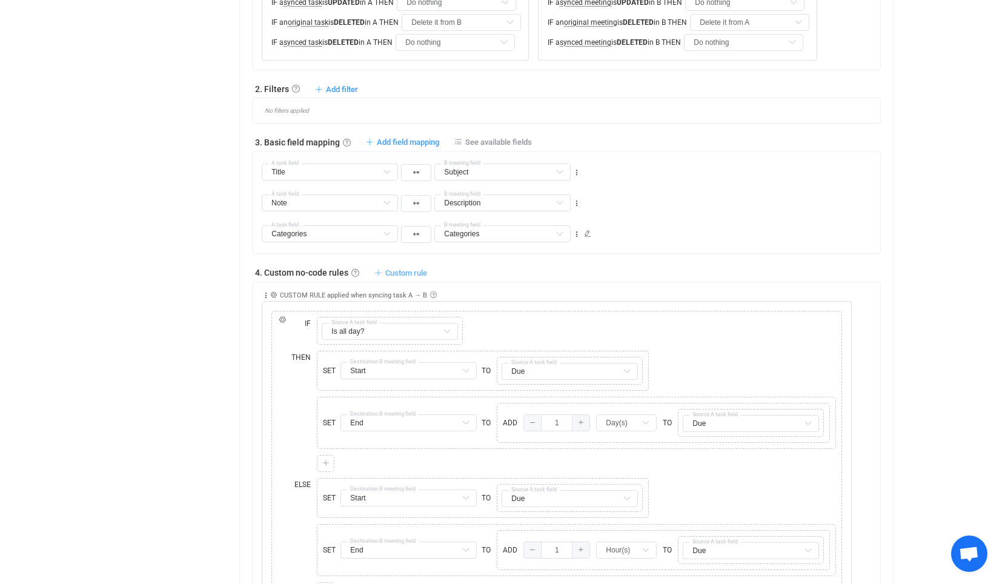
click at [416, 274] on span "Custom rule" at bounding box center [406, 272] width 42 height 9
drag, startPoint x: 610, startPoint y: 309, endPoint x: 579, endPoint y: 310, distance: 30.3
click at [608, 312] on div "Copy Cut Replace IF ELSE IF Copy Cut Replace TYPE MISMATCH Is all day? Title De…" at bounding box center [556, 458] width 571 height 294
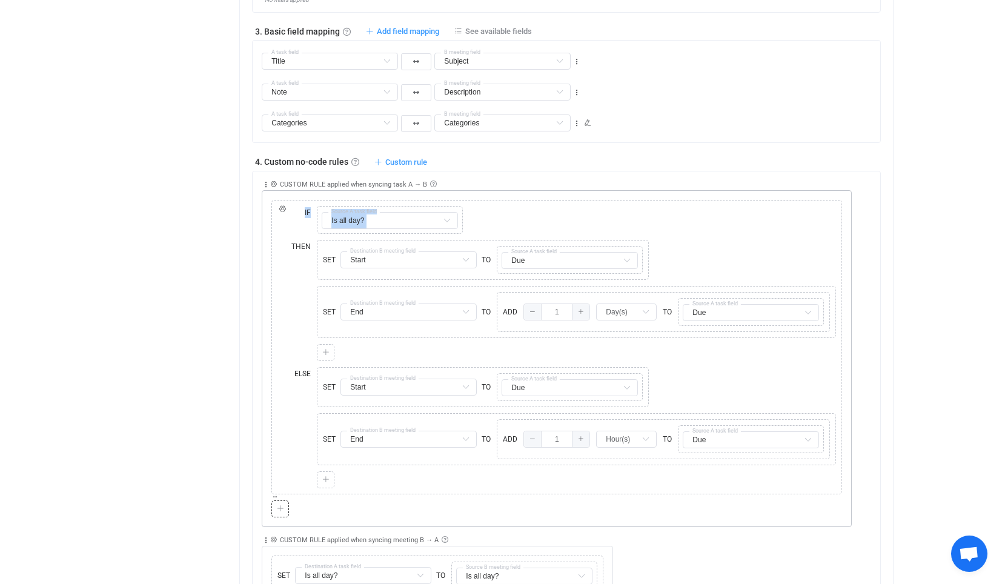
scroll to position [875, 0]
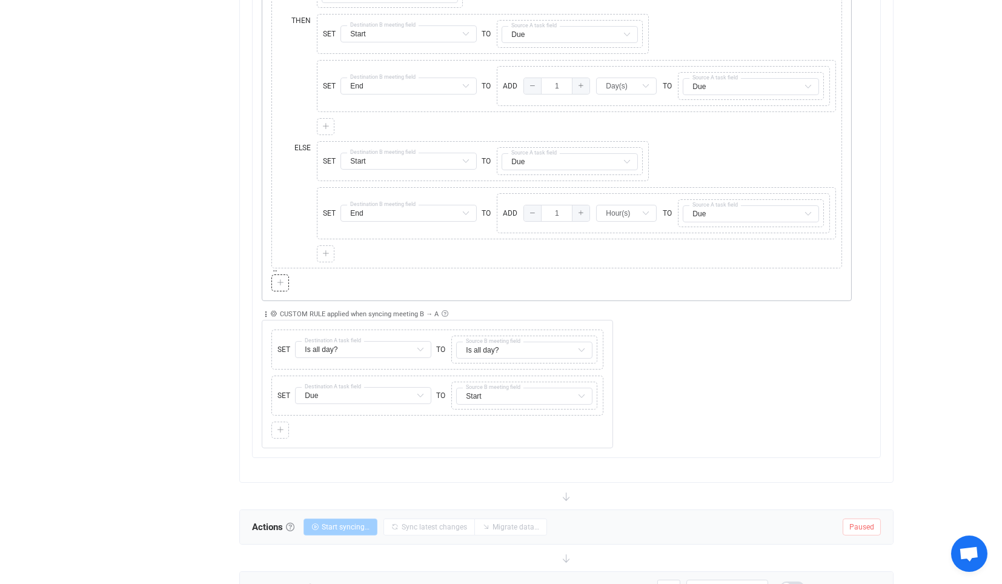
drag, startPoint x: 504, startPoint y: 270, endPoint x: 481, endPoint y: 276, distance: 23.1
click at [504, 275] on div at bounding box center [556, 283] width 571 height 17
click at [282, 425] on div at bounding box center [281, 430] width 12 height 11
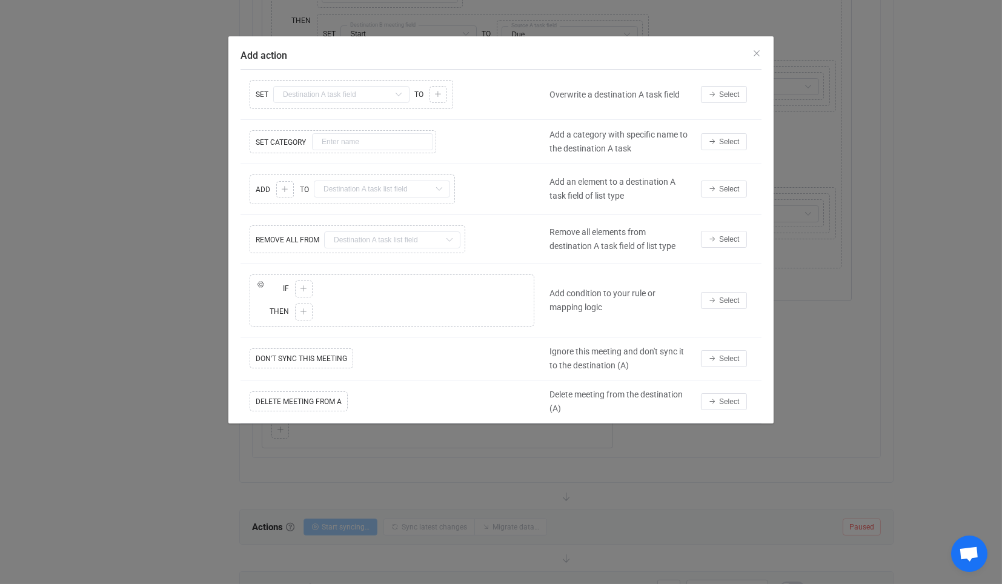
click at [707, 449] on div "Add action Copy Cut Replace SET Subject Default field Start Default field End D…" at bounding box center [501, 292] width 1002 height 584
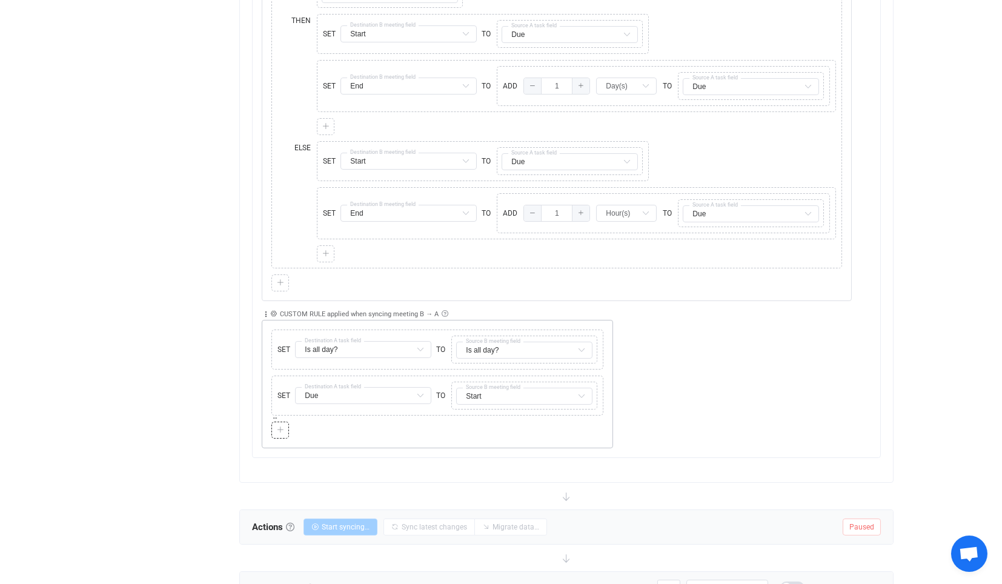
click at [289, 422] on div at bounding box center [437, 430] width 332 height 17
click at [281, 427] on icon at bounding box center [280, 430] width 7 height 7
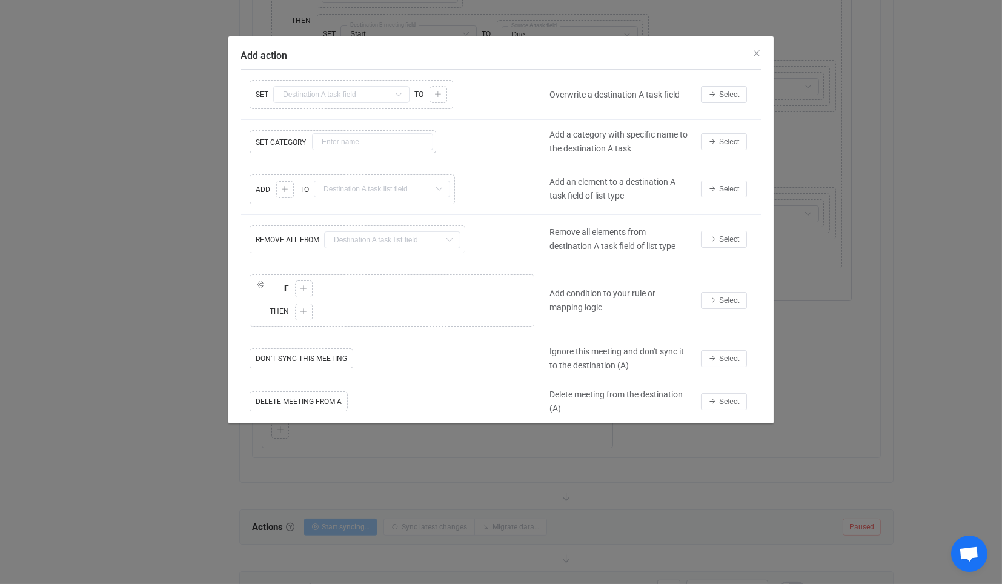
click at [539, 450] on div "Add action Copy Cut Replace SET Subject Default field Start Default field End D…" at bounding box center [501, 292] width 1002 height 584
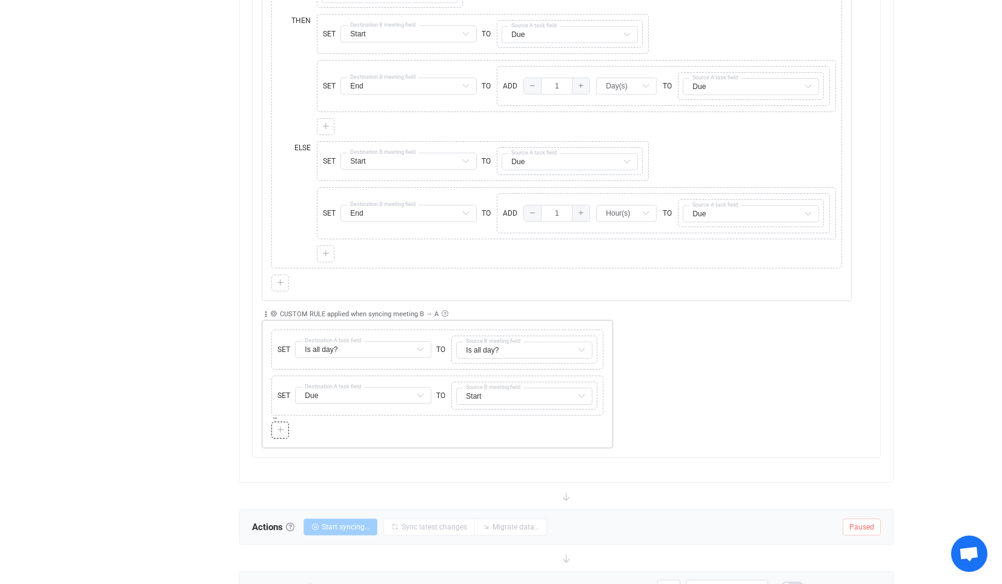
click at [272, 422] on div at bounding box center [280, 430] width 18 height 17
drag, startPoint x: 277, startPoint y: 418, endPoint x: 288, endPoint y: 408, distance: 15.0
click at [278, 427] on icon at bounding box center [280, 430] width 7 height 7
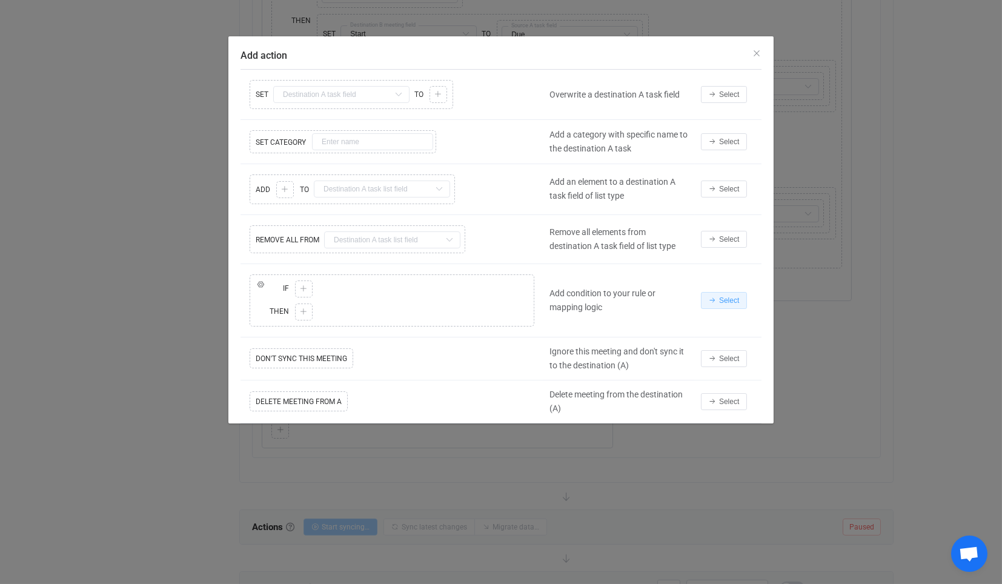
click at [725, 296] on span "Select" at bounding box center [729, 300] width 20 height 8
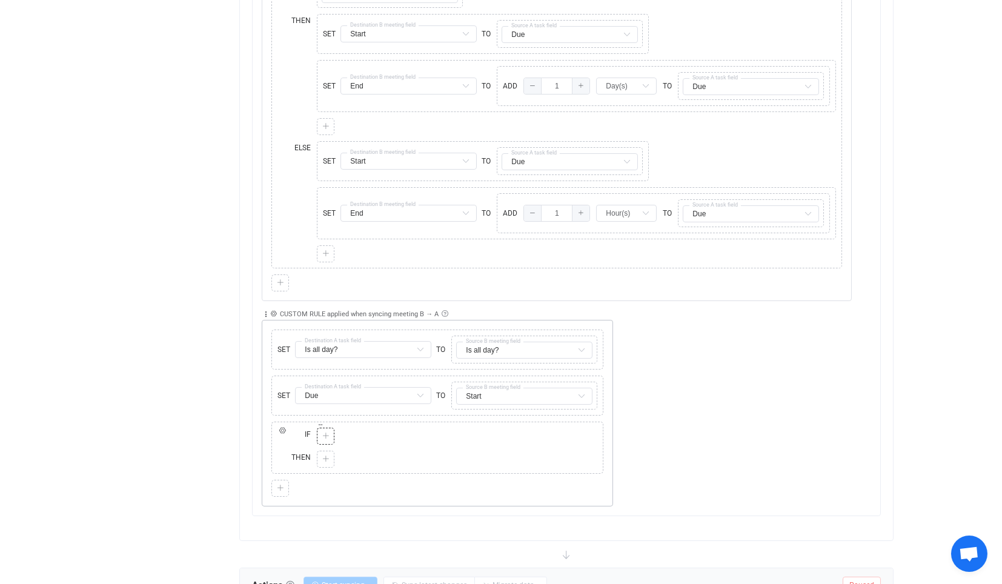
click at [324, 433] on icon at bounding box center [325, 436] width 7 height 7
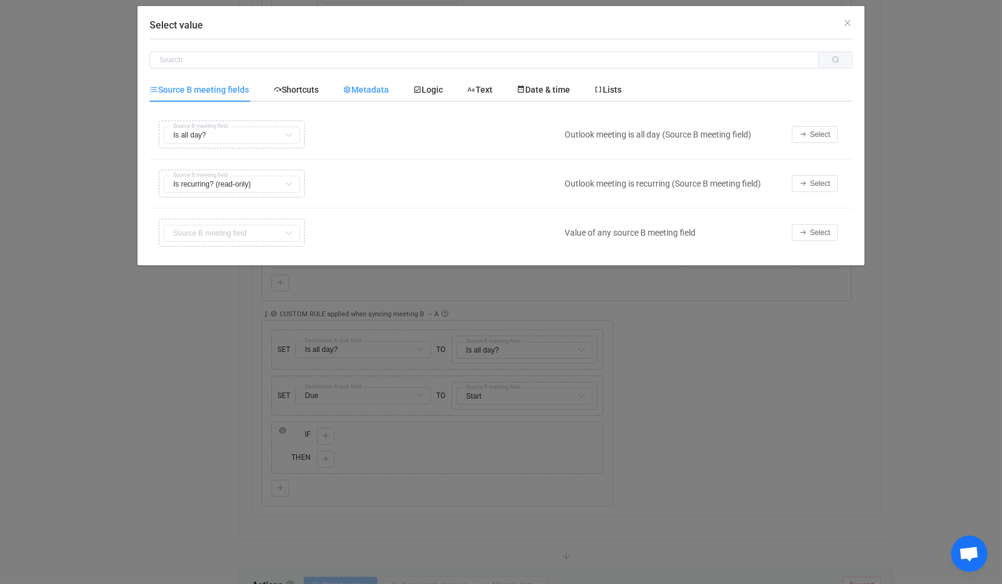
click at [381, 94] on span "Metadata" at bounding box center [366, 90] width 46 height 10
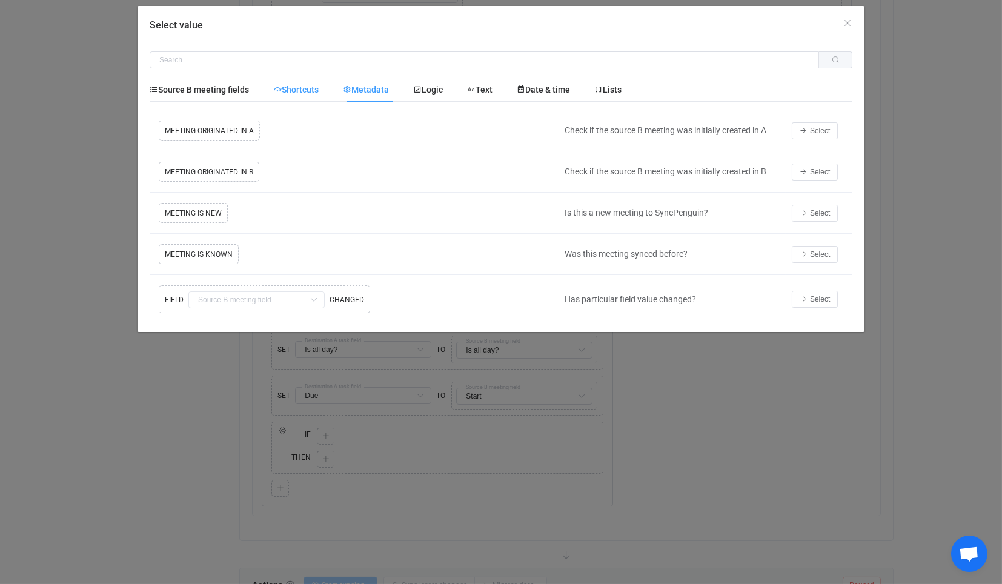
click at [280, 90] on icon "Select value" at bounding box center [277, 89] width 8 height 8
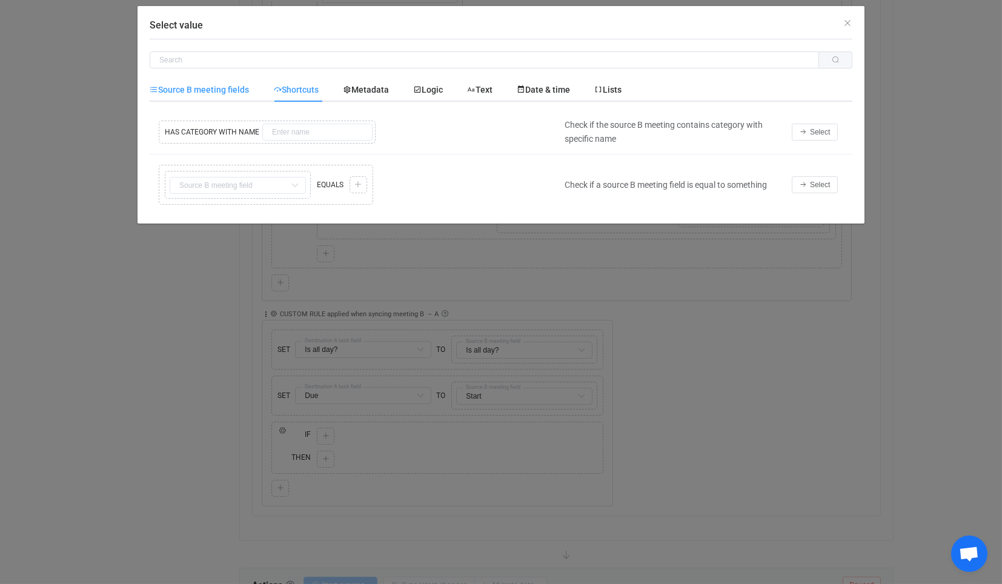
click at [215, 88] on span "Source B meeting fields" at bounding box center [199, 90] width 99 height 10
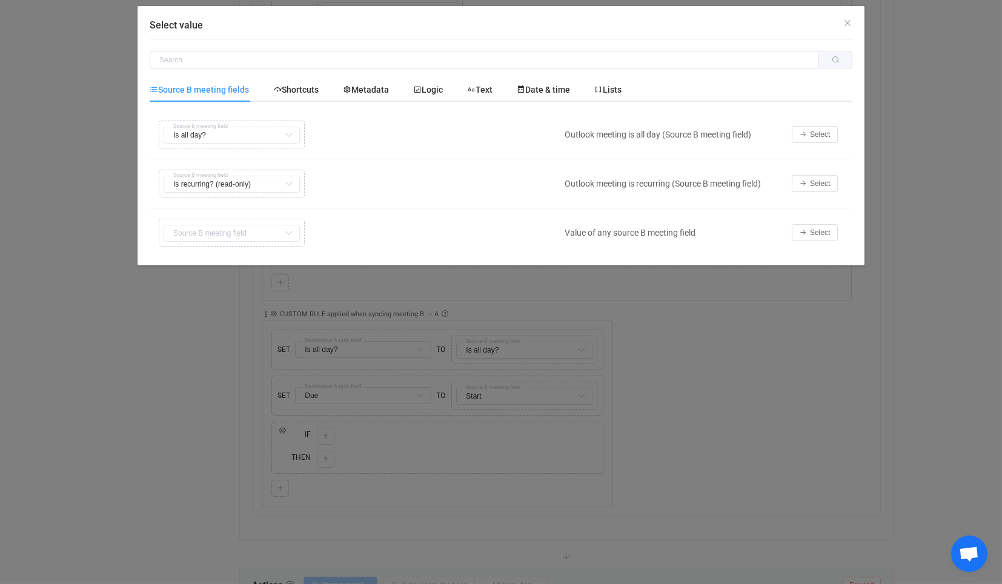
click at [514, 399] on div "Select value Source B meeting fields Shortcuts Metadata Logic Text Date & time …" at bounding box center [501, 292] width 1002 height 584
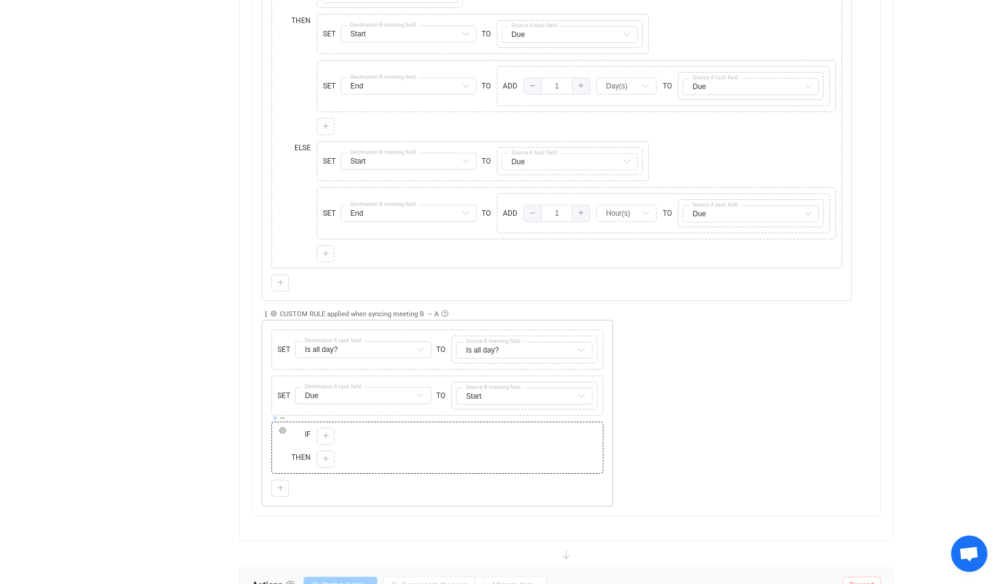
click at [275, 415] on icon at bounding box center [275, 418] width 6 height 6
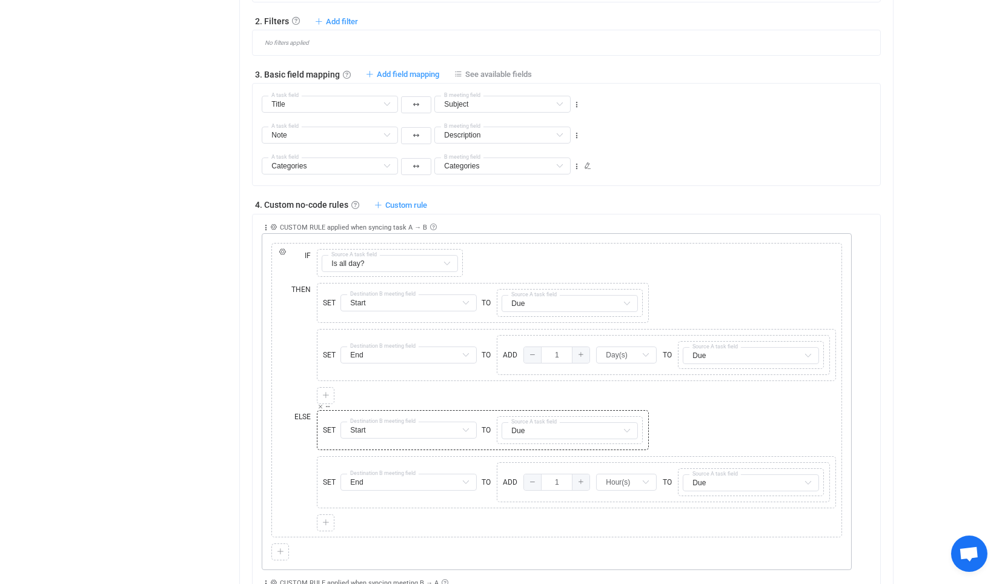
scroll to position [673, 0]
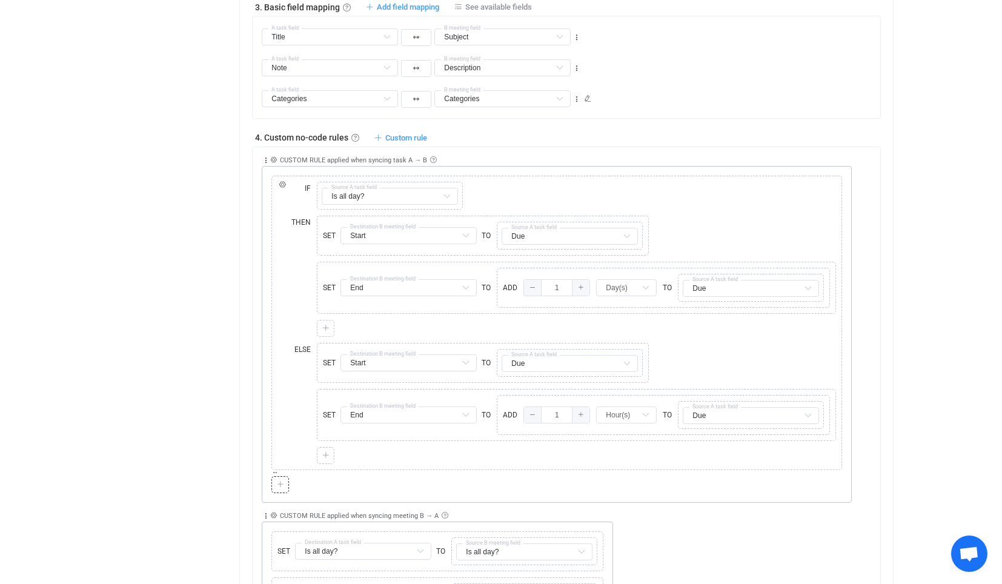
click at [287, 476] on div at bounding box center [280, 484] width 18 height 17
click at [283, 479] on div at bounding box center [281, 484] width 12 height 11
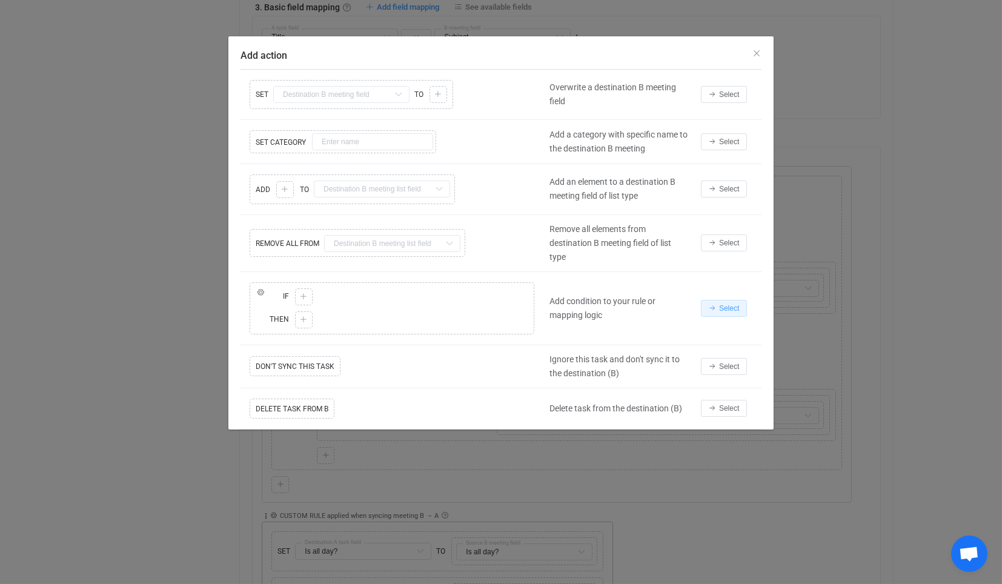
click at [713, 305] on icon "Add action" at bounding box center [712, 308] width 7 height 7
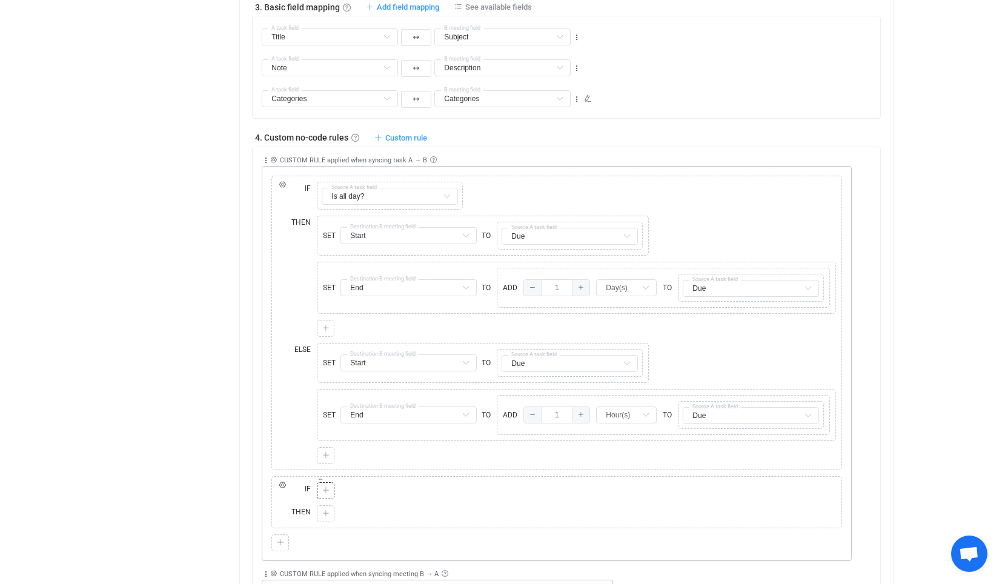
click at [325, 487] on icon at bounding box center [325, 490] width 7 height 7
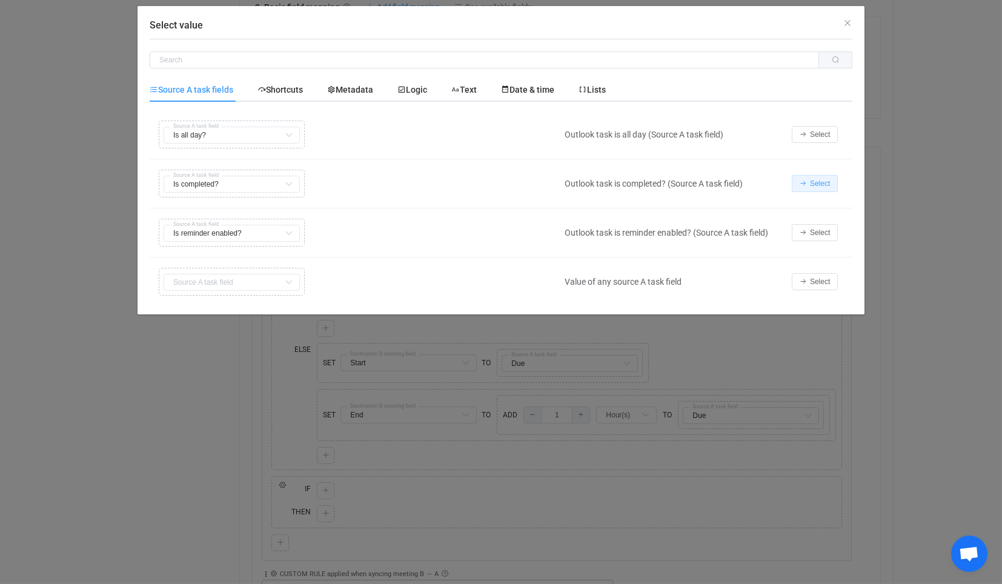
drag, startPoint x: 804, startPoint y: 184, endPoint x: 514, endPoint y: 269, distance: 301.4
click at [804, 184] on icon "Select value" at bounding box center [803, 183] width 7 height 7
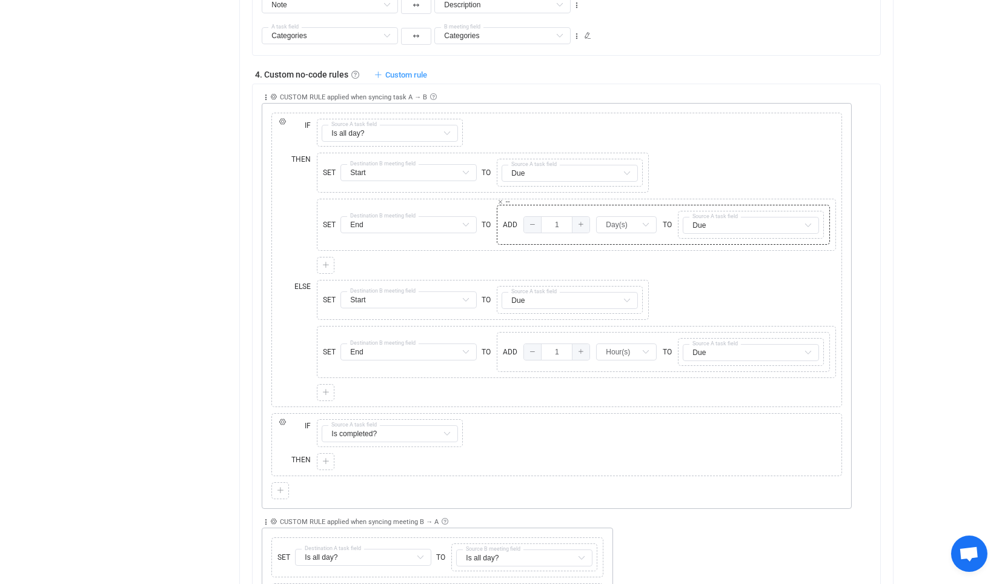
scroll to position [808, 0]
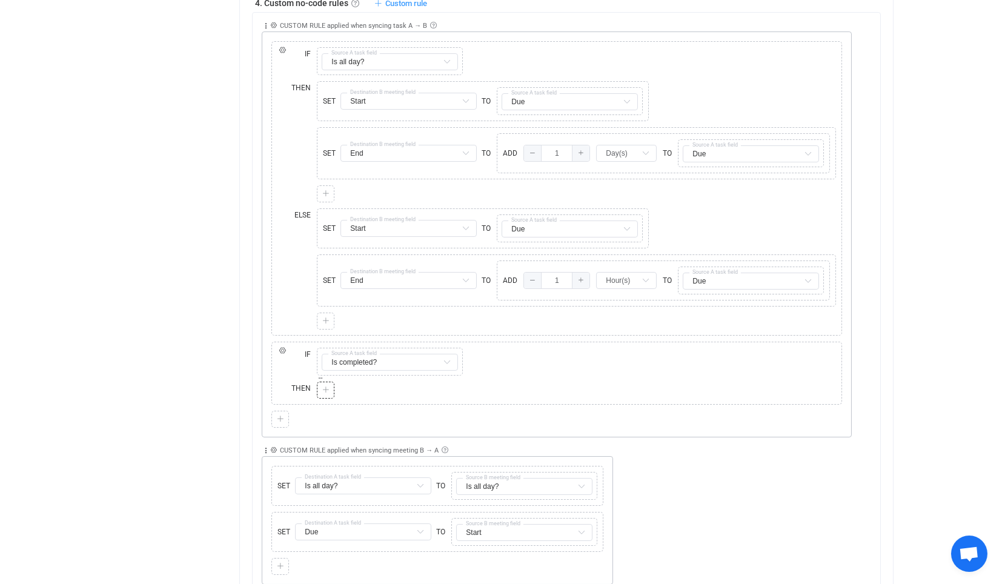
click at [327, 387] on icon at bounding box center [325, 390] width 7 height 7
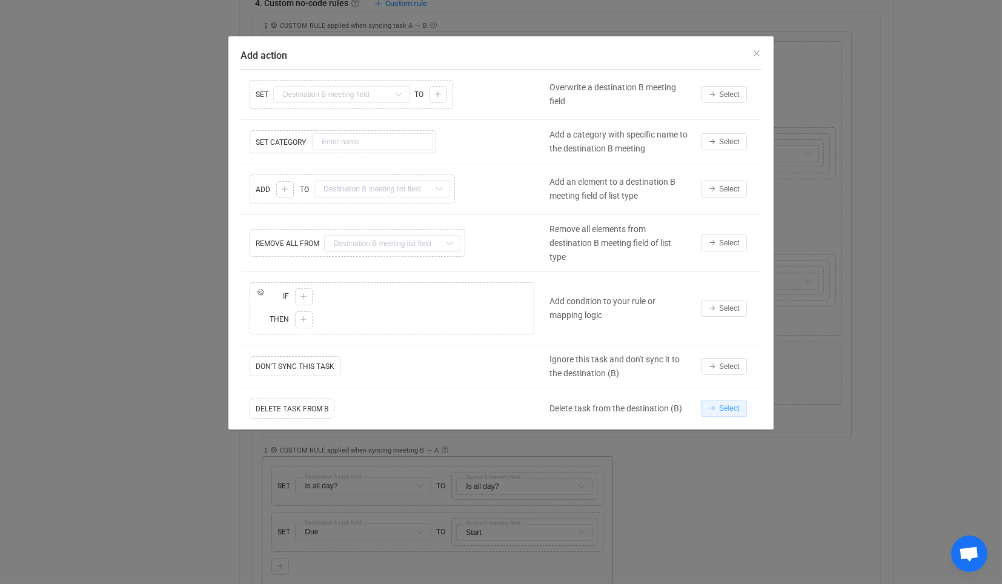
click at [734, 404] on span "Select" at bounding box center [729, 408] width 20 height 8
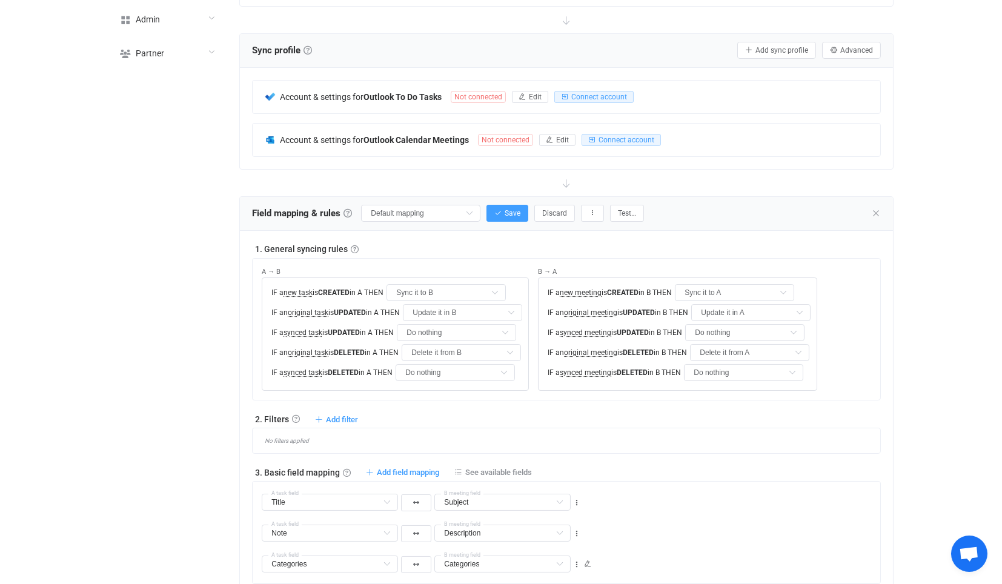
scroll to position [202, 0]
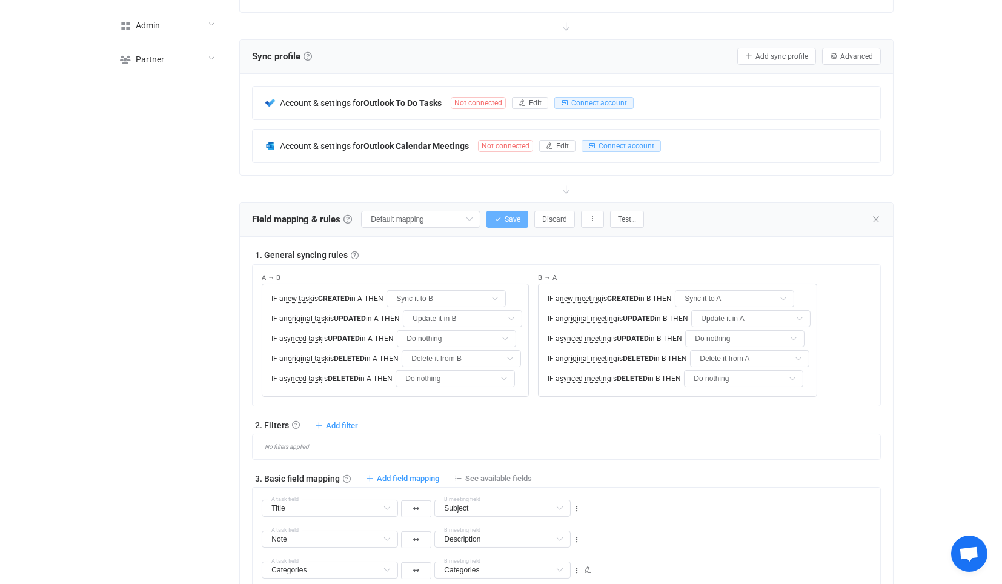
click at [507, 220] on span "Save" at bounding box center [513, 219] width 16 height 8
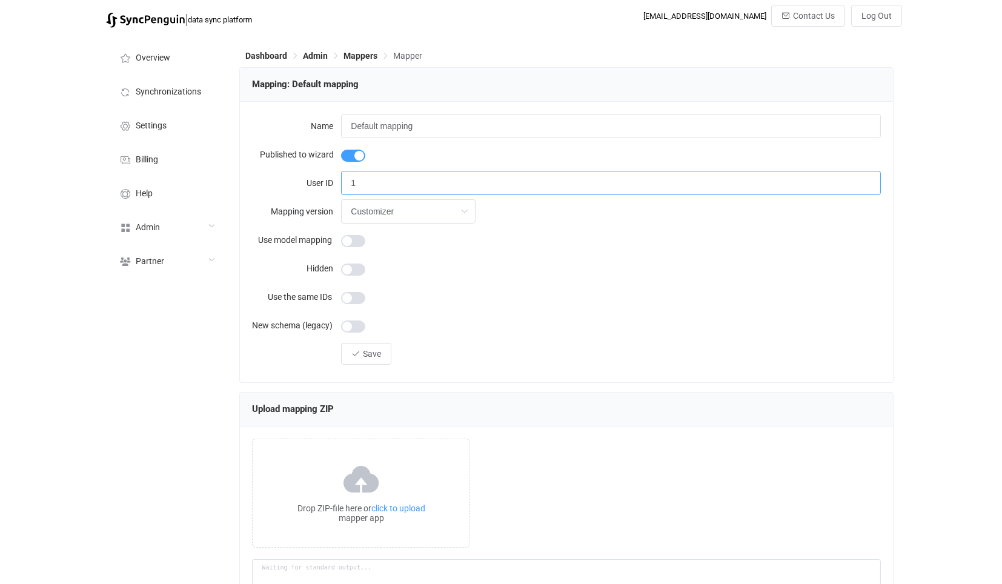
click at [421, 190] on input "1" at bounding box center [610, 183] width 539 height 24
click at [368, 347] on button "Save" at bounding box center [366, 354] width 50 height 22
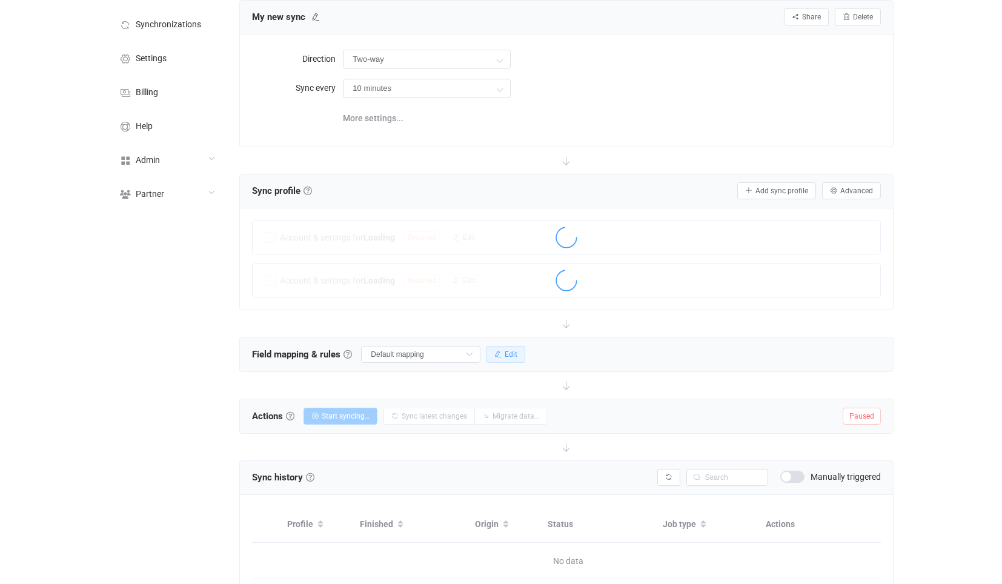
scroll to position [67, 0]
click at [514, 346] on button "Edit" at bounding box center [506, 354] width 39 height 17
type input "Do nothing"
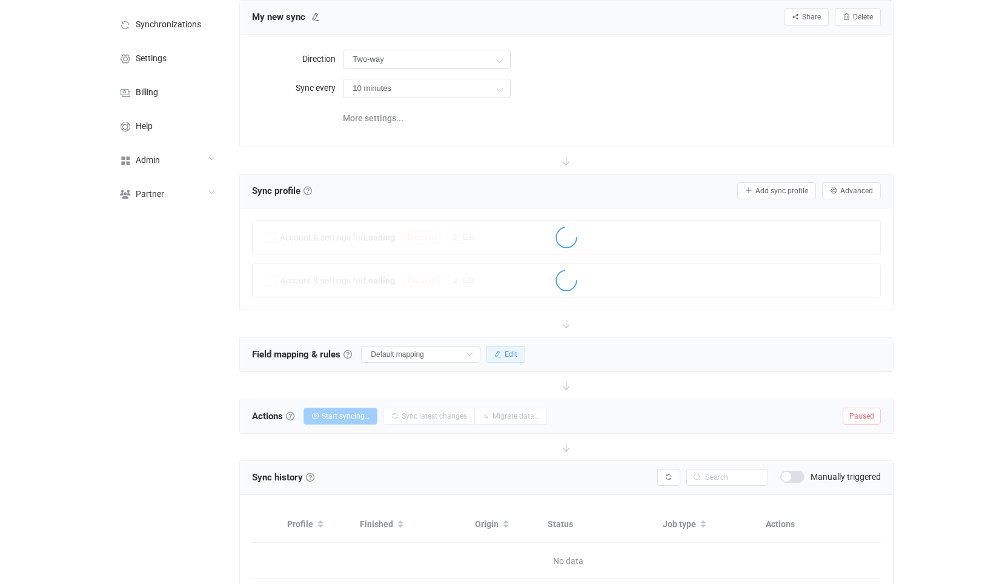
type input "Do nothing"
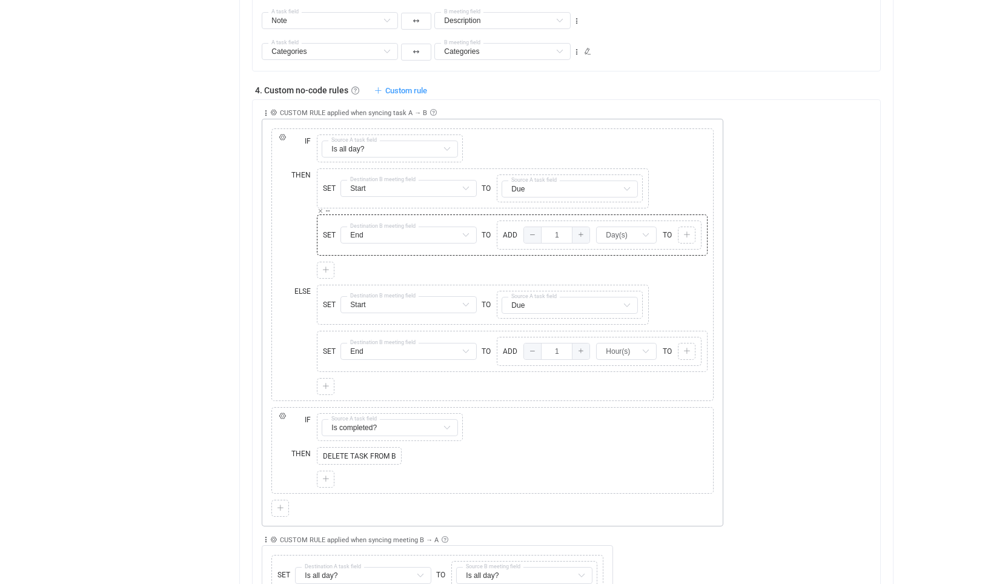
scroll to position [740, 0]
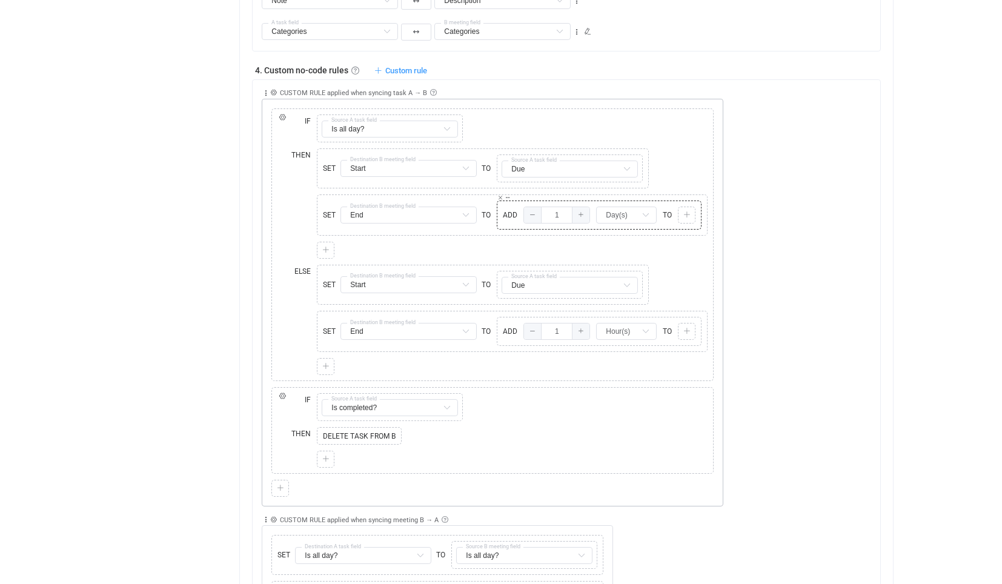
click at [685, 211] on icon at bounding box center [687, 214] width 7 height 7
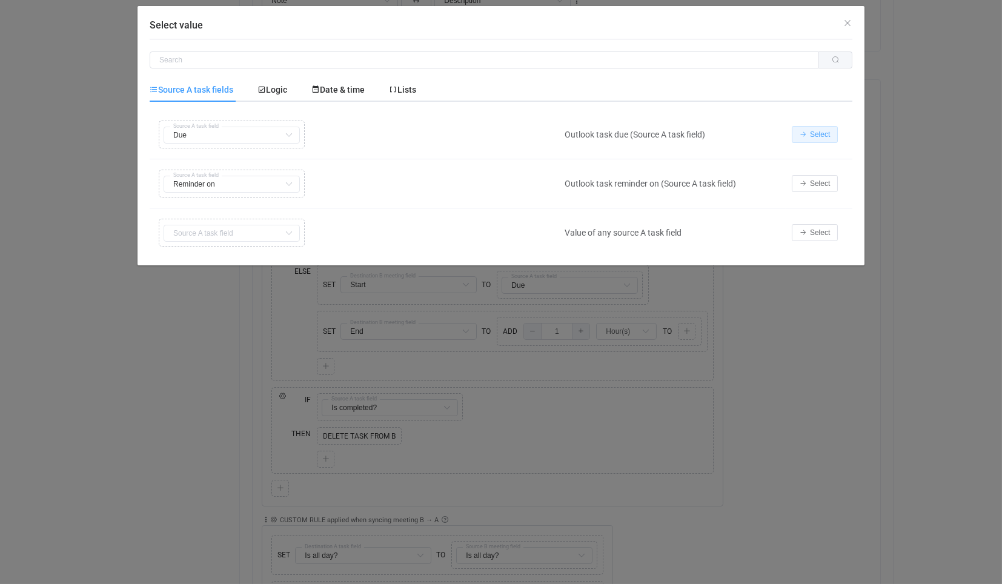
click at [825, 138] on button "Select" at bounding box center [815, 134] width 46 height 17
click at [818, 134] on span "Select" at bounding box center [820, 134] width 20 height 8
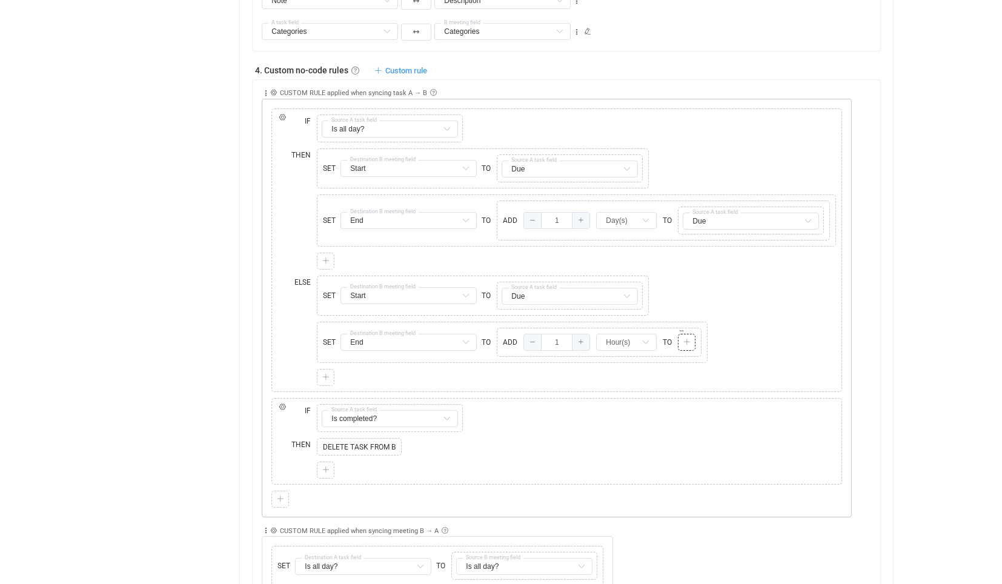
click at [693, 336] on div "Copy Cut Paste TYPE MISMATCH Select value" at bounding box center [687, 342] width 18 height 17
click at [684, 339] on icon at bounding box center [687, 342] width 7 height 7
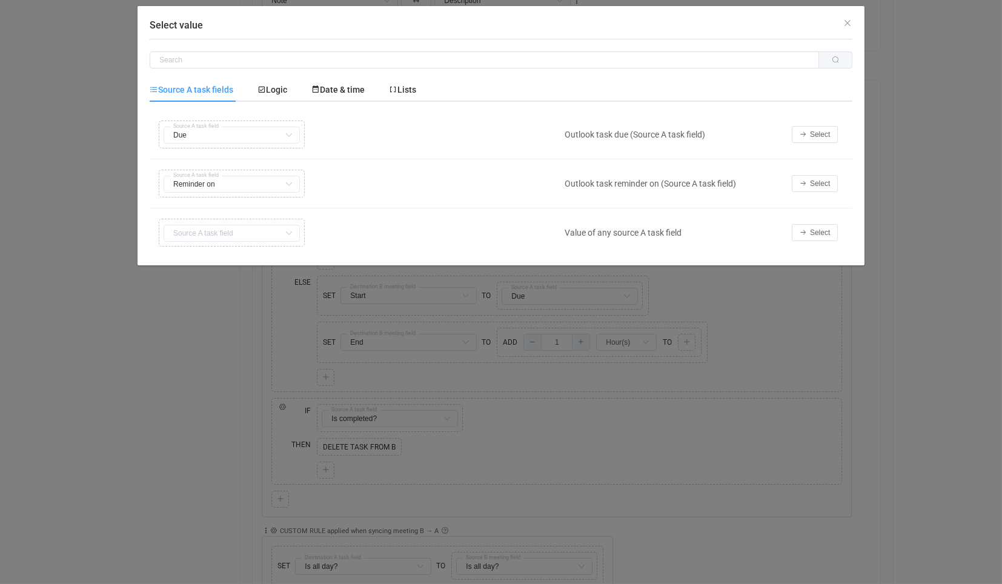
click at [805, 125] on td "Select" at bounding box center [819, 134] width 67 height 49
click at [811, 139] on button "Select" at bounding box center [815, 134] width 46 height 17
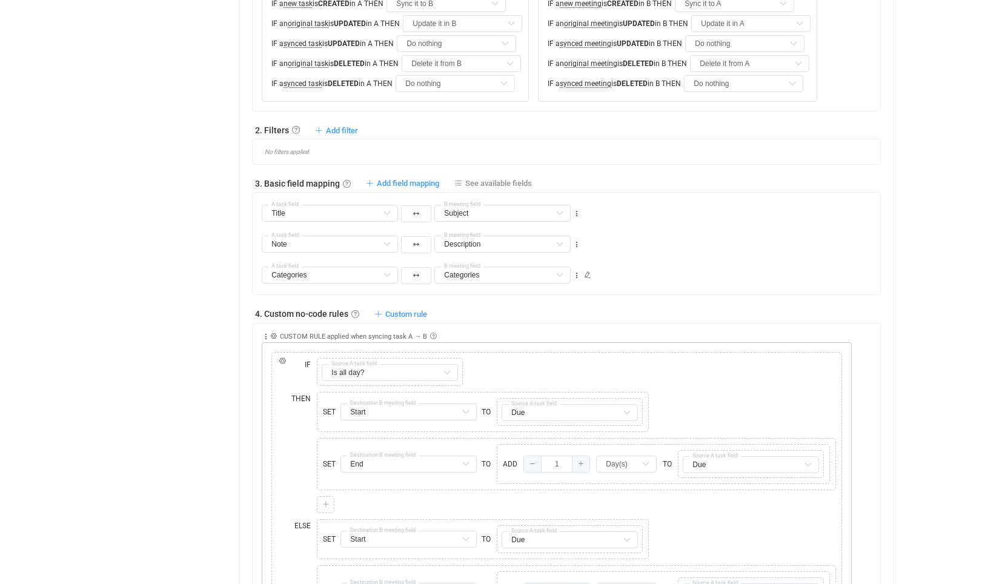
scroll to position [606, 0]
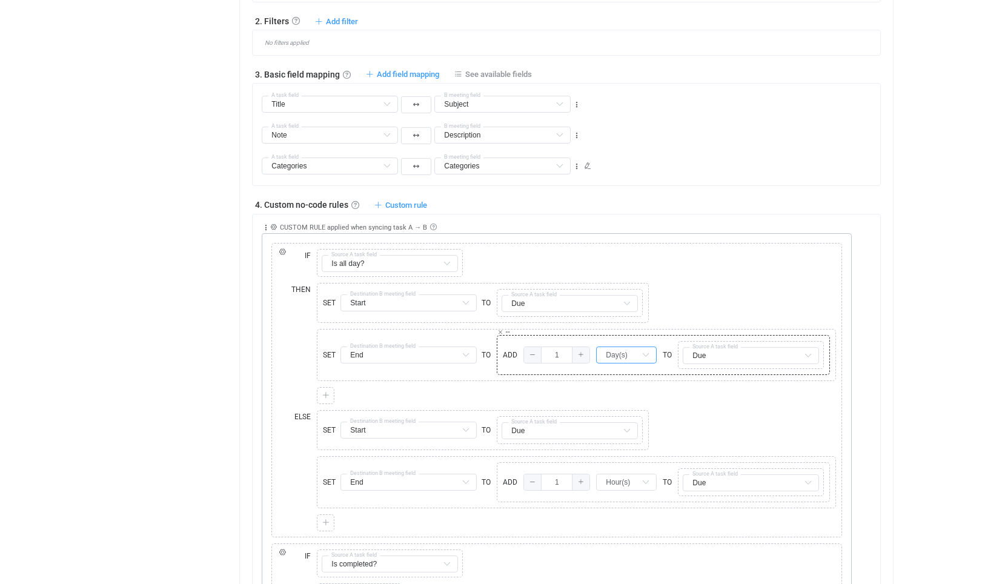
click at [628, 348] on input "Day(s)" at bounding box center [626, 355] width 61 height 17
click at [625, 383] on span "Minute(s)" at bounding box center [626, 381] width 36 height 10
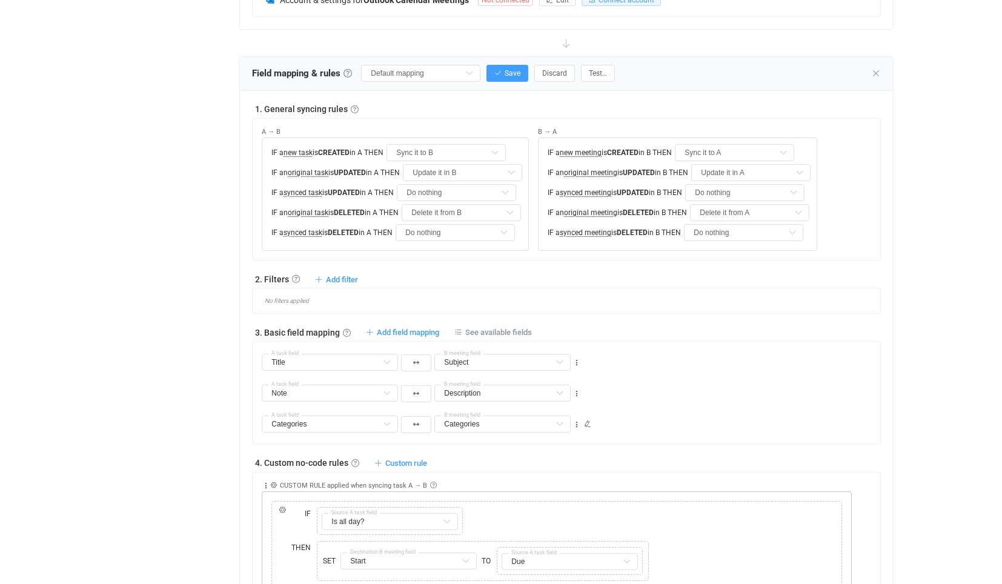
scroll to position [538, 0]
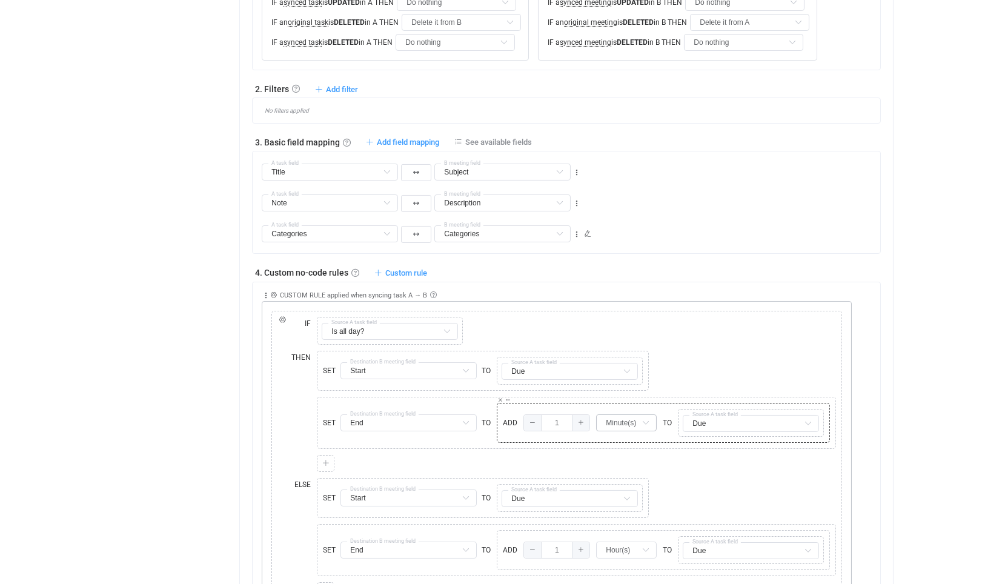
click at [639, 414] on icon at bounding box center [646, 422] width 15 height 17
drag, startPoint x: 635, startPoint y: 490, endPoint x: 634, endPoint y: 482, distance: 8.6
click at [636, 491] on li "Day(s)" at bounding box center [631, 490] width 70 height 21
type input "Day(s)"
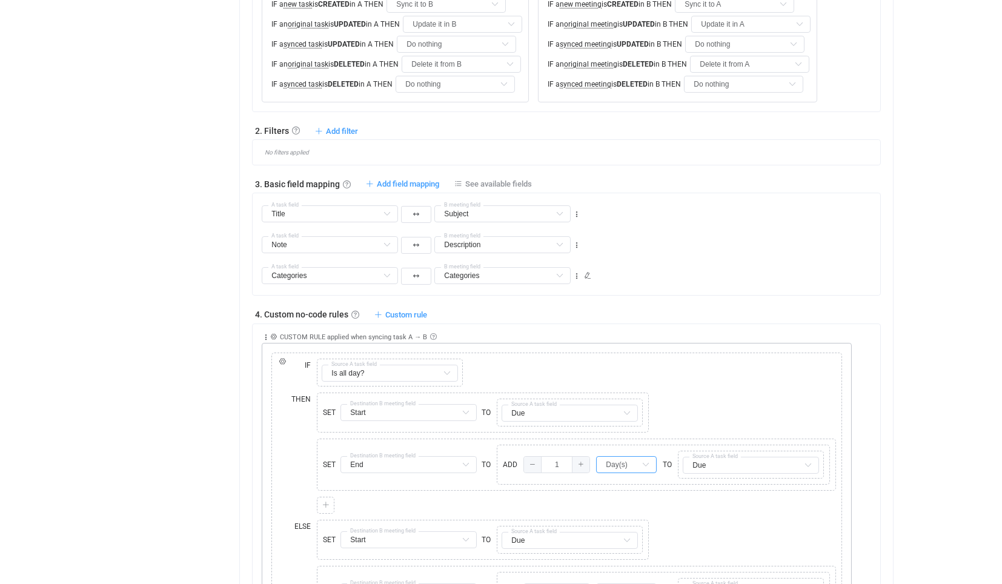
scroll to position [673, 0]
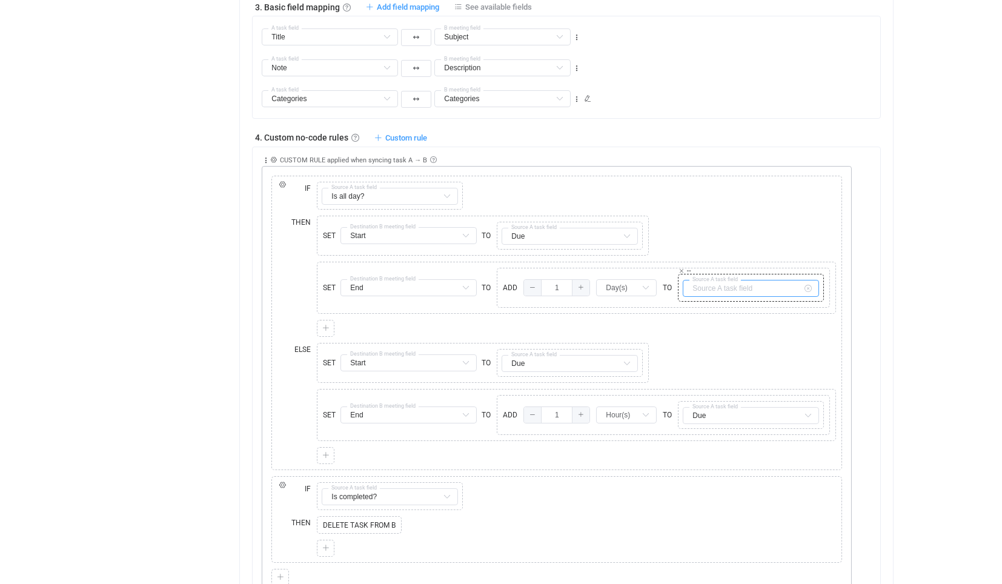
click at [724, 284] on input "text" at bounding box center [751, 288] width 136 height 17
click at [723, 283] on input "text" at bounding box center [751, 288] width 136 height 17
type input "Due"
click at [324, 452] on icon at bounding box center [325, 455] width 7 height 7
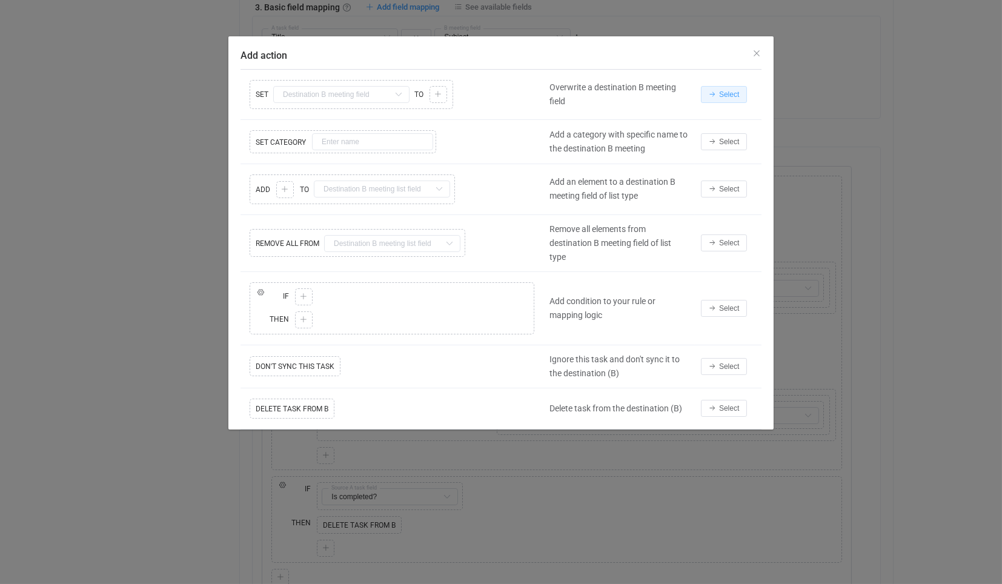
click at [724, 96] on button "Select" at bounding box center [724, 94] width 46 height 17
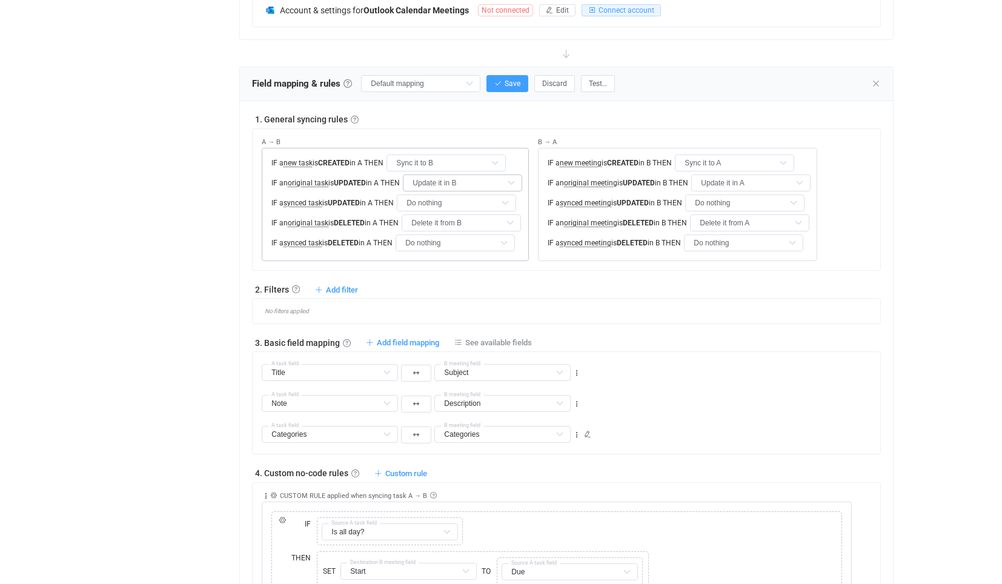
scroll to position [336, 0]
click at [505, 82] on span "Save" at bounding box center [513, 85] width 16 height 8
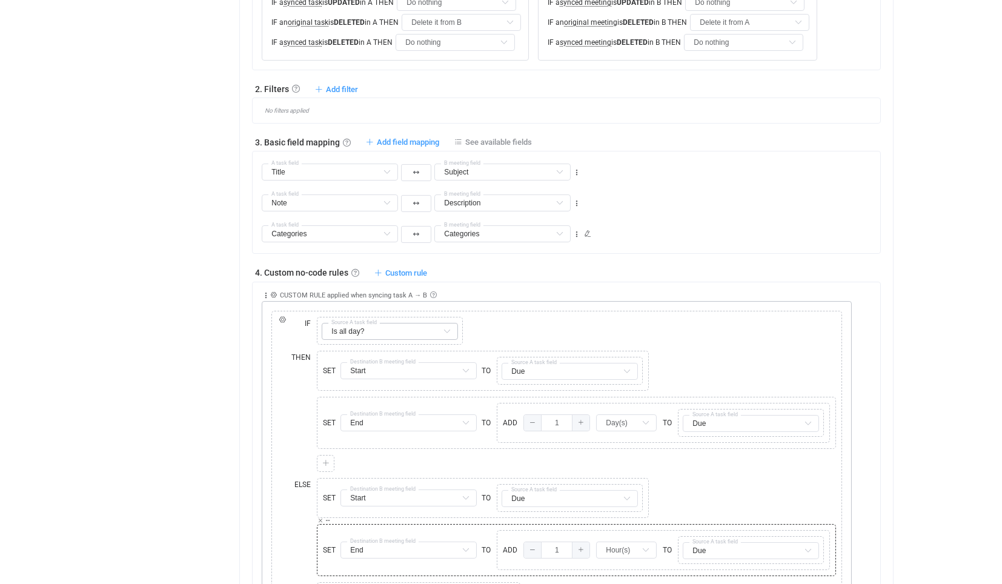
scroll to position [808, 0]
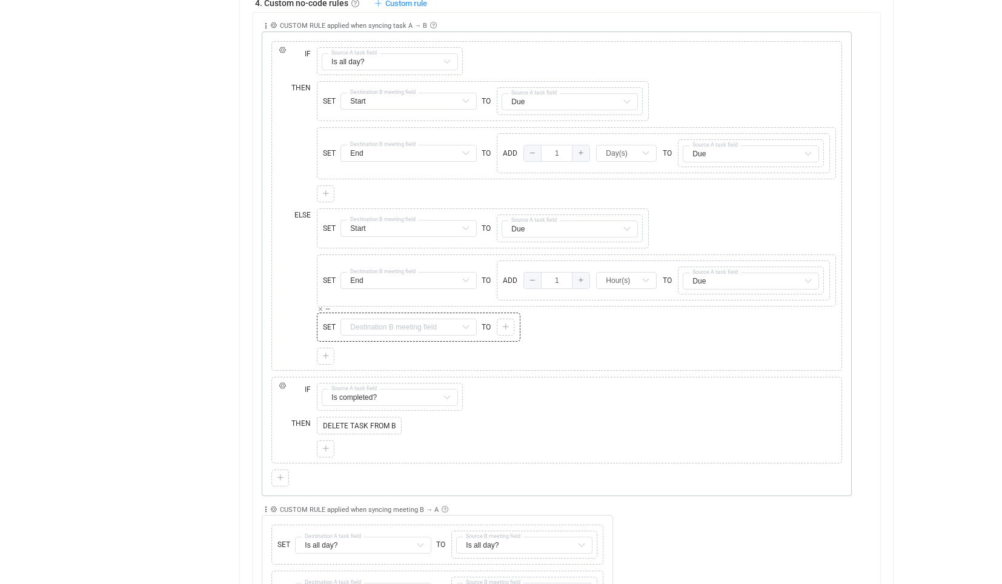
type input "My custom field mapping"
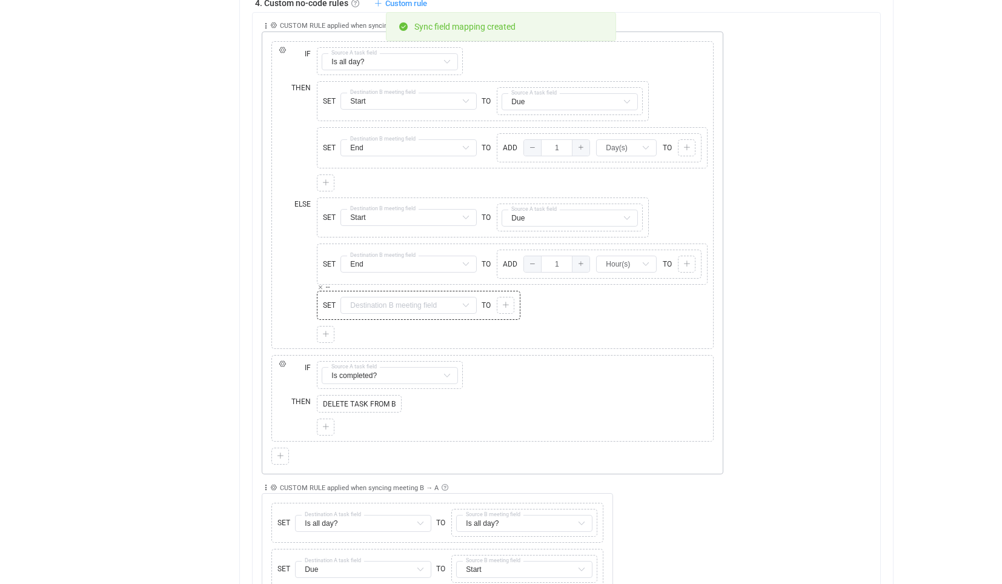
drag, startPoint x: 318, startPoint y: 280, endPoint x: 323, endPoint y: 285, distance: 6.9
click at [318, 284] on icon at bounding box center [321, 287] width 6 height 6
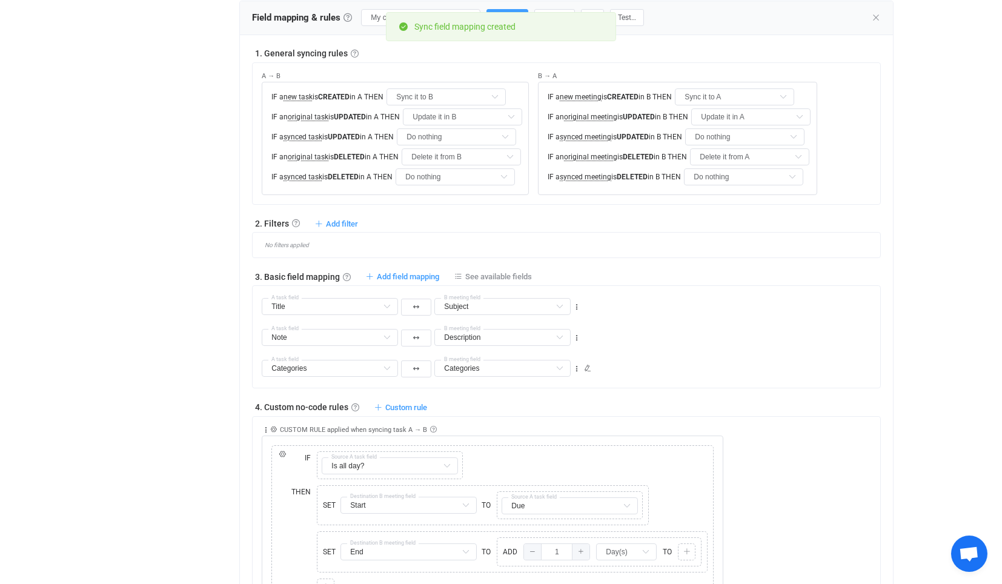
scroll to position [269, 0]
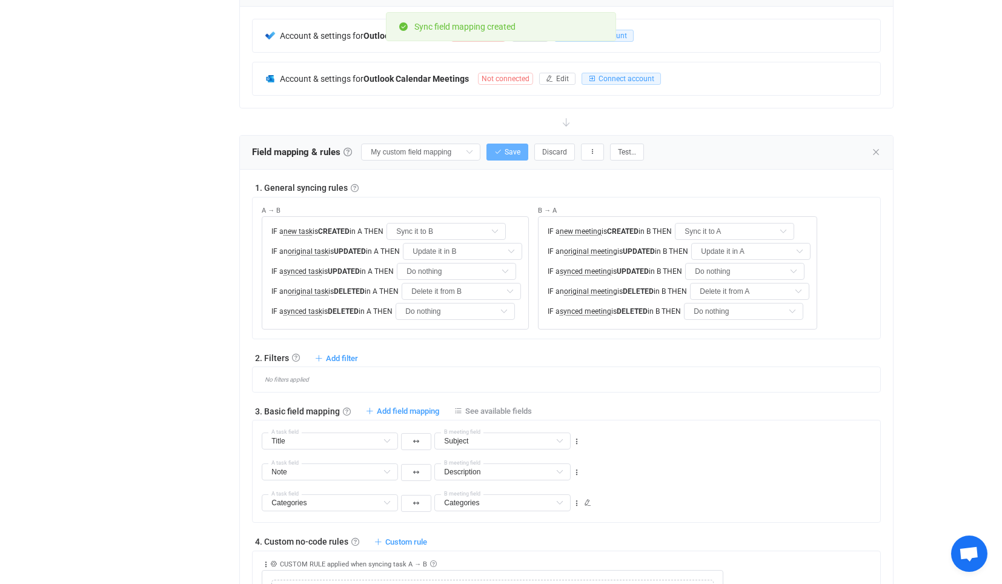
click at [517, 144] on button "Save" at bounding box center [508, 152] width 42 height 17
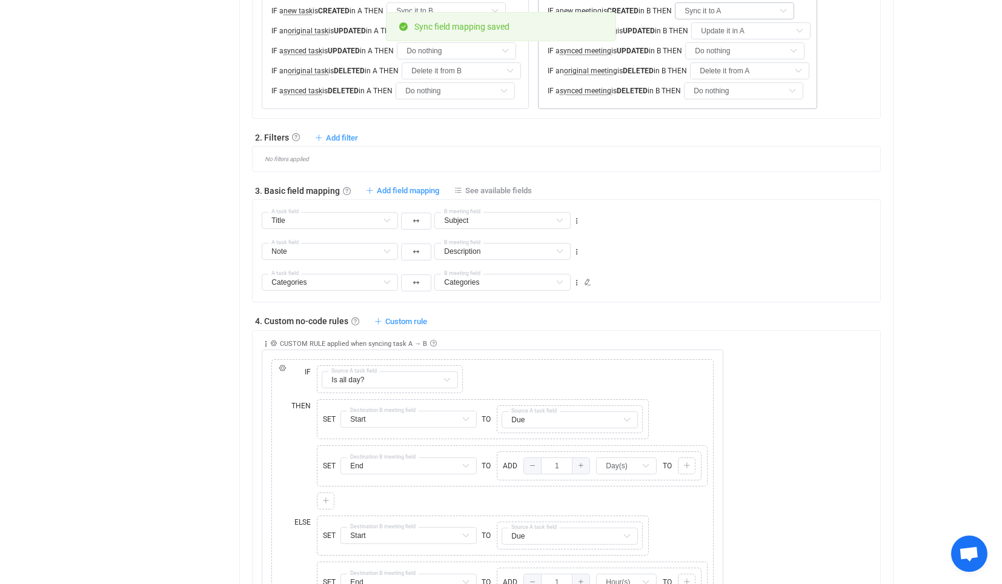
scroll to position [471, 0]
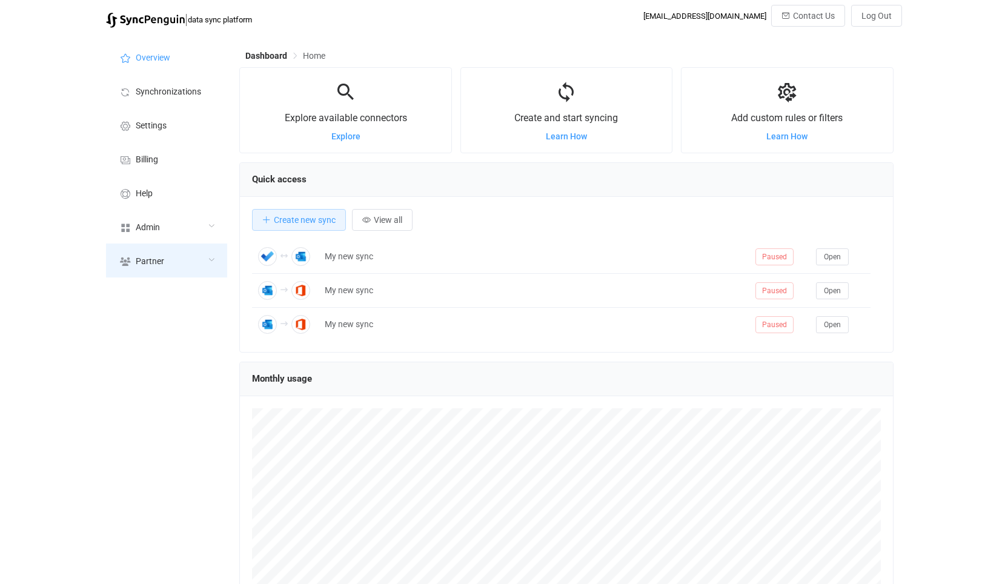
scroll to position [235, 654]
click at [188, 250] on div "Partner" at bounding box center [166, 261] width 121 height 34
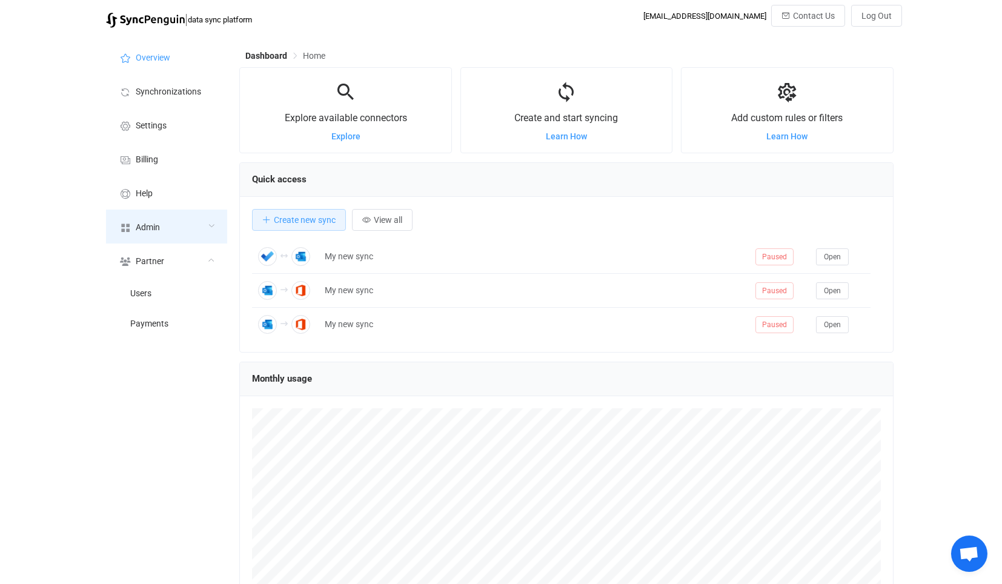
click at [177, 219] on div "Admin" at bounding box center [166, 227] width 121 height 34
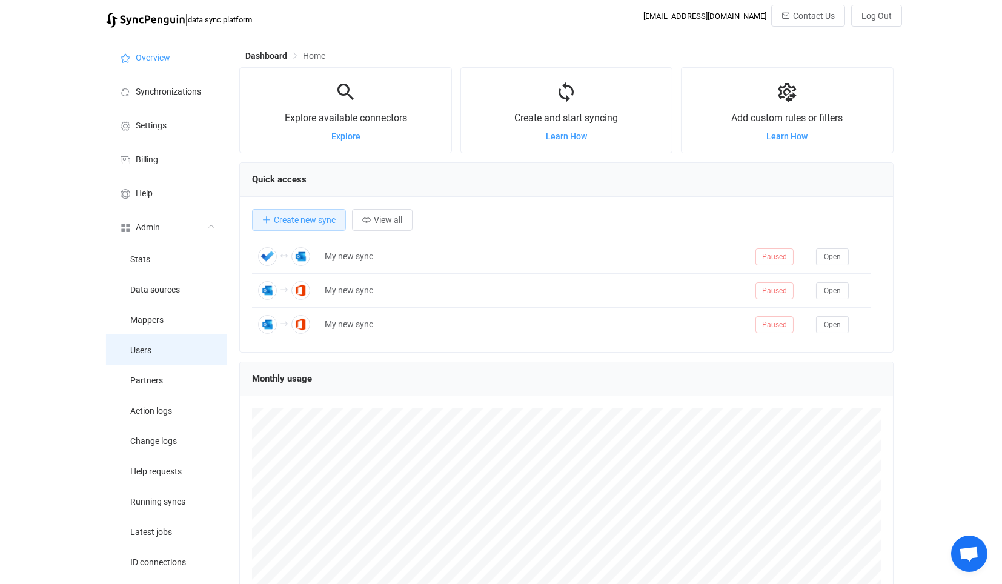
click at [170, 356] on li "Users" at bounding box center [166, 349] width 121 height 30
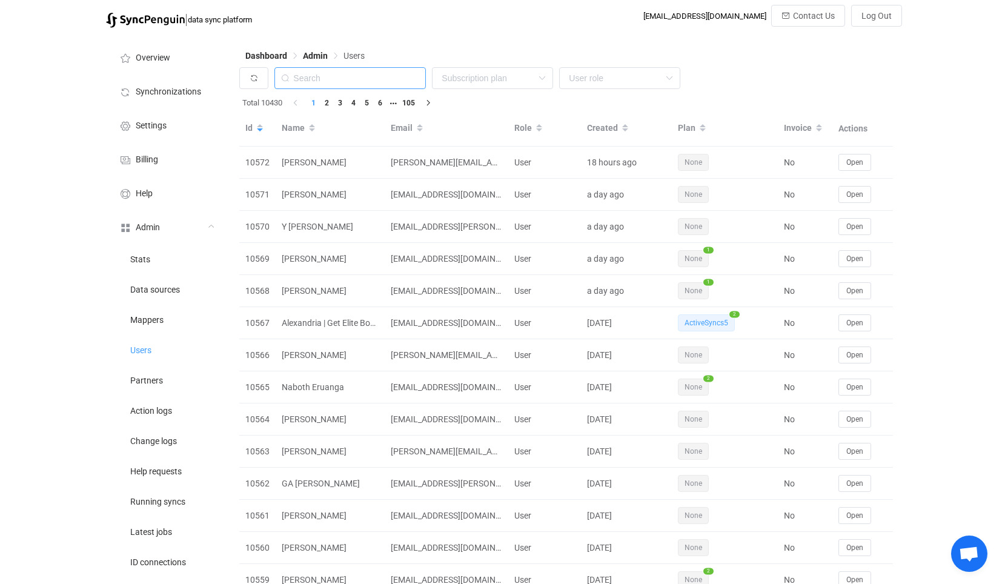
click at [321, 80] on input "text" at bounding box center [350, 78] width 151 height 22
paste input "[EMAIL_ADDRESS][PERSON_NAME][DOMAIN_NAME]"
type input "[EMAIL_ADDRESS][PERSON_NAME][DOMAIN_NAME]"
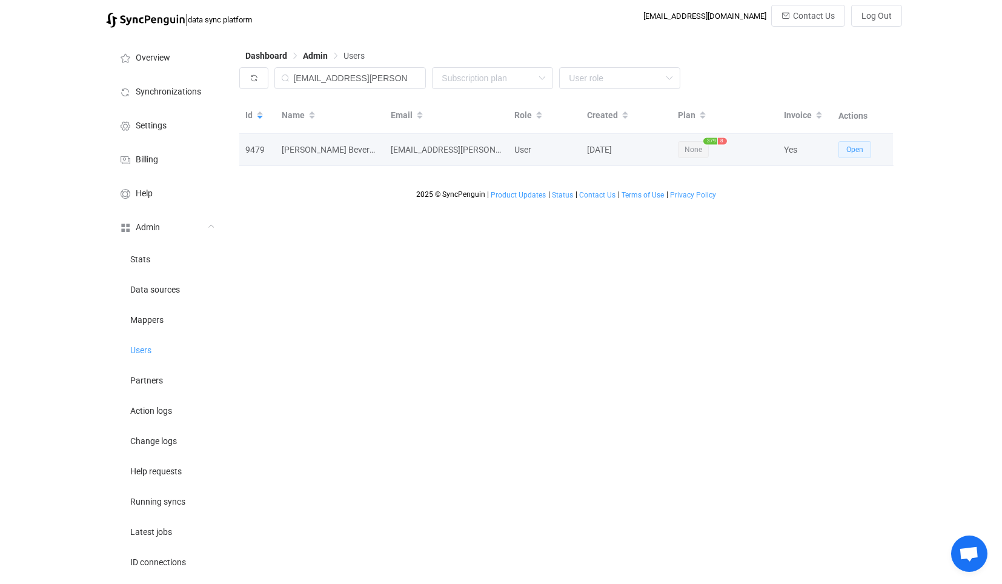
click at [854, 144] on button "Open" at bounding box center [855, 149] width 33 height 17
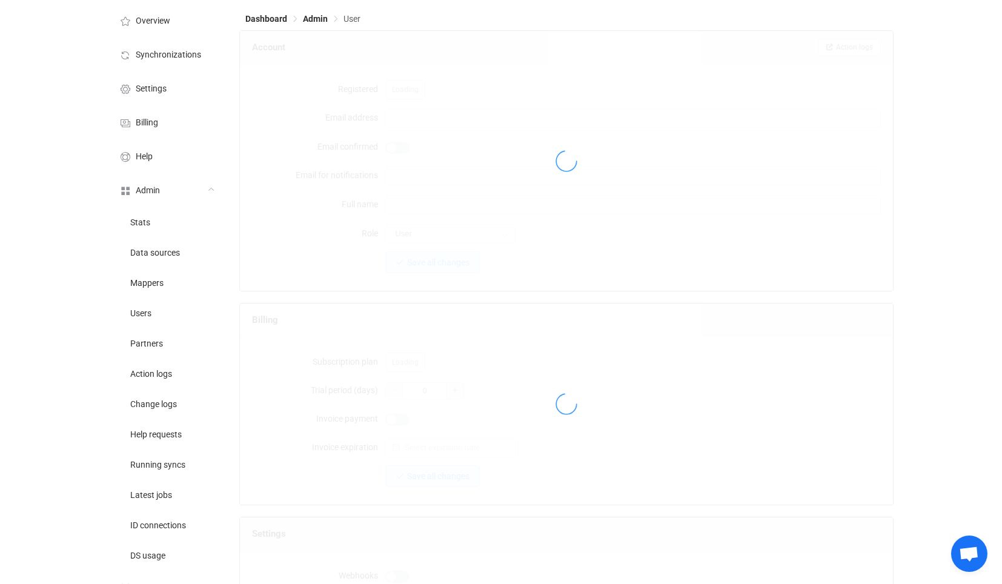
type input "[EMAIL_ADDRESS][PERSON_NAME][DOMAIN_NAME]"
type input "[PERSON_NAME] Beverage IT Team"
type input "14"
type input "[DATE]"
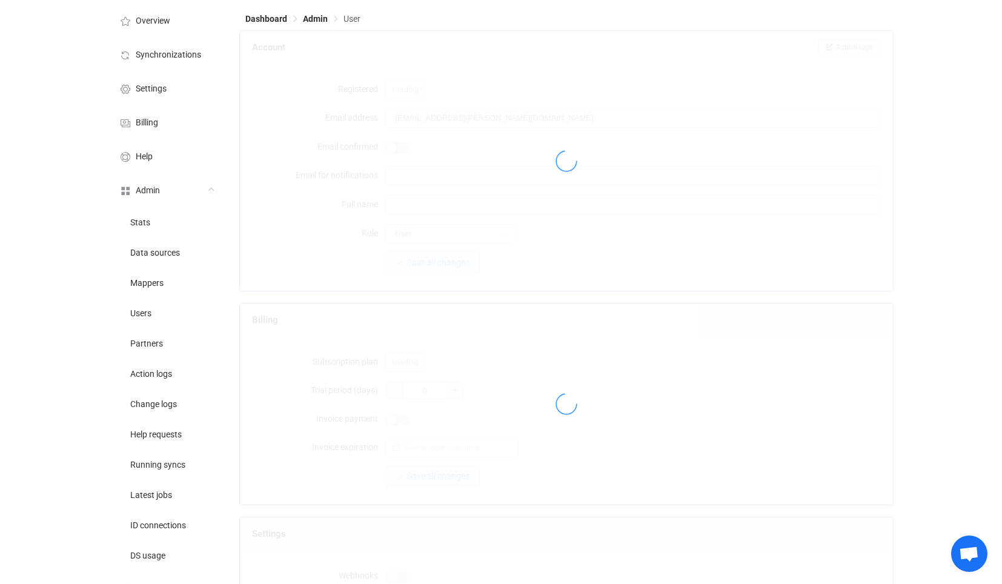
type input "400"
type input "10"
type input "7 days"
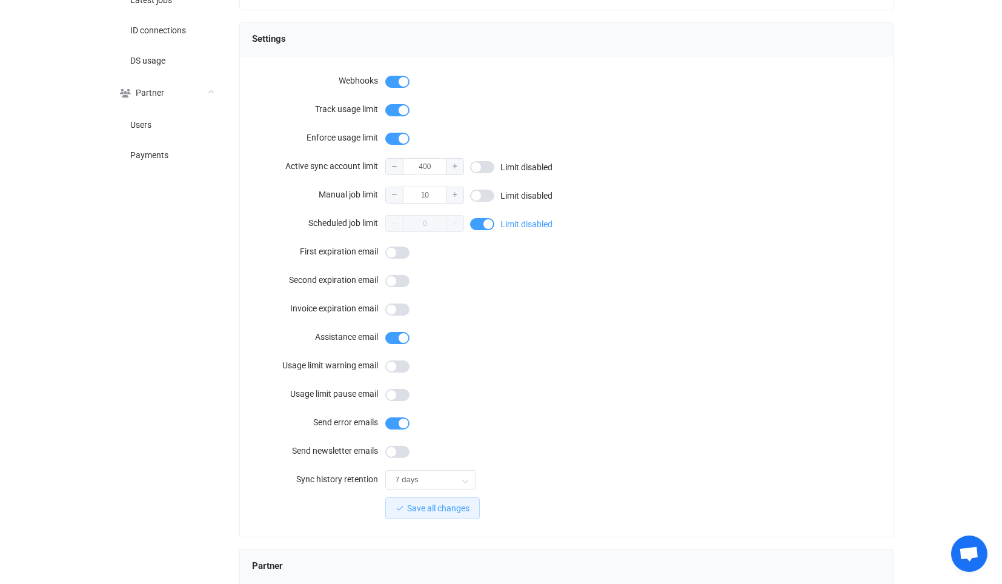
scroll to position [947, 0]
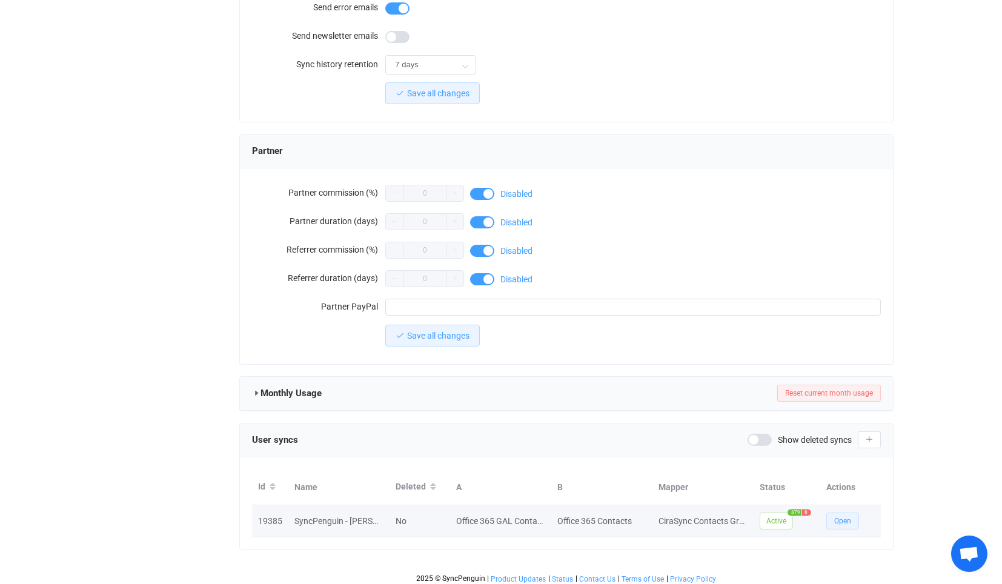
click at [827, 514] on button "Open" at bounding box center [843, 521] width 33 height 17
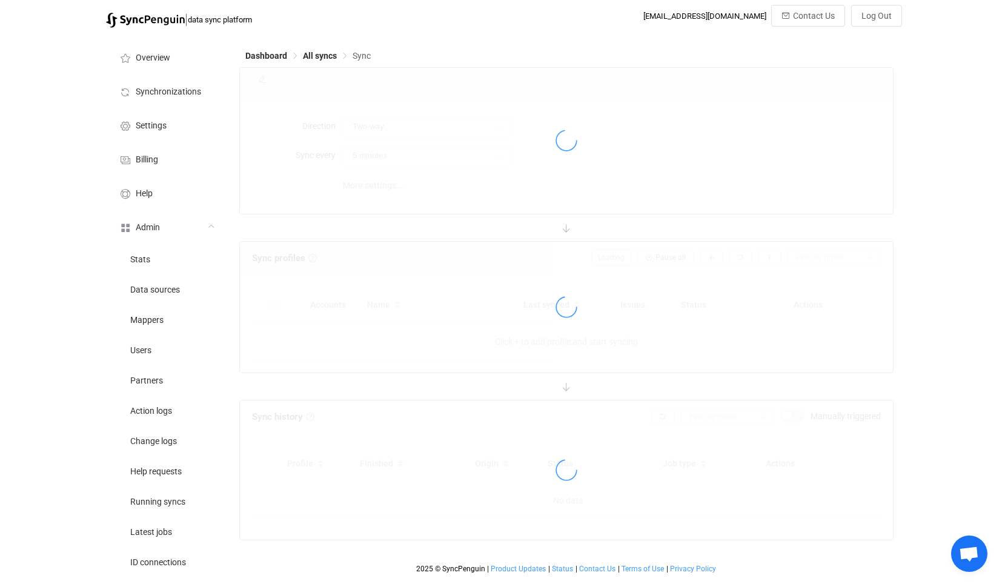
click at [842, 513] on div at bounding box center [566, 470] width 653 height 139
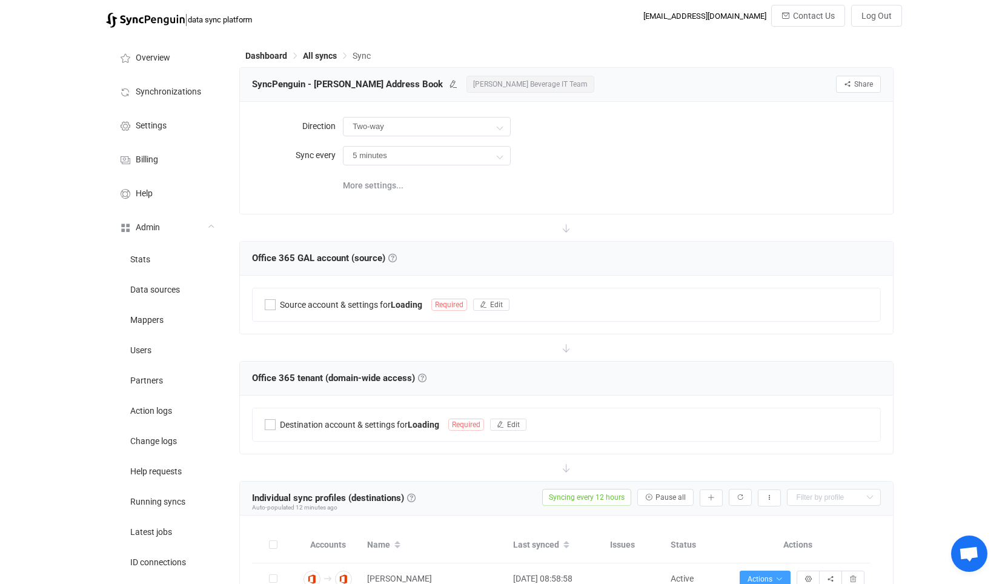
type input "Office 365 GAL → Office 365 (one to many)"
type input "12 hours"
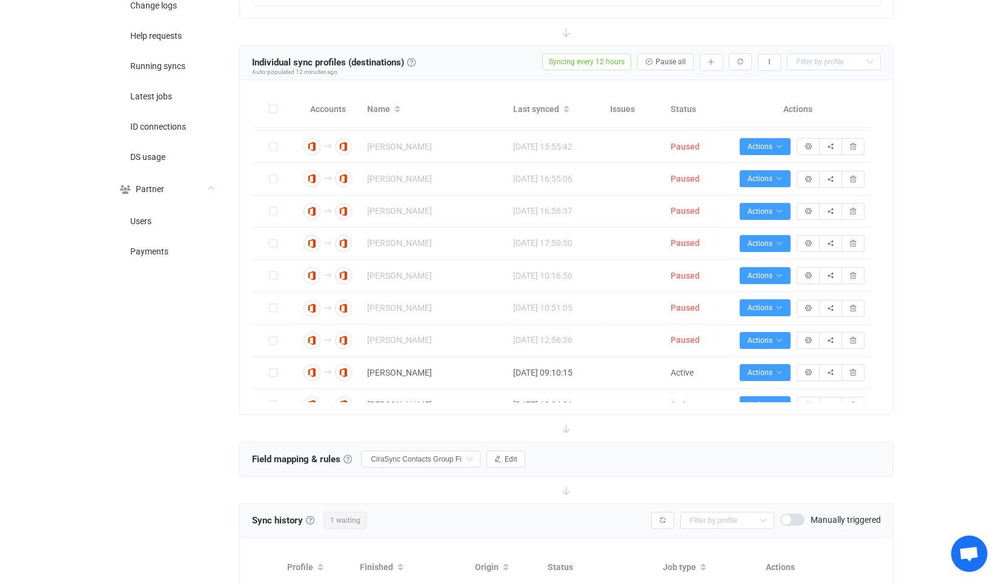
scroll to position [12523, 0]
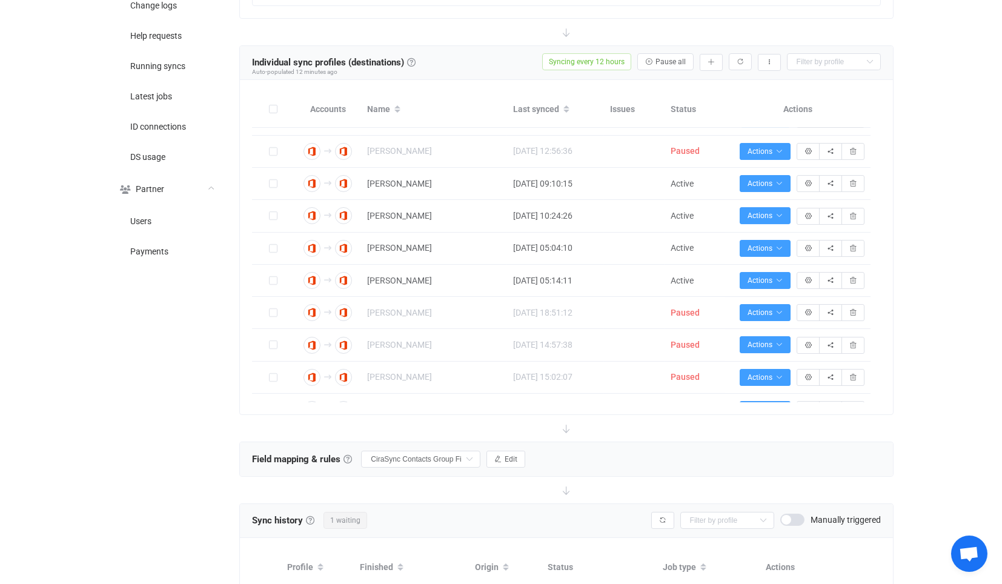
click at [881, 352] on div "Accounts Name Last synced Issues Status Actions Connection results Connection r…" at bounding box center [566, 247] width 653 height 334
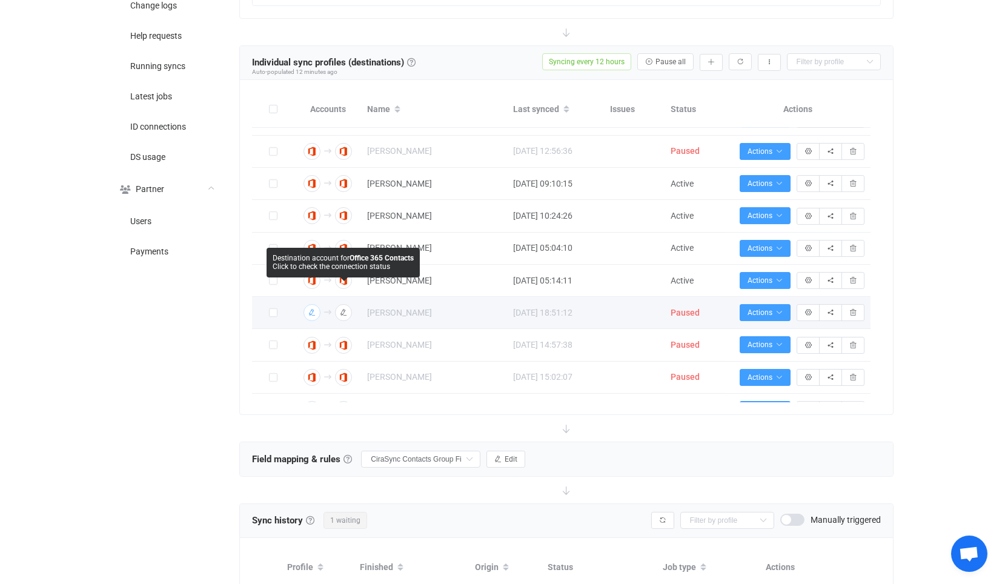
click at [316, 307] on img "button" at bounding box center [312, 312] width 11 height 11
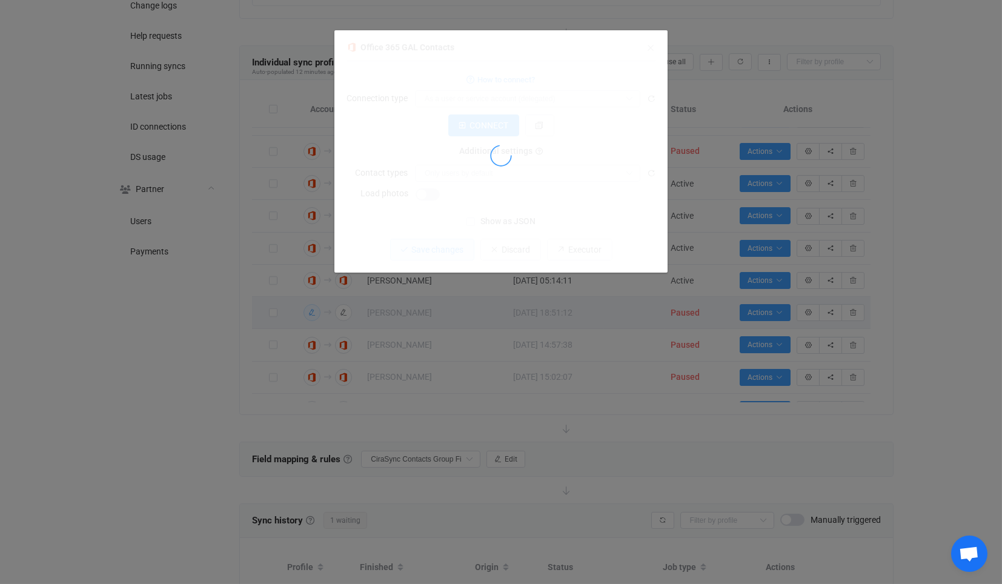
type input "As an application"
type input "e0500f1d-a2c0-4555-9bee-0280bc3410c1"
type input "61f88174-8c54-46d2-886e-4616cd5b0106"
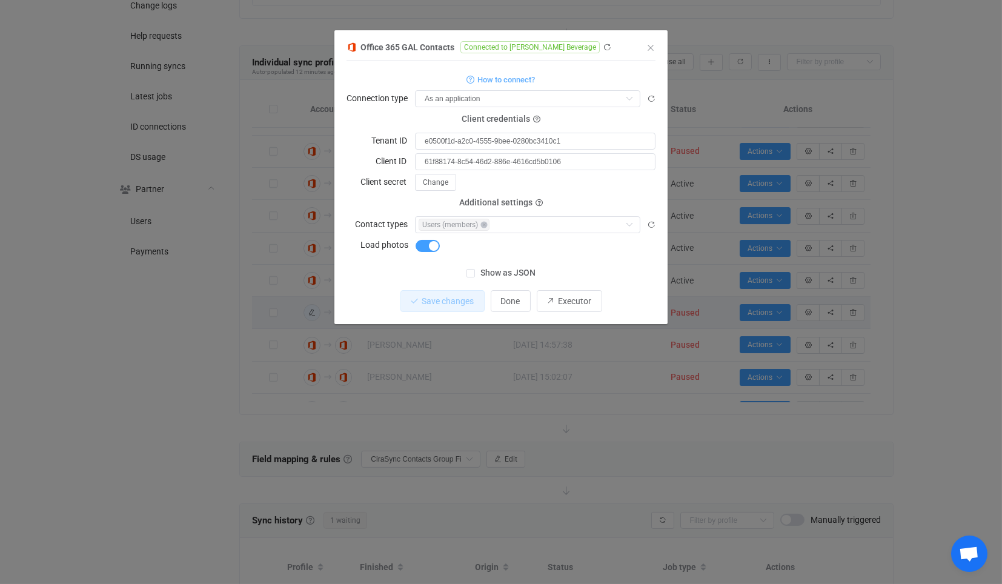
click at [285, 307] on div "Office 365 GAL Contacts Connected to [PERSON_NAME] Beverage 1 { { "connectionTy…" at bounding box center [501, 292] width 1002 height 584
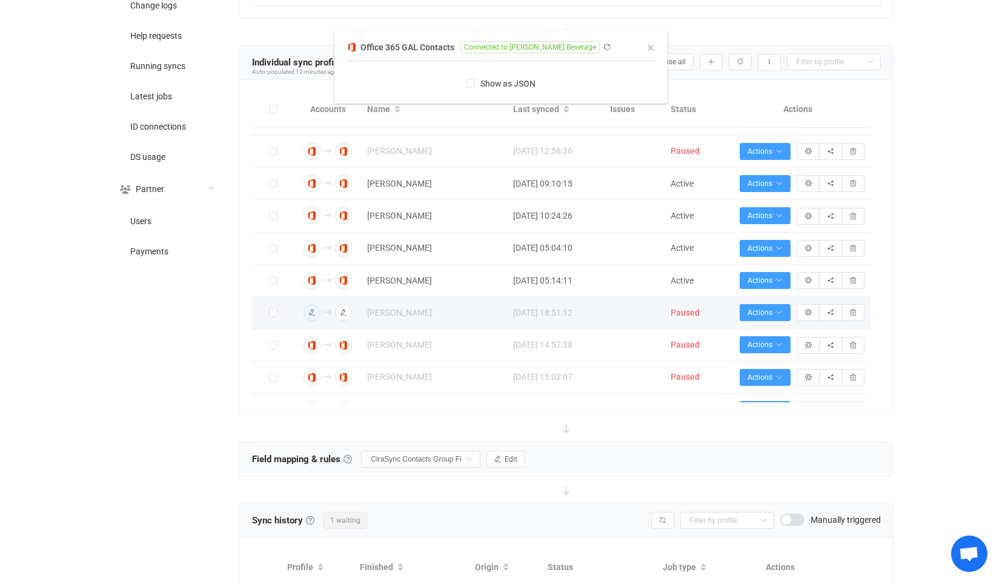
click at [346, 304] on div "Office 365 GAL Contacts Connected to [PERSON_NAME] Beverage 1 { { "connectionTy…" at bounding box center [328, 312] width 55 height 17
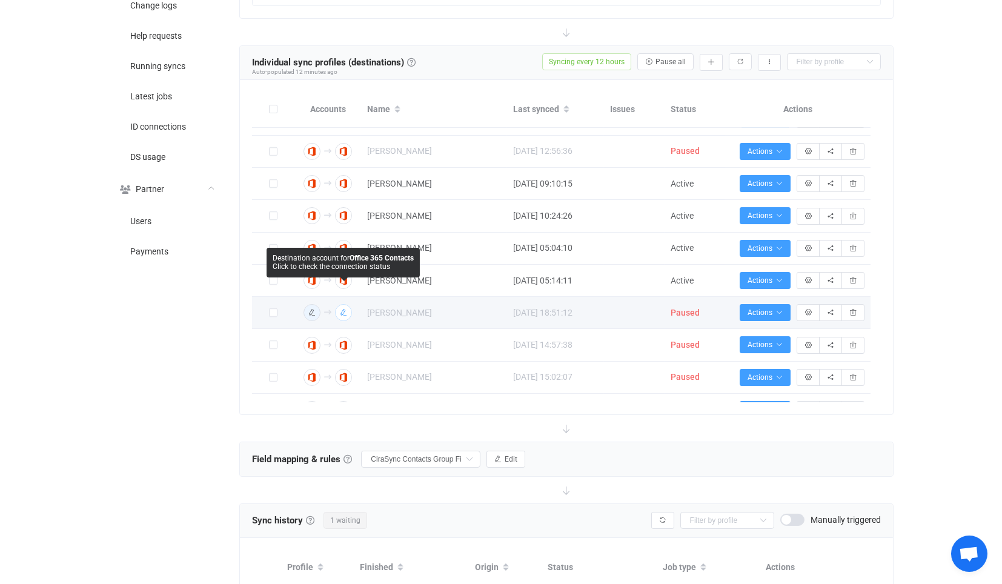
click at [346, 309] on icon "button" at bounding box center [343, 312] width 7 height 7
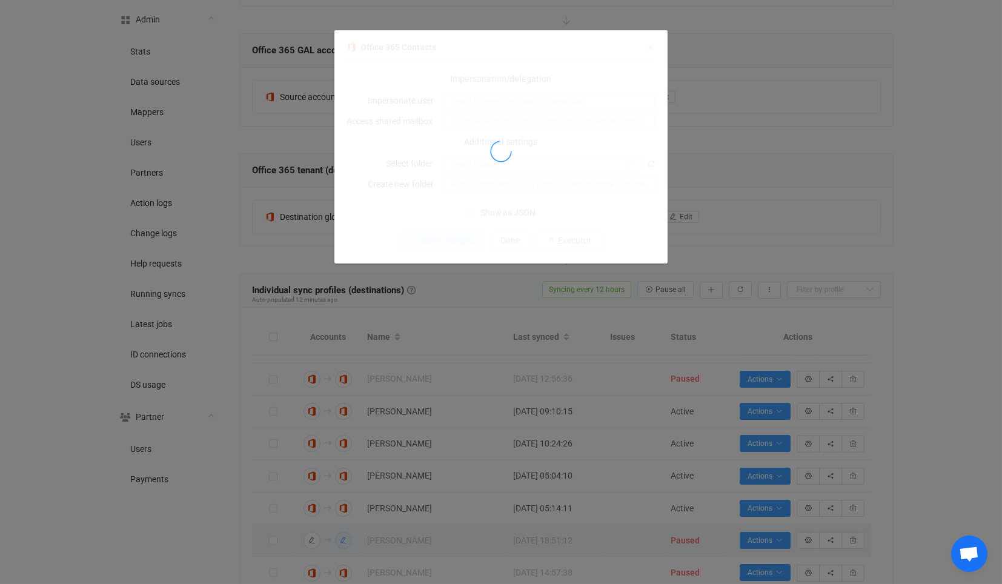
scroll to position [202, 0]
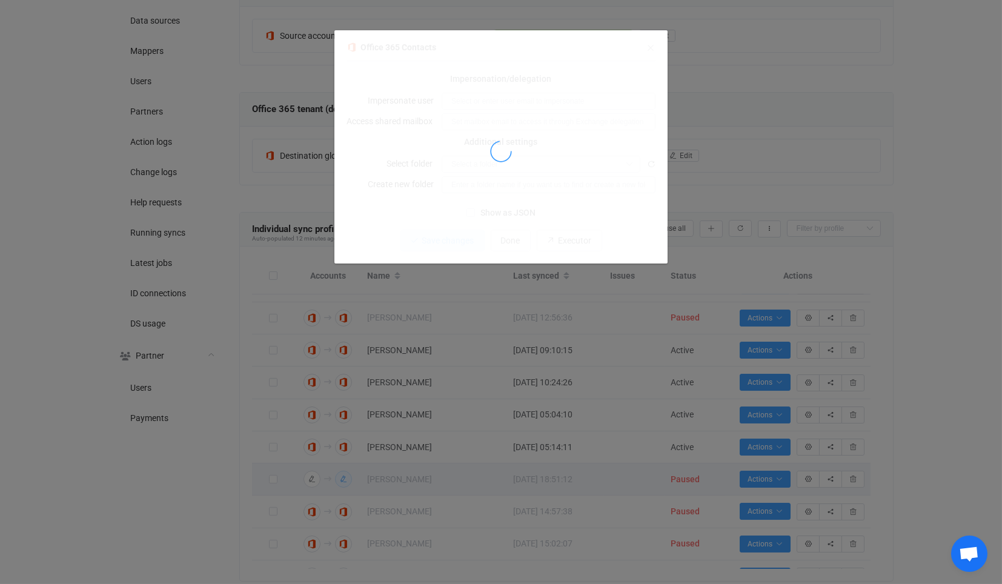
type input "[PERSON_NAME][EMAIL_ADDRESS][PERSON_NAME][PERSON_NAME][DOMAIN_NAME]"
type input "[PERSON_NAME] Address Book"
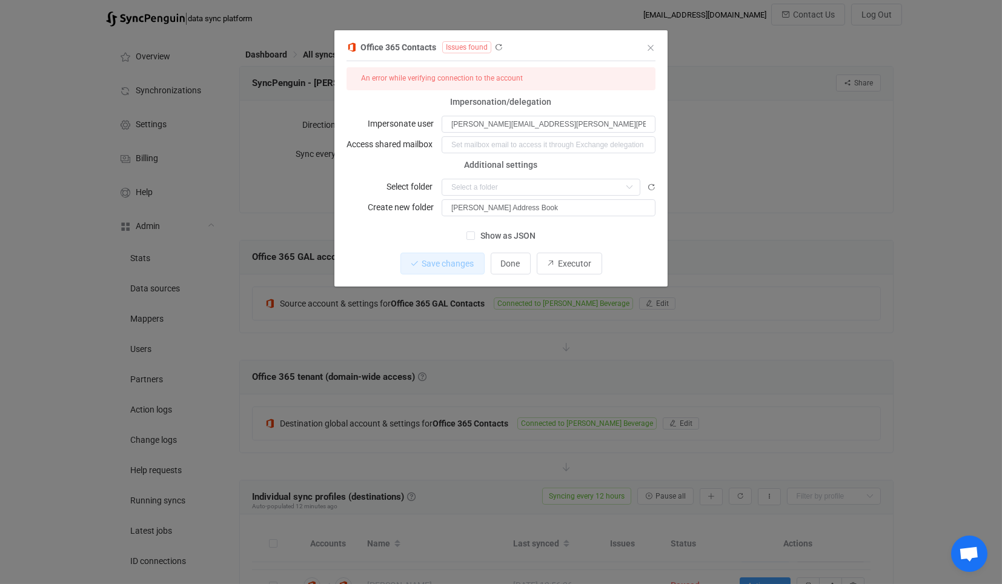
scroll to position [0, 0]
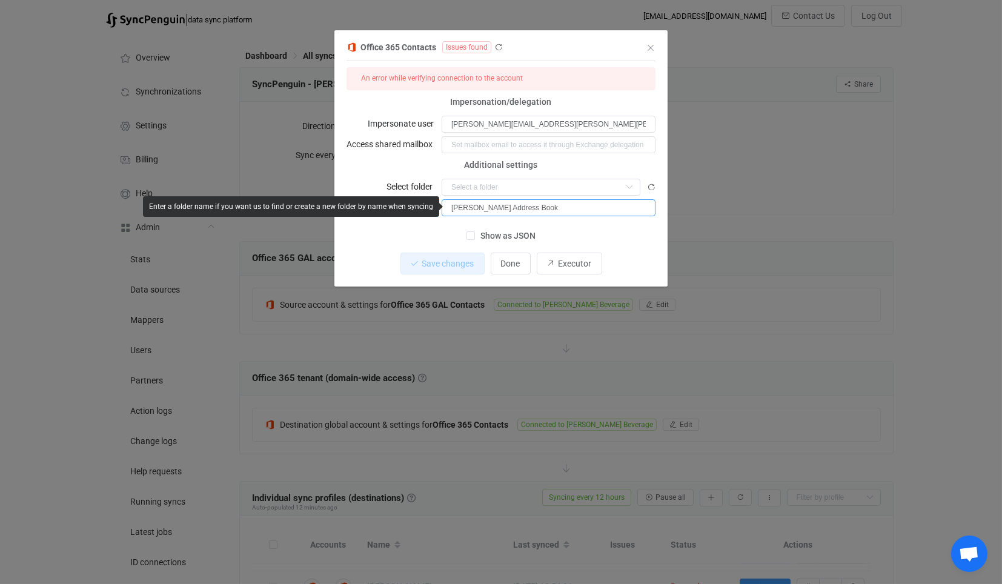
click at [555, 207] on input "[PERSON_NAME] Address Book" at bounding box center [549, 207] width 214 height 17
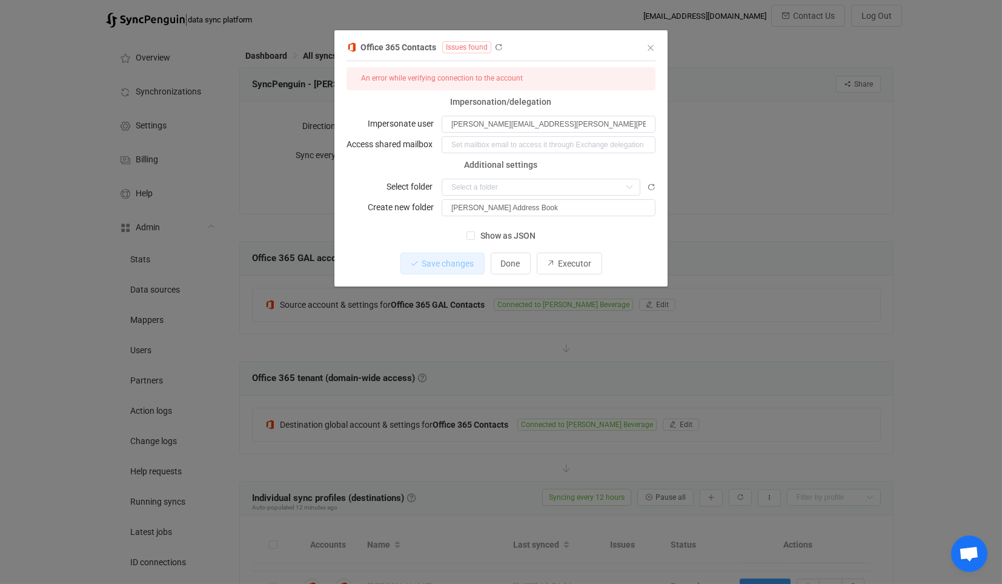
click at [739, 185] on div "Office 365 Contacts Issues found 1 { { "connectionType": "application", "refres…" at bounding box center [501, 292] width 1002 height 584
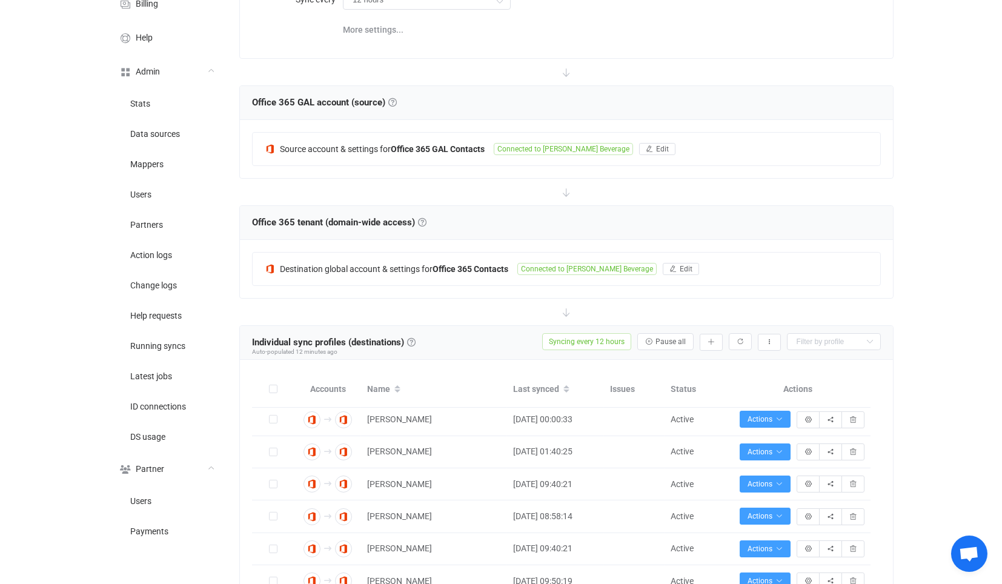
scroll to position [67, 0]
